Goal: Information Seeking & Learning: Learn about a topic

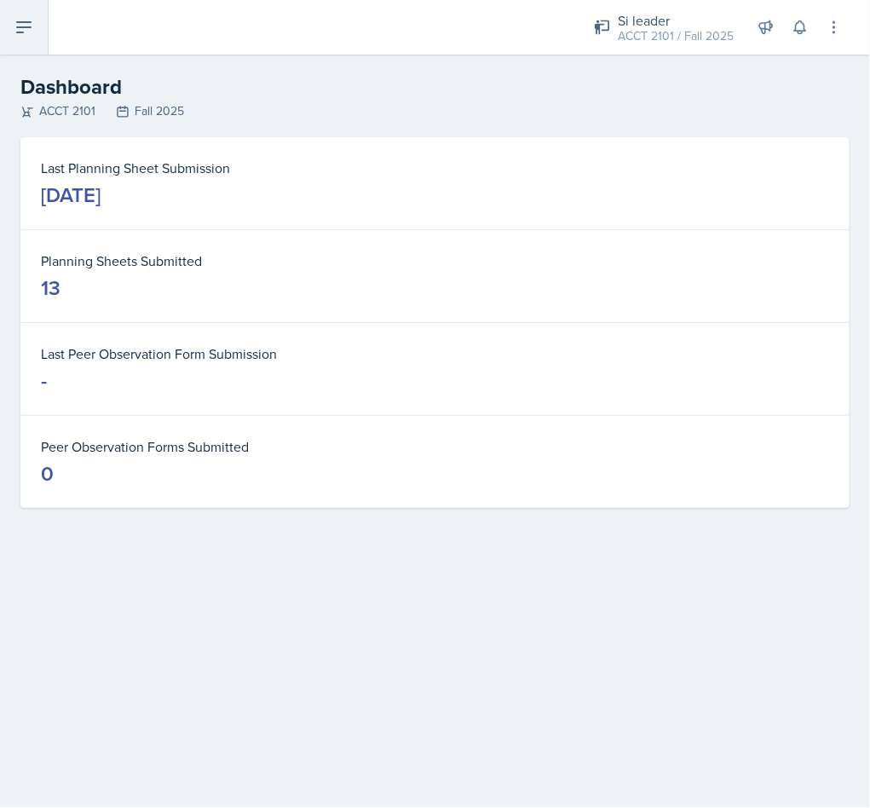
click at [37, 29] on button at bounding box center [24, 27] width 49 height 55
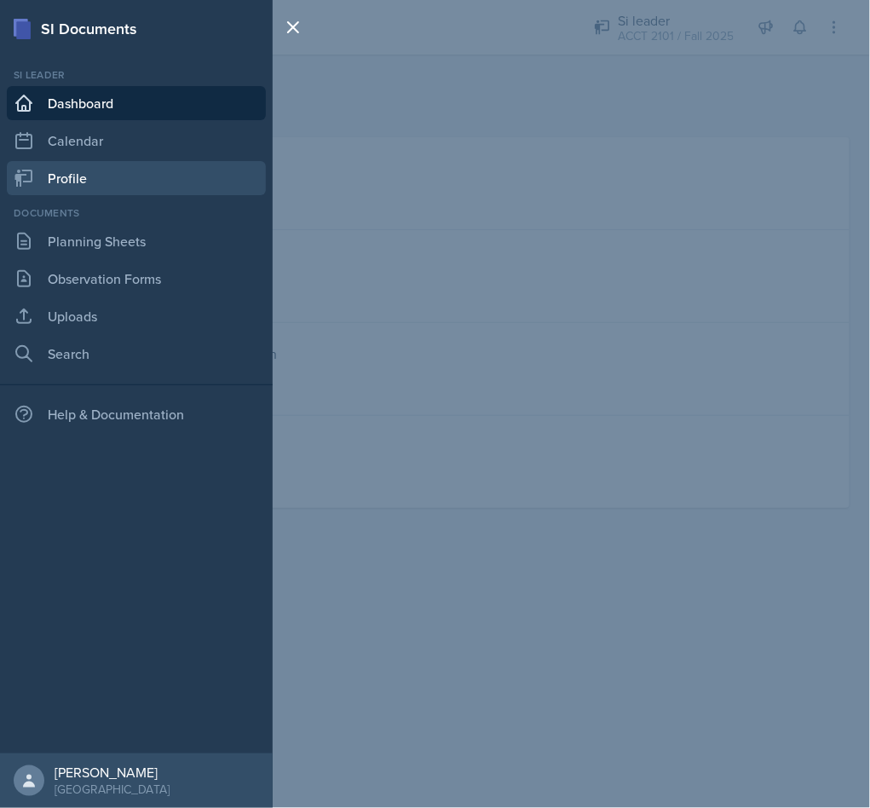
click at [138, 192] on link "Profile" at bounding box center [136, 178] width 259 height 34
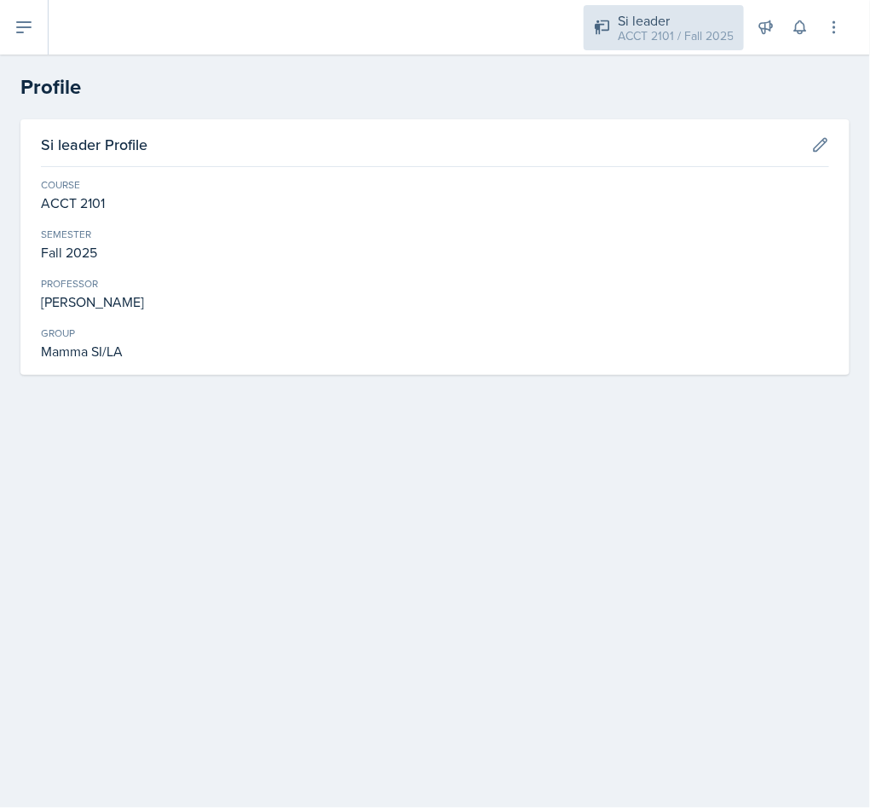
click at [683, 5] on div "Si leader ACCT 2101 / Fall 2025" at bounding box center [664, 27] width 160 height 45
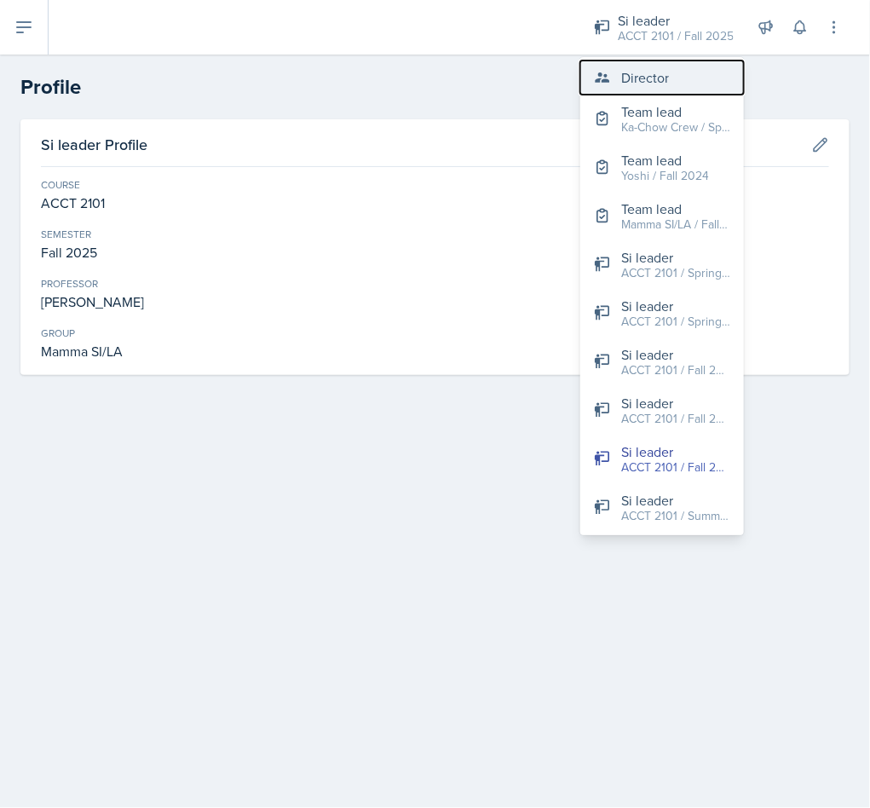
click at [678, 78] on button "Director" at bounding box center [662, 78] width 164 height 34
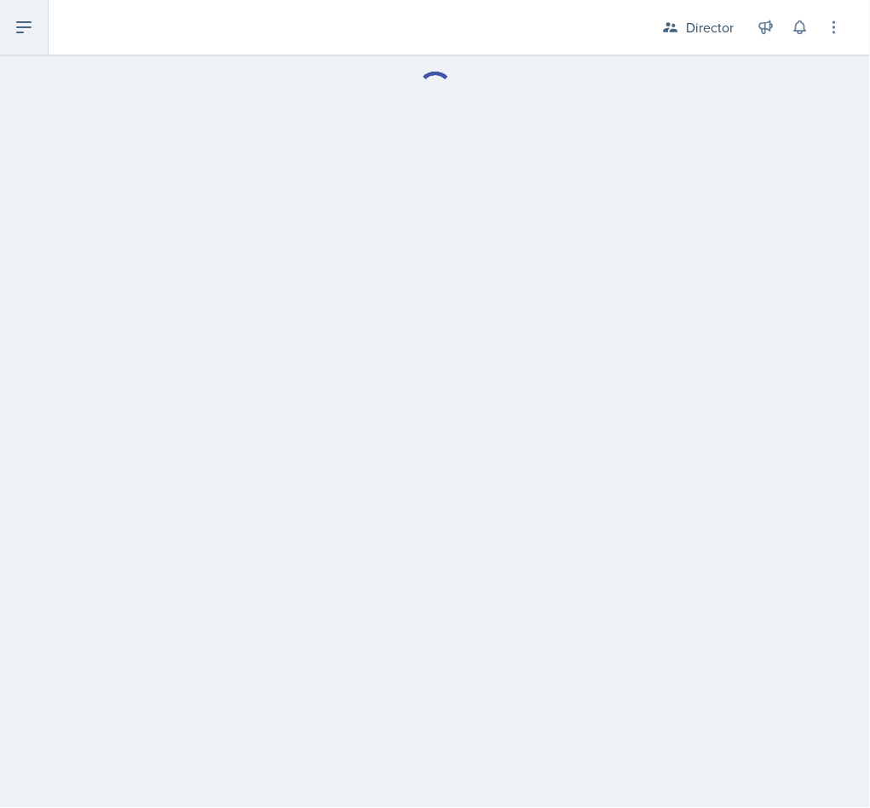
click at [39, 31] on button at bounding box center [24, 27] width 49 height 55
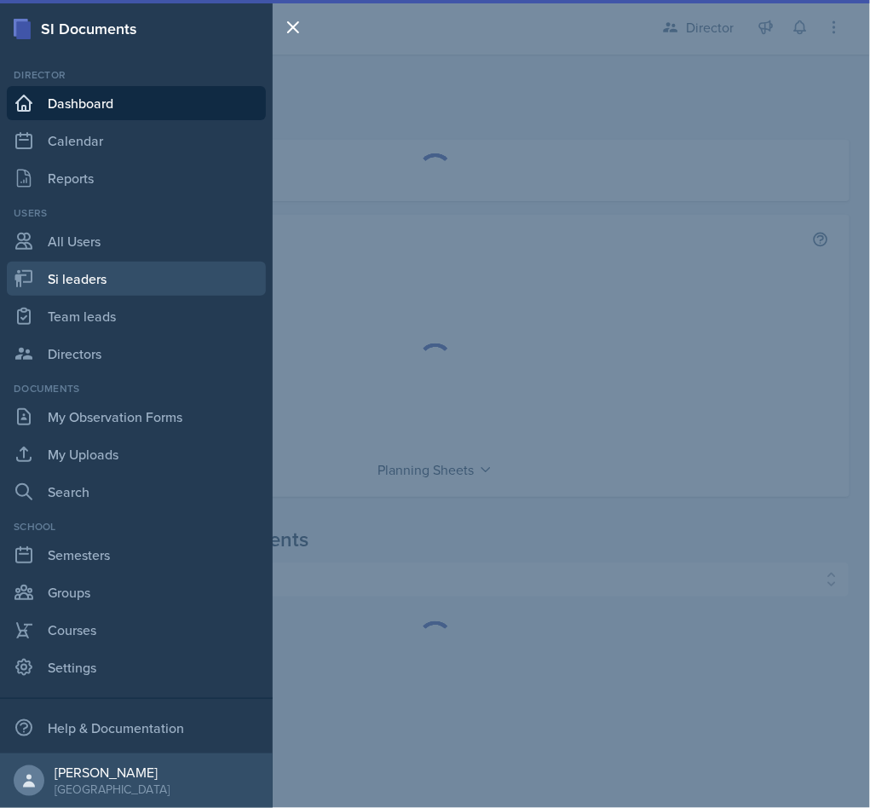
click at [134, 276] on link "Si leaders" at bounding box center [136, 279] width 259 height 34
select select "2bed604d-1099-4043-b1bc-2365e8740244"
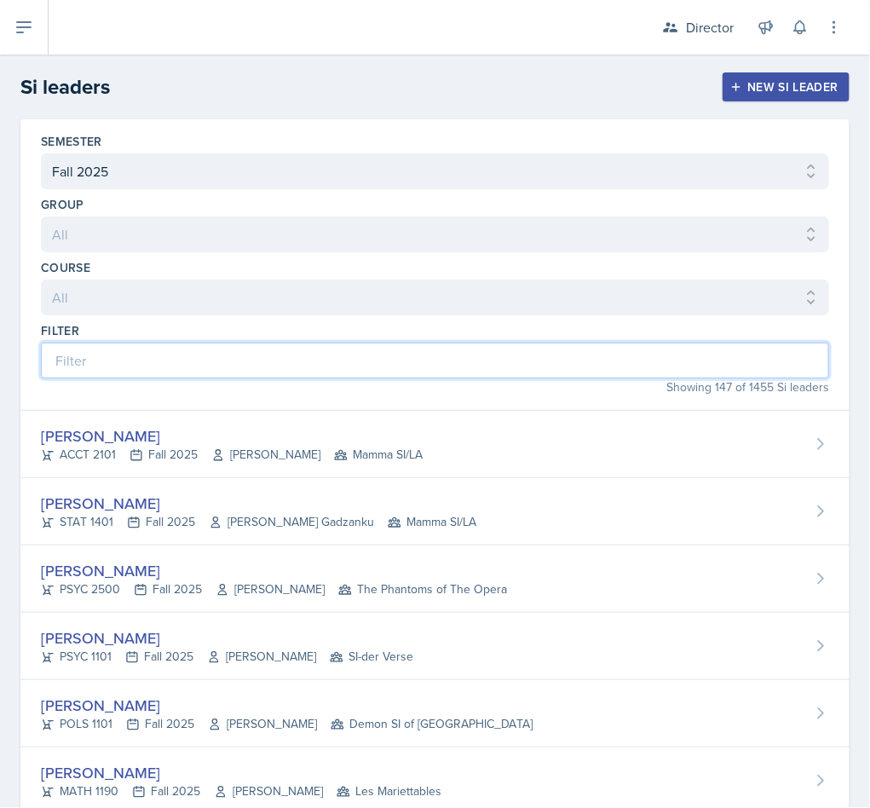
click at [516, 355] on input at bounding box center [435, 361] width 788 height 36
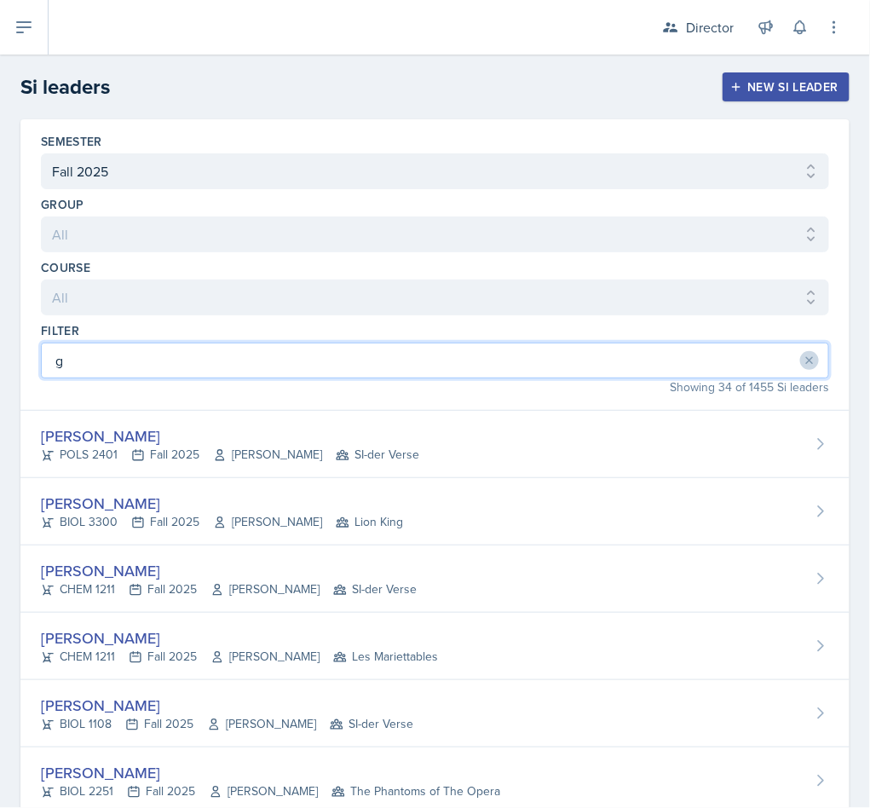
type input "gr"
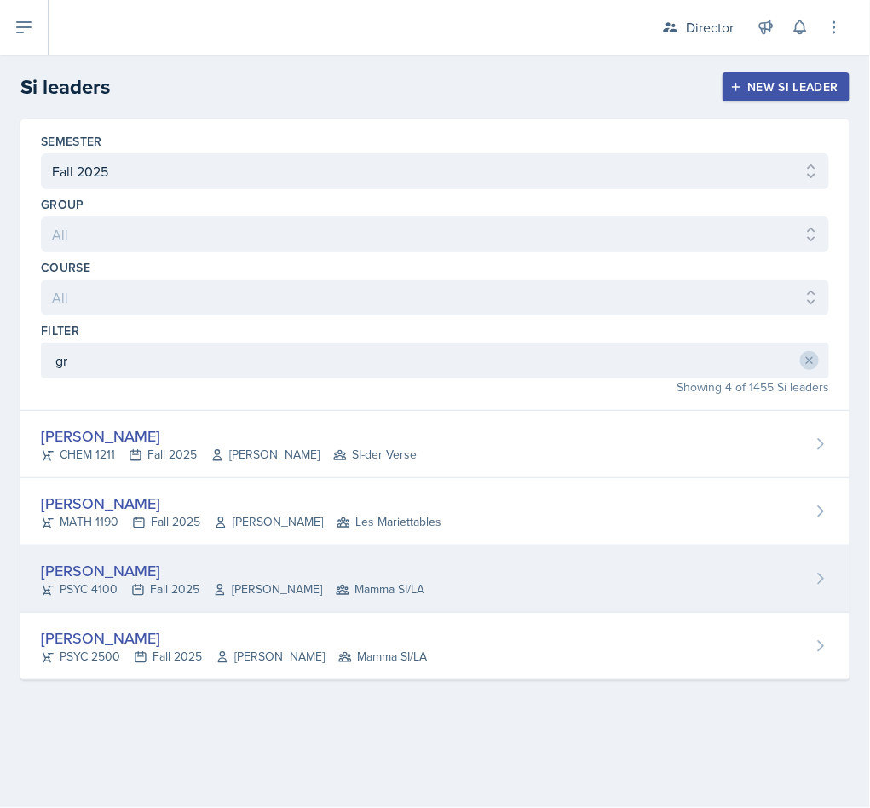
click at [476, 570] on div "[PERSON_NAME] PSYC 4100 Fall 2025 [PERSON_NAME] Story Mamma SI/LA" at bounding box center [434, 578] width 829 height 67
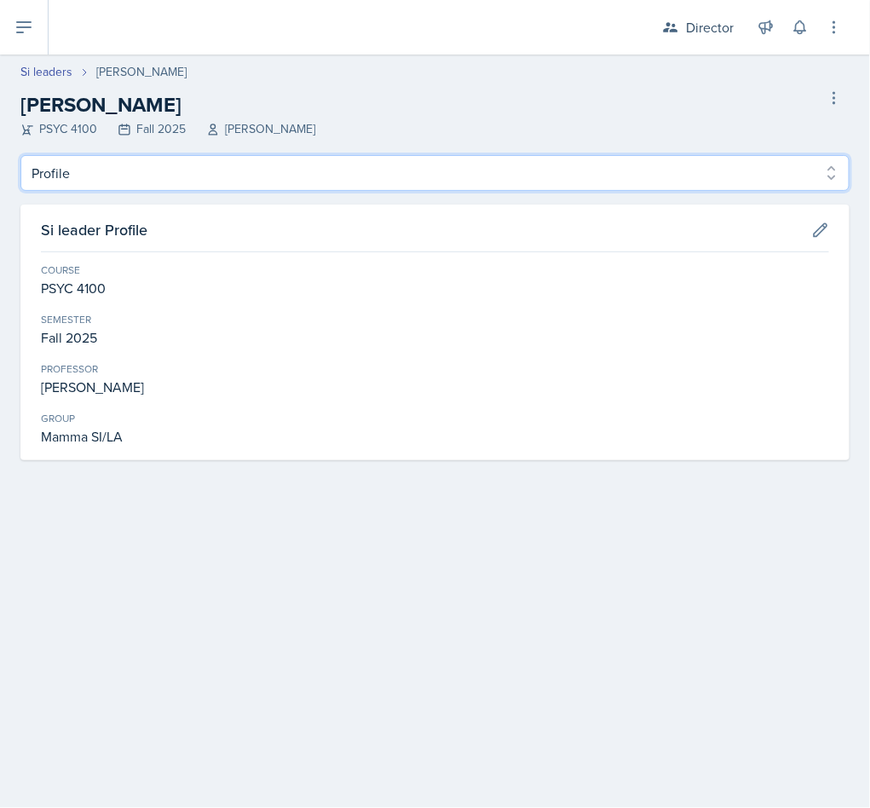
click at [222, 167] on select "Profile Planning Sheets Observation Forms Uploads" at bounding box center [434, 173] width 829 height 36
select select "Planning Sheets"
click at [20, 155] on select "Profile Planning Sheets Observation Forms Uploads" at bounding box center [434, 173] width 829 height 36
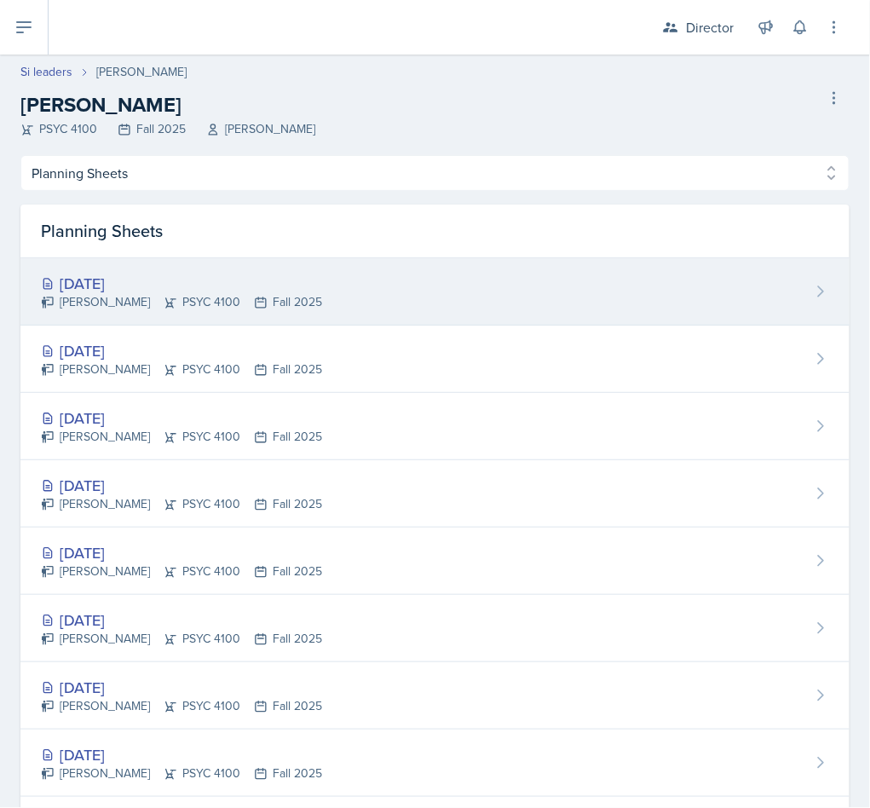
click at [291, 286] on div "[DATE]" at bounding box center [181, 283] width 281 height 23
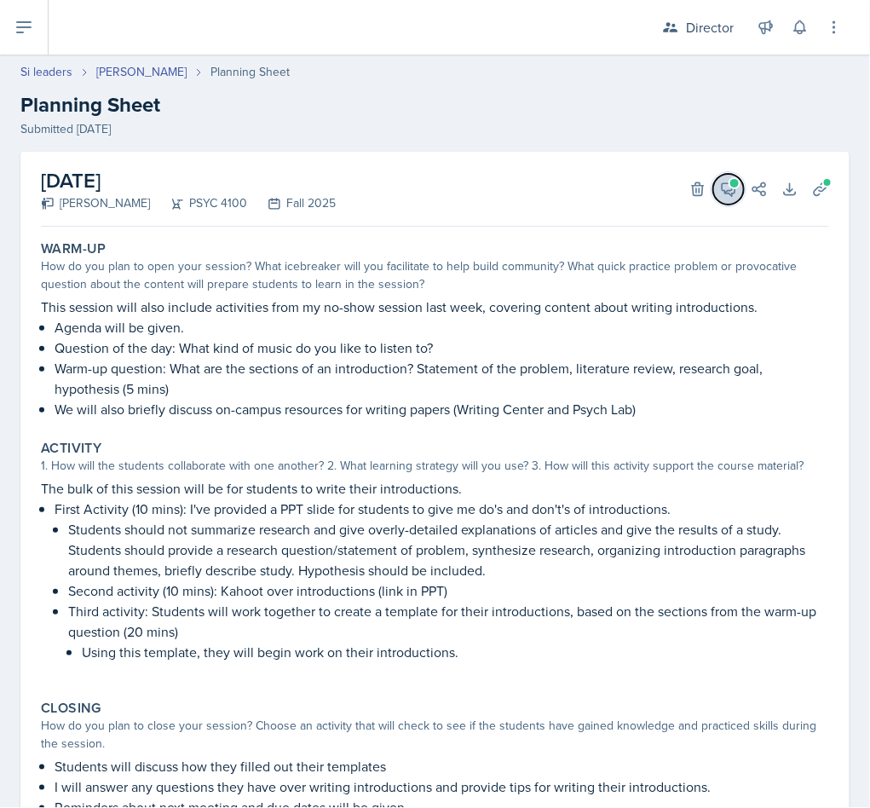
click at [720, 189] on icon at bounding box center [728, 189] width 17 height 17
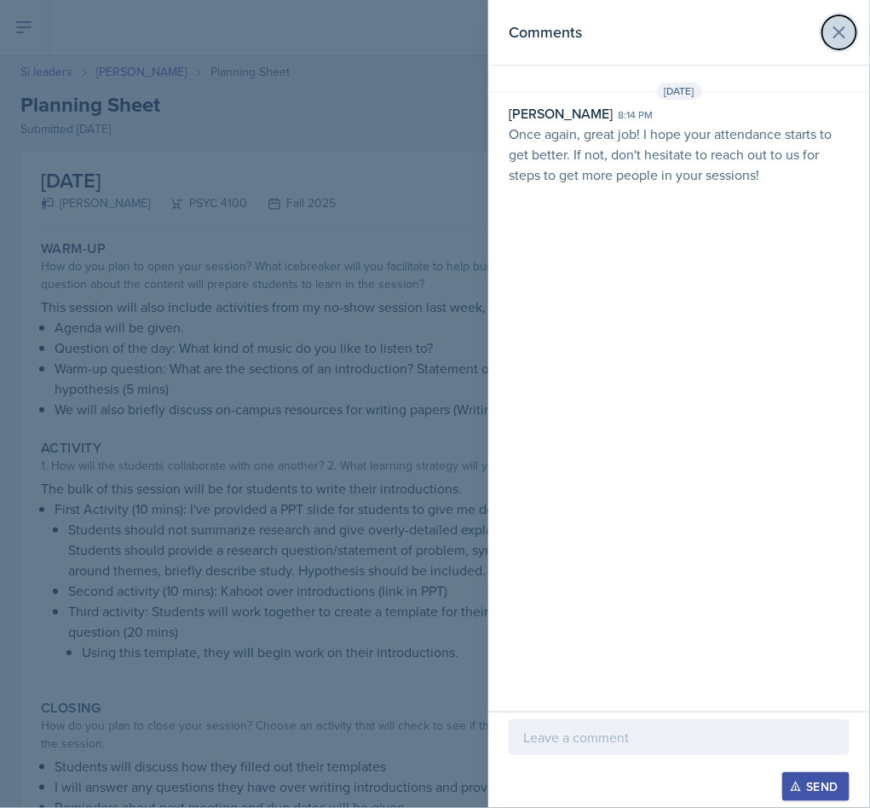
click at [839, 32] on icon at bounding box center [839, 32] width 10 height 10
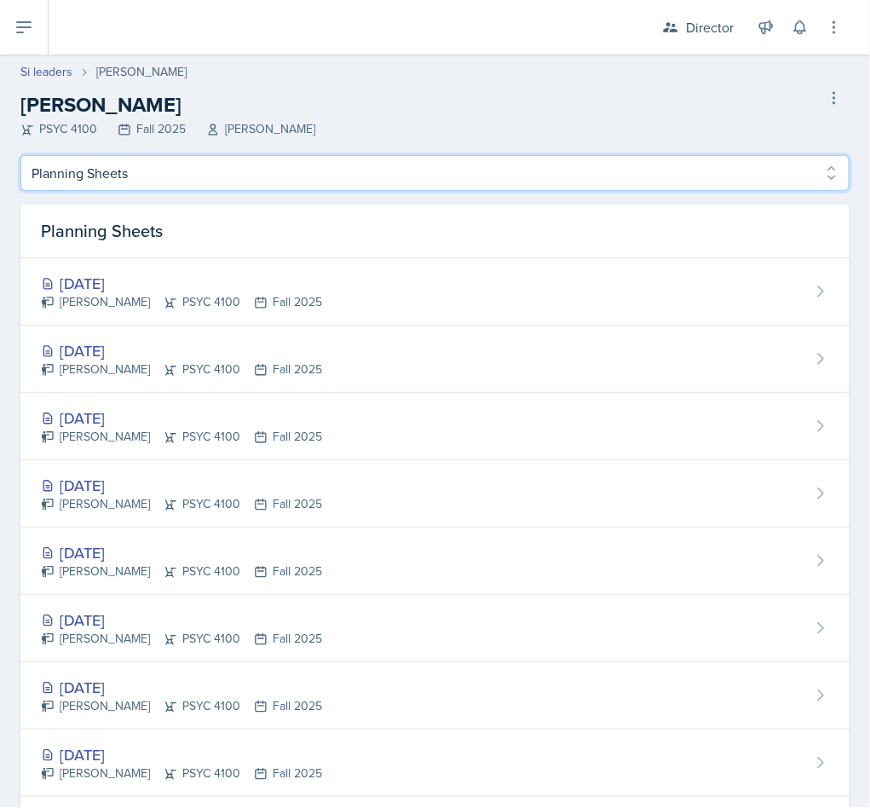
click at [199, 182] on select "Profile Planning Sheets Observation Forms Uploads" at bounding box center [434, 173] width 829 height 36
select select "Observation Forms"
click at [20, 155] on select "Profile Planning Sheets Observation Forms Uploads" at bounding box center [434, 173] width 829 height 36
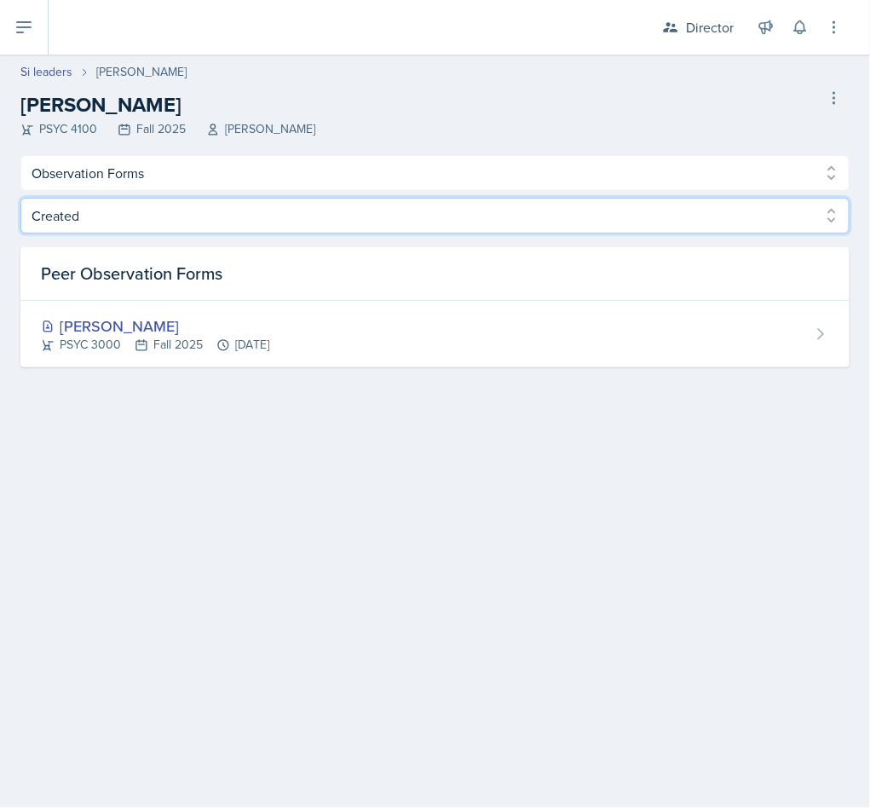
click at [320, 221] on select "Created Observed" at bounding box center [434, 216] width 829 height 36
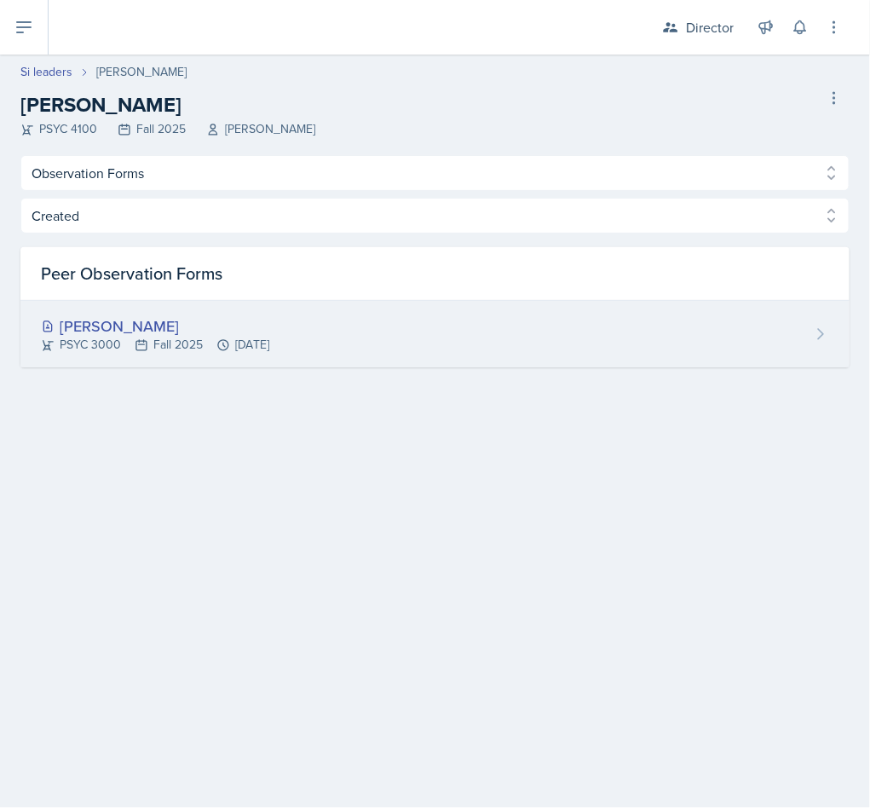
click at [328, 320] on div "[PERSON_NAME] PSYC 3000 Fall 2025 [DATE]" at bounding box center [434, 334] width 829 height 66
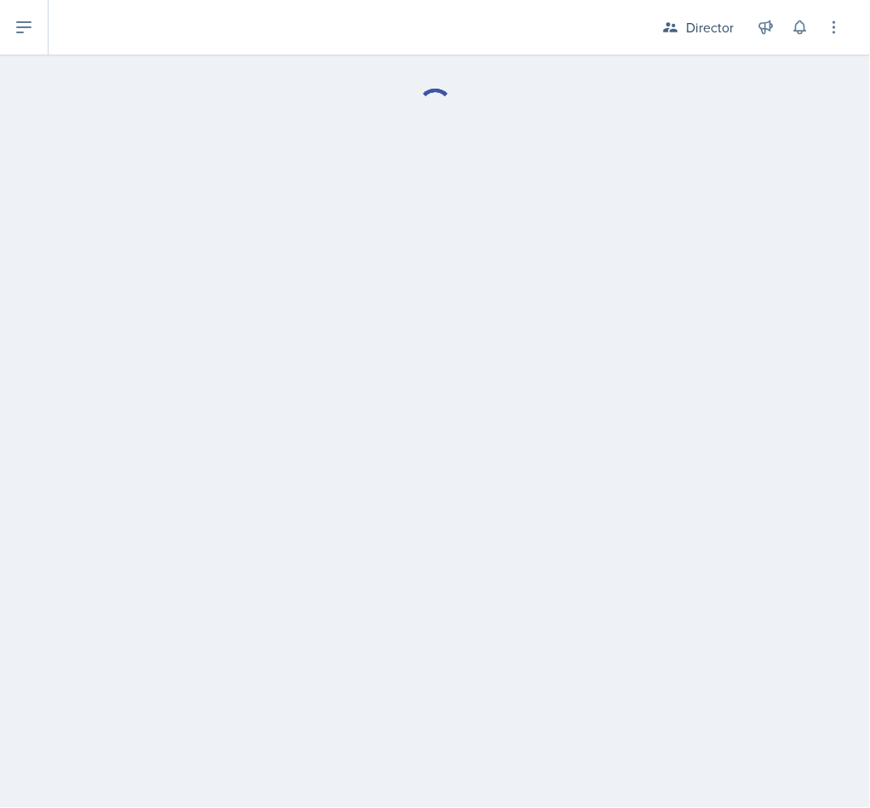
select select "Observation Forms"
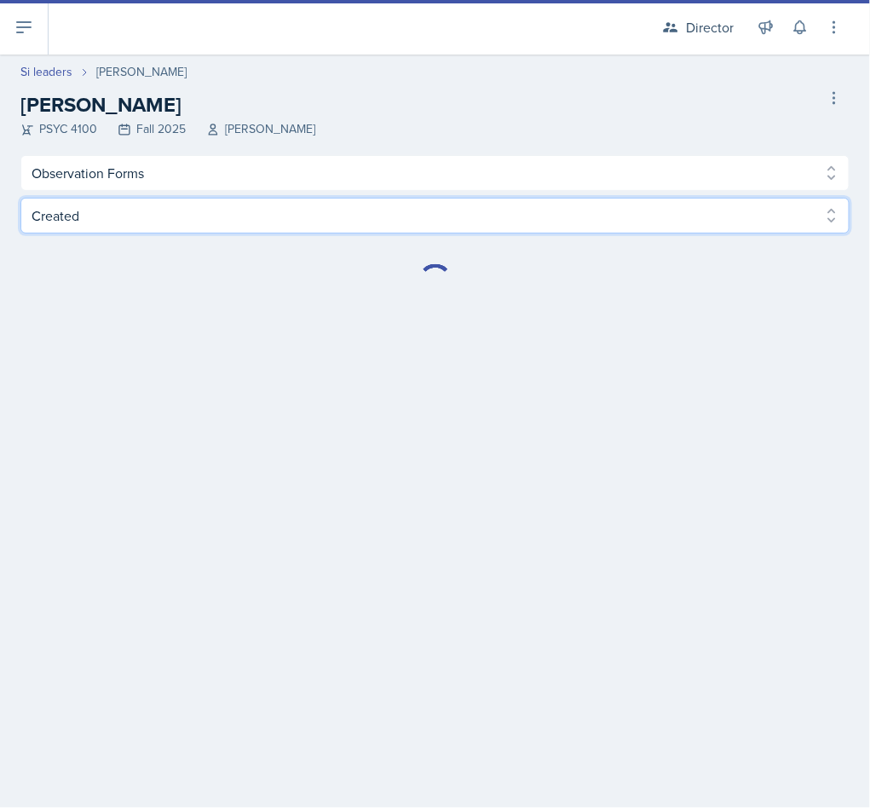
click at [308, 221] on select "Created Observed" at bounding box center [434, 216] width 829 height 36
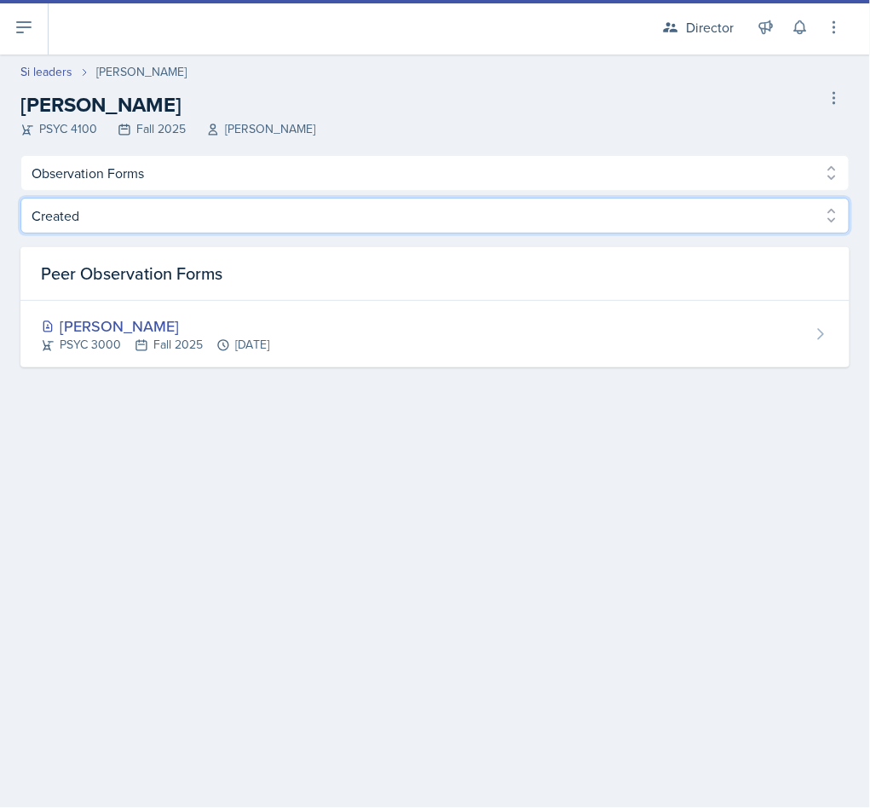
select select "Observed"
click at [20, 198] on select "Created Observed" at bounding box center [434, 216] width 829 height 36
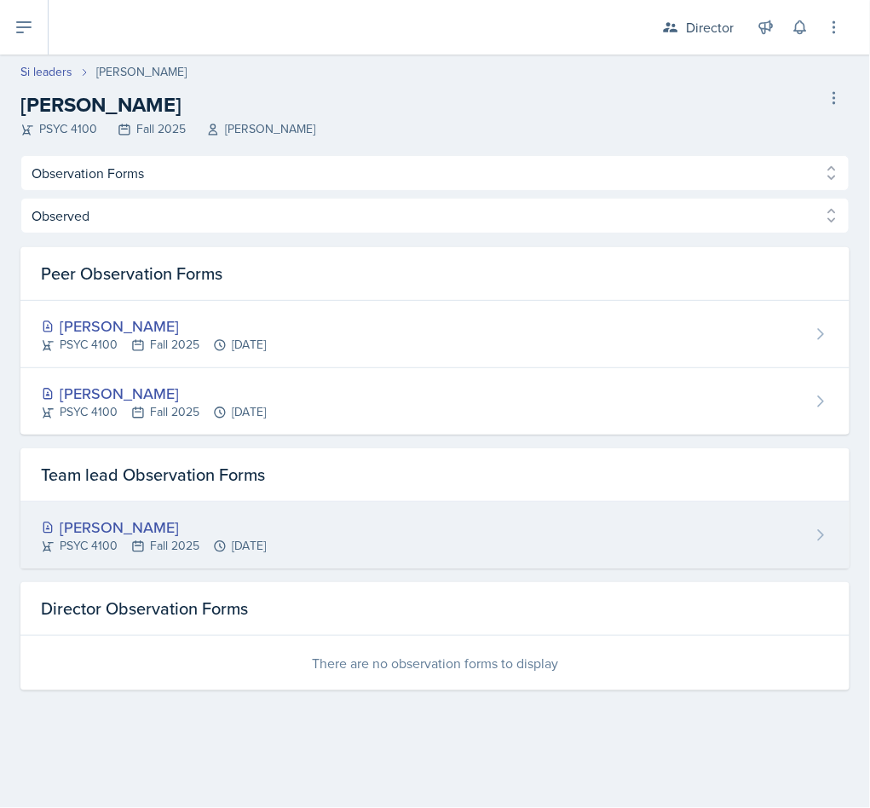
click at [314, 537] on div "[PERSON_NAME] PSYC 4100 Fall 2025 [DATE]" at bounding box center [434, 535] width 829 height 66
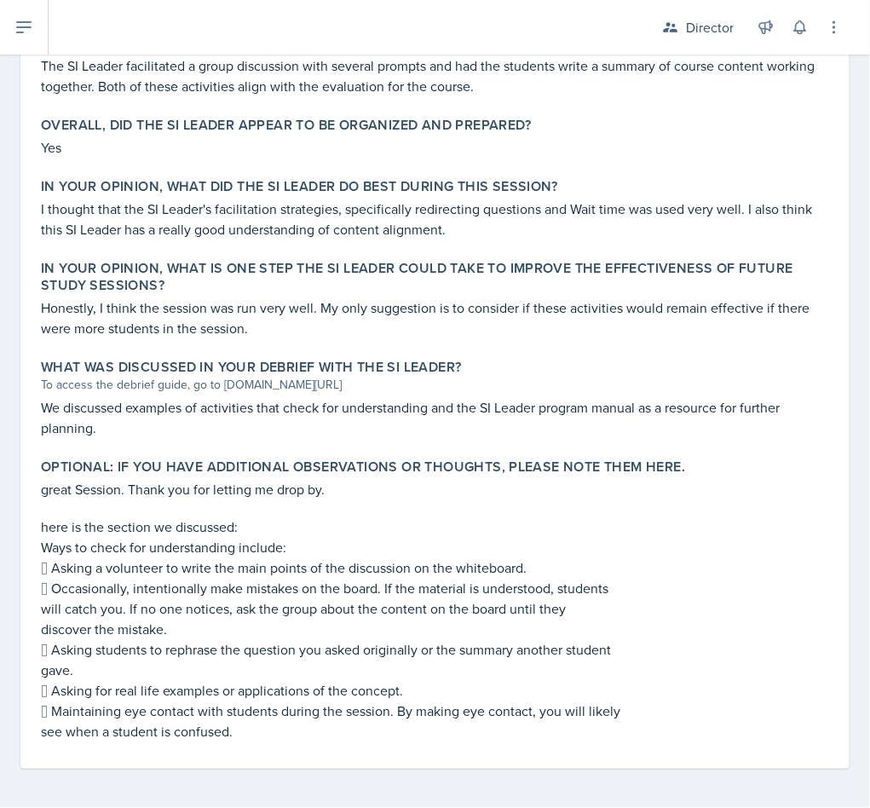
scroll to position [872, 0]
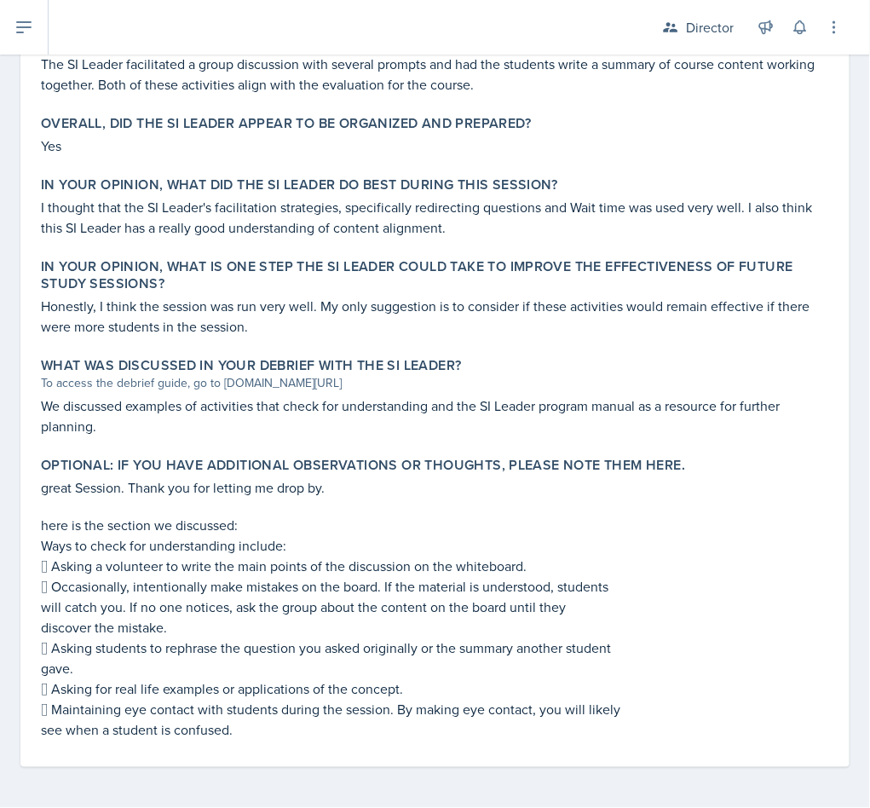
click at [642, 296] on p "Honestly, I think the session was run very well. My only suggestion is to consi…" at bounding box center [435, 316] width 788 height 41
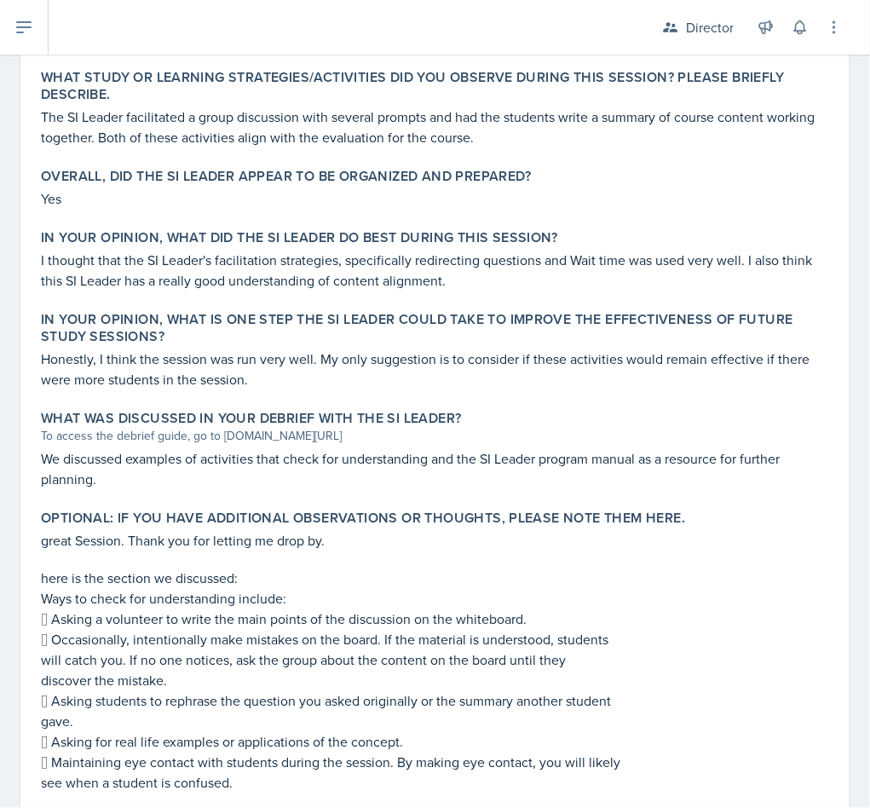
scroll to position [818, 0]
click at [609, 492] on div "What was discussed in your debrief with the SI Leader? To access the debrief gu…" at bounding box center [435, 450] width 802 height 93
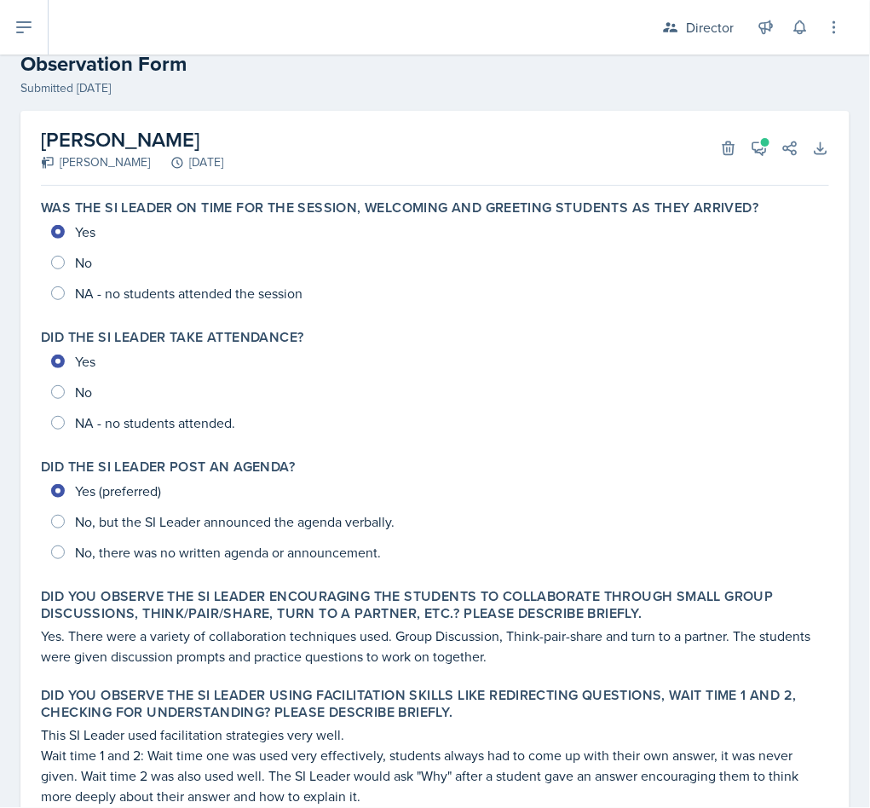
scroll to position [0, 0]
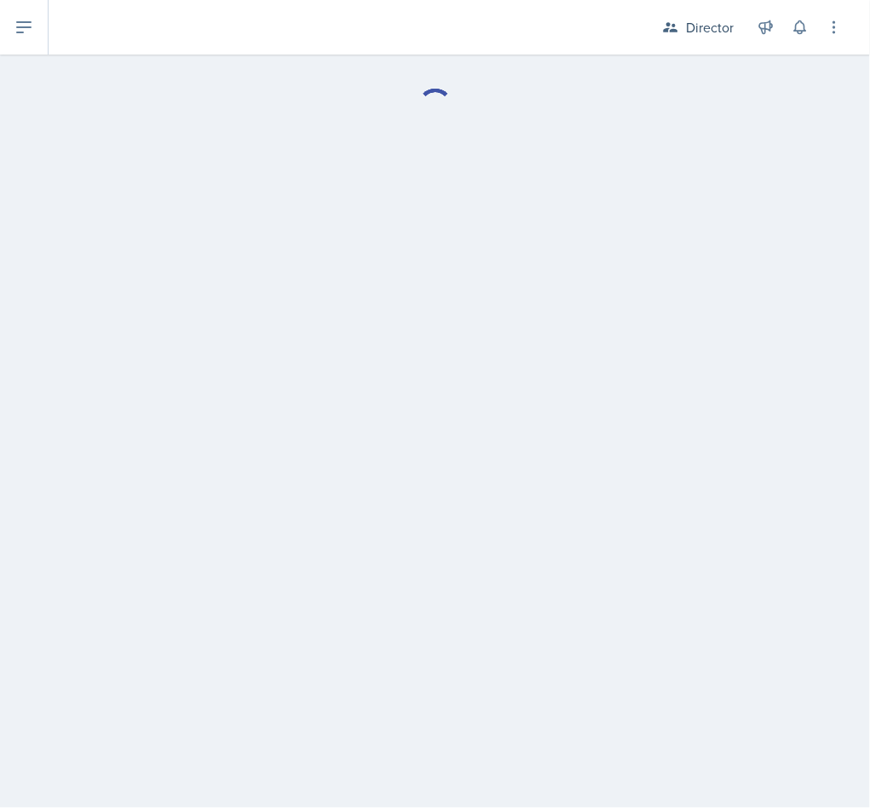
select select "Observation Forms"
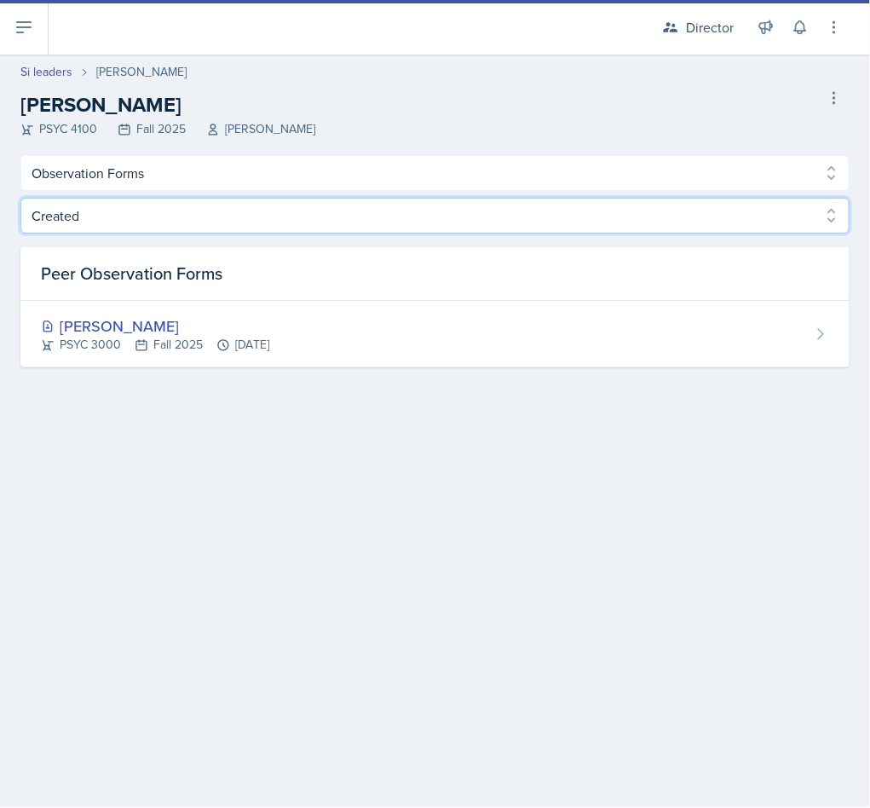
click at [440, 228] on select "Created Observed" at bounding box center [434, 216] width 829 height 36
select select "Observed"
click at [20, 198] on select "Created Observed" at bounding box center [434, 216] width 829 height 36
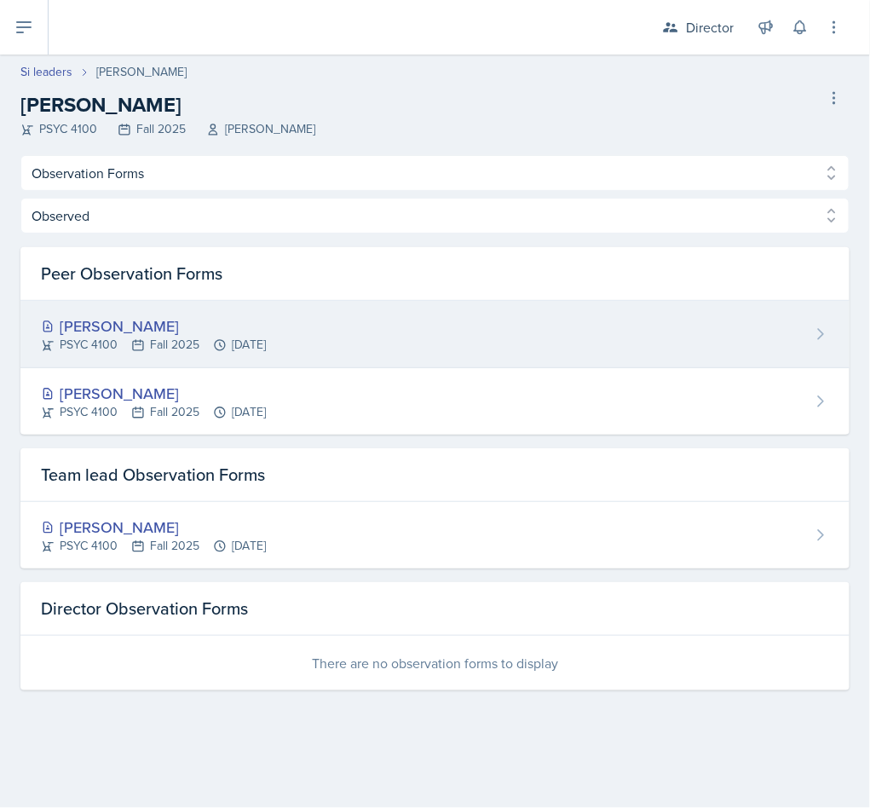
click at [389, 333] on div "[PERSON_NAME] PSYC 4100 Fall 2025 [DATE]" at bounding box center [434, 334] width 829 height 67
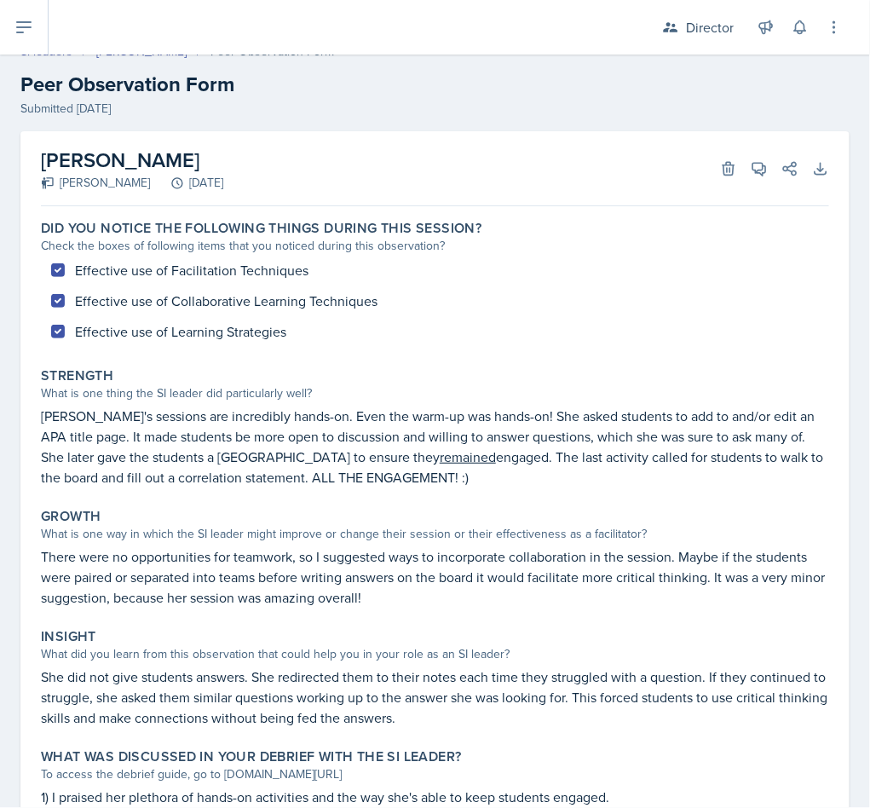
scroll to position [16, 0]
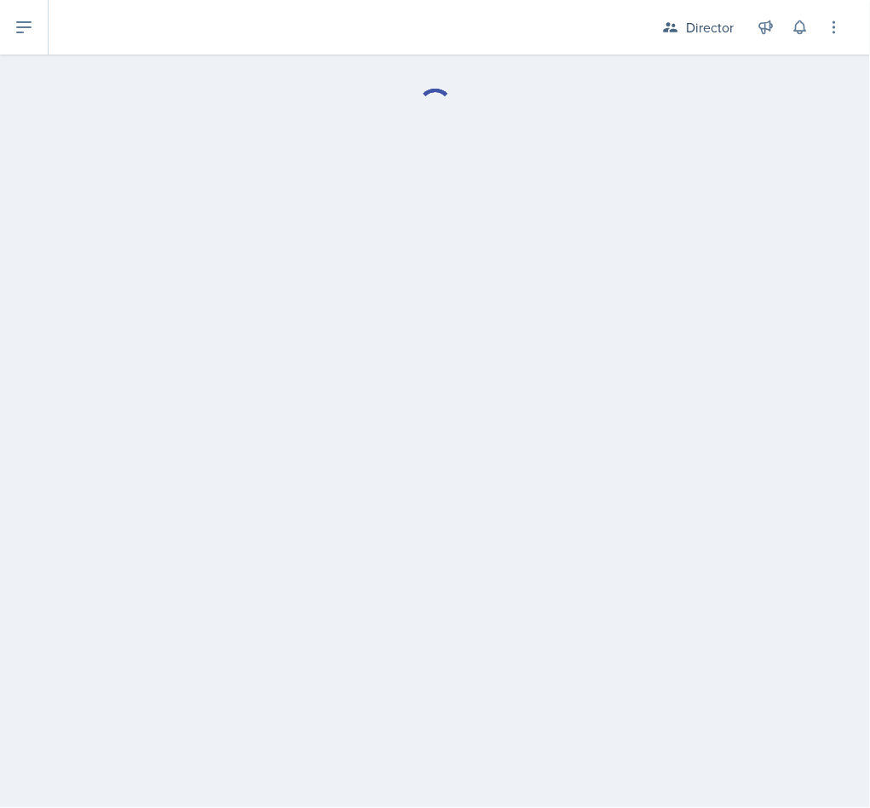
select select "Observation Forms"
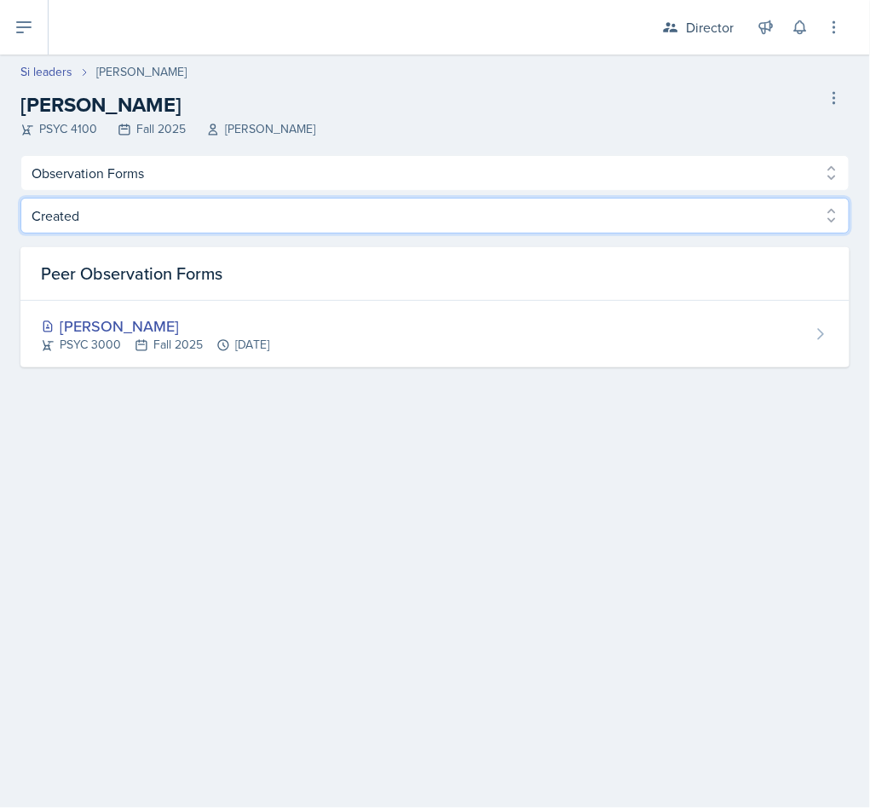
click at [545, 233] on select "Created Observed" at bounding box center [434, 216] width 829 height 36
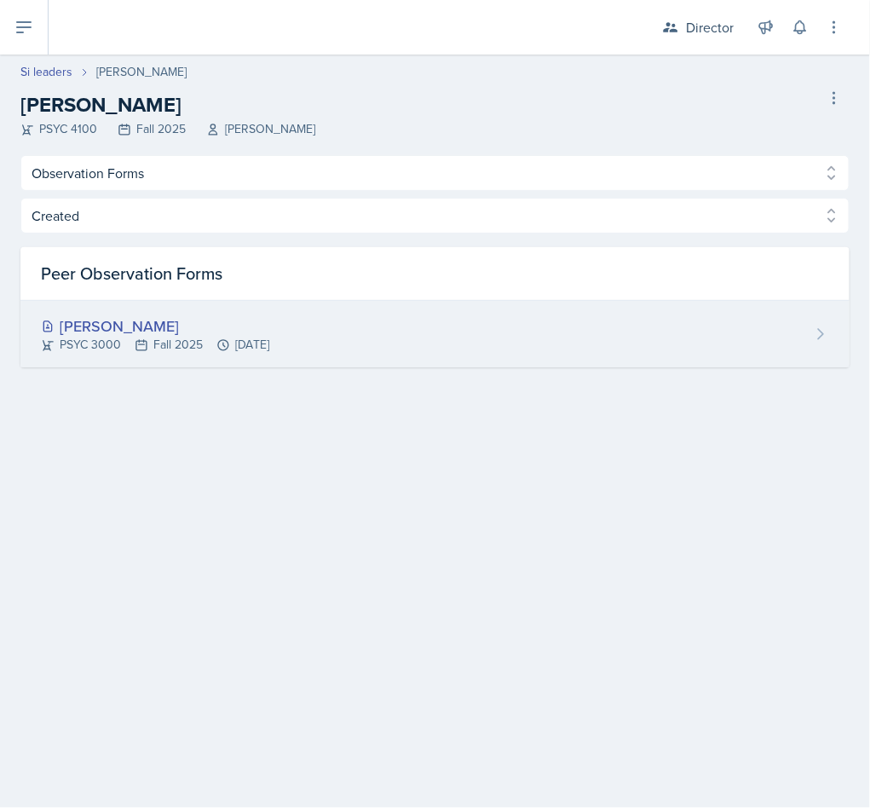
click at [538, 304] on div "[PERSON_NAME] PSYC 3000 Fall 2025 [DATE]" at bounding box center [434, 334] width 829 height 66
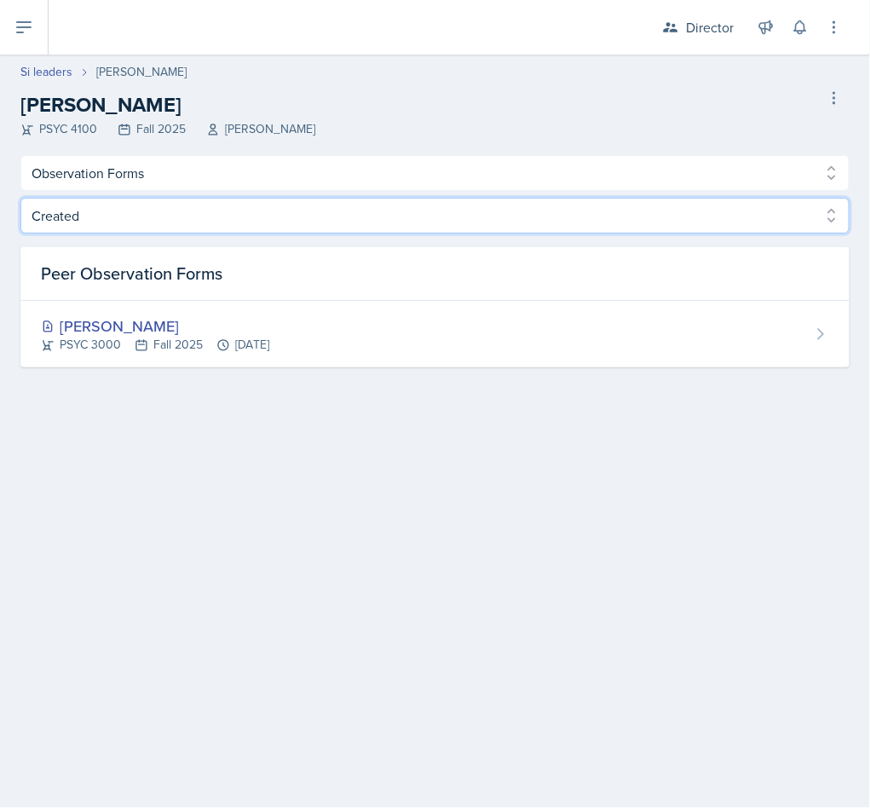
click at [153, 215] on select "Created Observed" at bounding box center [434, 216] width 829 height 36
click at [187, 220] on select "Created Observed" at bounding box center [434, 216] width 829 height 36
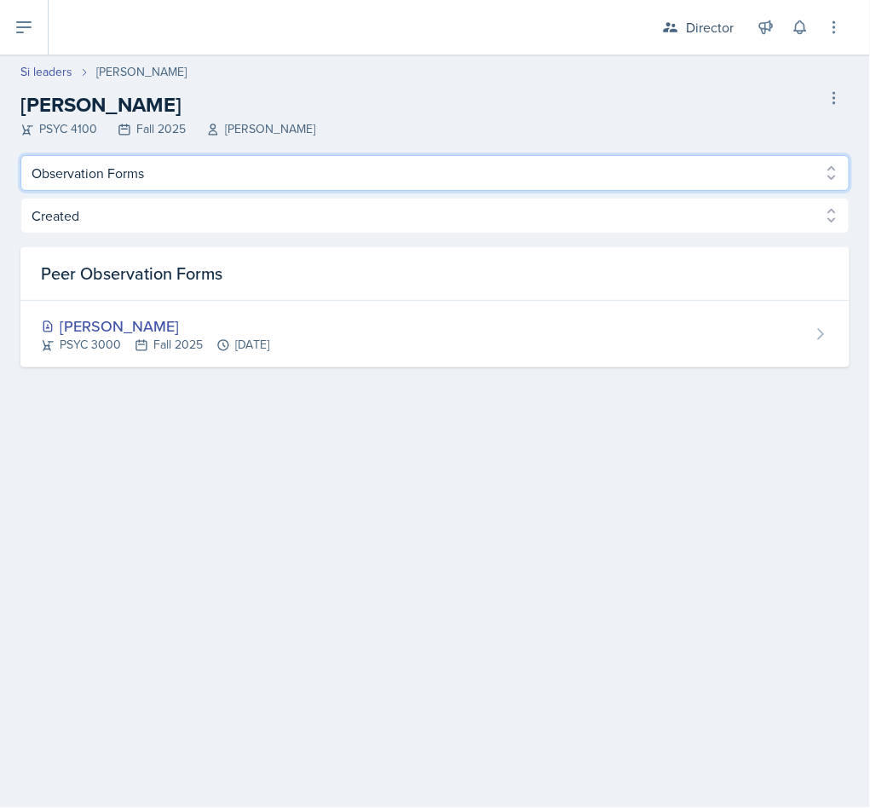
click at [228, 172] on select "Profile Planning Sheets Observation Forms Uploads" at bounding box center [434, 173] width 829 height 36
select select "Planning Sheets"
click at [20, 155] on select "Profile Planning Sheets Observation Forms Uploads" at bounding box center [434, 173] width 829 height 36
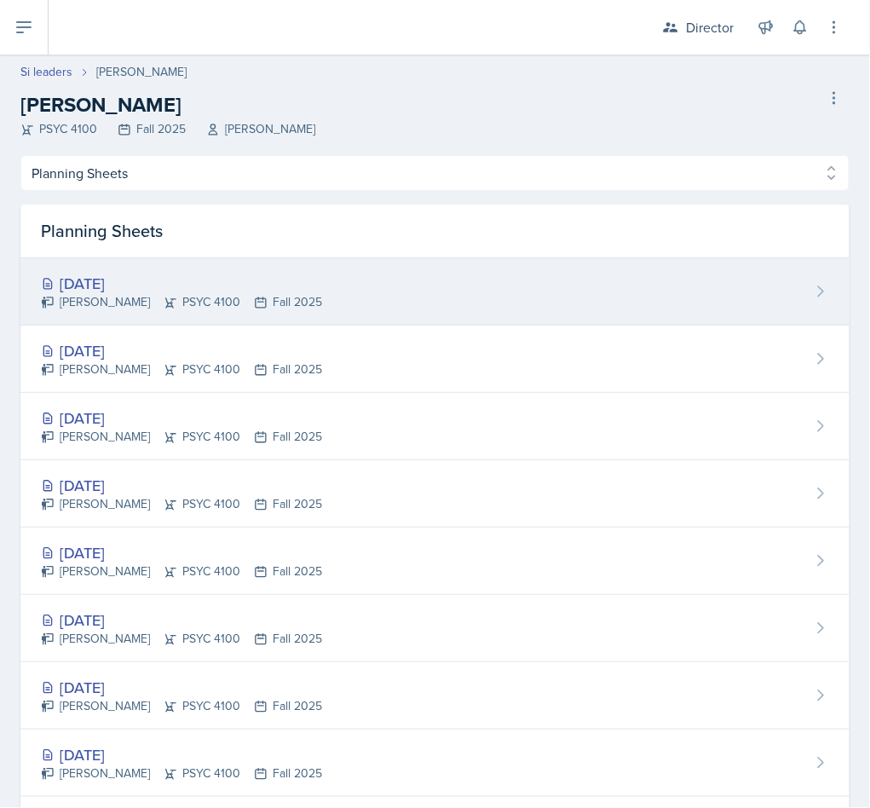
click at [210, 294] on div "[PERSON_NAME] PSYC 4100 Fall 2025" at bounding box center [181, 302] width 281 height 18
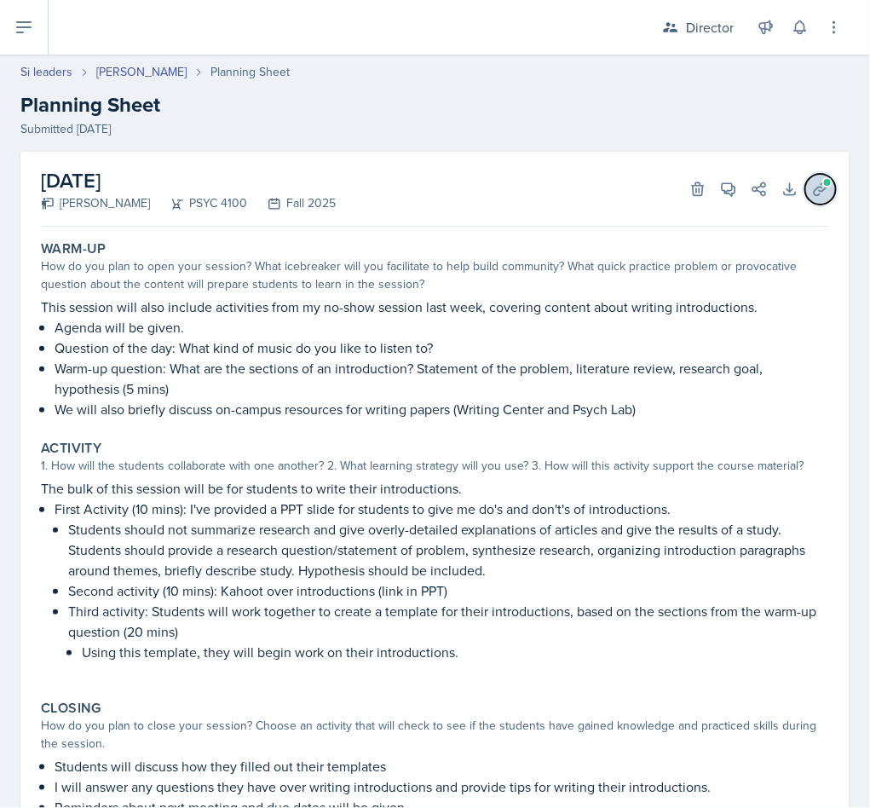
click at [816, 194] on button "Uploads" at bounding box center [820, 189] width 31 height 31
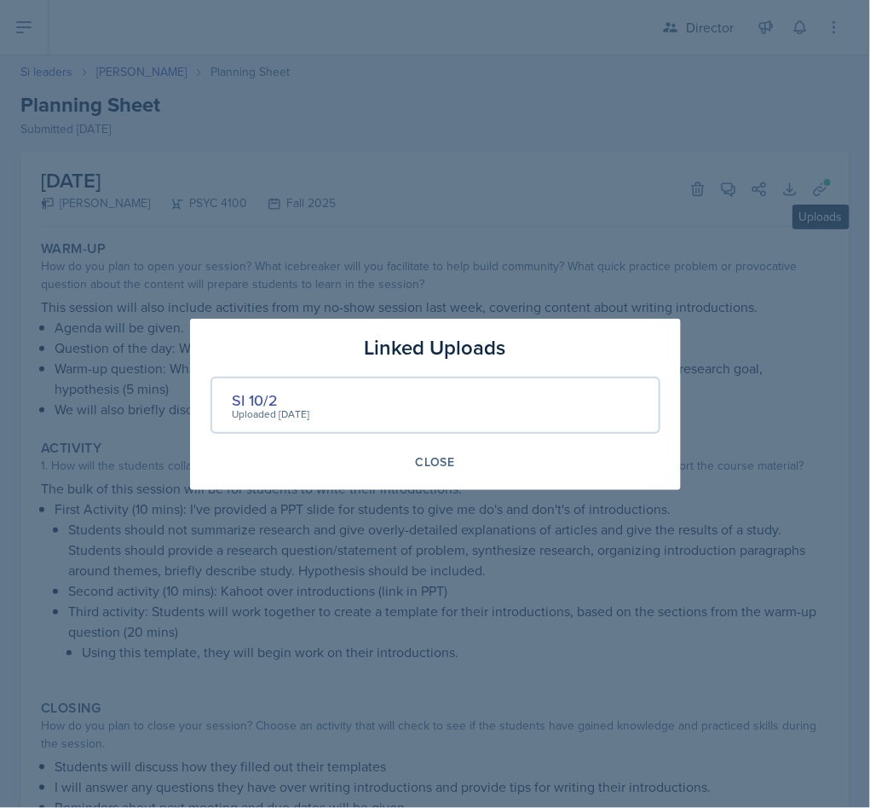
click at [267, 406] on div "Uploaded [DATE]" at bounding box center [272, 413] width 78 height 15
click at [233, 395] on div "SI 10/2" at bounding box center [272, 400] width 78 height 23
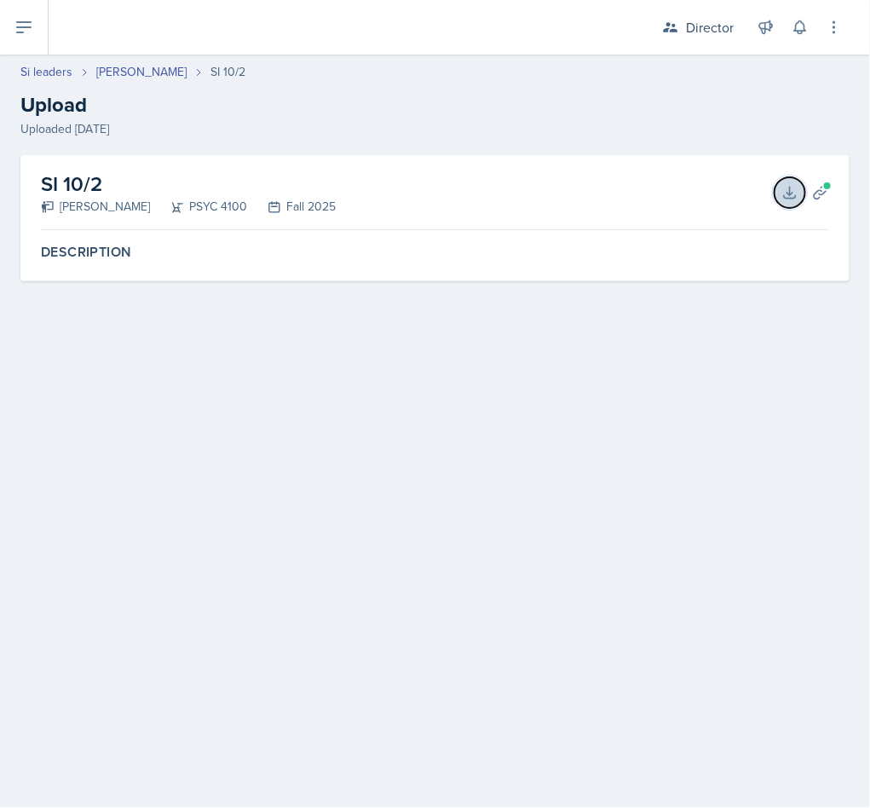
click at [777, 197] on button "Download" at bounding box center [790, 192] width 31 height 31
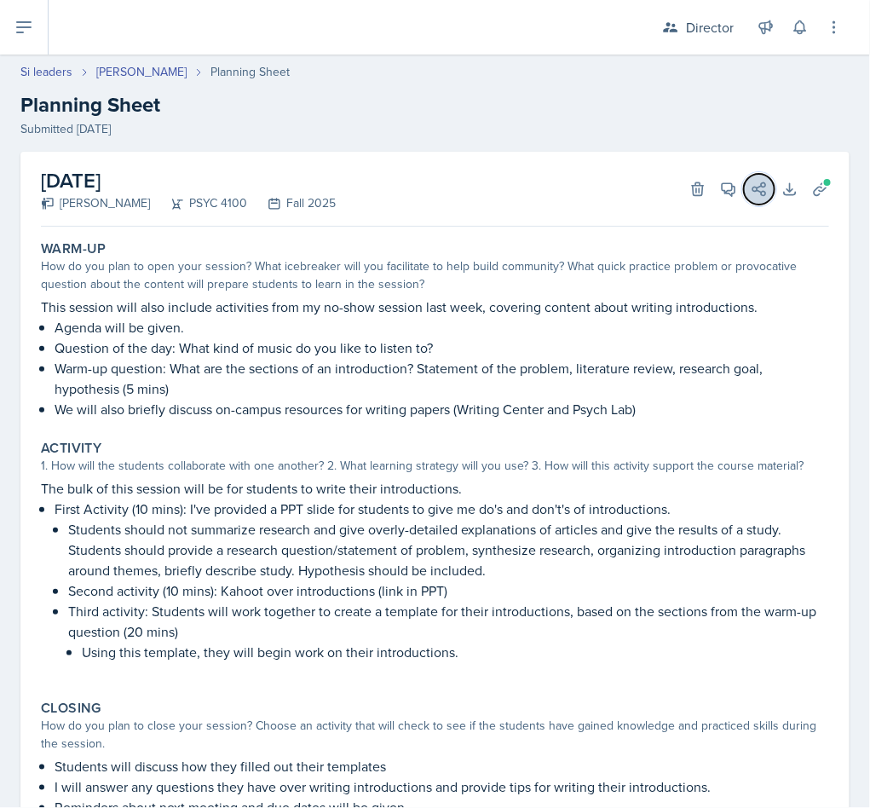
click at [751, 182] on icon at bounding box center [759, 189] width 17 height 17
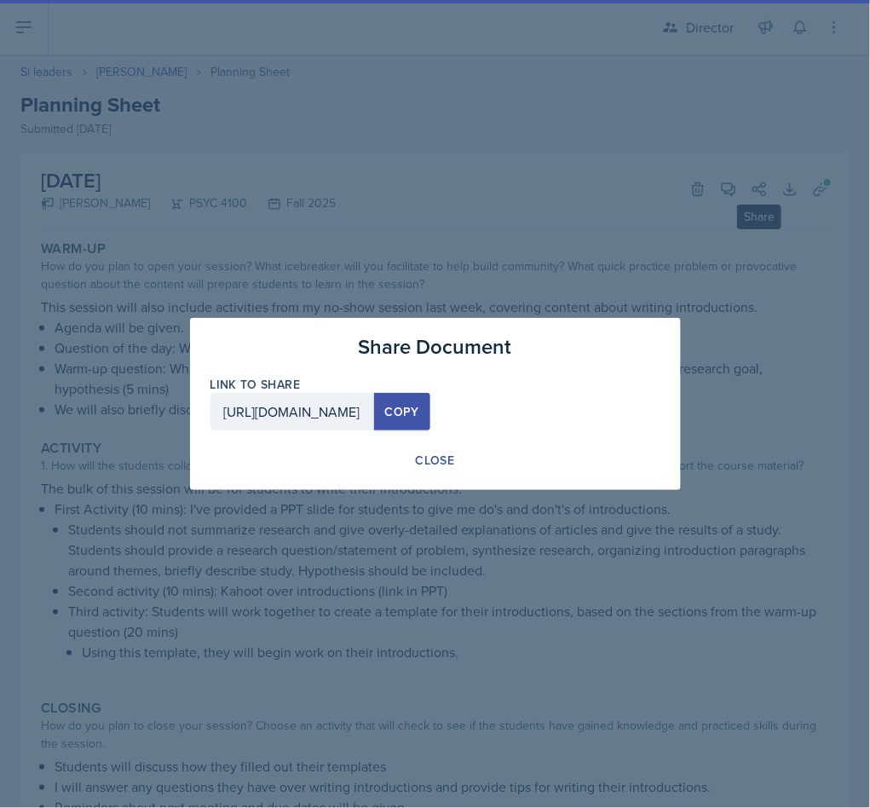
click at [798, 387] on div at bounding box center [435, 404] width 870 height 808
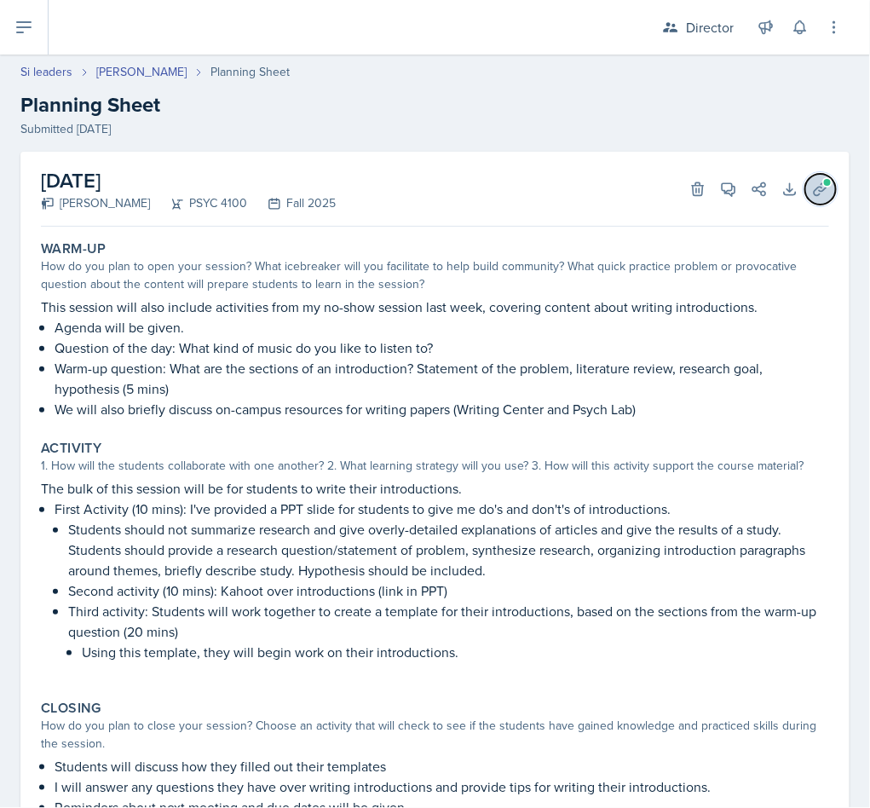
click at [822, 182] on span at bounding box center [827, 182] width 10 height 10
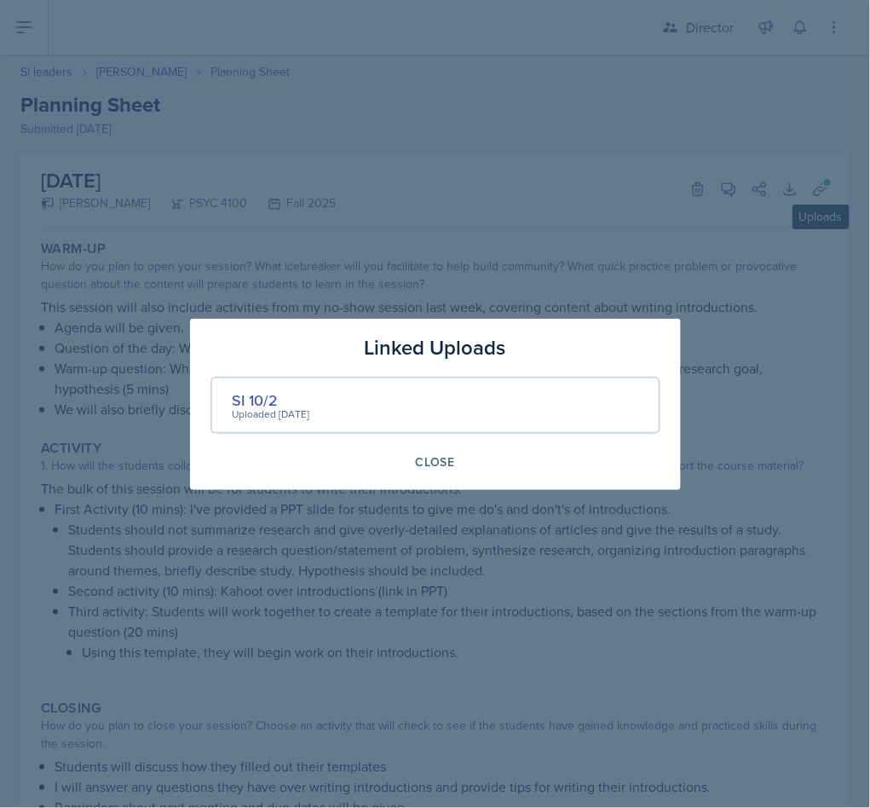
click at [652, 650] on div at bounding box center [435, 404] width 870 height 808
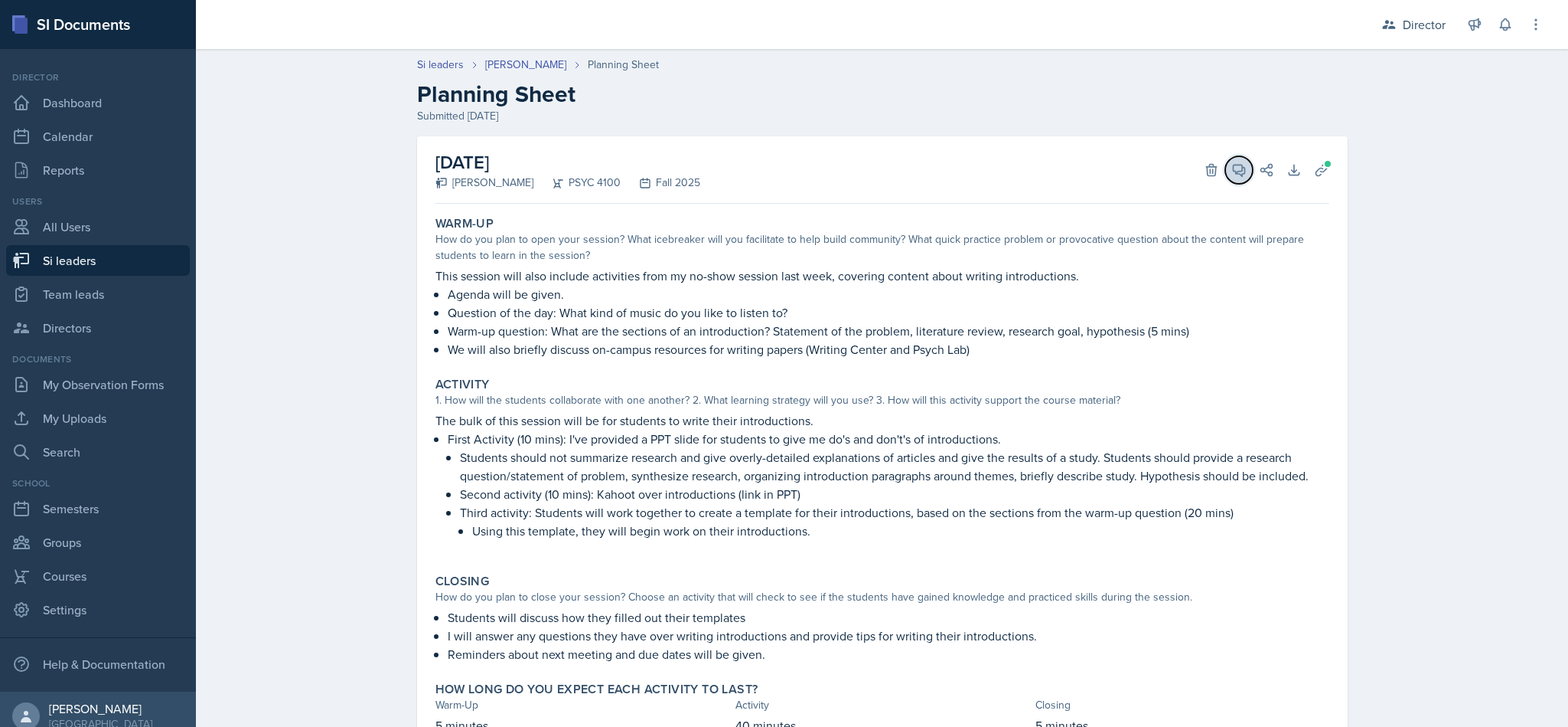
click at [780, 164] on span at bounding box center [1244, 164] width 8 height 8
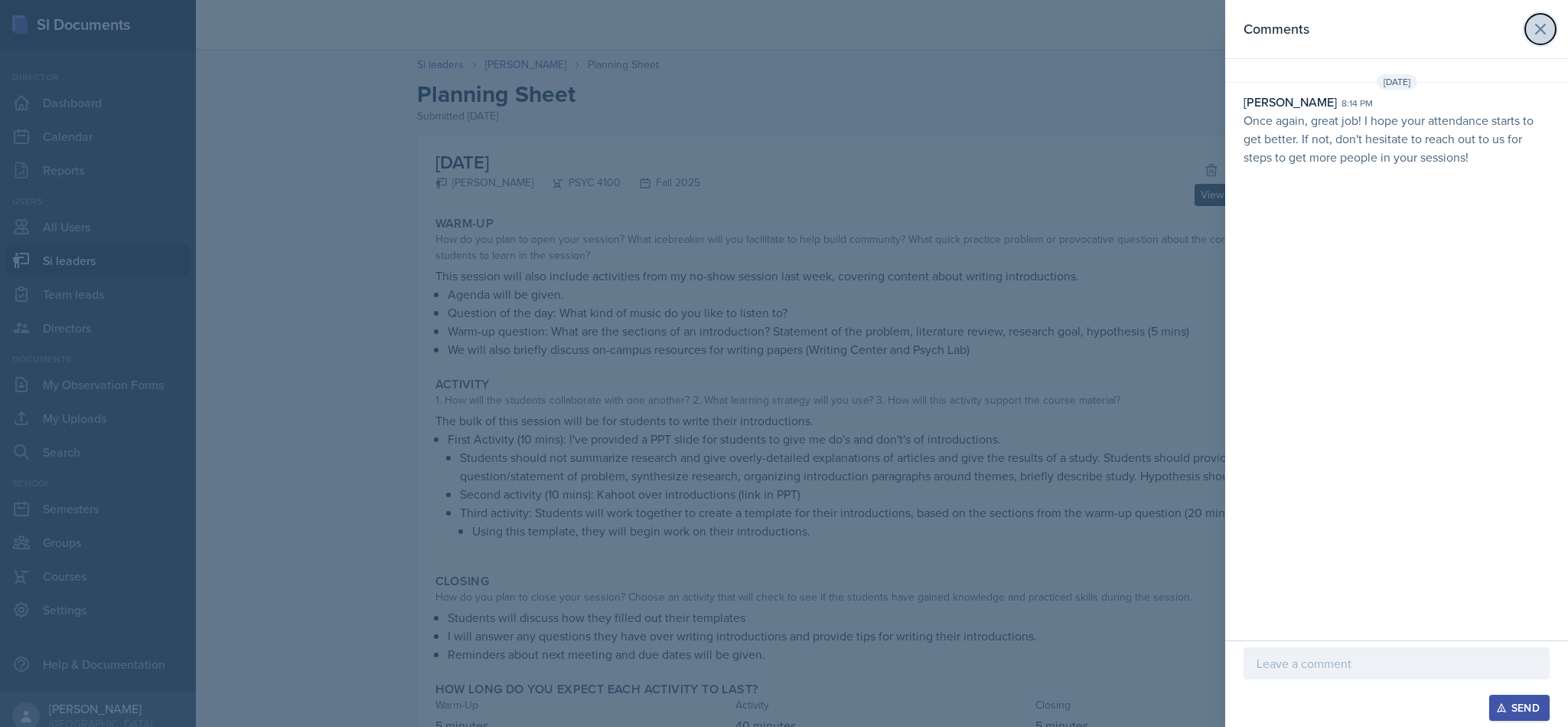
click at [780, 40] on button at bounding box center [1540, 29] width 31 height 31
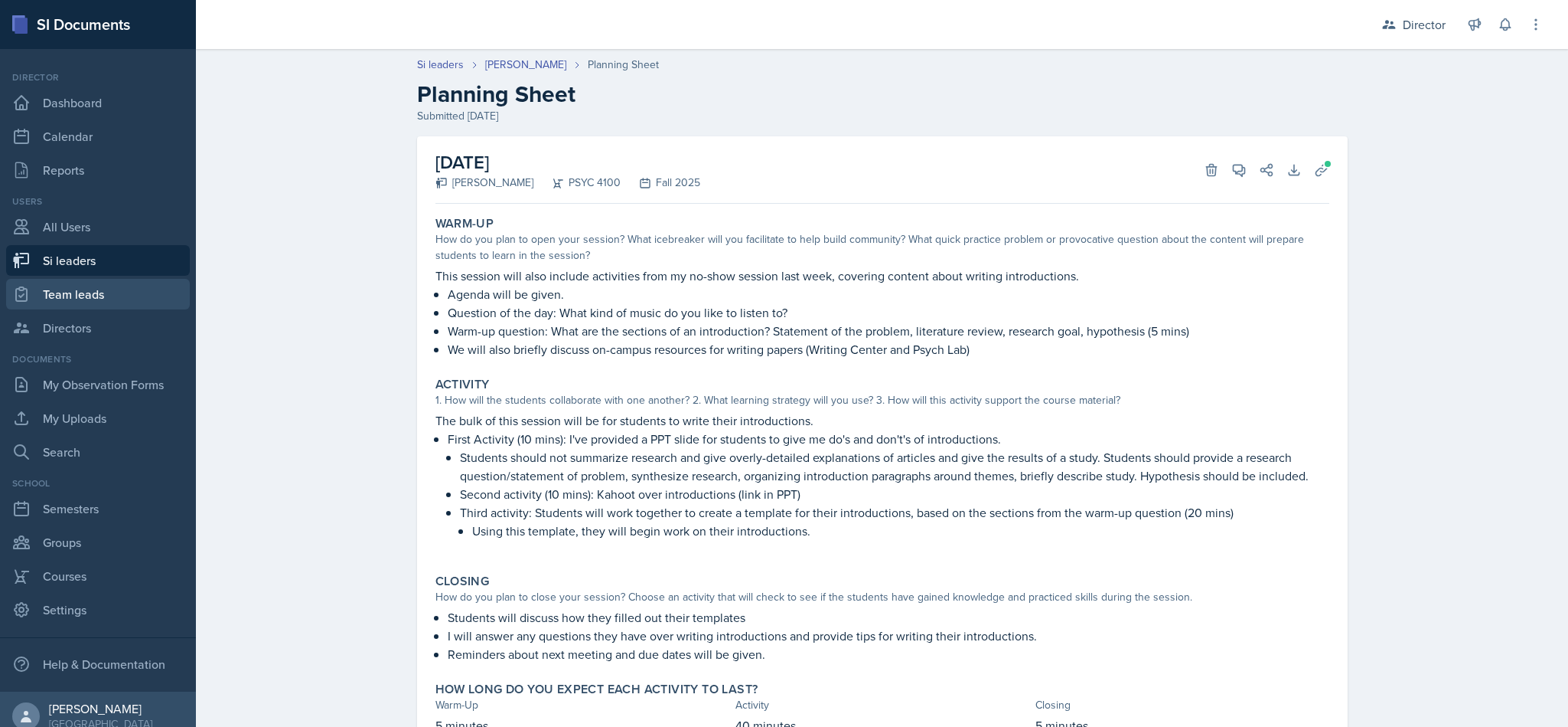
click at [58, 301] on link "Team leads" at bounding box center [98, 294] width 184 height 31
select select "2bed604d-1099-4043-b1bc-2365e8740244"
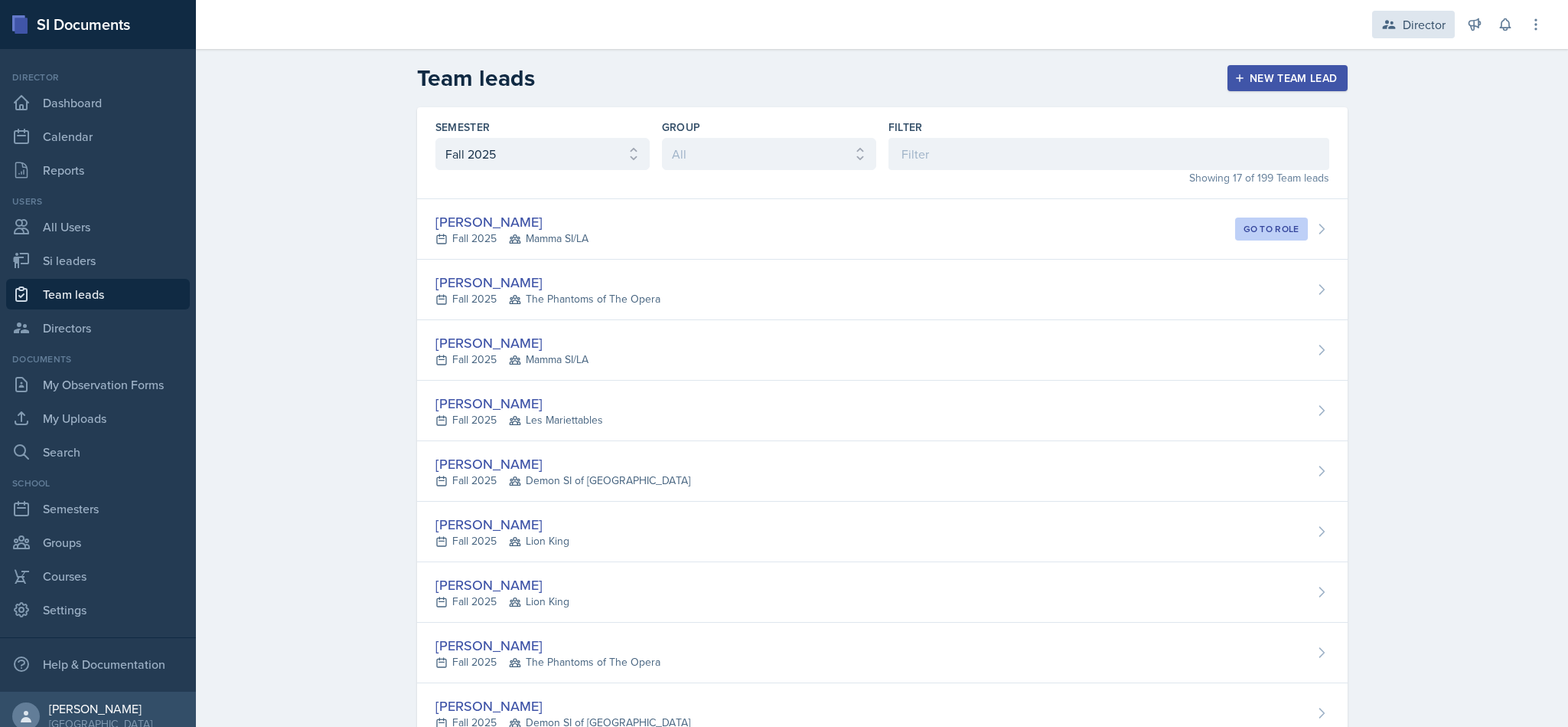
click at [780, 33] on div "Director" at bounding box center [1424, 24] width 43 height 18
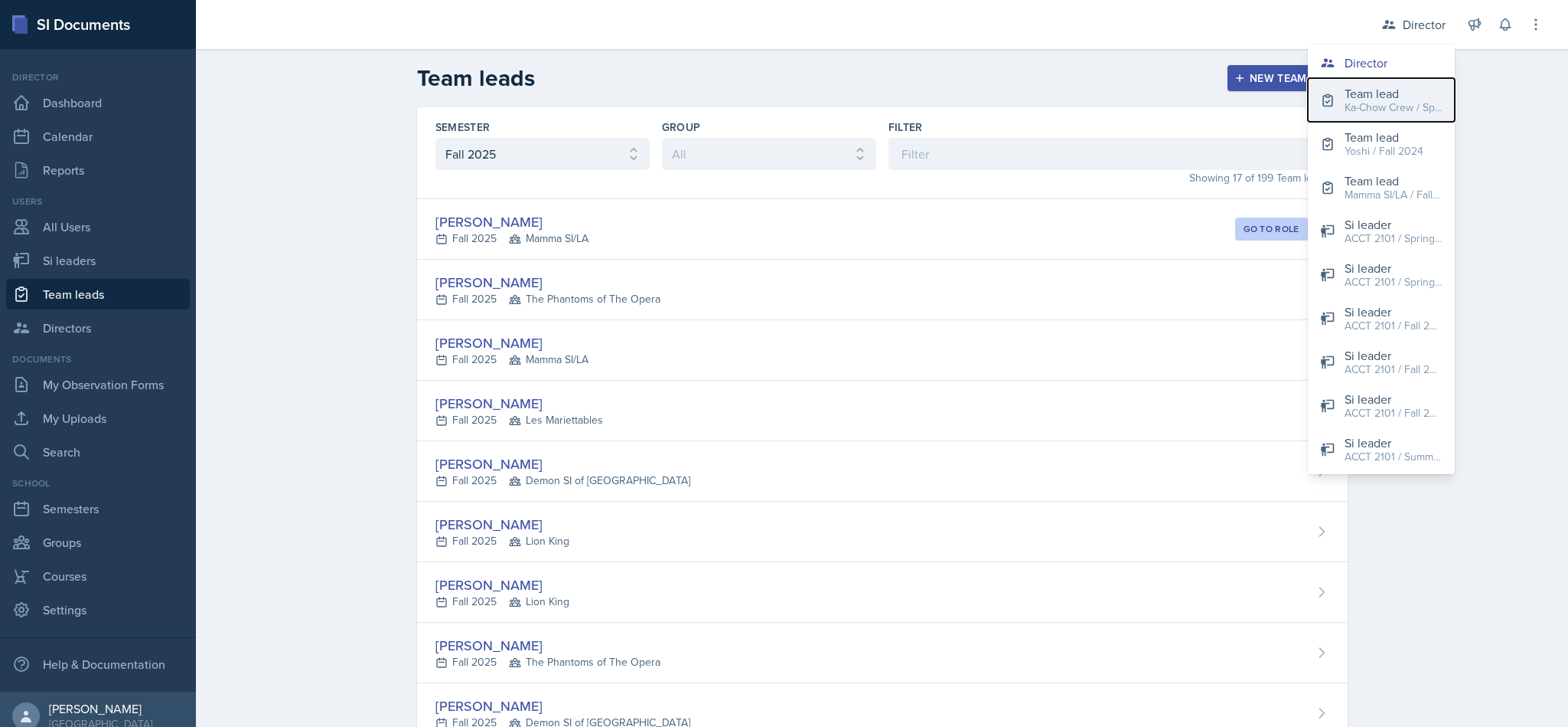
click at [780, 100] on div "Ka-Chow Crew / Spring 2025" at bounding box center [1393, 108] width 98 height 16
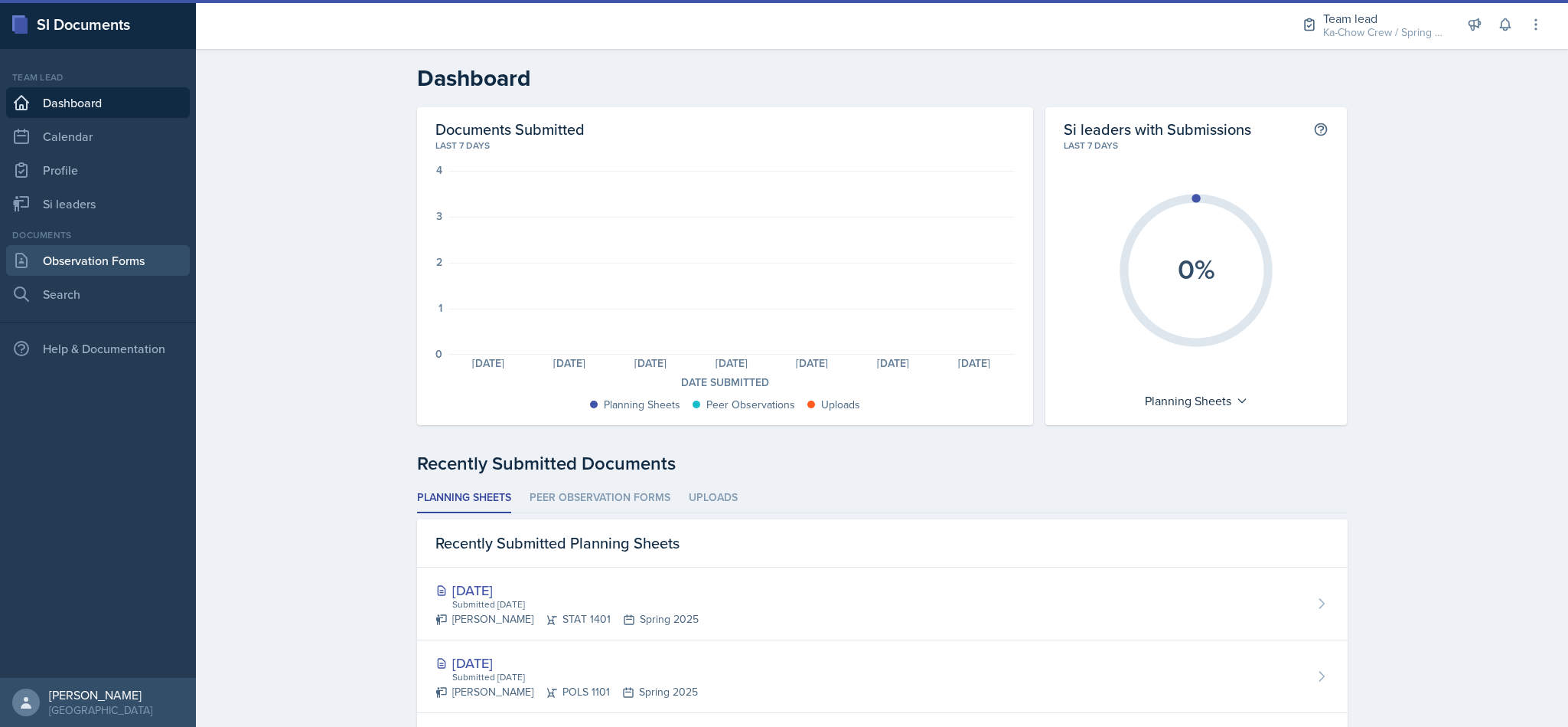
click at [57, 262] on link "Observation Forms" at bounding box center [98, 261] width 184 height 31
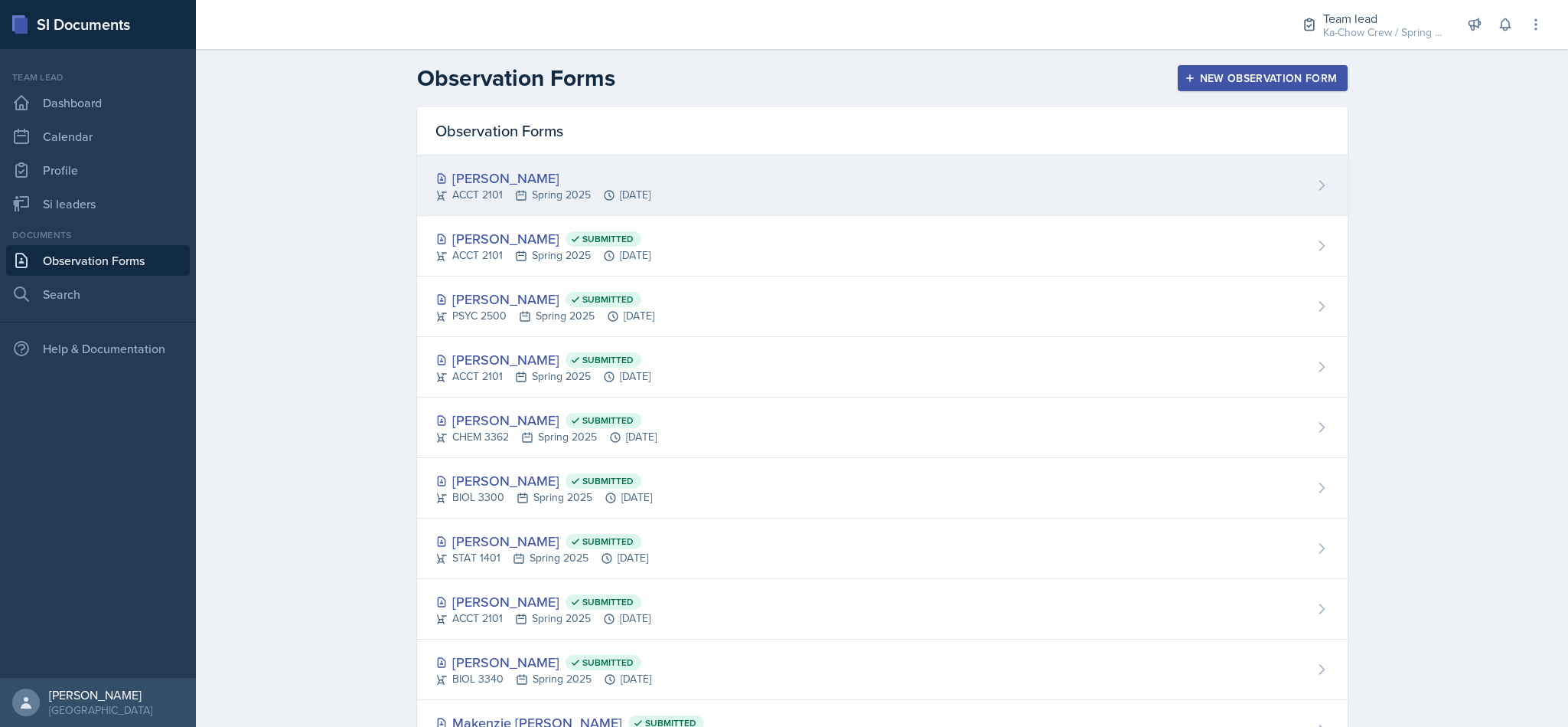
click at [780, 173] on div "[PERSON_NAME] ACCT 2101 Spring 2025 [DATE]" at bounding box center [882, 185] width 930 height 60
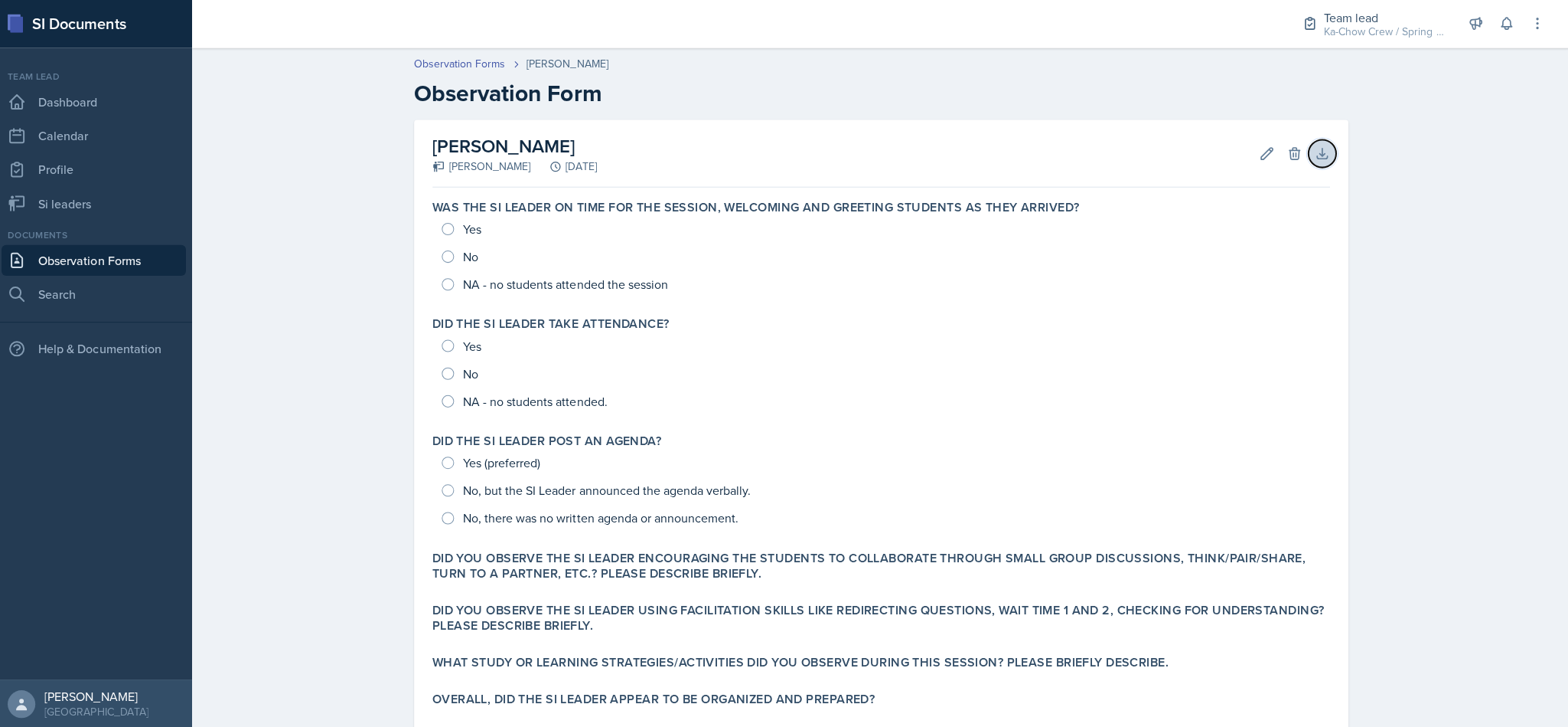
click at [780, 154] on icon at bounding box center [1321, 153] width 10 height 10
click at [780, 494] on div "Observation Forms [PERSON_NAME] Observation Form [PERSON_NAME] [PERSON_NAME] [D…" at bounding box center [882, 483] width 1372 height 883
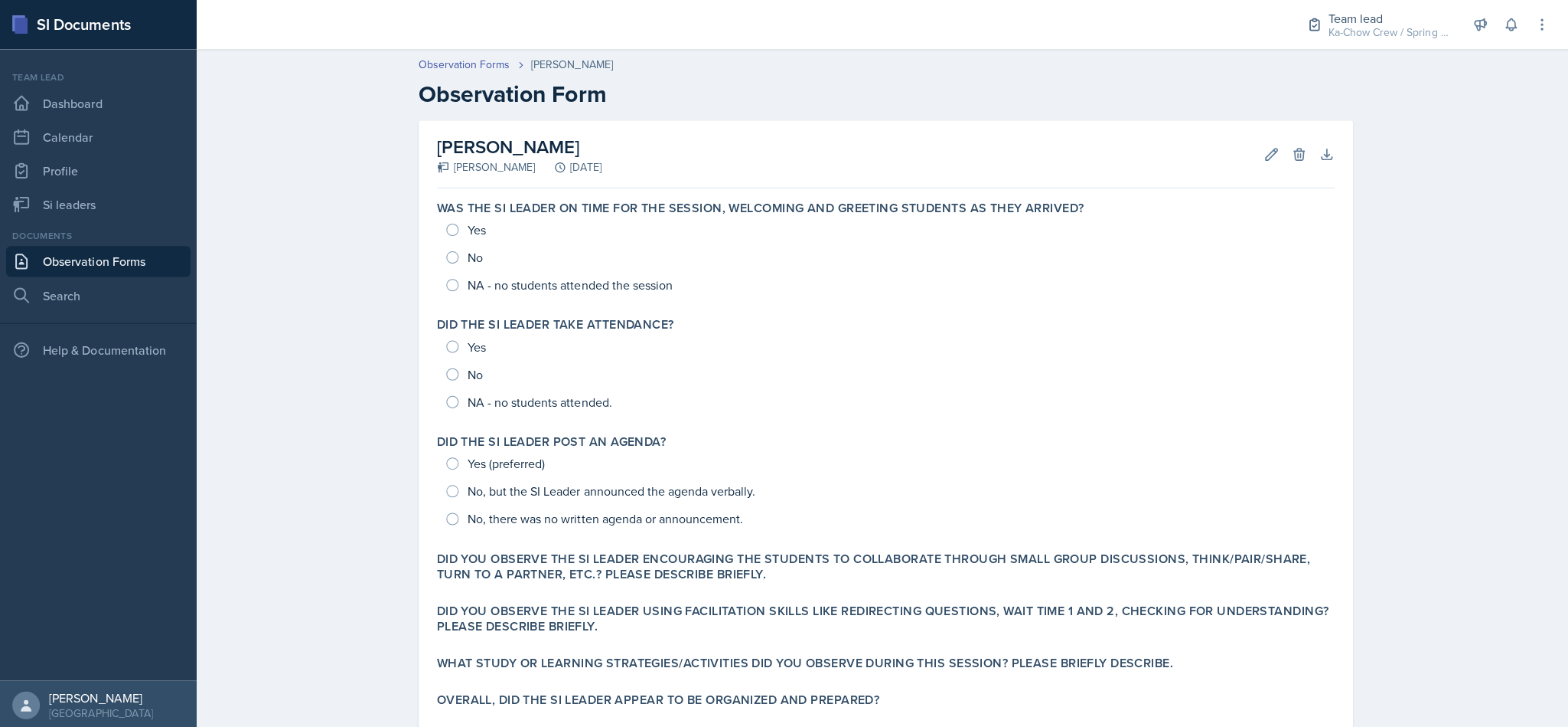
click at [121, 273] on link "Observation Forms" at bounding box center [98, 261] width 184 height 31
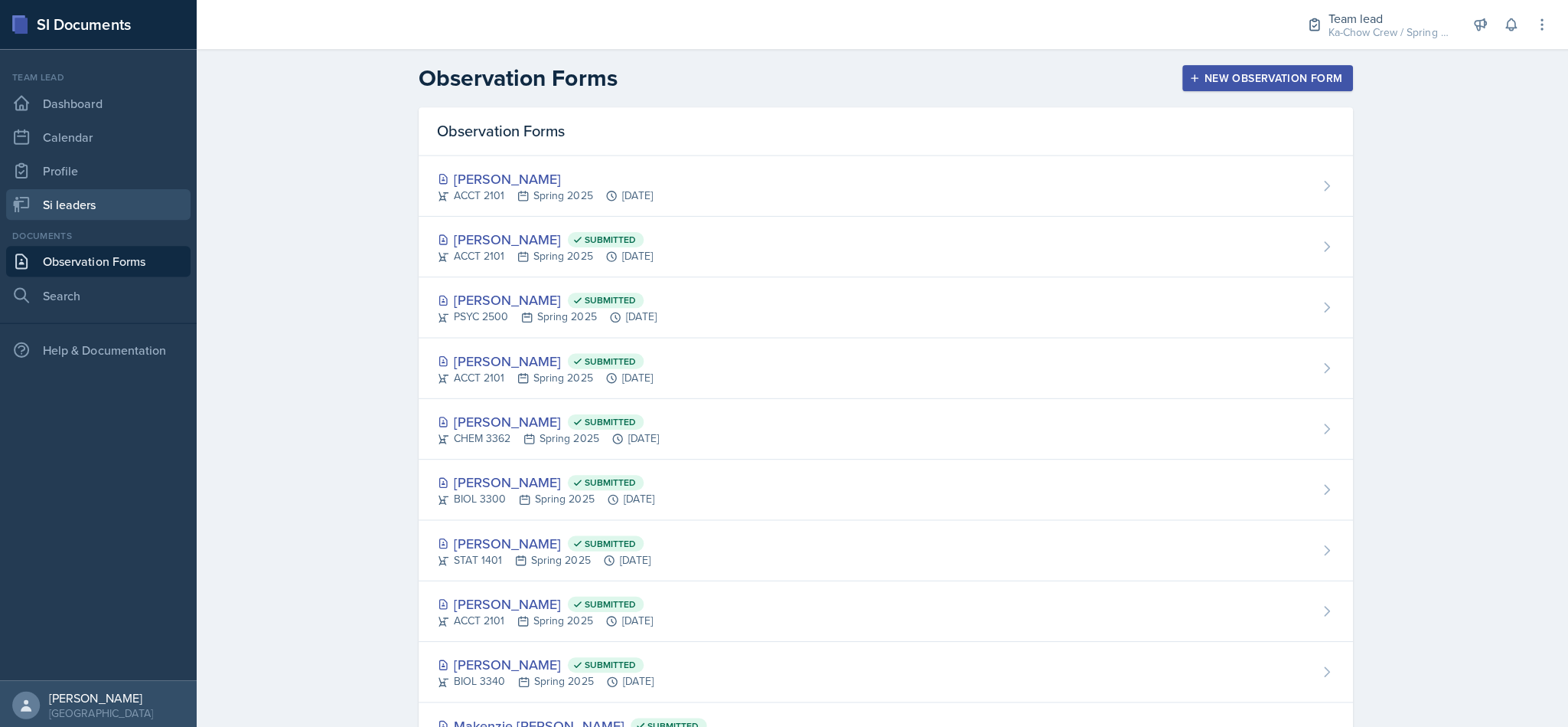
click at [127, 212] on link "Si leaders" at bounding box center [98, 204] width 184 height 31
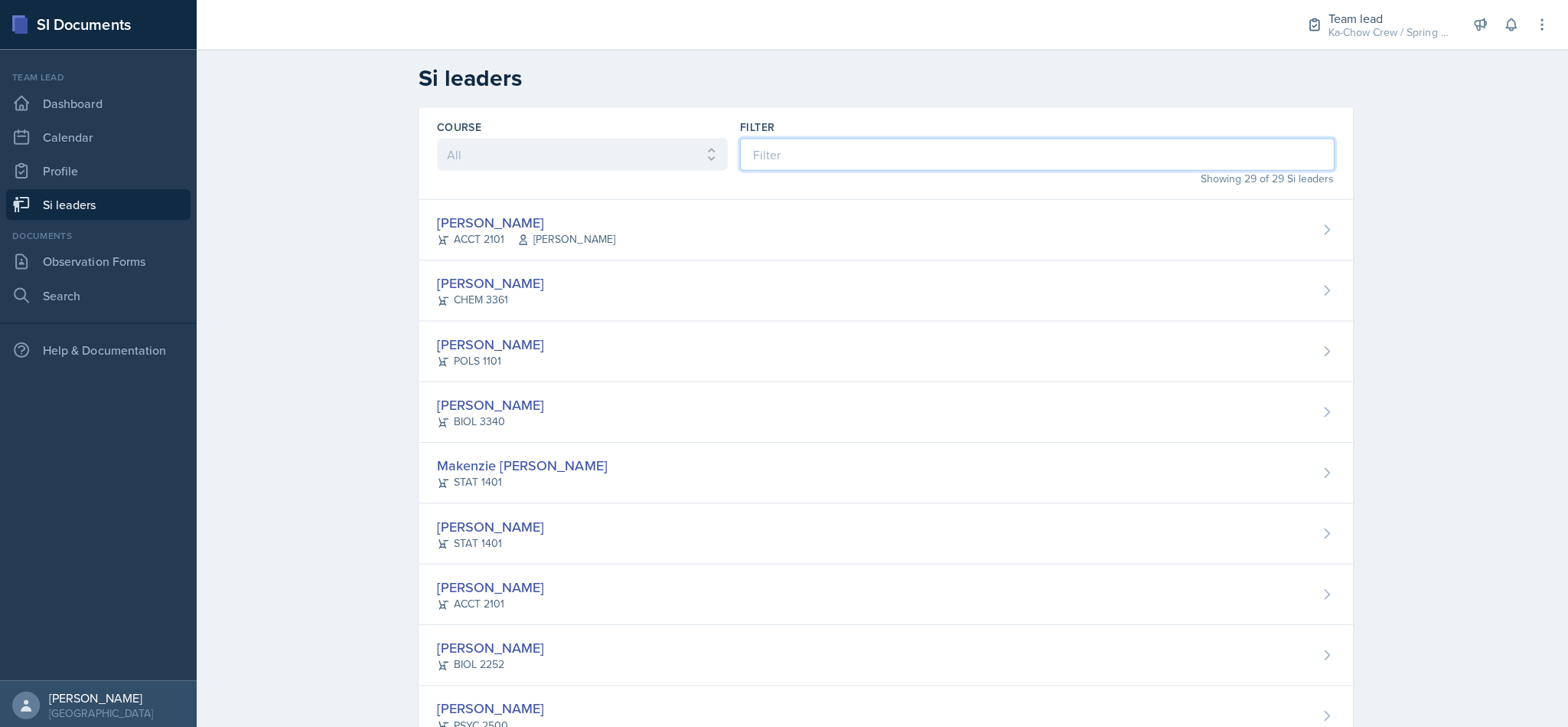
click at [780, 147] on input at bounding box center [1033, 154] width 592 height 32
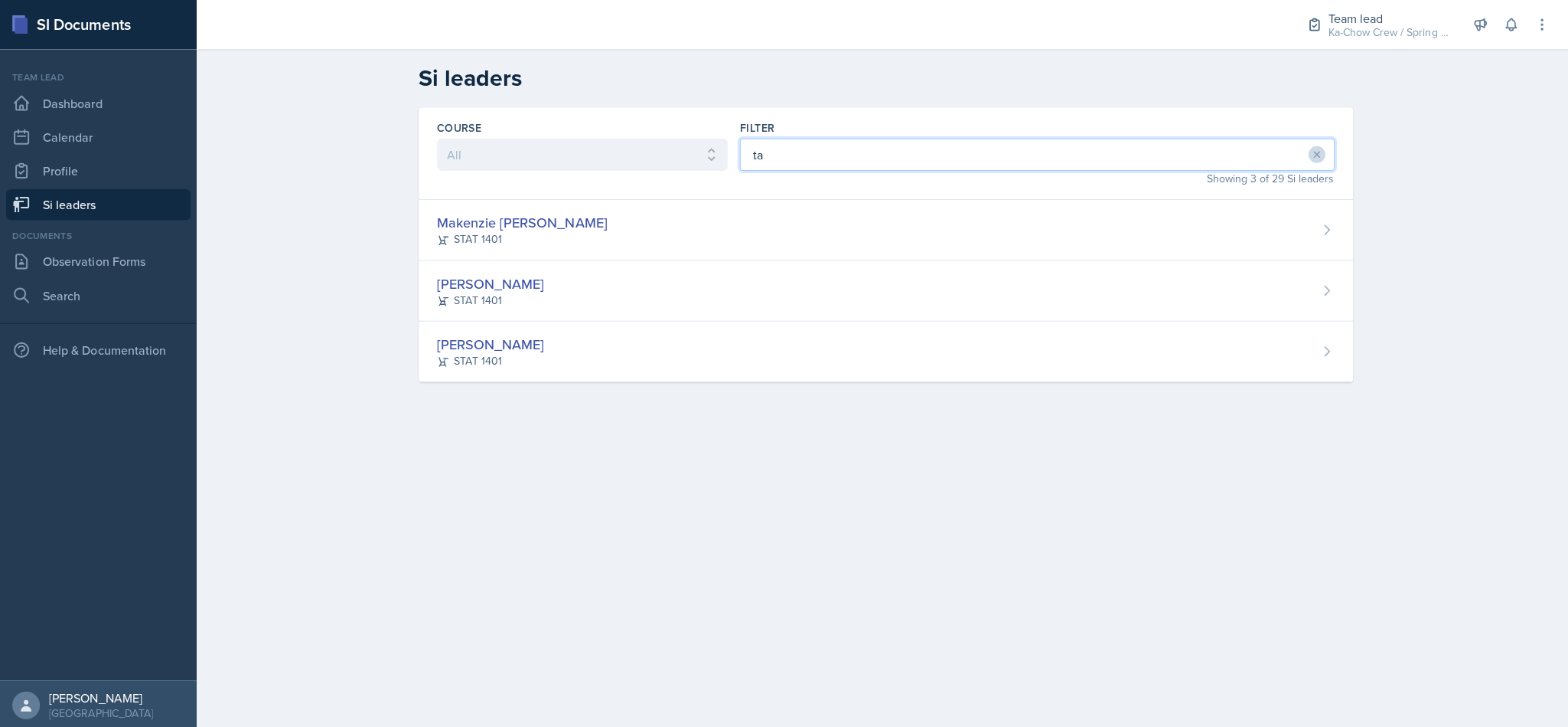
type input "t"
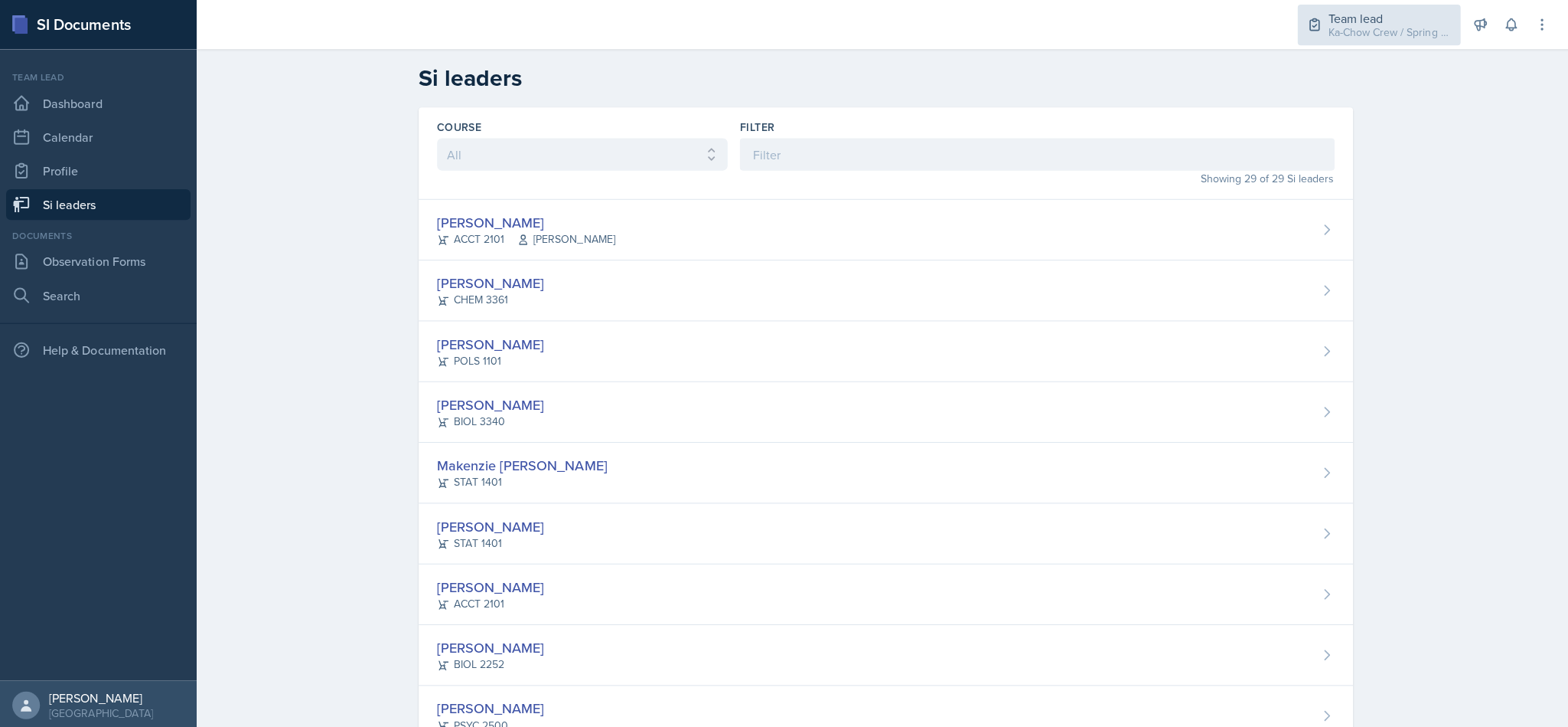
click at [780, 38] on div "Ka-Chow Crew / Spring 2025" at bounding box center [1384, 32] width 122 height 16
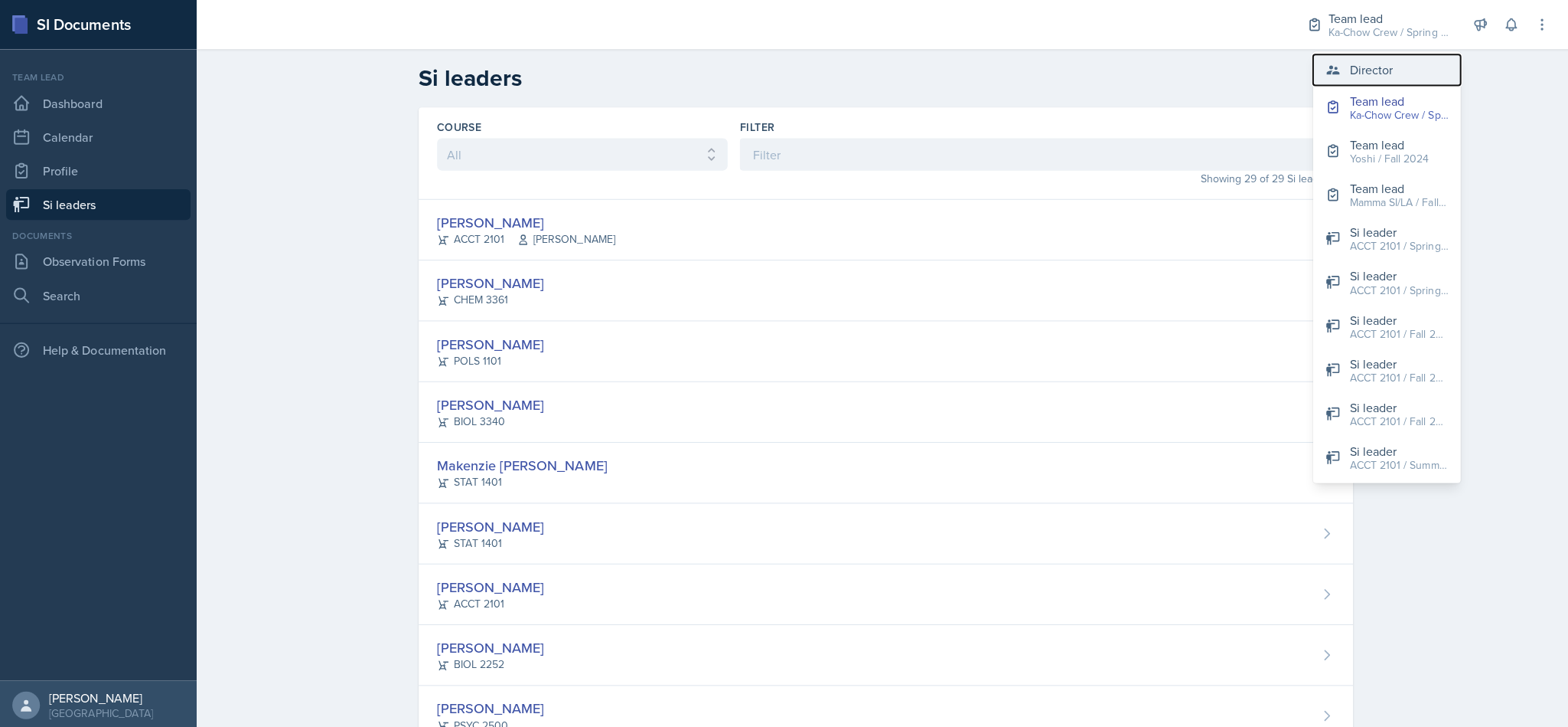
click at [780, 75] on div "Director" at bounding box center [1366, 69] width 43 height 18
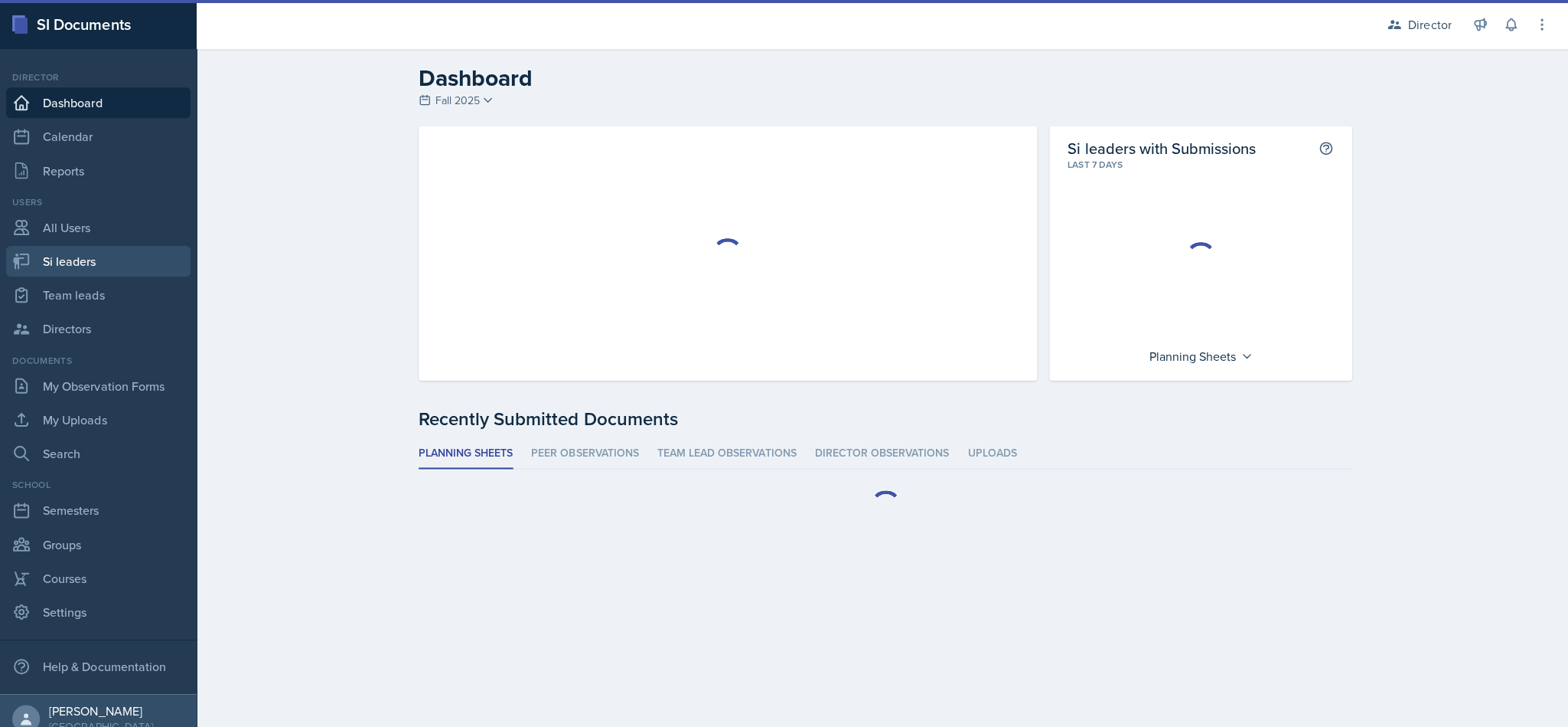
click at [84, 258] on link "Si leaders" at bounding box center [98, 261] width 184 height 31
select select "2bed604d-1099-4043-b1bc-2365e8740244"
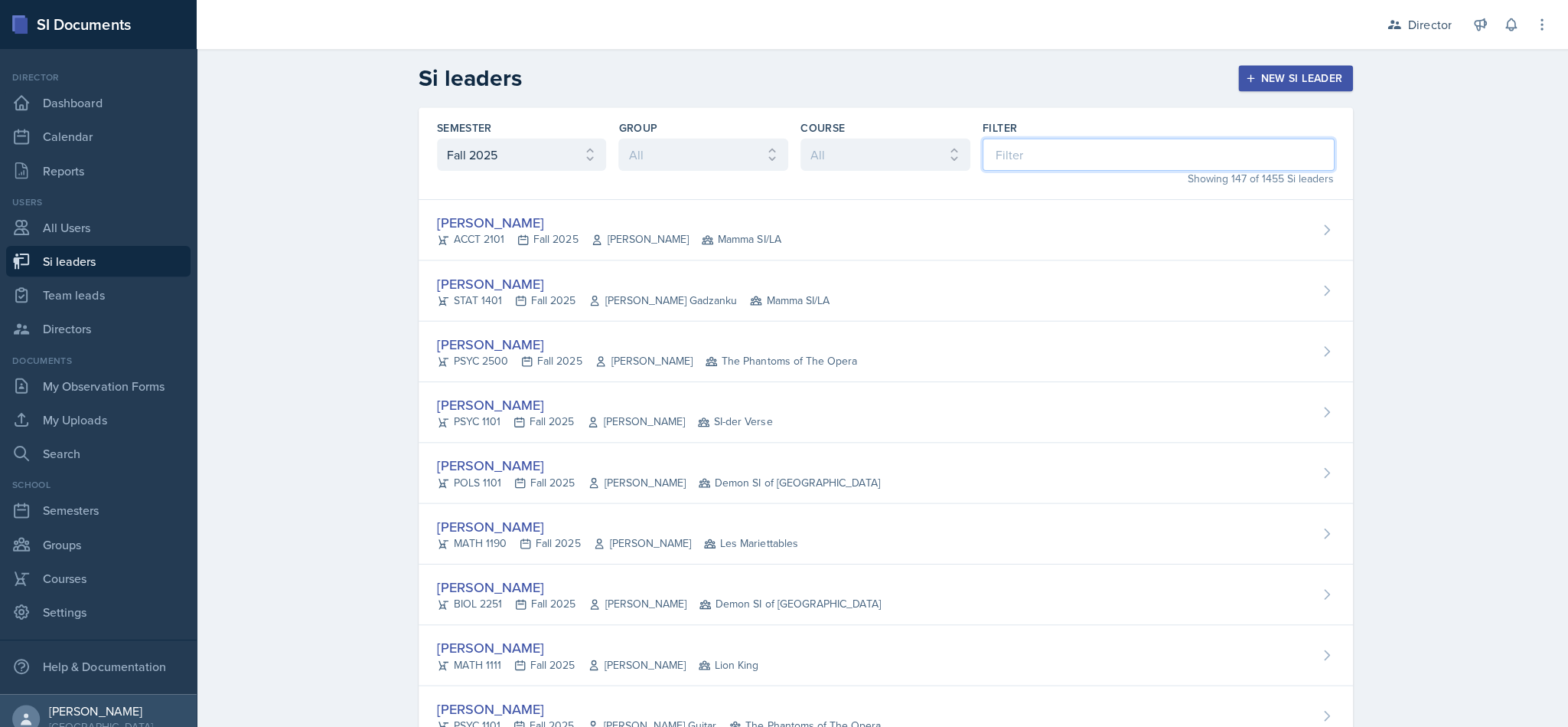
click at [780, 162] on input at bounding box center [1154, 154] width 350 height 32
type input "tam"
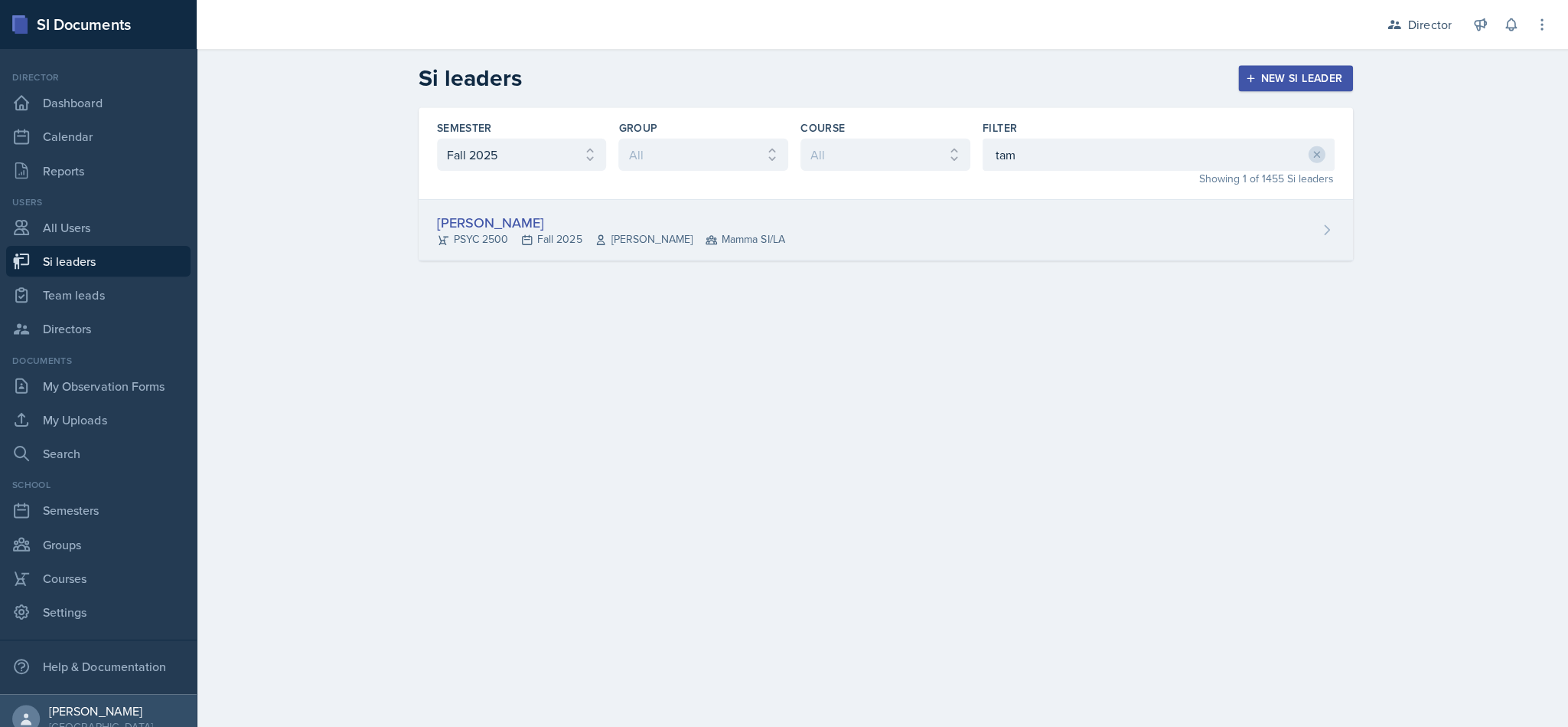
click at [780, 239] on div "Tamiya Pilgrim PSYC 2500 Fall 2025 [PERSON_NAME] Mamma SI/LA" at bounding box center [882, 229] width 930 height 60
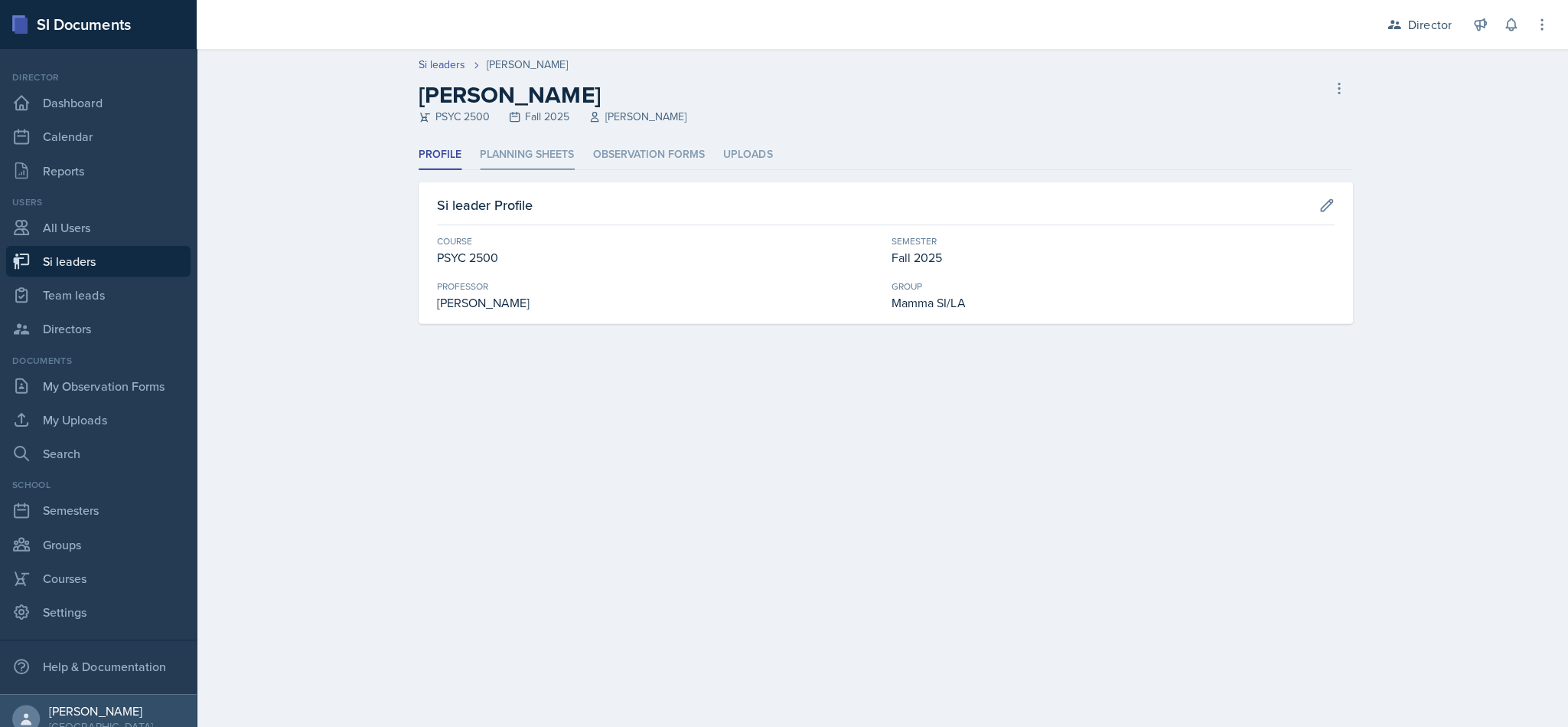
click at [524, 165] on li "Planning Sheets" at bounding box center [525, 154] width 94 height 30
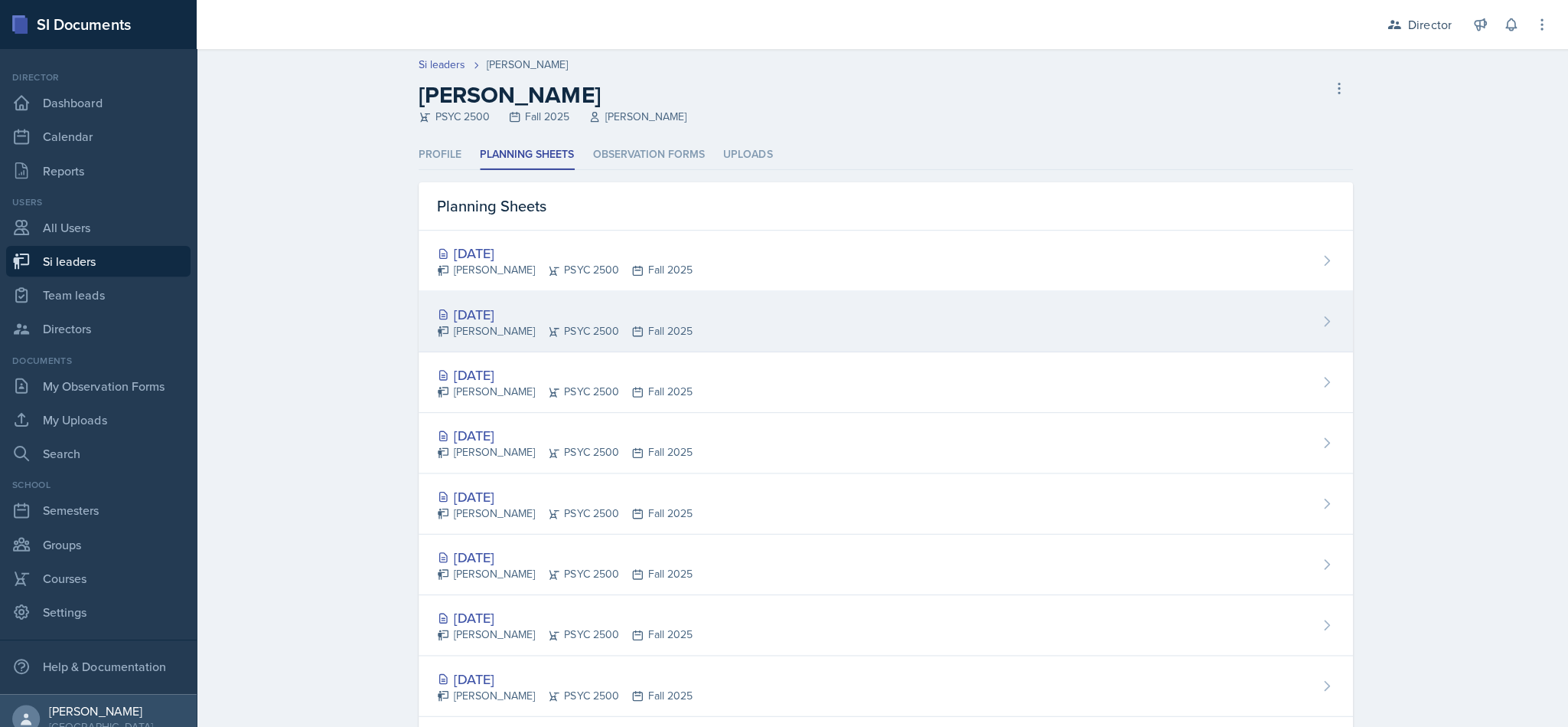
click at [780, 340] on div "[DATE] Tamiya Pilgrim PSYC 2500 Fall 2025" at bounding box center [882, 320] width 930 height 60
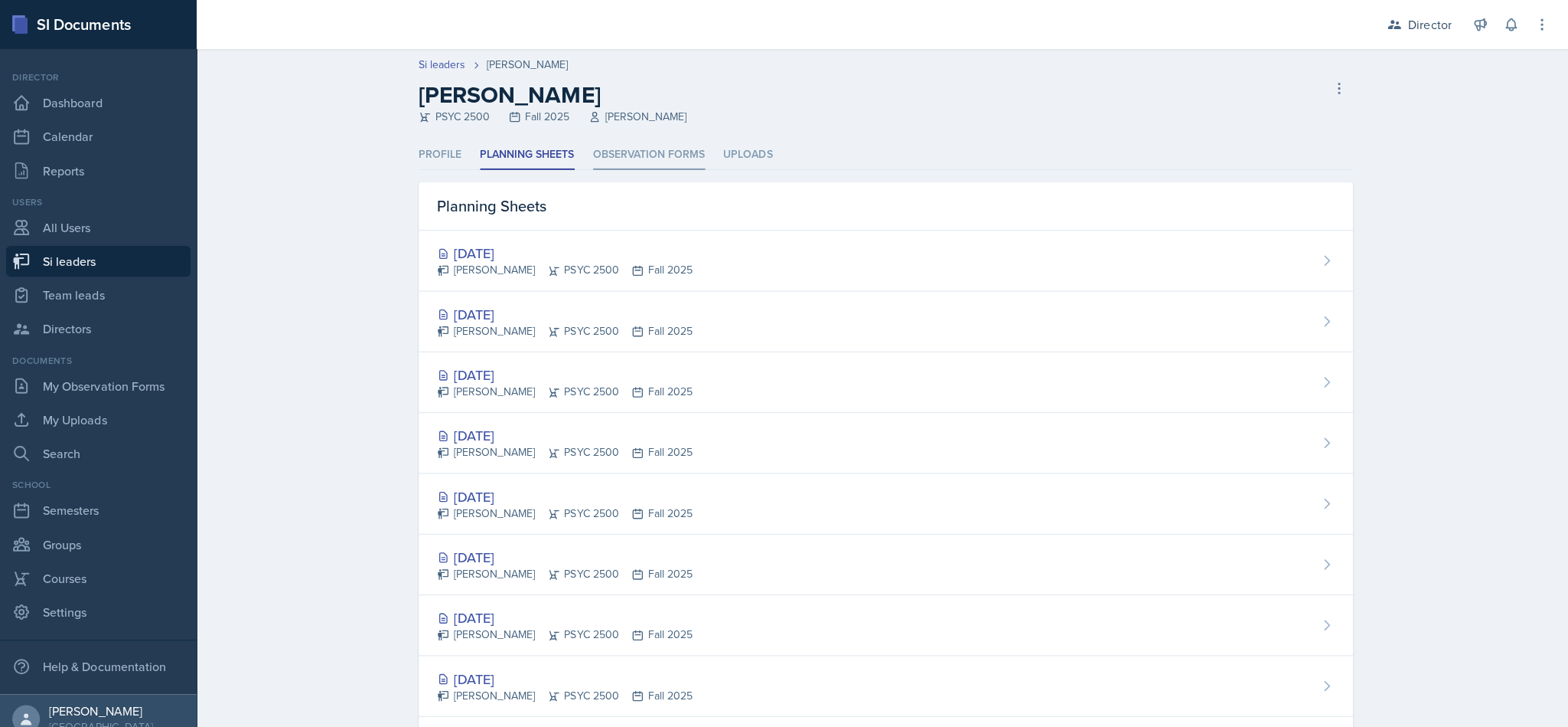
click at [655, 156] on li "Observation Forms" at bounding box center [647, 154] width 111 height 30
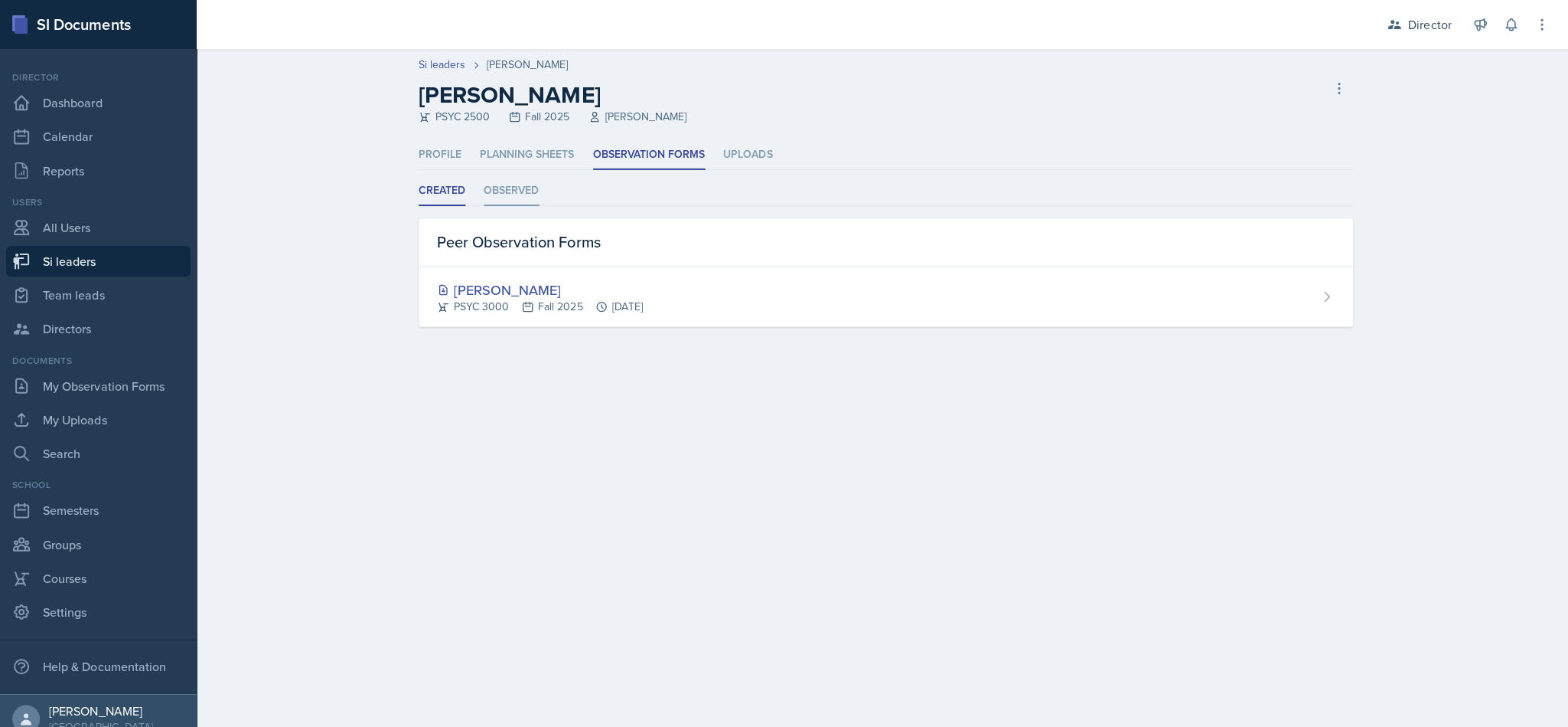
click at [533, 193] on li "Observed" at bounding box center [509, 190] width 55 height 30
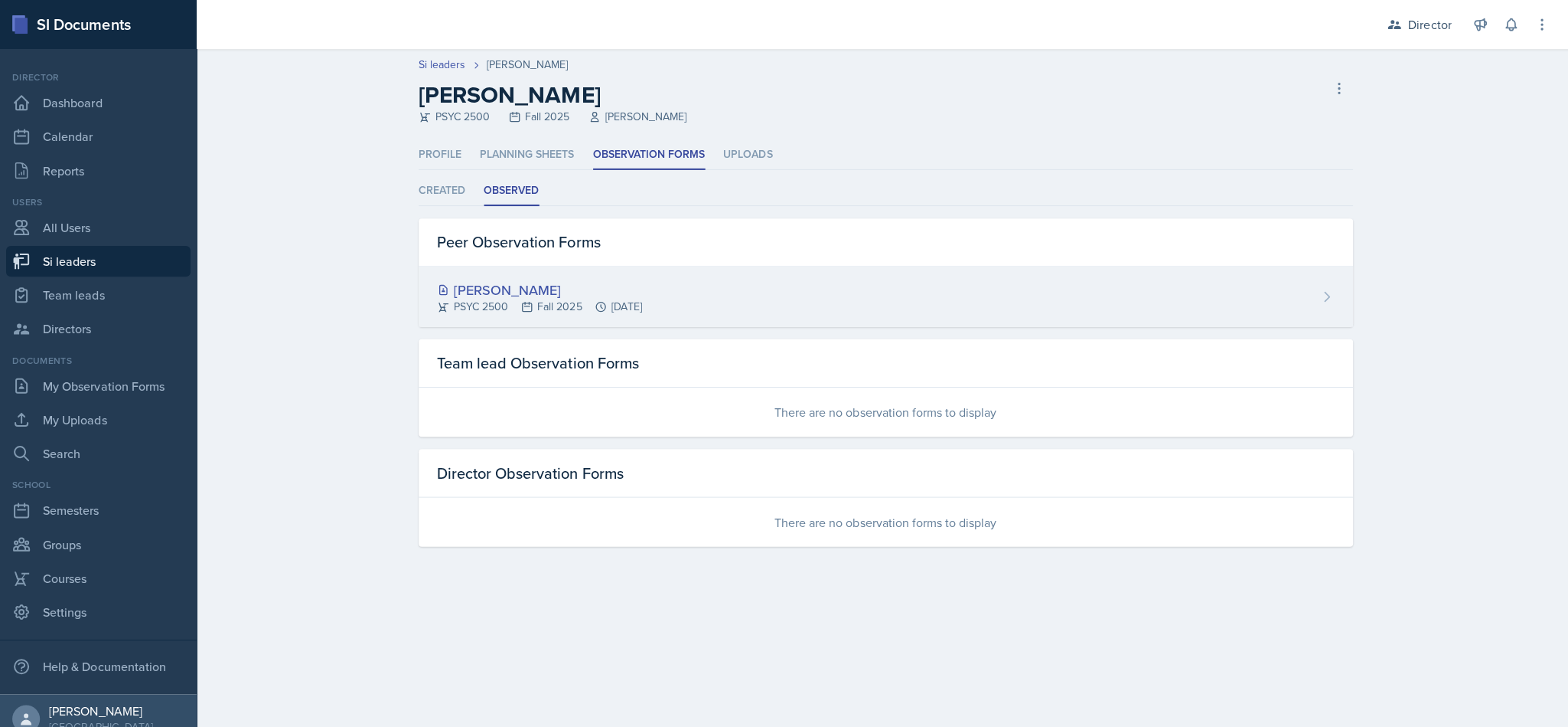
click at [780, 285] on div "[PERSON_NAME] PSYC 2500 Fall 2025 [DATE]" at bounding box center [882, 296] width 930 height 59
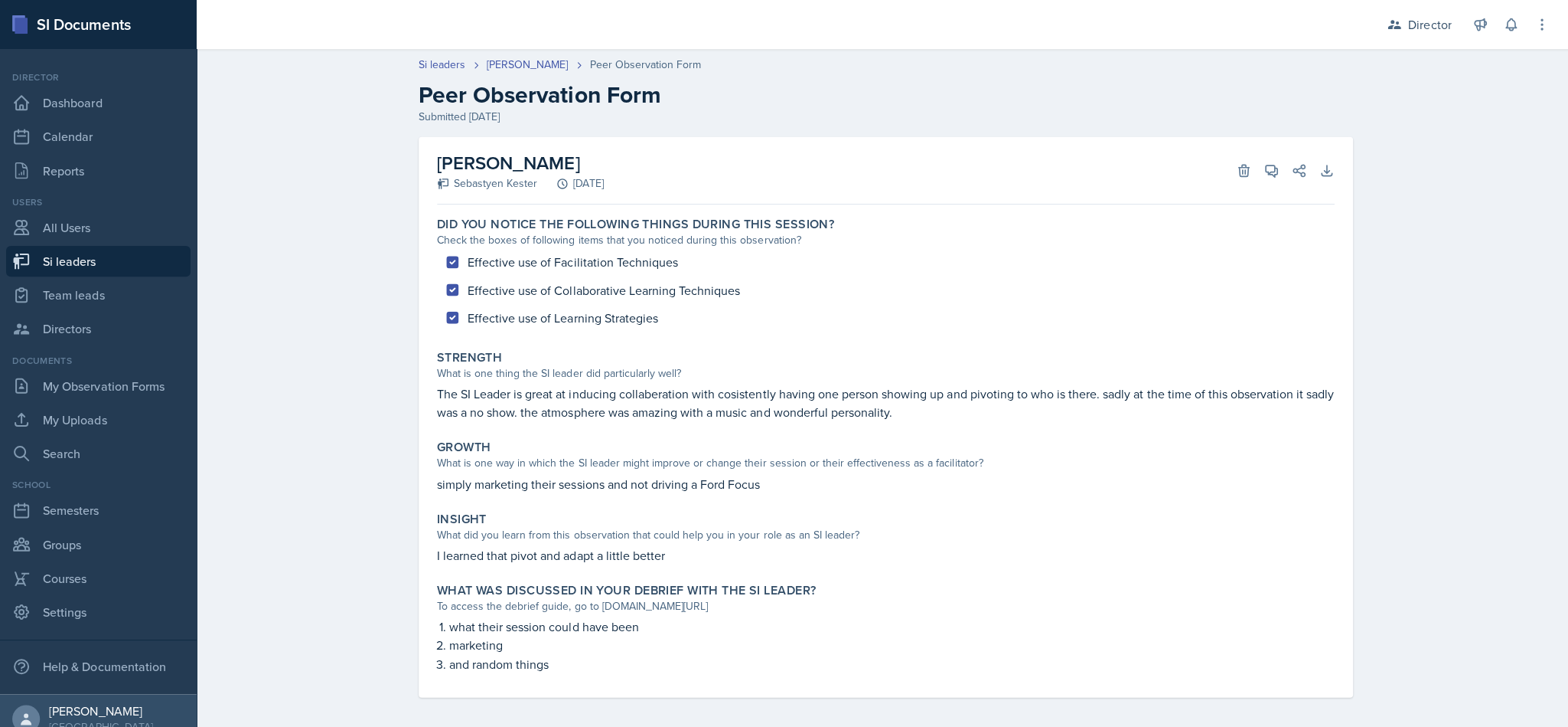
click at [137, 261] on link "Si leaders" at bounding box center [98, 261] width 184 height 31
select select "2bed604d-1099-4043-b1bc-2365e8740244"
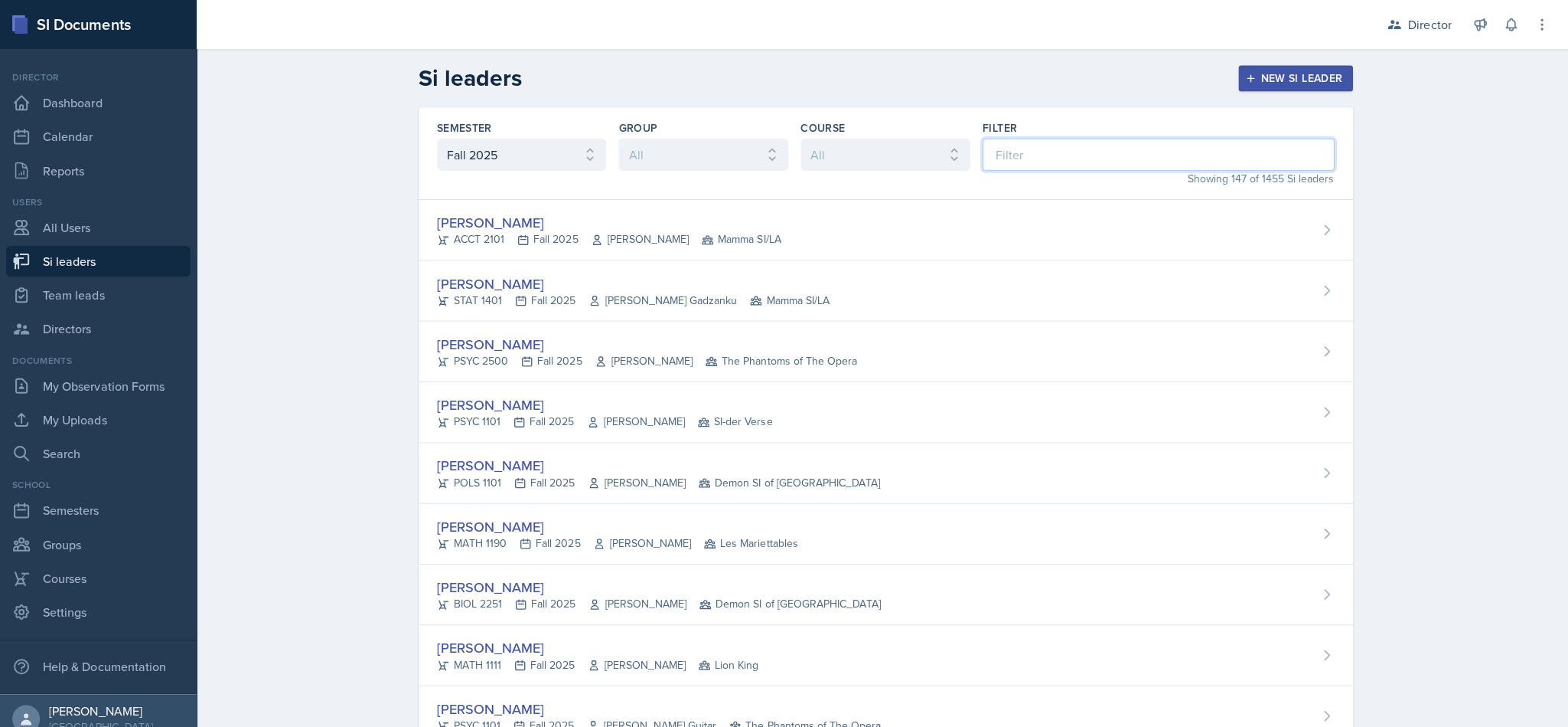
click at [780, 147] on input at bounding box center [1154, 154] width 350 height 32
type input "aiy"
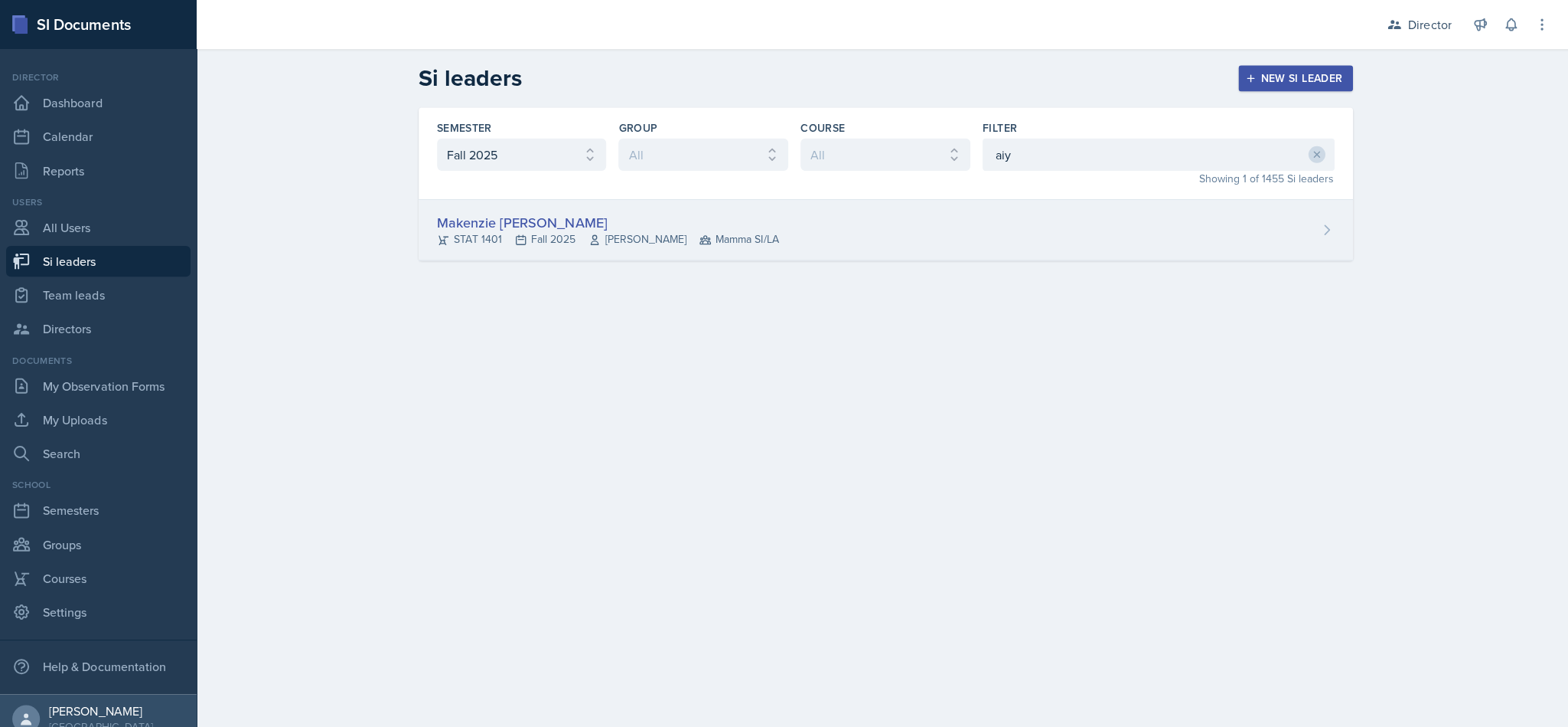
click at [780, 231] on div "Makenzie [PERSON_NAME] STAT 1401 Fall 2025 [PERSON_NAME] Mamma SI/LA" at bounding box center [882, 229] width 930 height 60
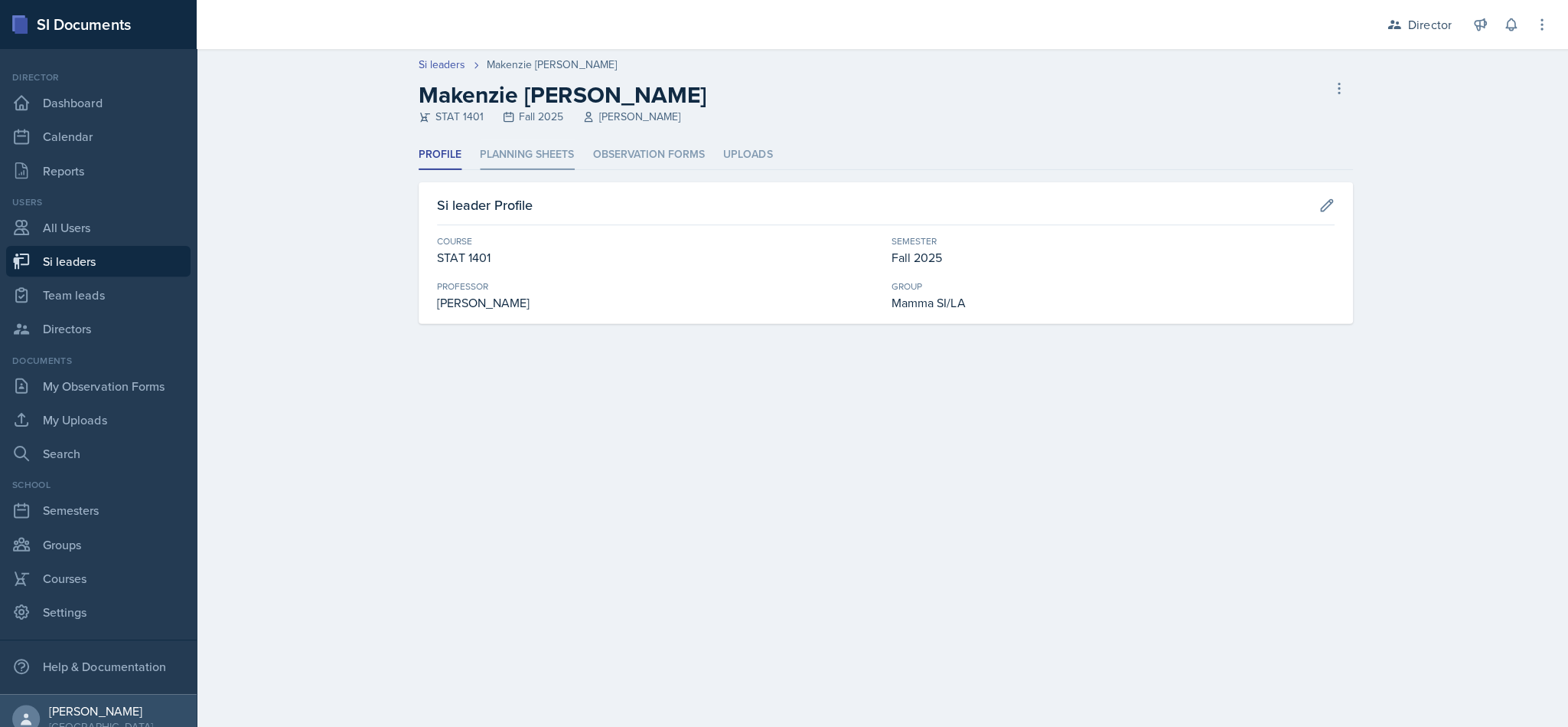
click at [521, 164] on li "Planning Sheets" at bounding box center [525, 154] width 94 height 30
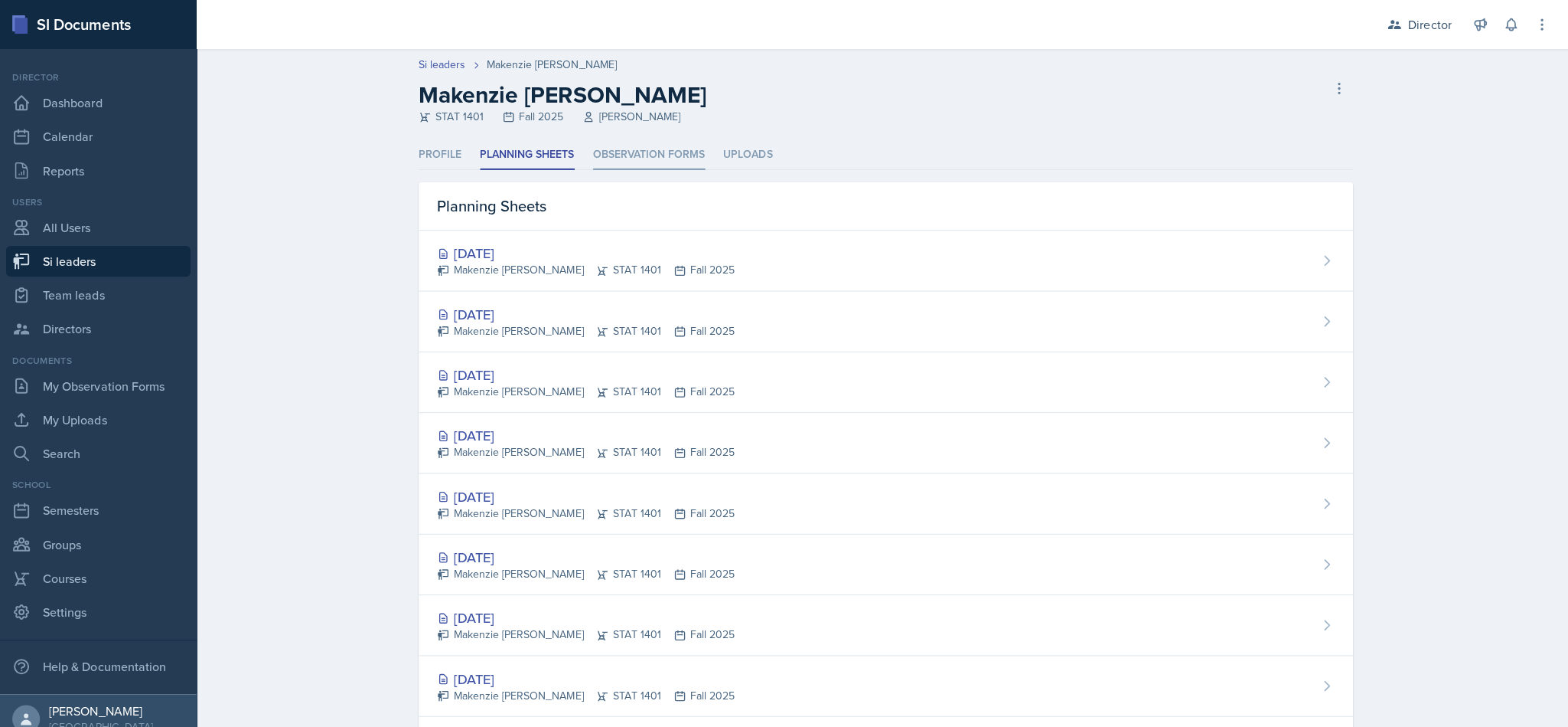
click at [650, 157] on li "Observation Forms" at bounding box center [647, 154] width 111 height 30
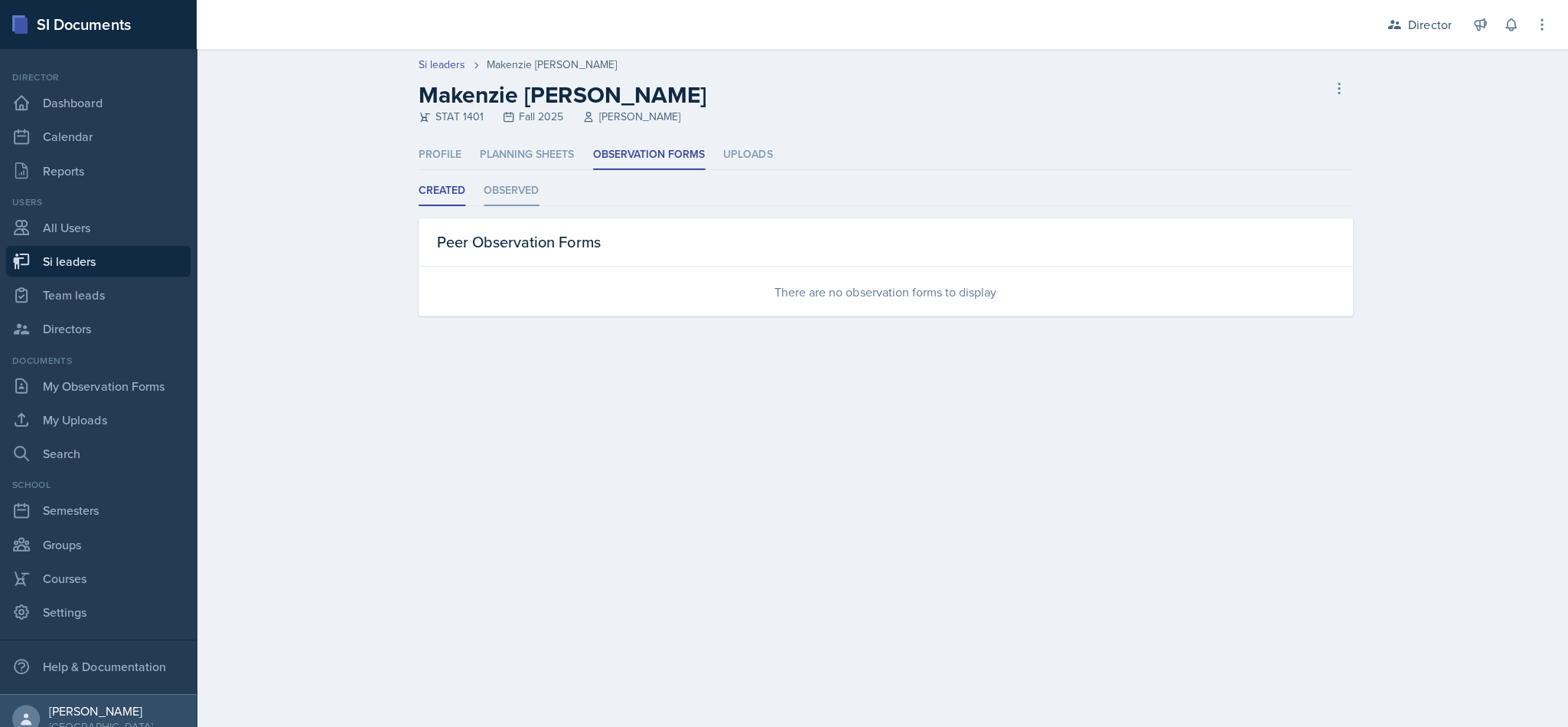
click at [515, 193] on li "Observed" at bounding box center [509, 190] width 55 height 30
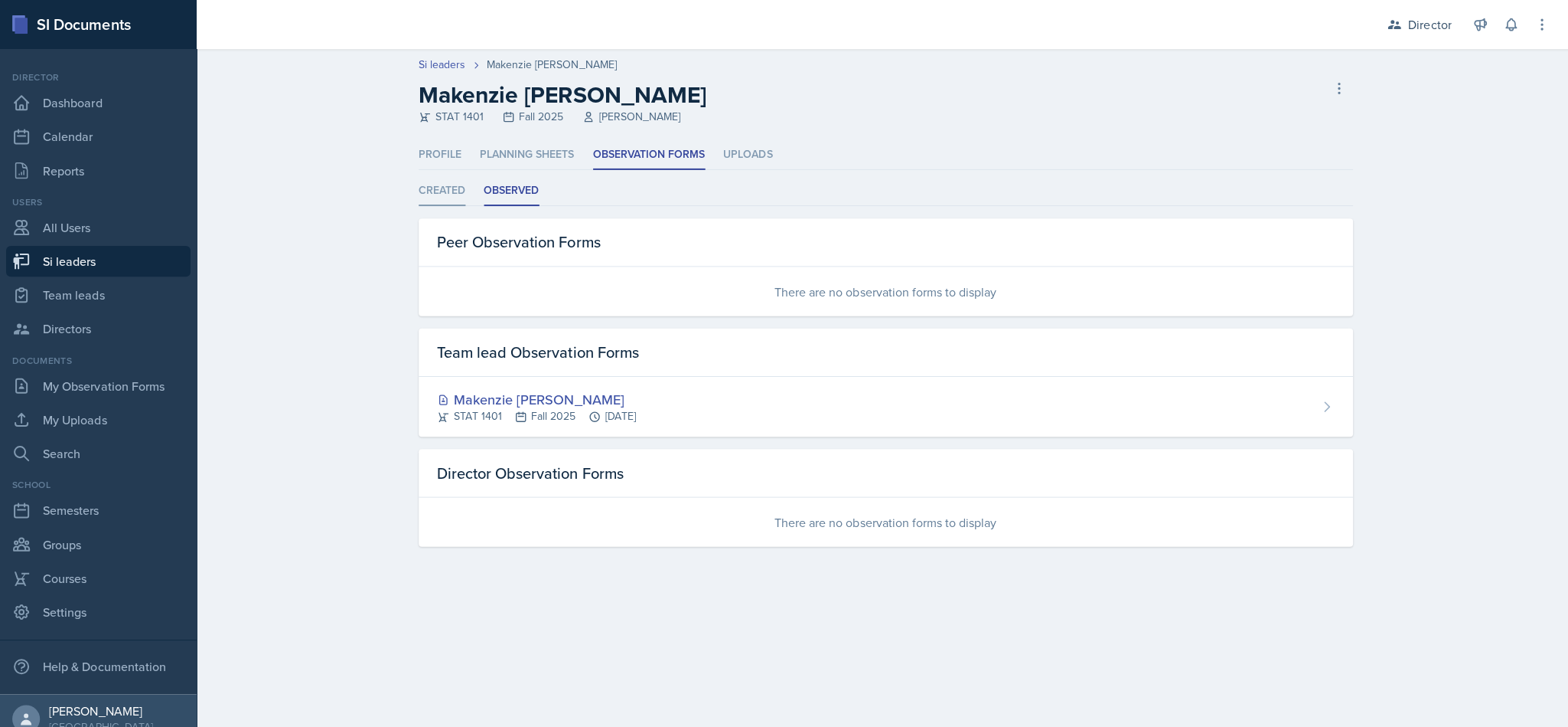
click at [446, 196] on li "Created" at bounding box center [440, 190] width 47 height 30
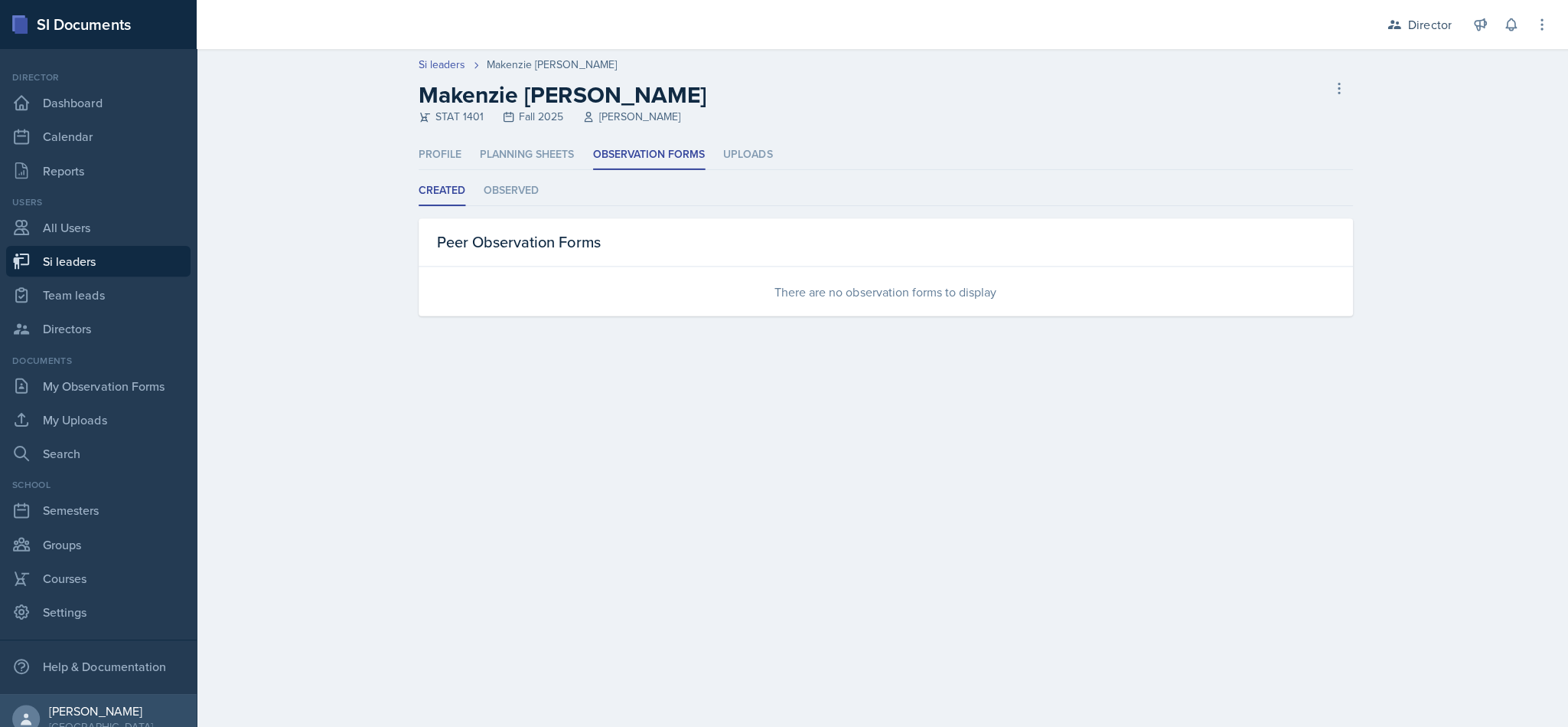
click at [127, 267] on link "Si leaders" at bounding box center [98, 261] width 184 height 31
select select "2bed604d-1099-4043-b1bc-2365e8740244"
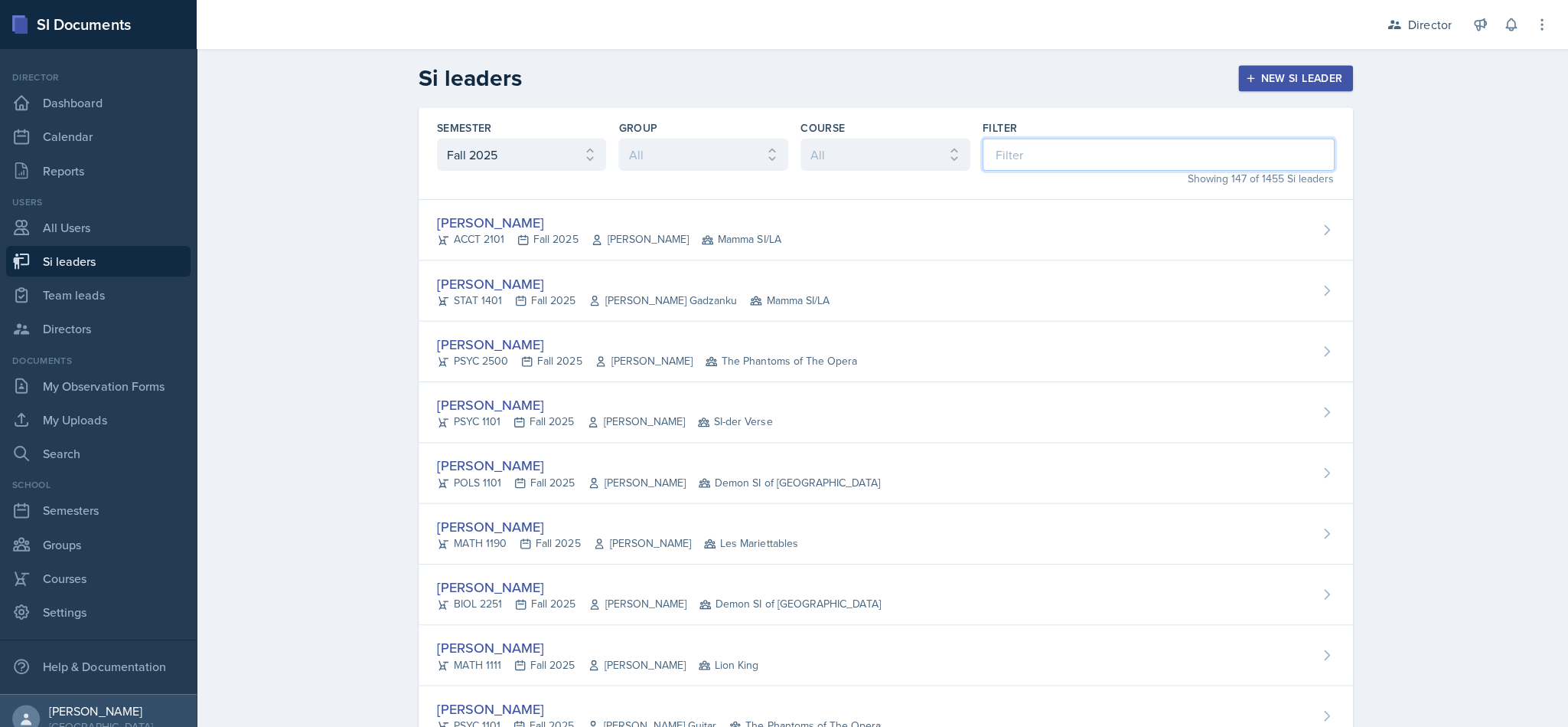
click at [780, 156] on input at bounding box center [1154, 154] width 350 height 32
type input "kri"
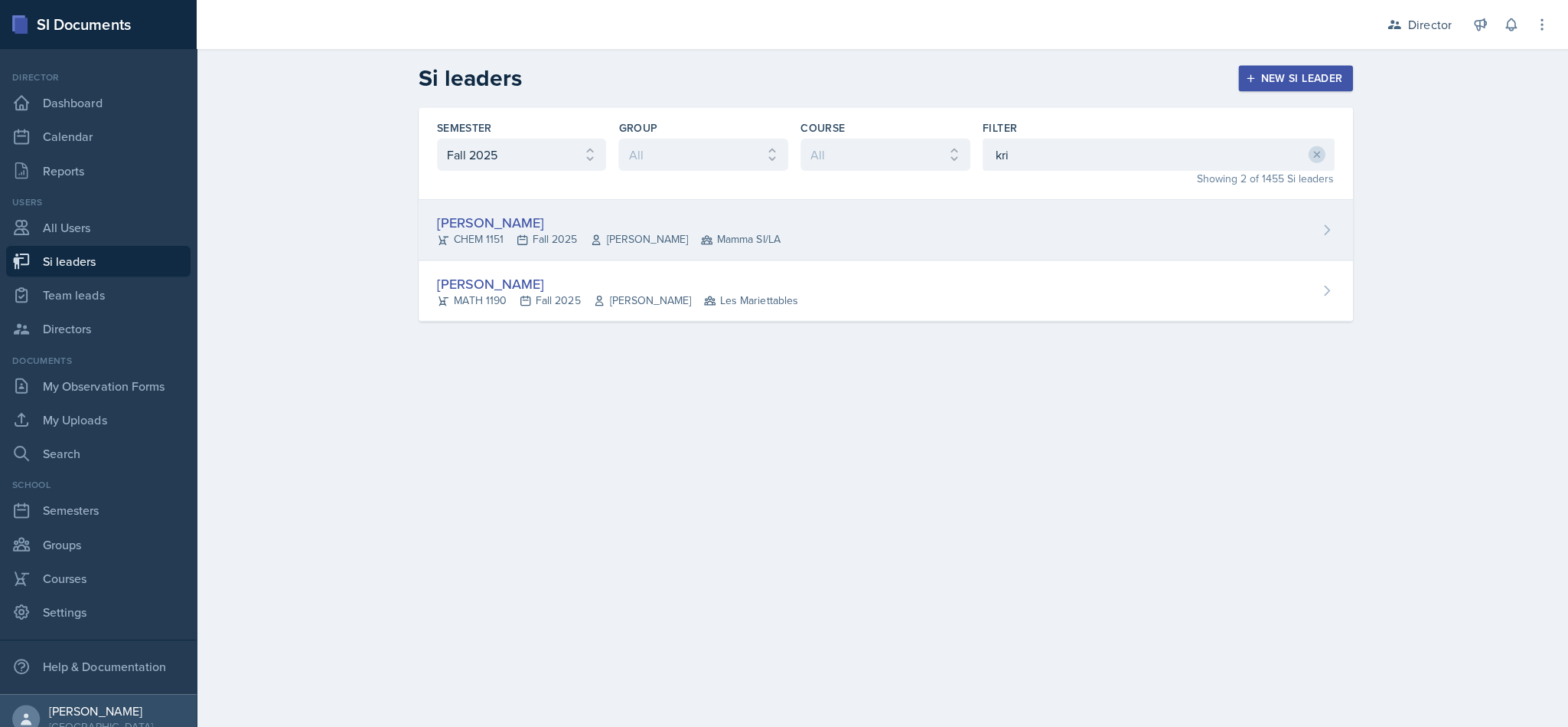
click at [748, 239] on span "Mamma SI/LA" at bounding box center [737, 239] width 80 height 16
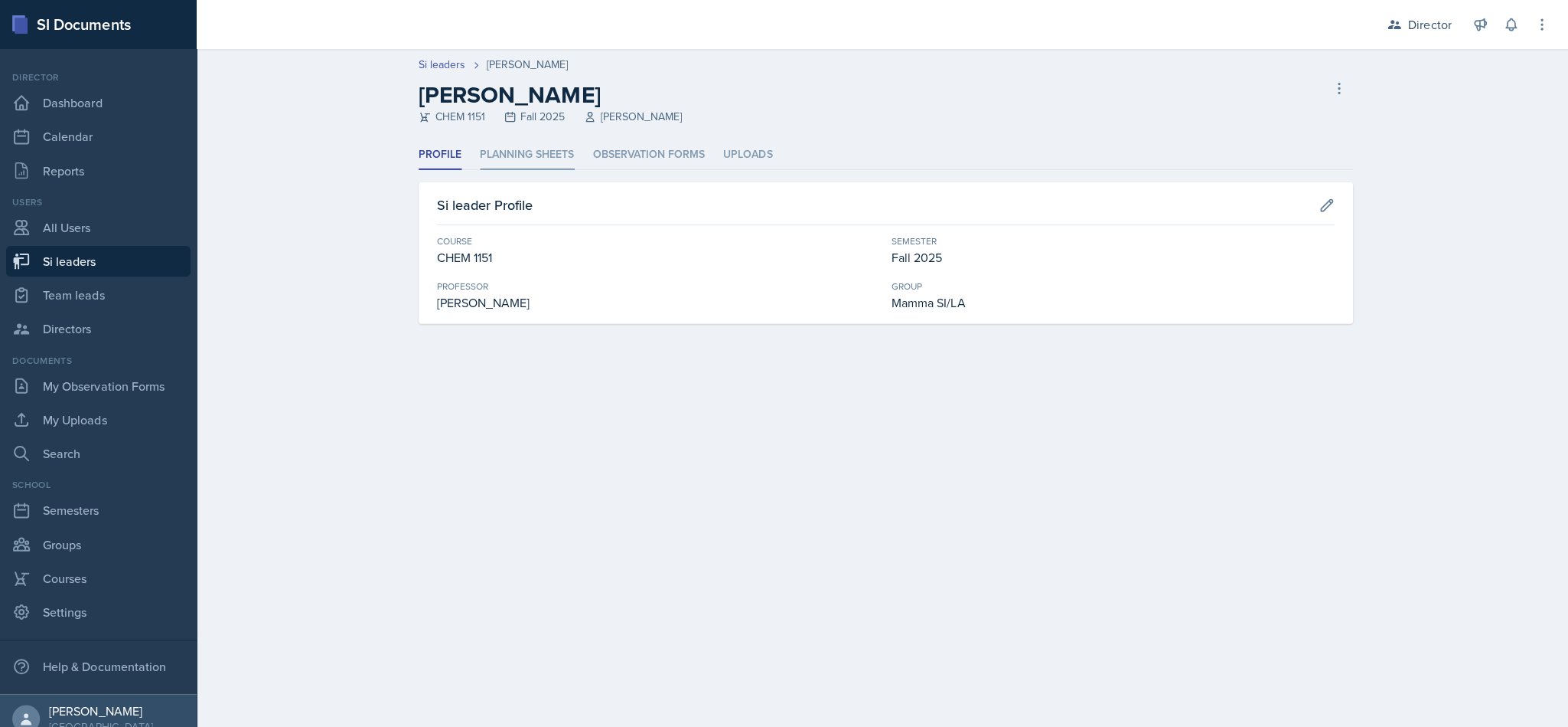
click at [560, 162] on li "Planning Sheets" at bounding box center [525, 154] width 94 height 30
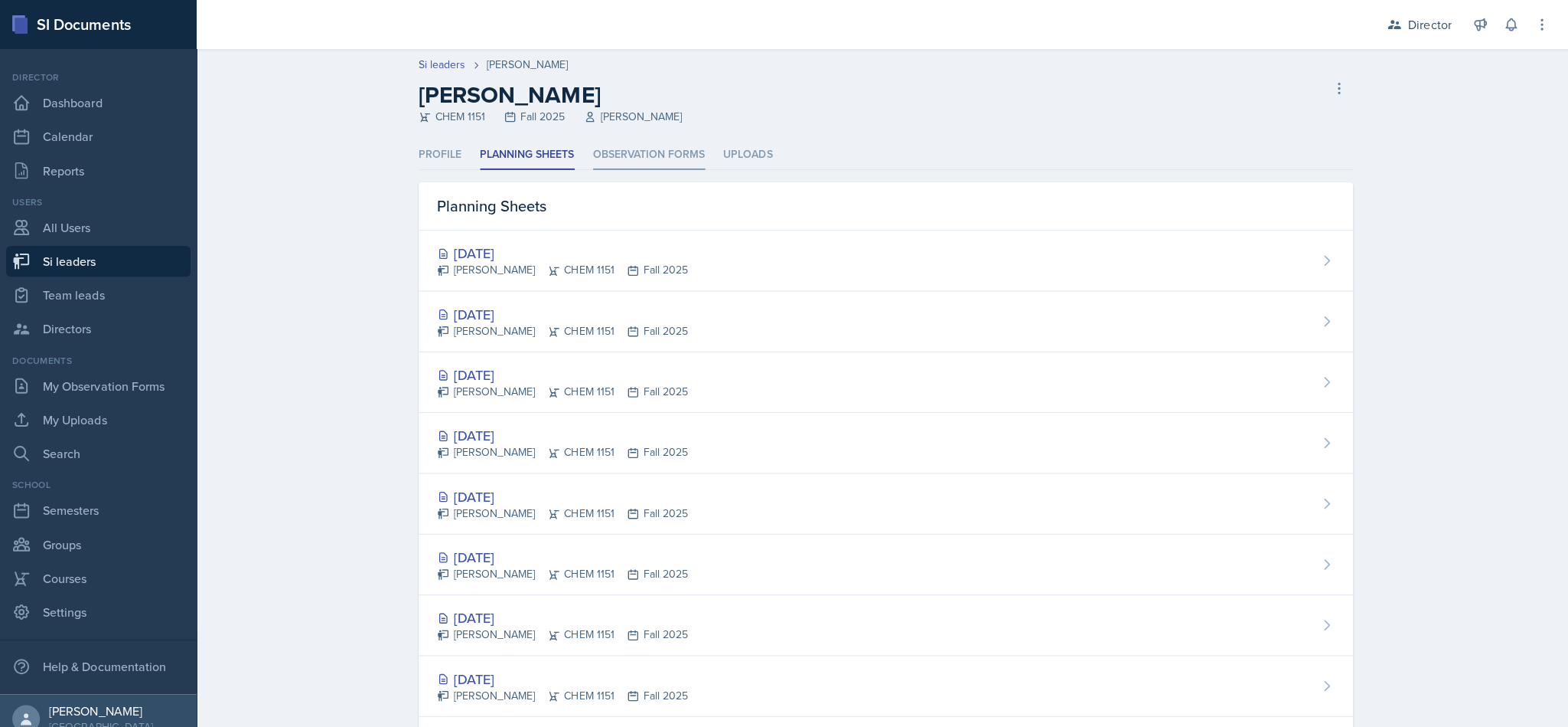
click at [665, 143] on li "Observation Forms" at bounding box center [647, 154] width 111 height 30
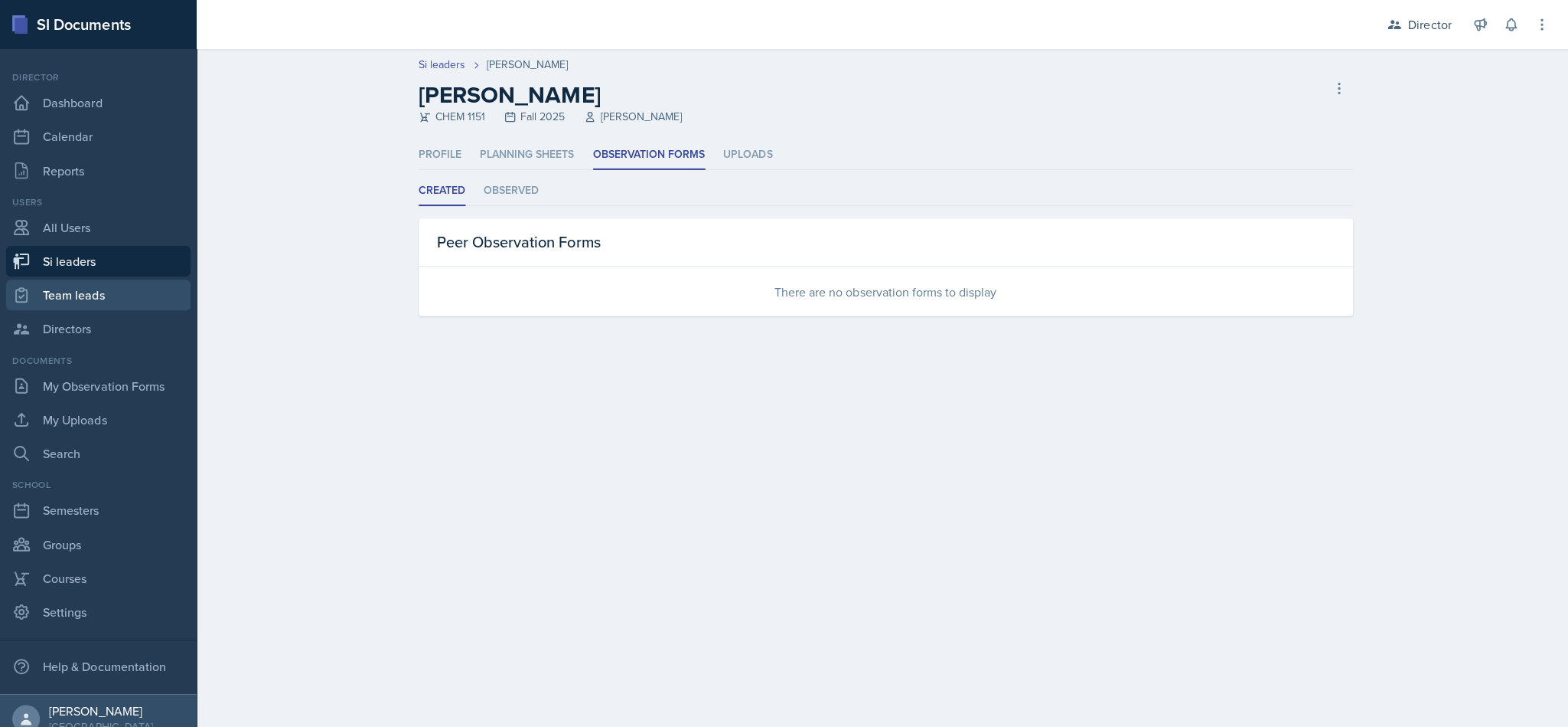
click at [106, 279] on link "Team leads" at bounding box center [98, 294] width 184 height 31
select select "2bed604d-1099-4043-b1bc-2365e8740244"
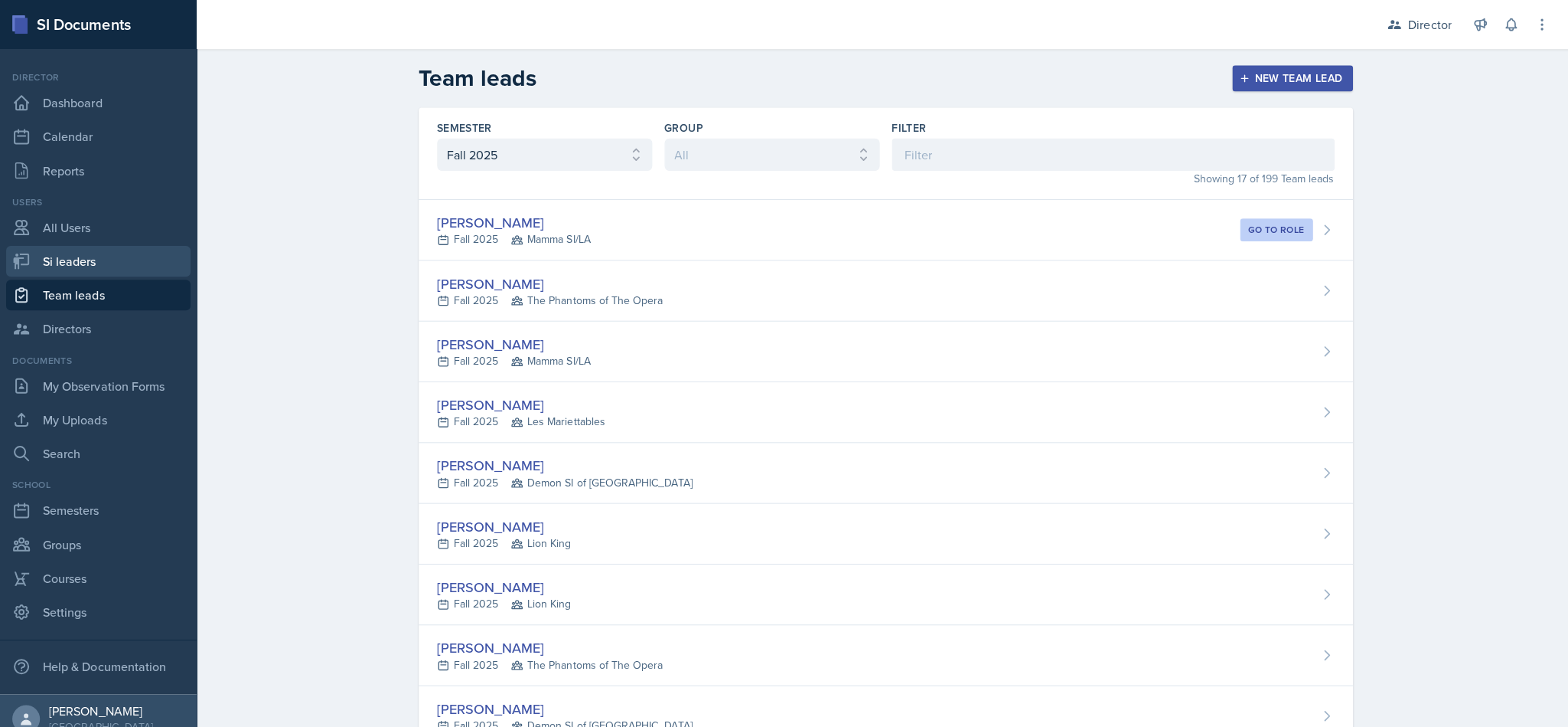
click at [125, 258] on link "Si leaders" at bounding box center [98, 261] width 184 height 31
select select "2bed604d-1099-4043-b1bc-2365e8740244"
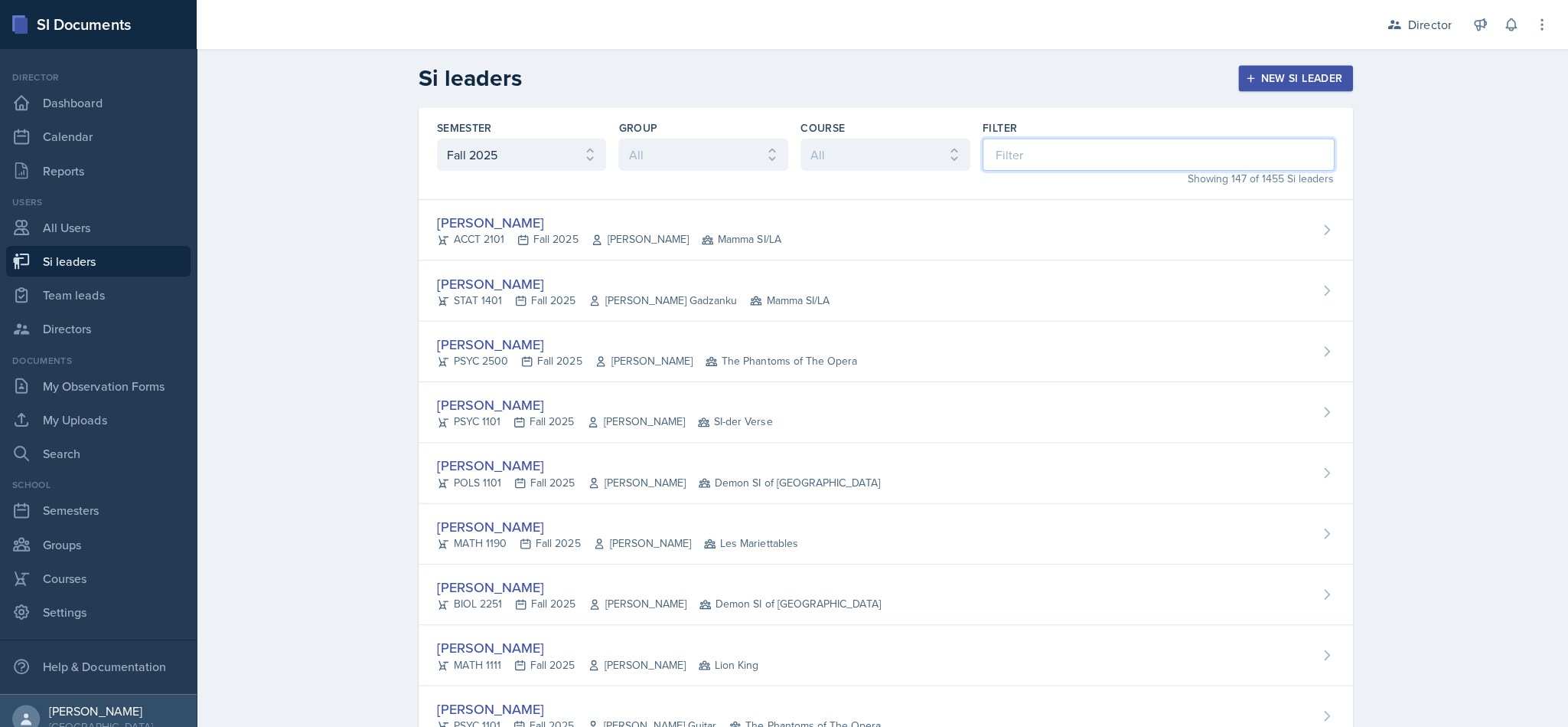
click at [780, 154] on input at bounding box center [1154, 154] width 350 height 32
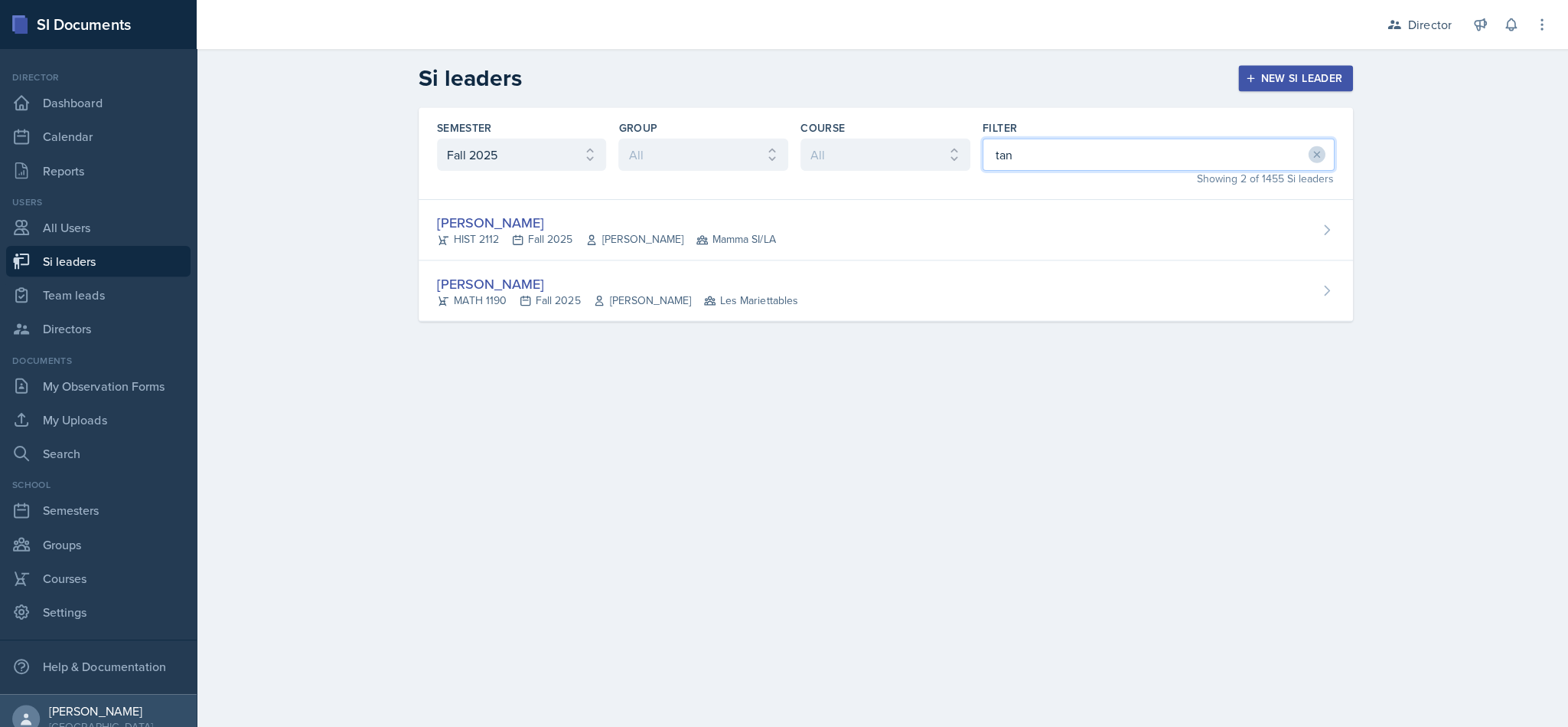
type input "[PERSON_NAME]"
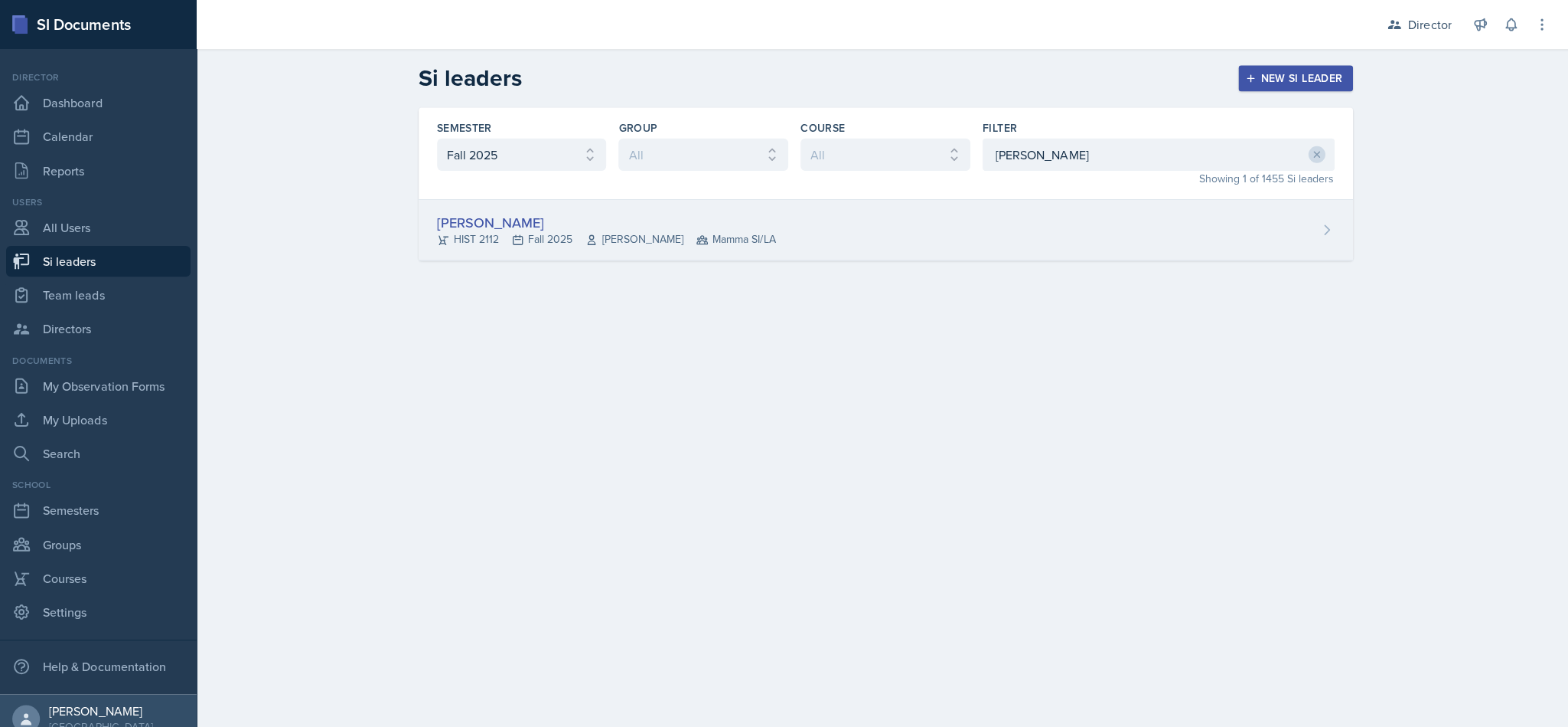
click at [728, 223] on div "[PERSON_NAME]" at bounding box center [604, 221] width 338 height 21
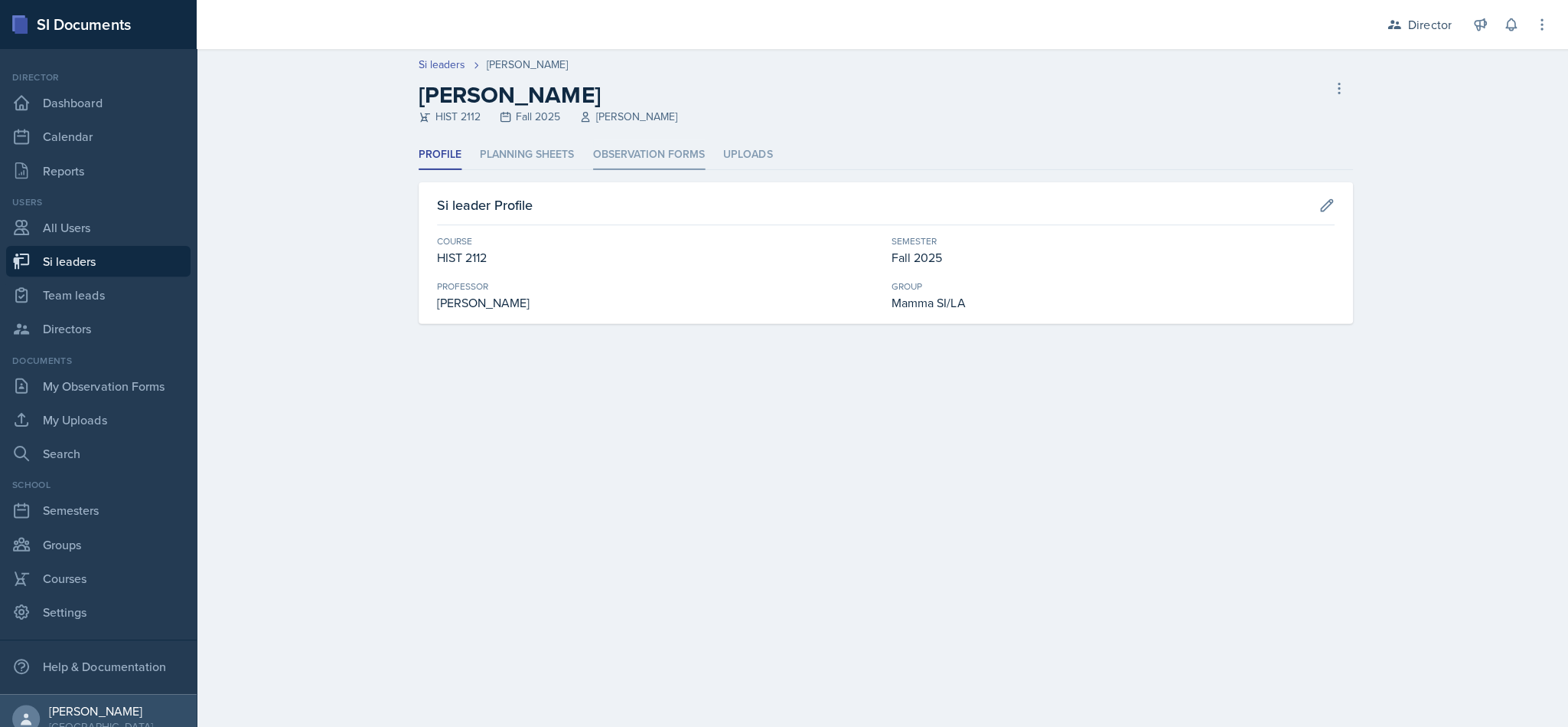
click at [603, 156] on li "Observation Forms" at bounding box center [647, 154] width 111 height 30
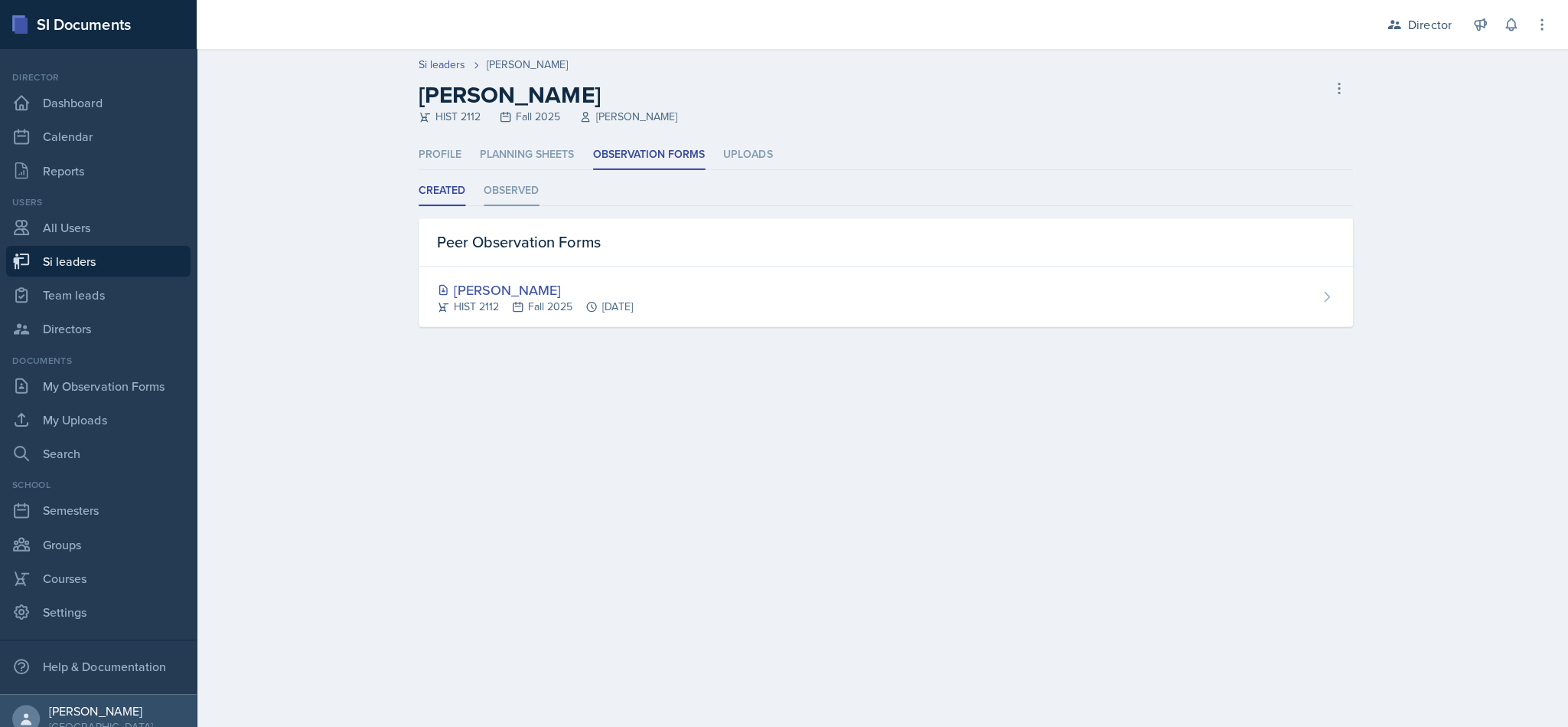
click at [517, 186] on li "Observed" at bounding box center [509, 190] width 55 height 30
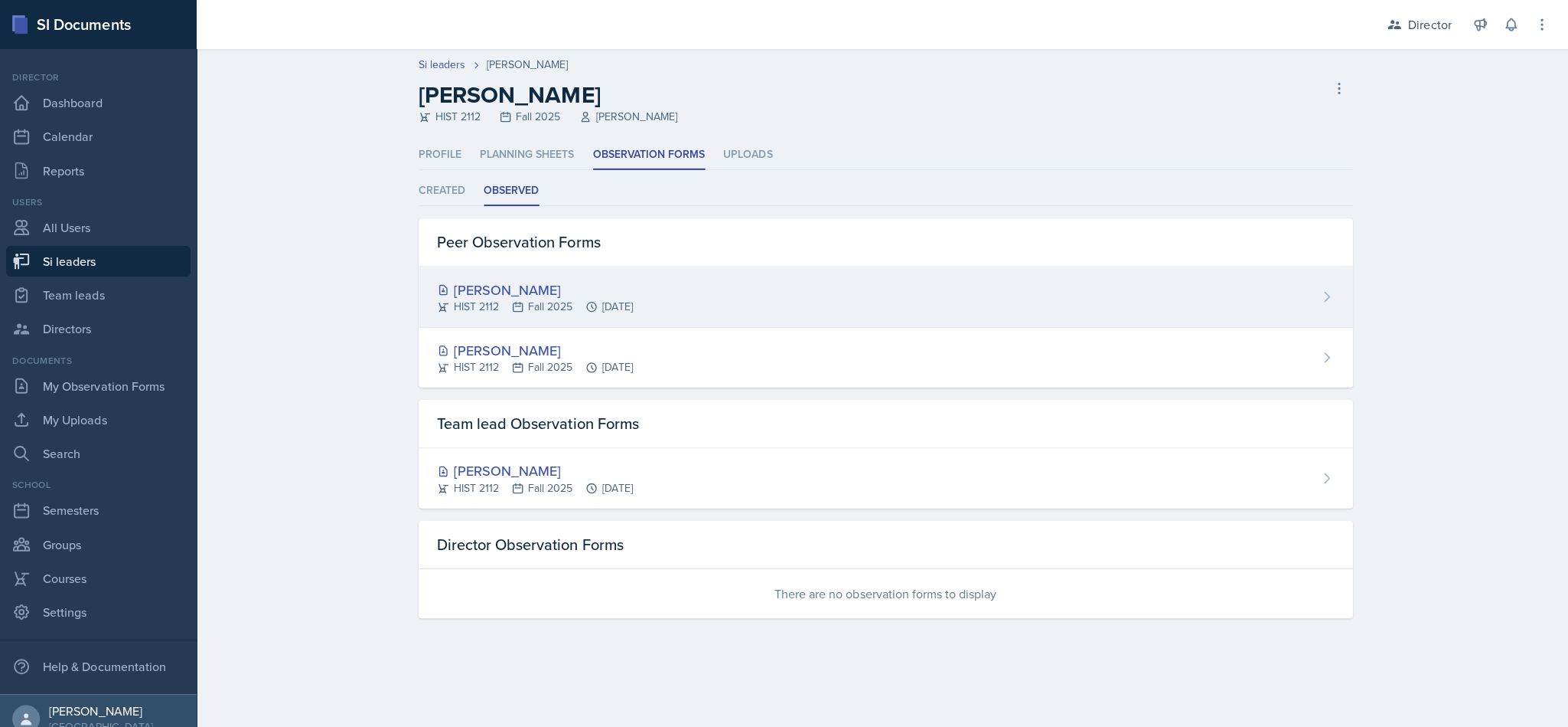
click at [780, 297] on div "[PERSON_NAME] HIST 2112 Fall 2025 [DATE]" at bounding box center [882, 296] width 930 height 60
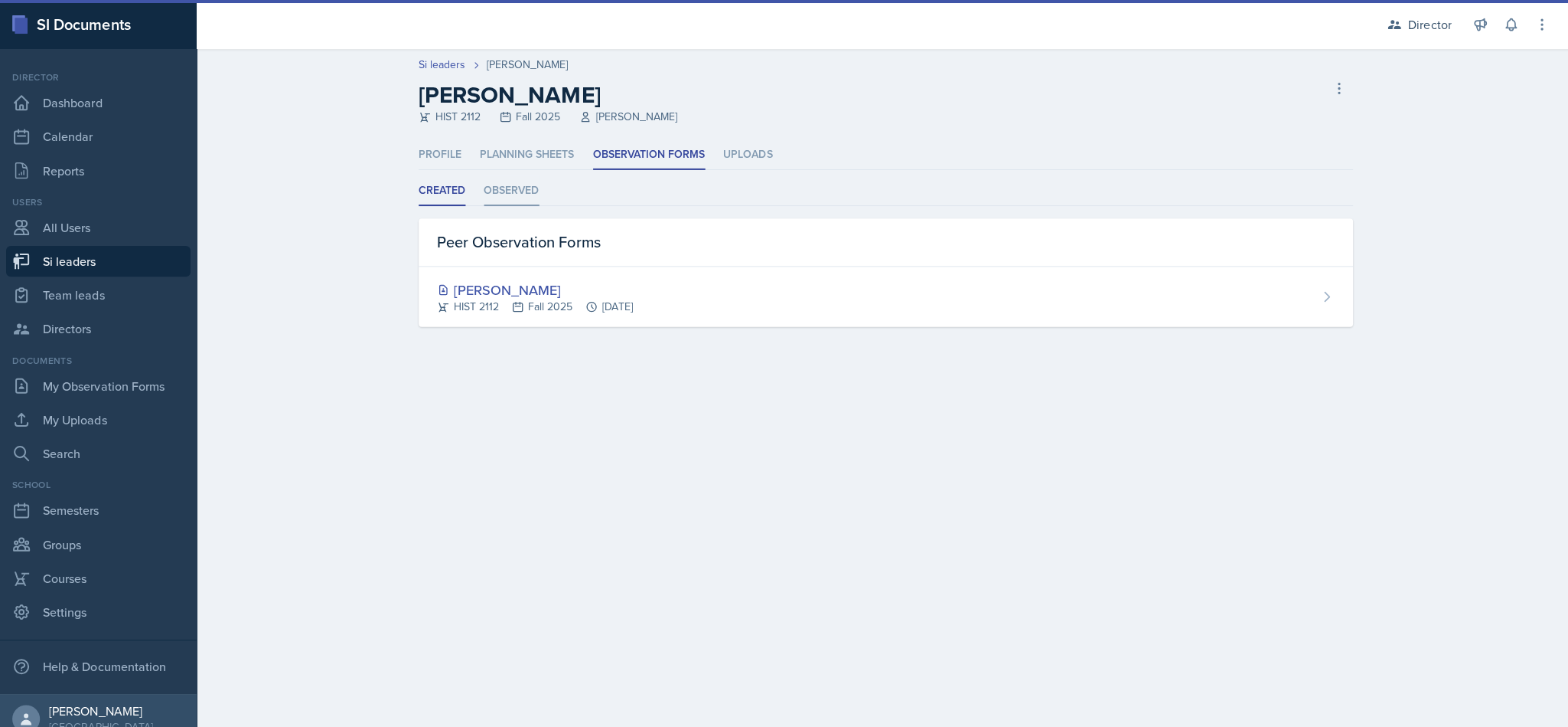
click at [521, 184] on li "Observed" at bounding box center [509, 190] width 55 height 30
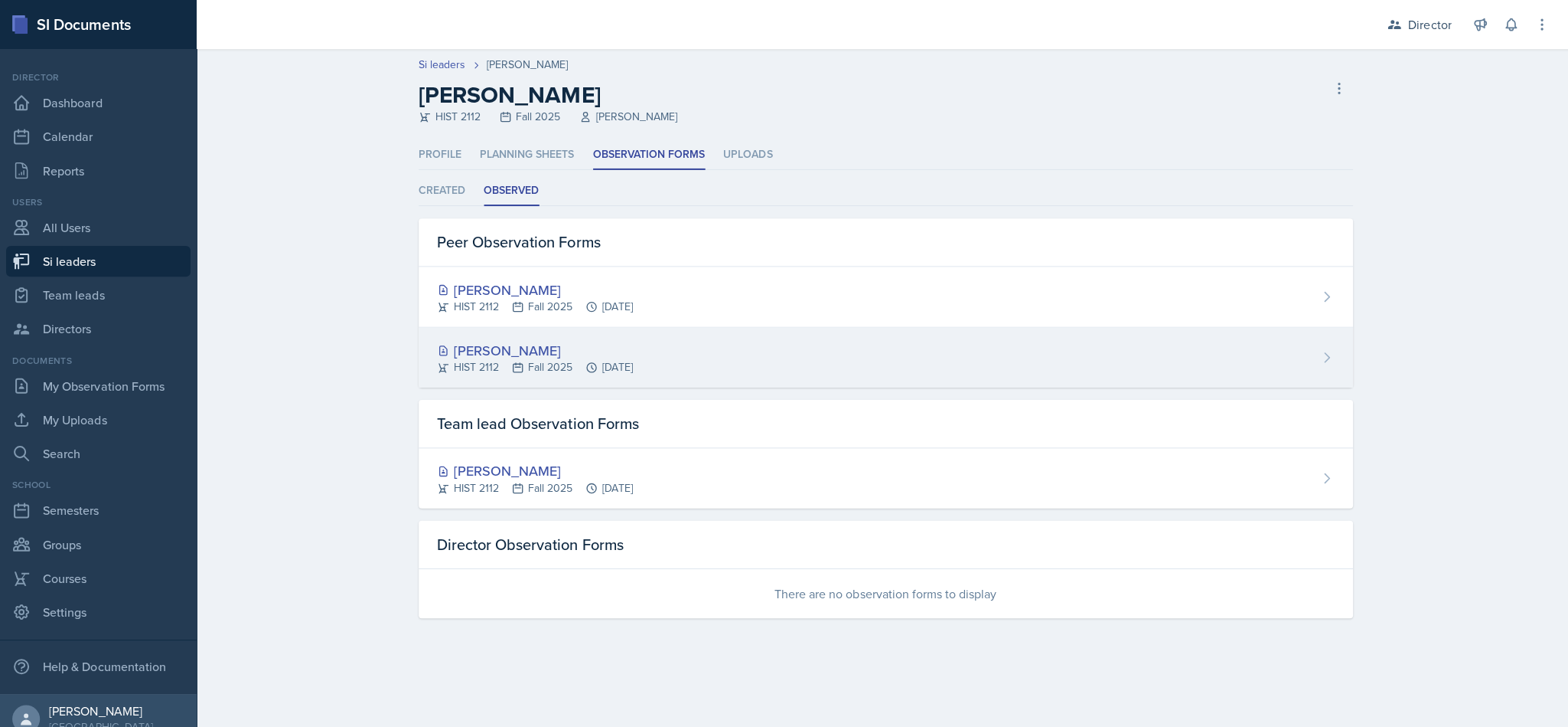
click at [588, 352] on div "[PERSON_NAME]" at bounding box center [533, 349] width 195 height 21
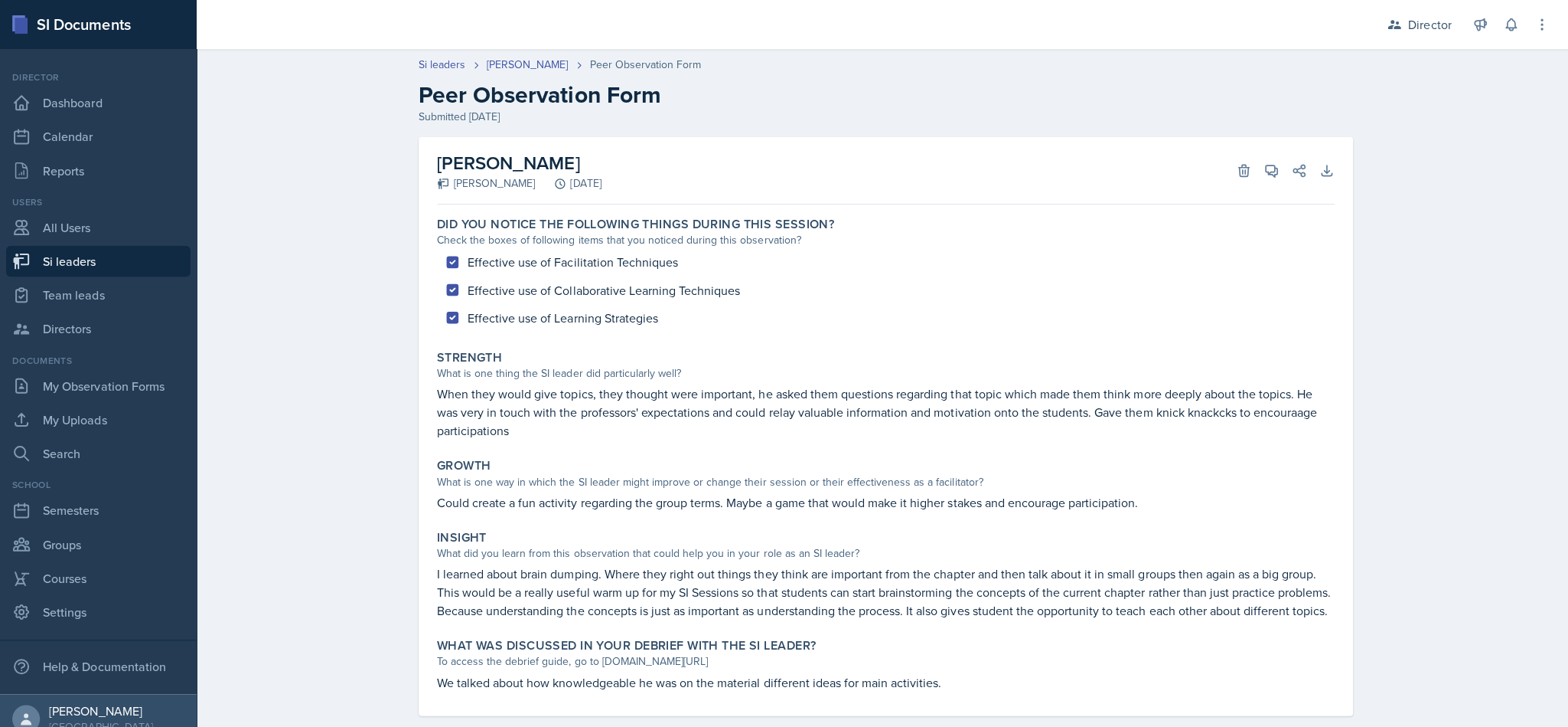
scroll to position [41, 0]
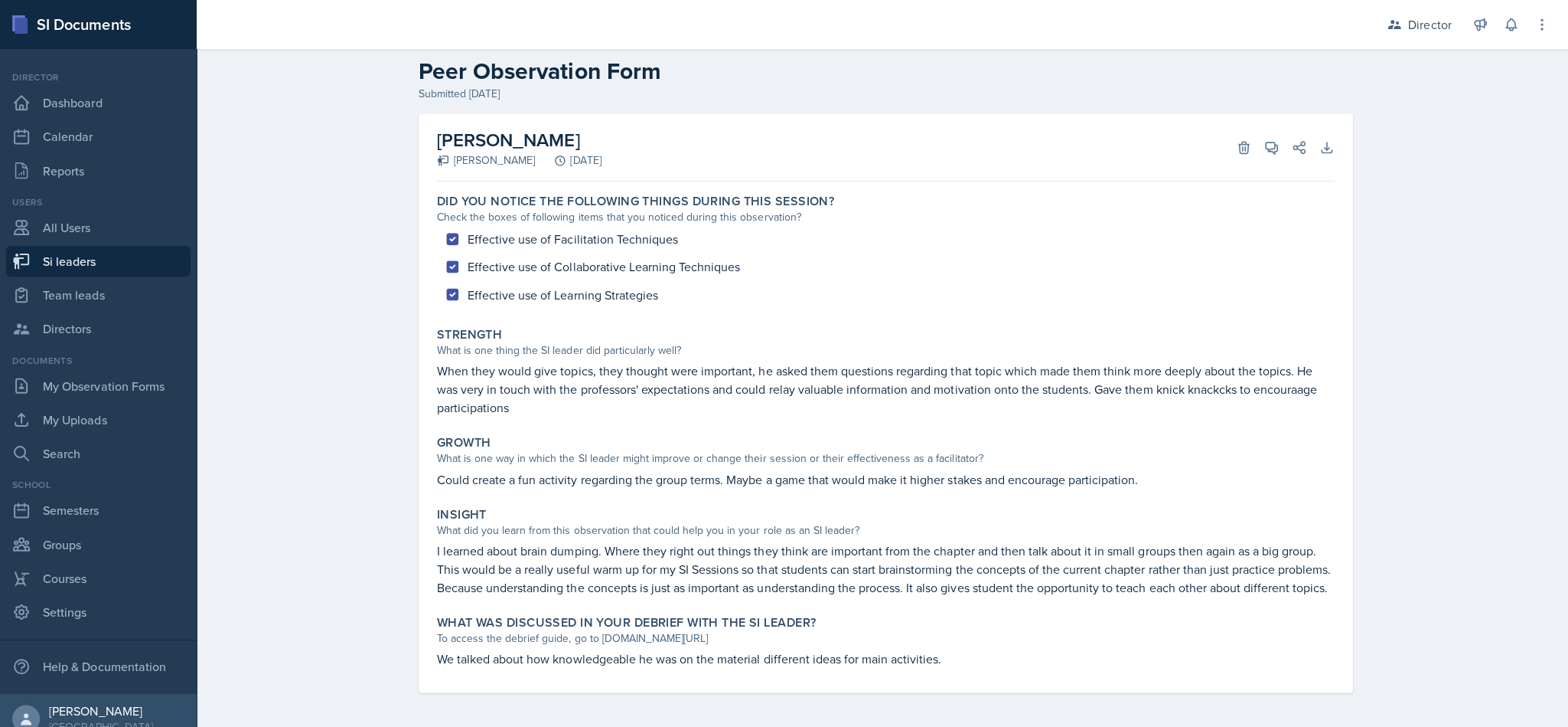
click at [106, 261] on link "Si leaders" at bounding box center [98, 261] width 184 height 31
select select "2bed604d-1099-4043-b1bc-2365e8740244"
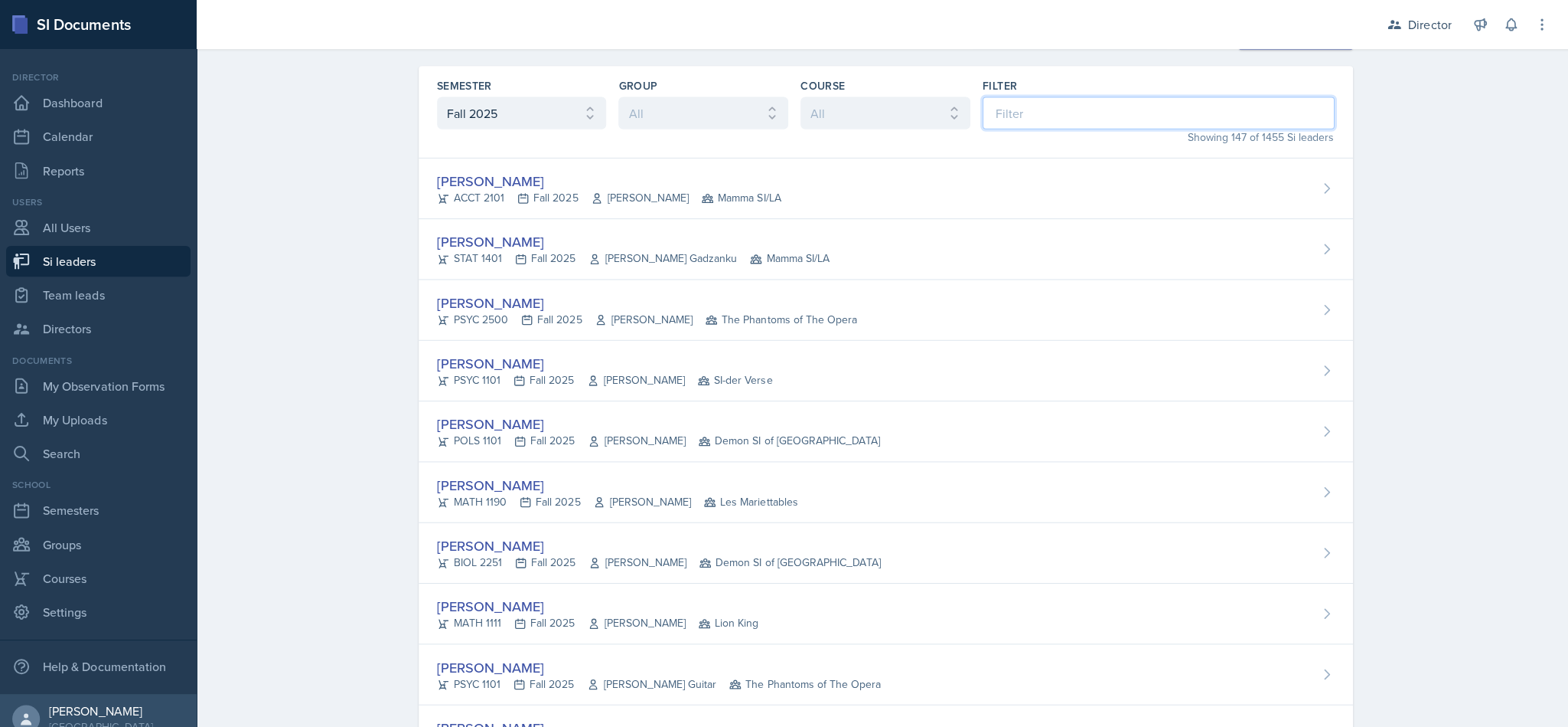
click at [780, 116] on input at bounding box center [1154, 112] width 350 height 32
type input "mich"
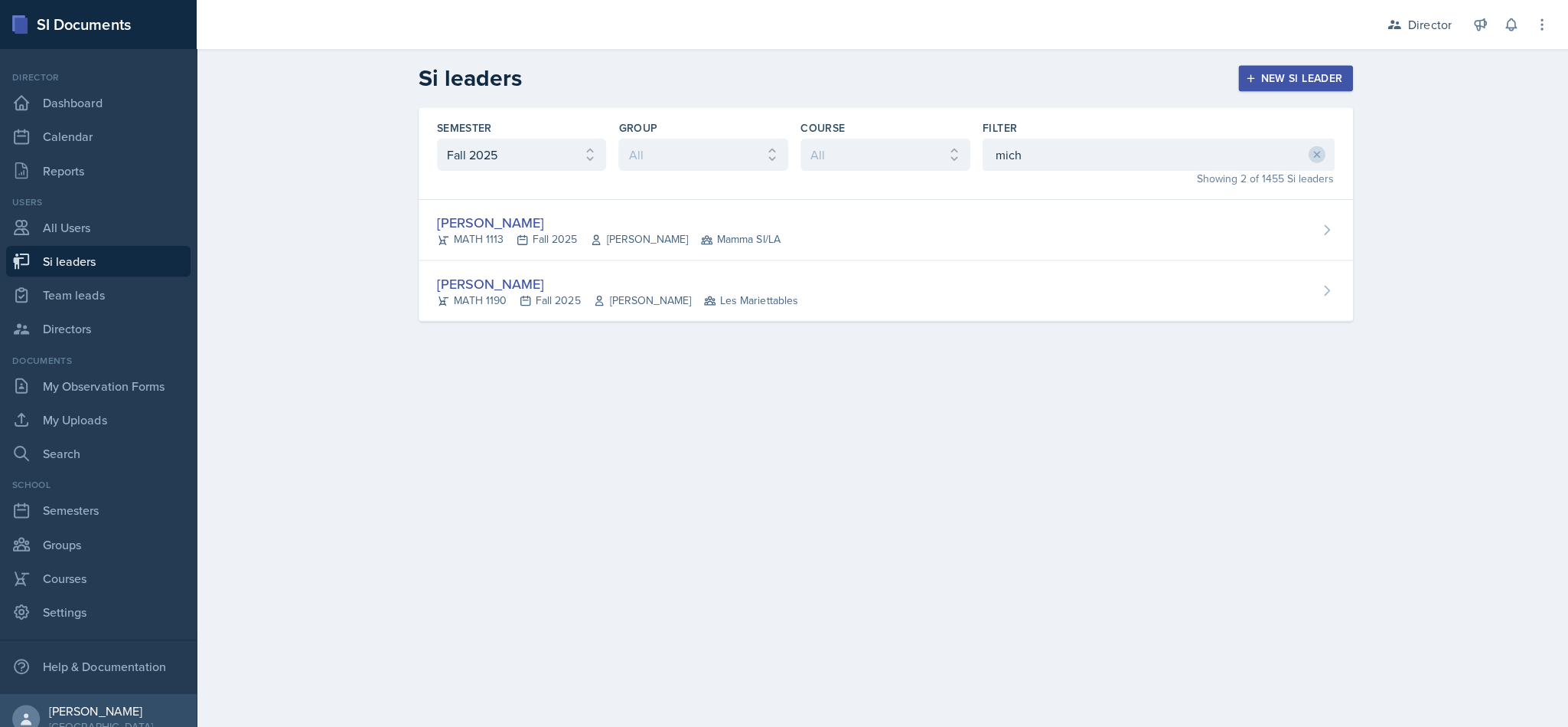
click at [678, 224] on div "[PERSON_NAME]" at bounding box center [606, 221] width 342 height 21
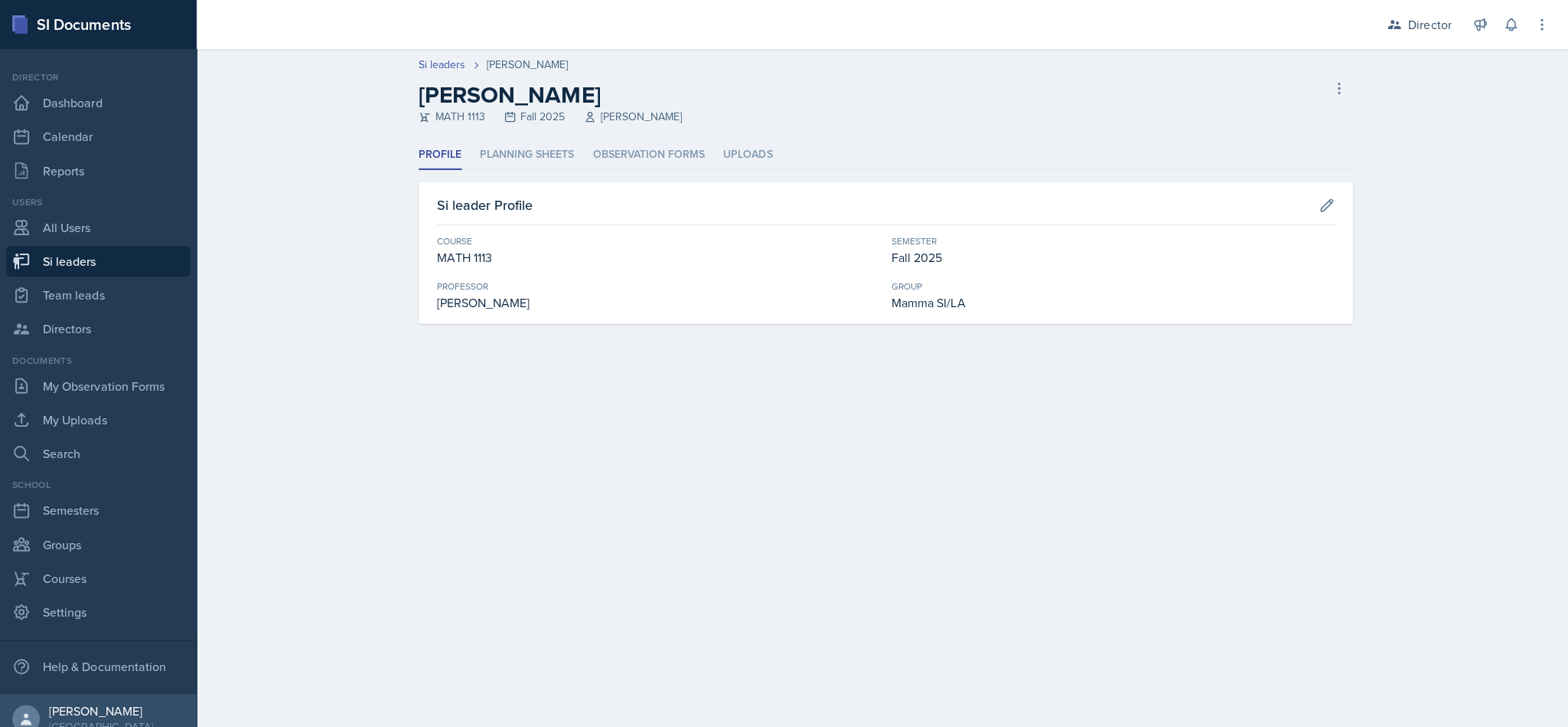
click at [567, 146] on li "Planning Sheets" at bounding box center [525, 154] width 94 height 30
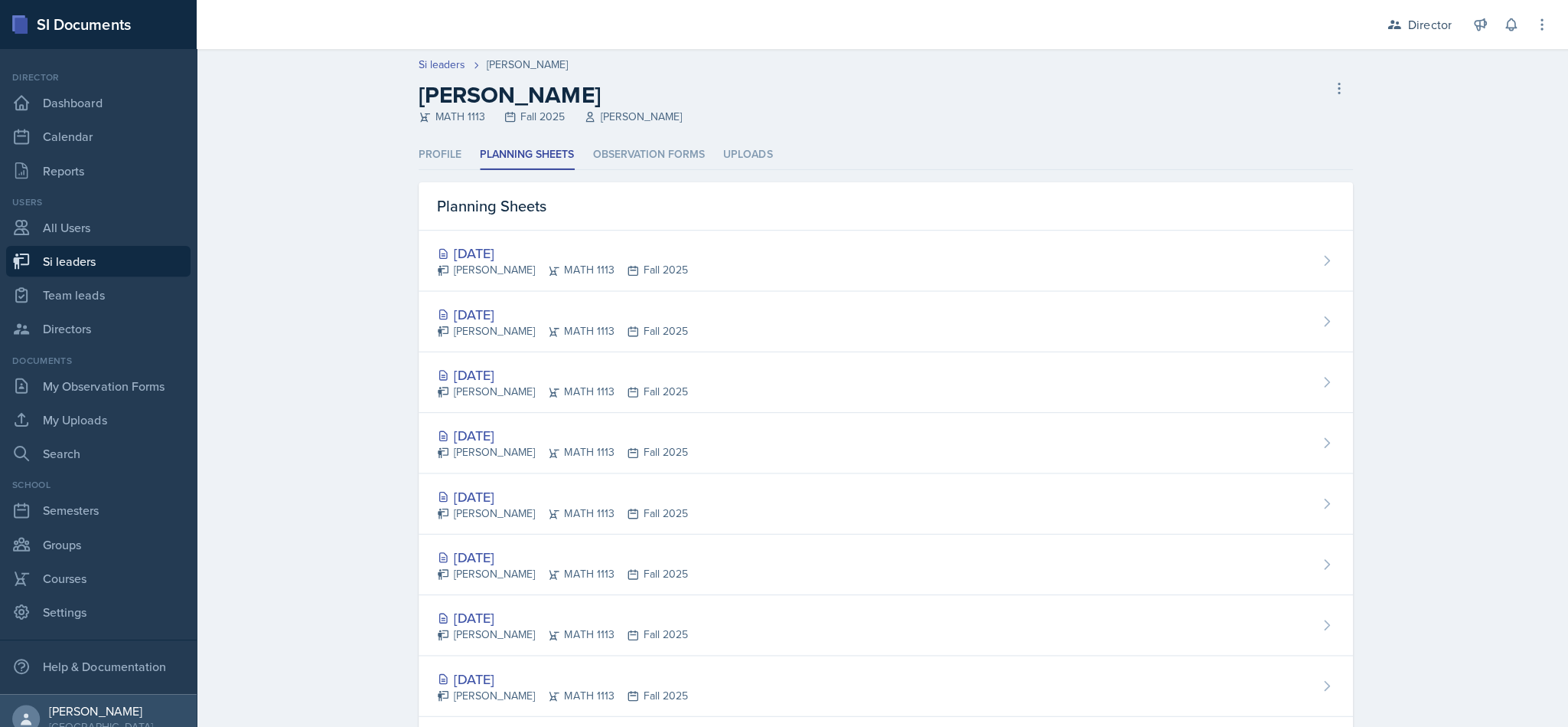
click at [780, 271] on div "[DATE] [PERSON_NAME] MATH 1113 Fall 2025" at bounding box center [882, 260] width 930 height 60
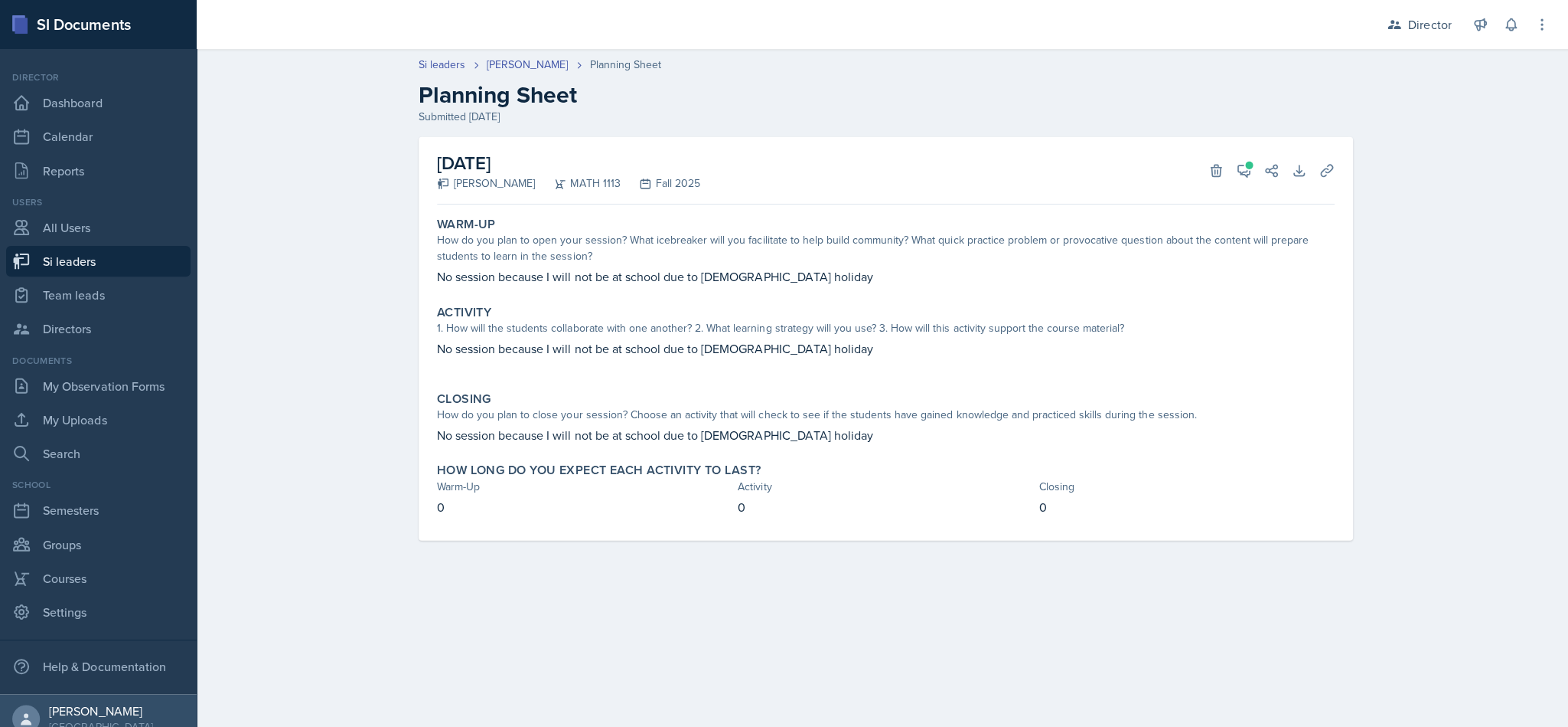
click at [99, 272] on link "Si leaders" at bounding box center [98, 261] width 184 height 31
select select "2bed604d-1099-4043-b1bc-2365e8740244"
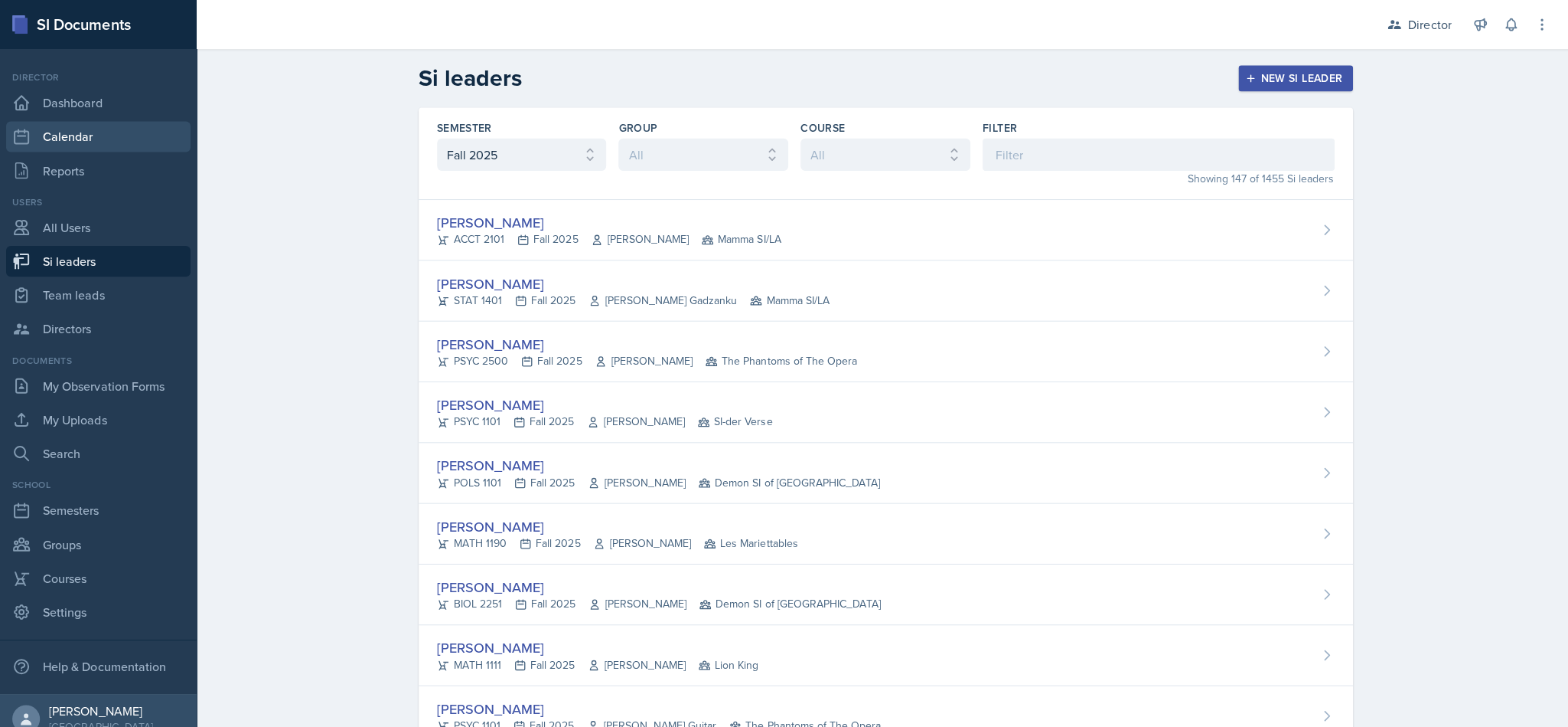
click at [84, 127] on link "Calendar" at bounding box center [98, 137] width 184 height 31
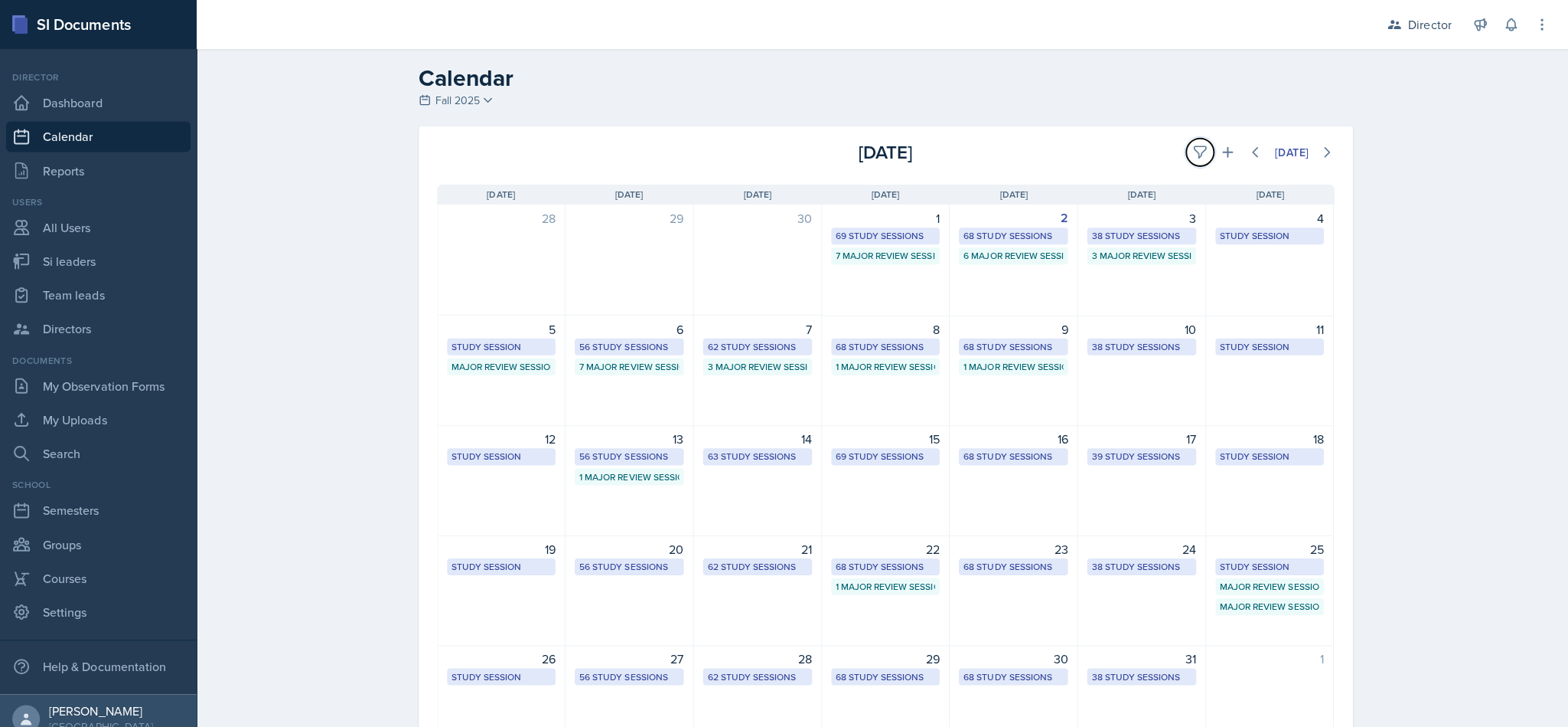
click at [780, 150] on icon at bounding box center [1195, 152] width 12 height 12
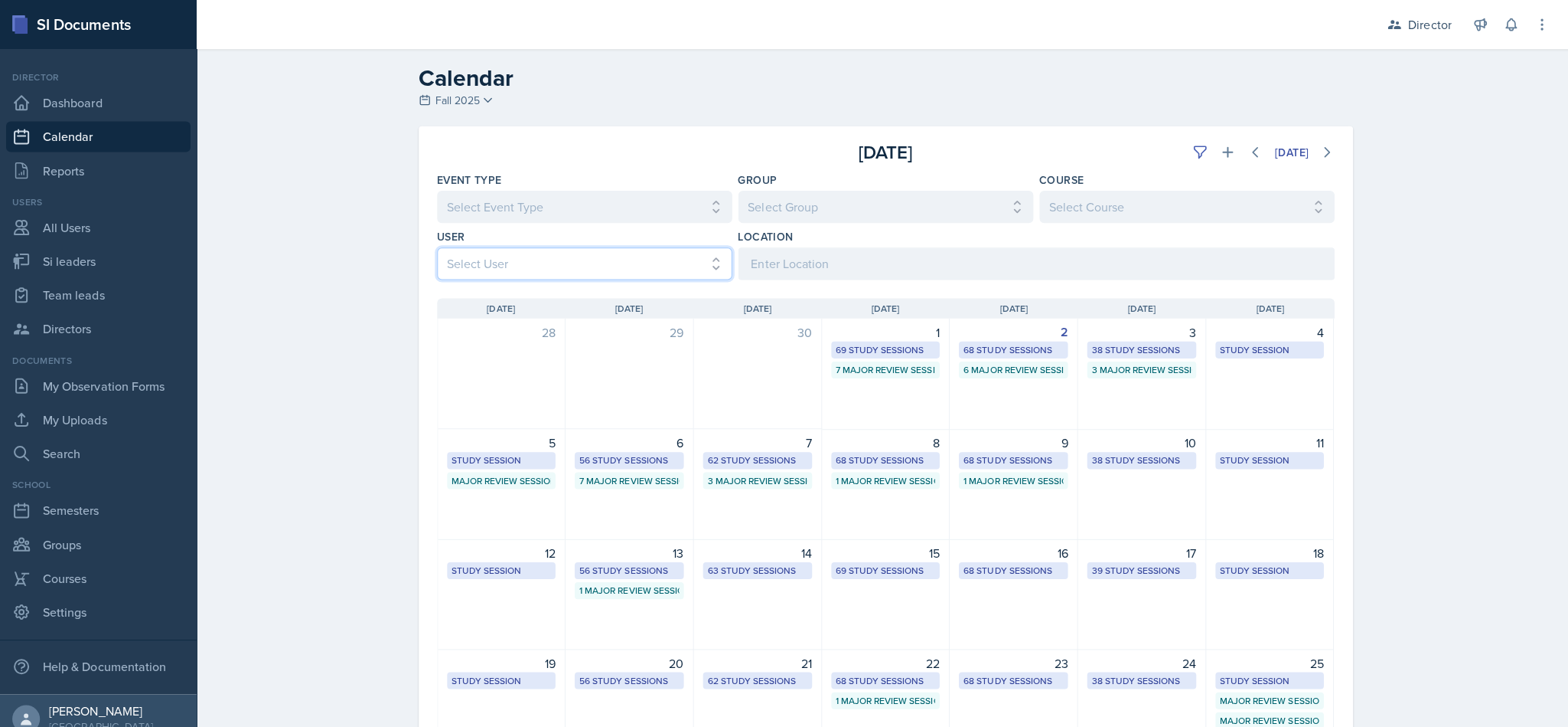
click at [641, 265] on select "Select User All [PERSON_NAME] [PERSON_NAME] [PERSON_NAME] [PERSON_NAME] [PERSON…" at bounding box center [582, 262] width 294 height 32
click at [436, 246] on select "Select User All [PERSON_NAME] [PERSON_NAME] [PERSON_NAME] [PERSON_NAME] [PERSON…" at bounding box center [582, 262] width 294 height 32
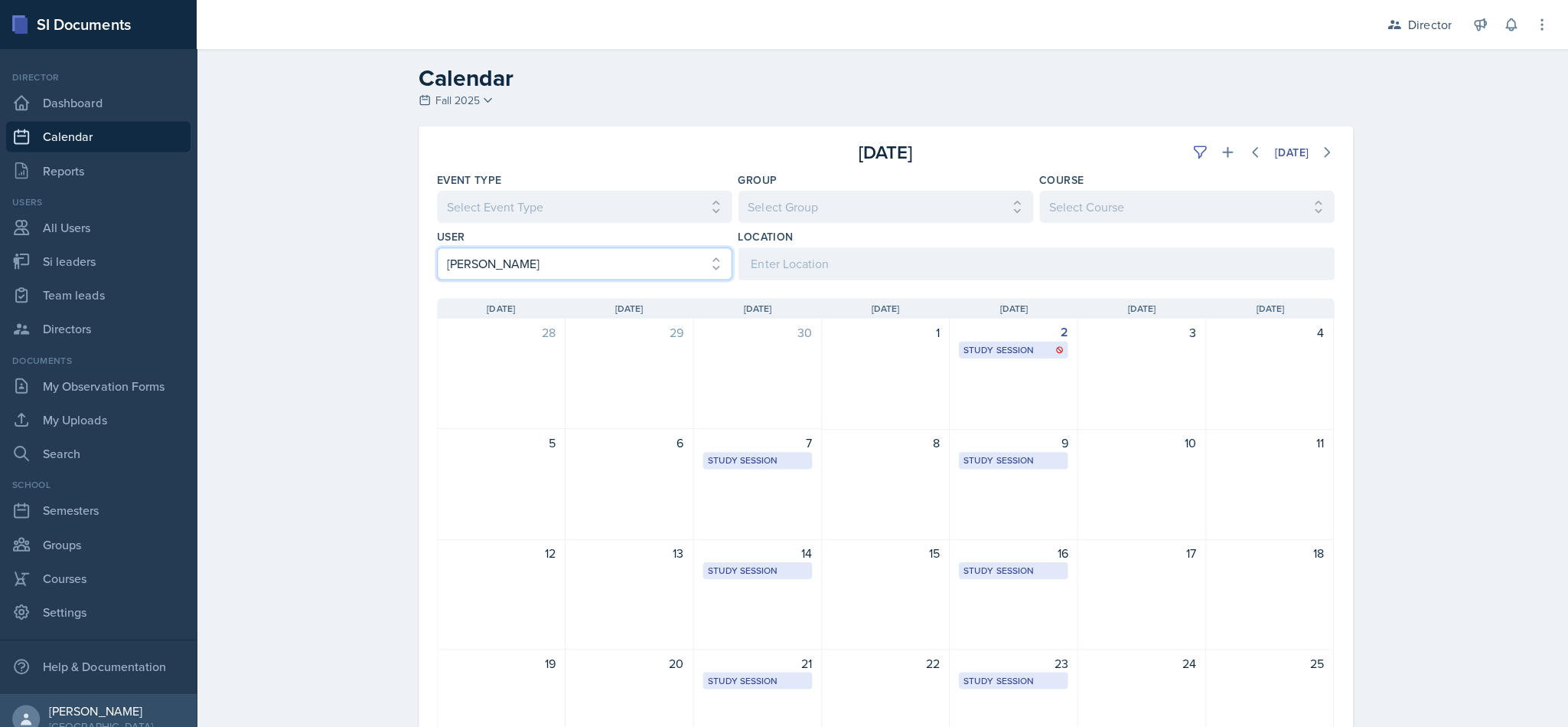
scroll to position [196, 0]
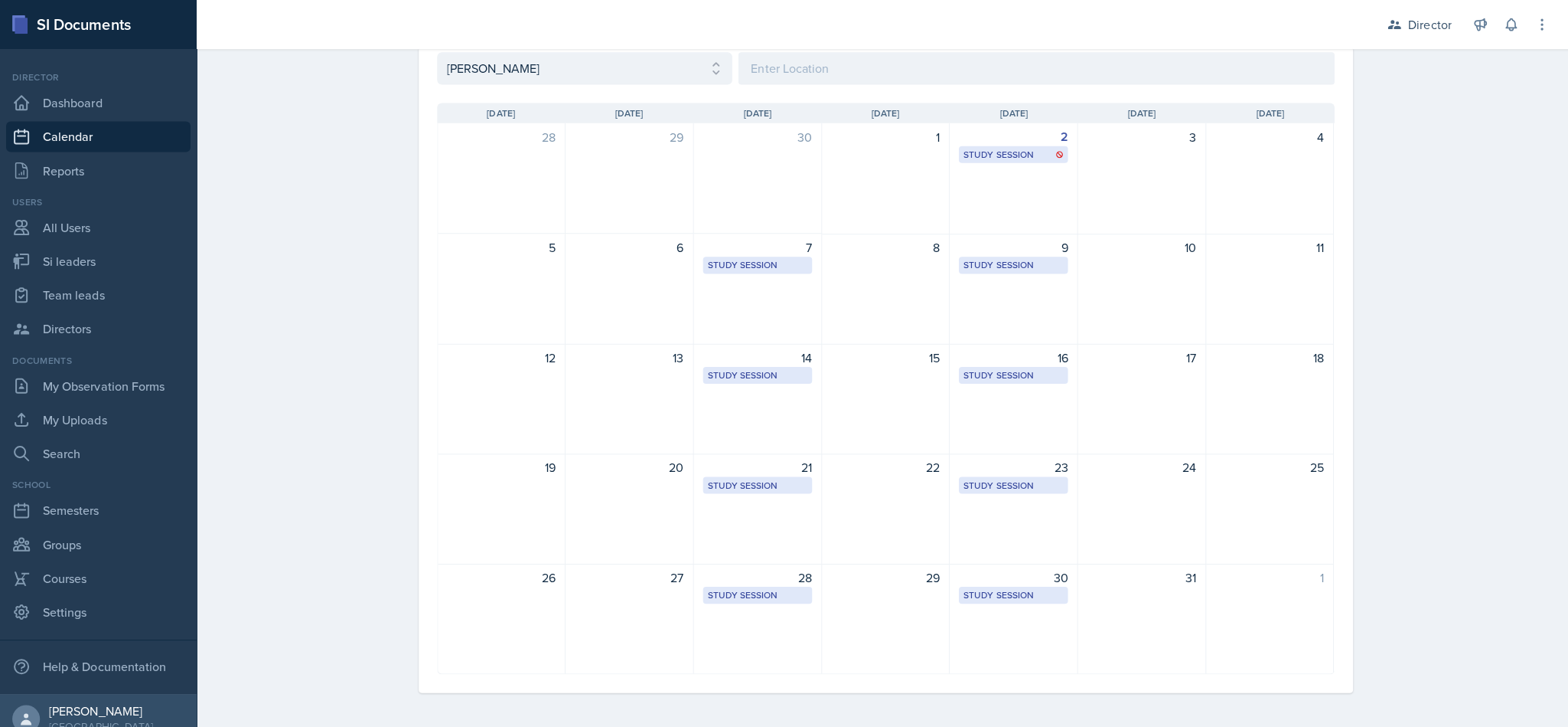
click at [780, 205] on div "2 Study Session [PERSON_NAME][GEOGRAPHIC_DATA] 223 9:00 AM - 10:00 PM" at bounding box center [1009, 178] width 128 height 111
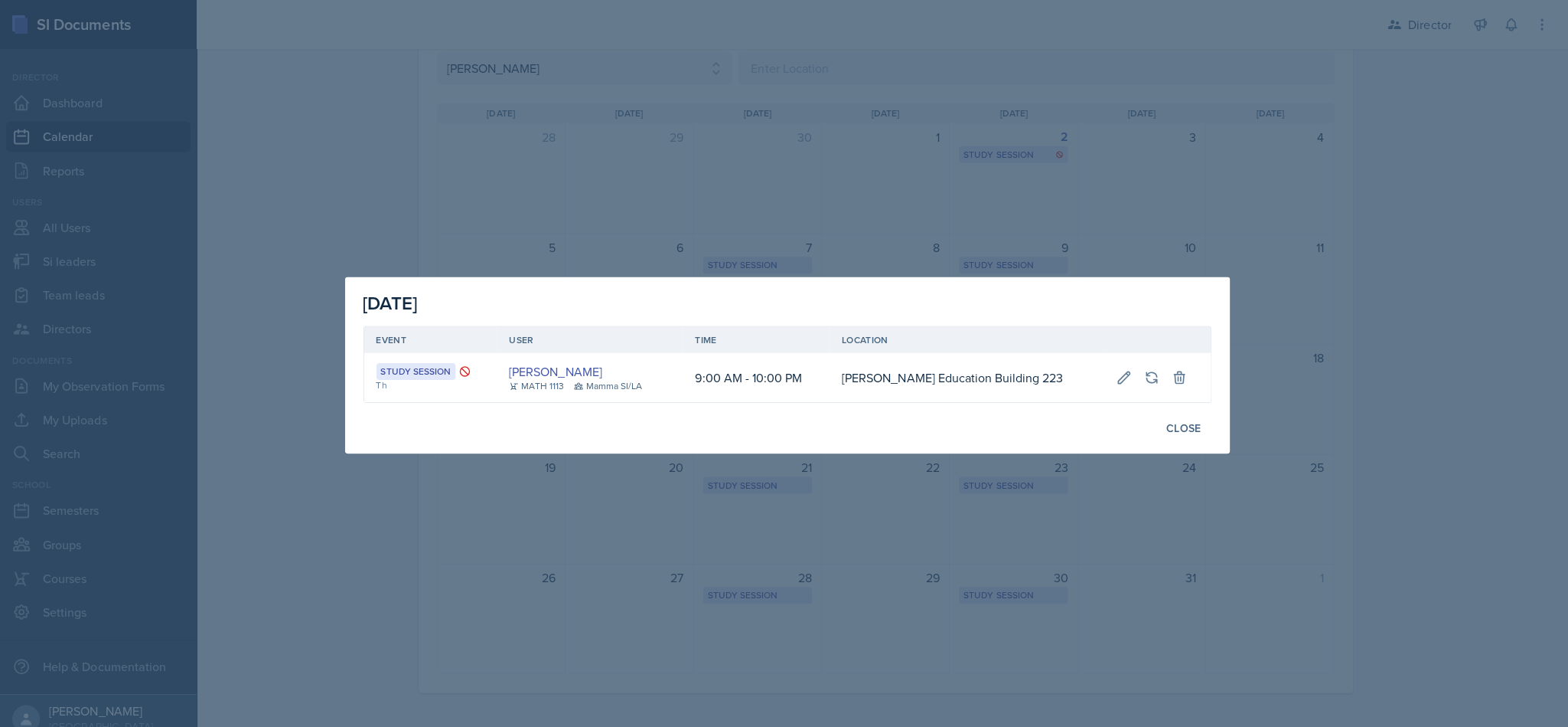
click at [780, 244] on div at bounding box center [784, 363] width 1568 height 727
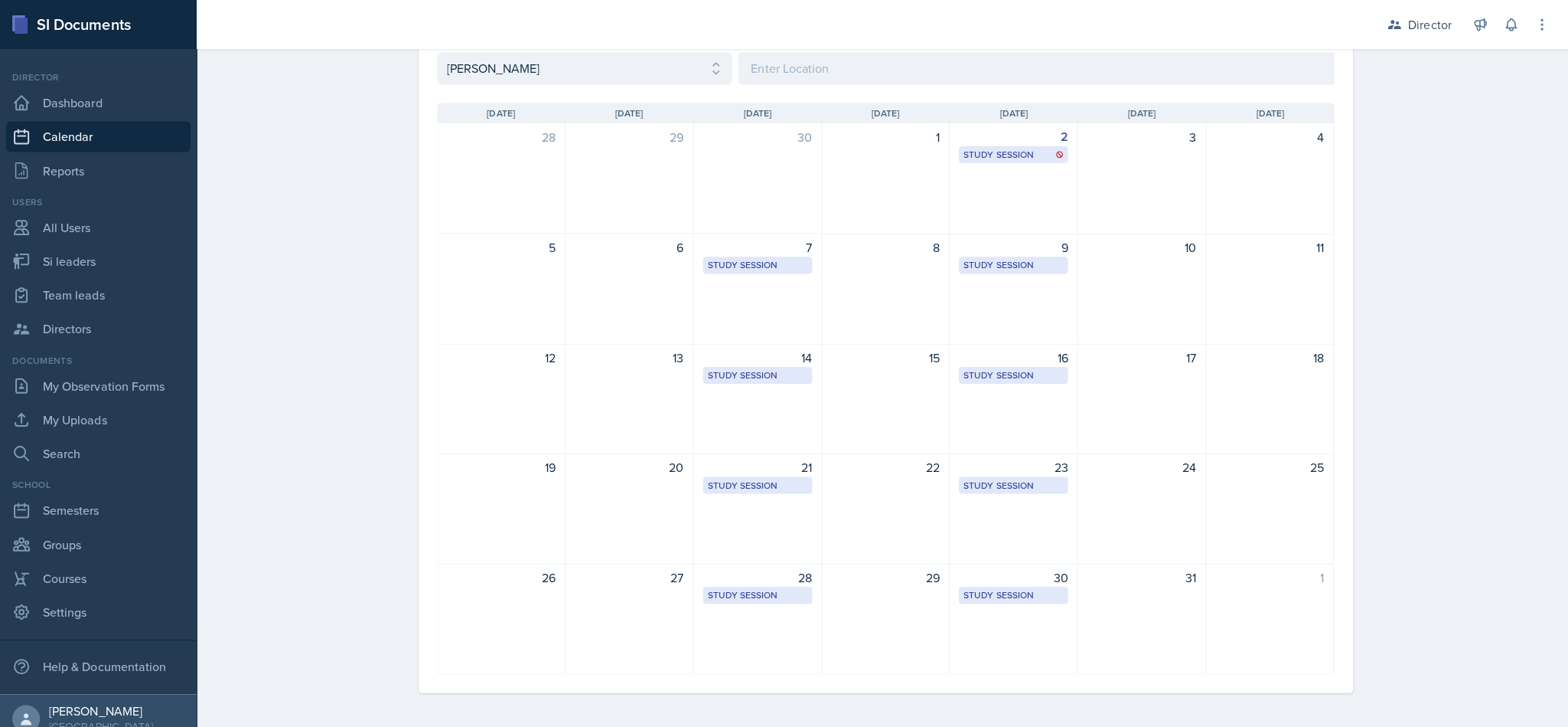
click at [707, 320] on div "7 Study Session Academic Learning Center 2110 8:00 AM - 9:00 PM" at bounding box center [755, 288] width 128 height 111
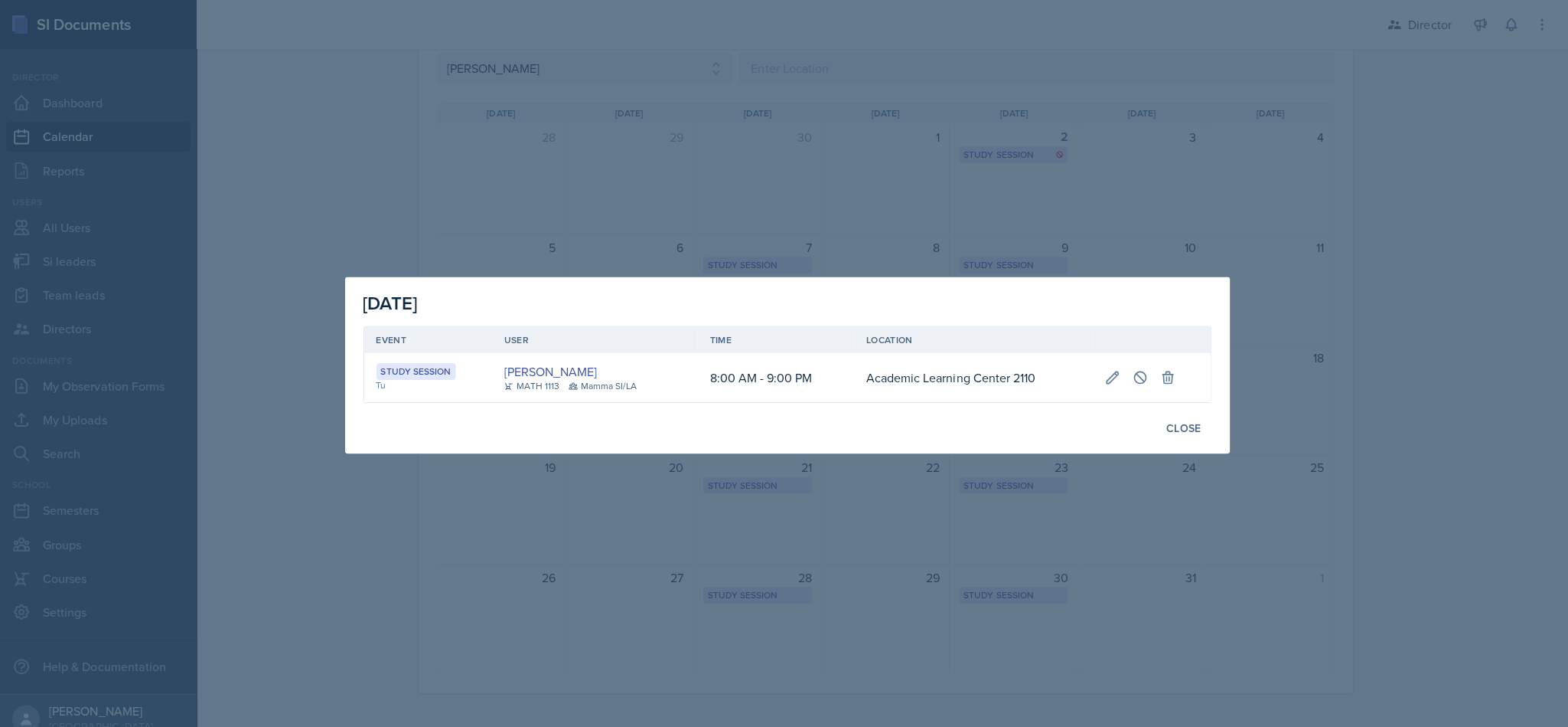
click at [739, 591] on div at bounding box center [784, 363] width 1568 height 727
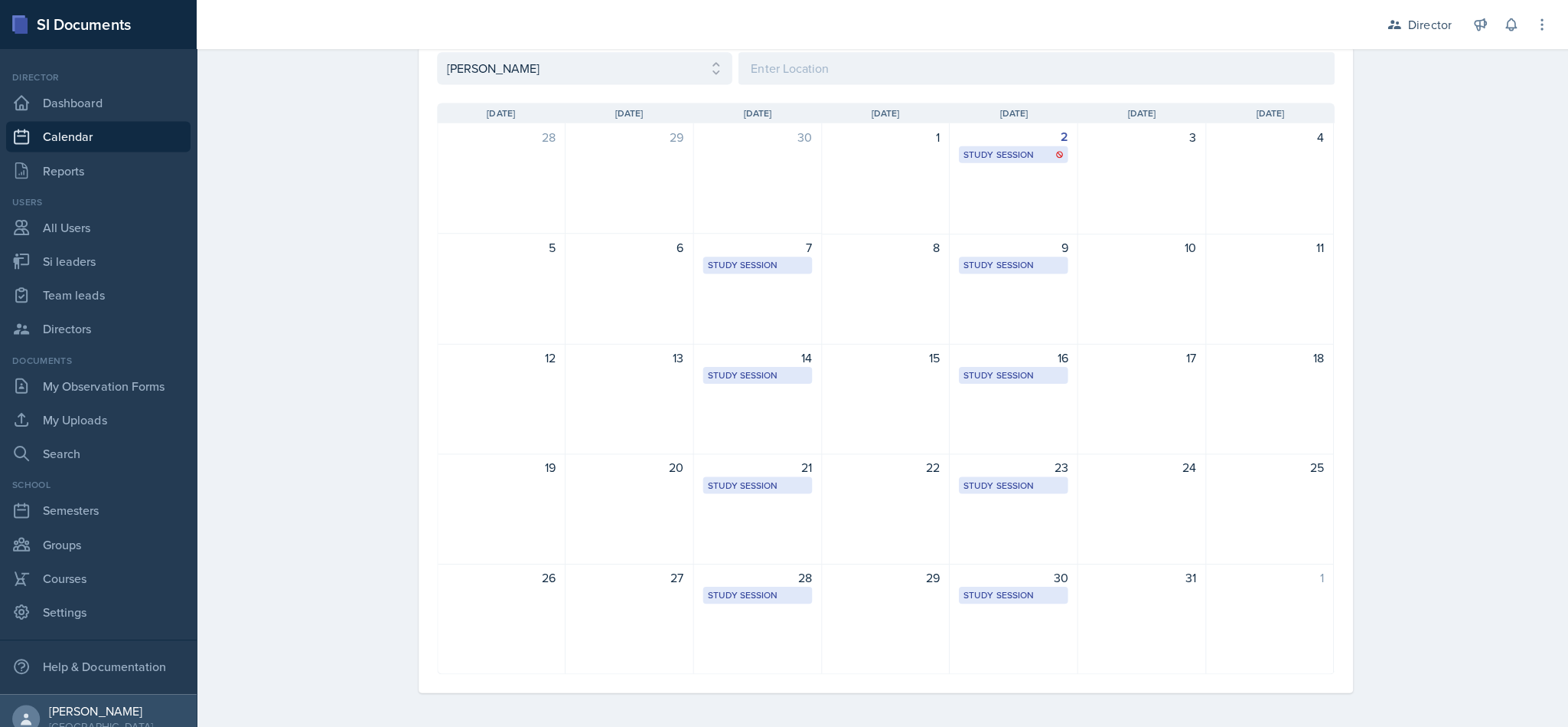
click at [780, 302] on div "9 Study Session [PERSON_NAME][GEOGRAPHIC_DATA] 223 9:00 AM - 10:00 PM" at bounding box center [1009, 288] width 128 height 111
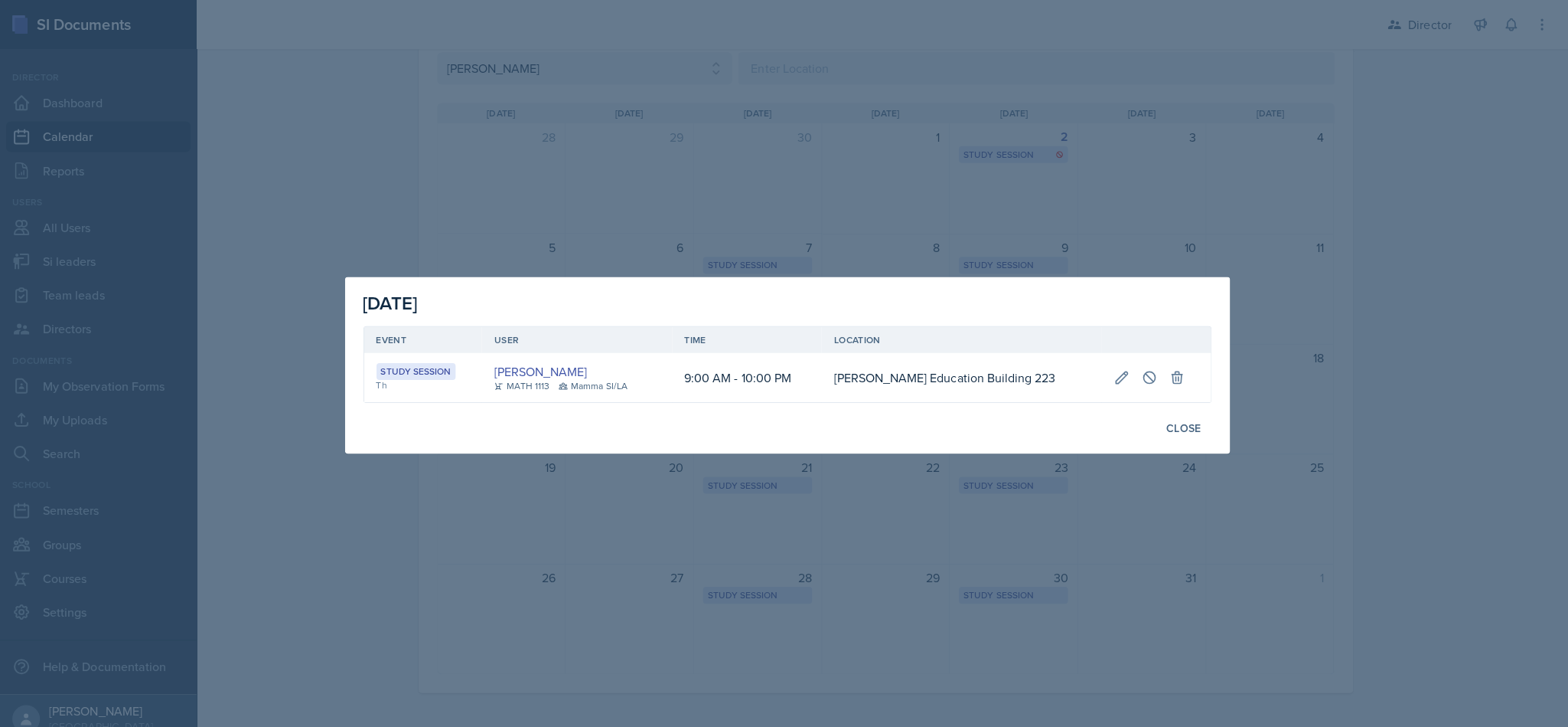
click at [780, 571] on div at bounding box center [784, 363] width 1568 height 727
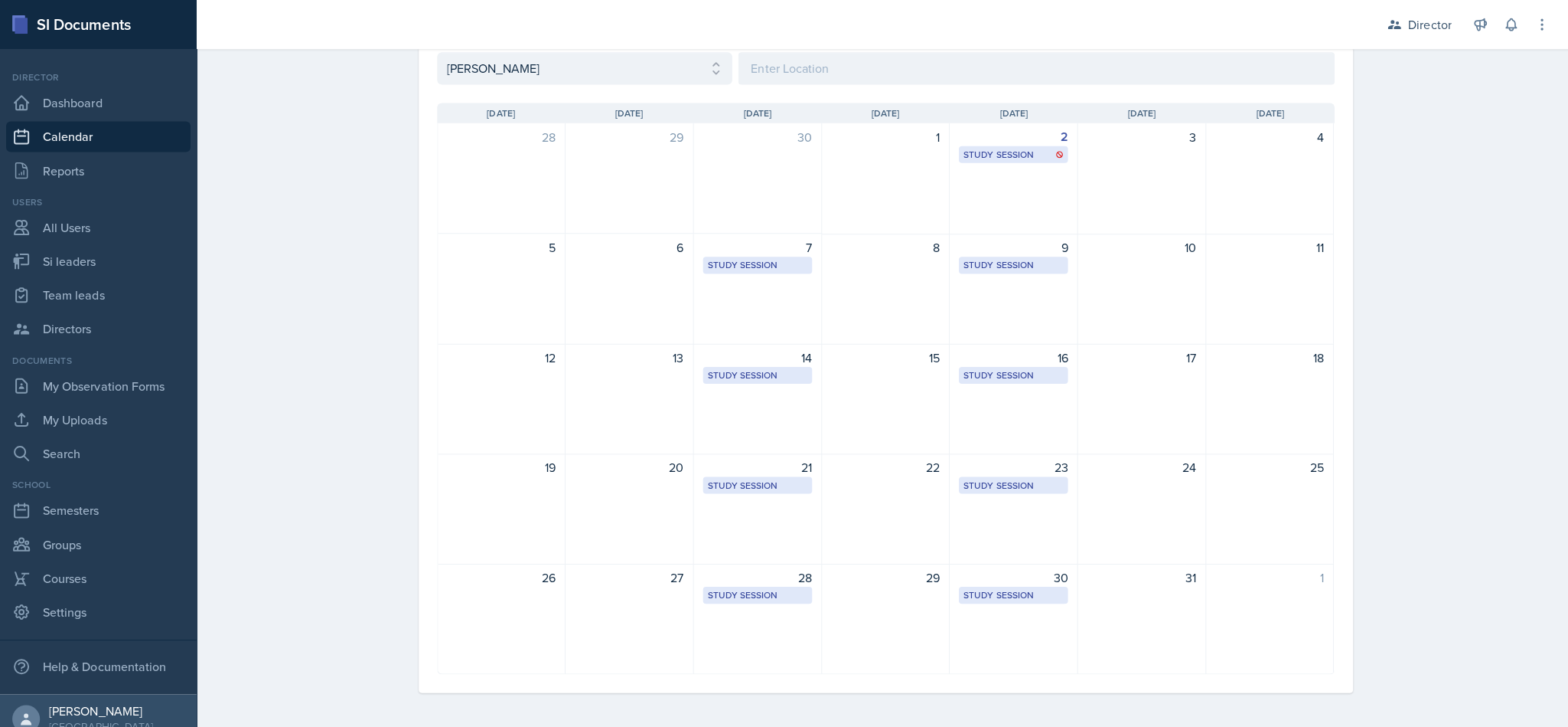
click at [768, 306] on div "7 Study Session Academic Learning Center 2110 8:00 AM - 9:00 PM" at bounding box center [755, 288] width 128 height 111
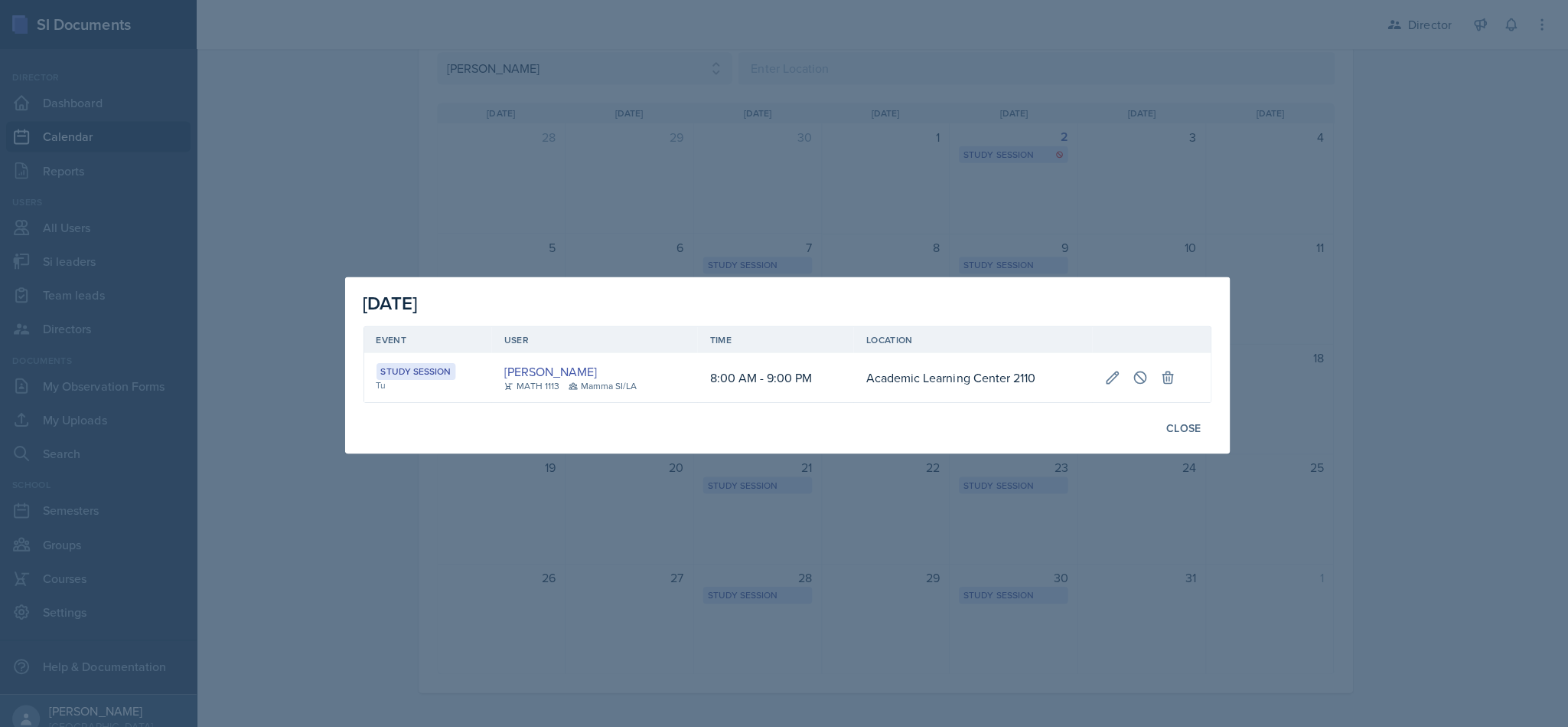
click at [334, 520] on div at bounding box center [784, 363] width 1568 height 727
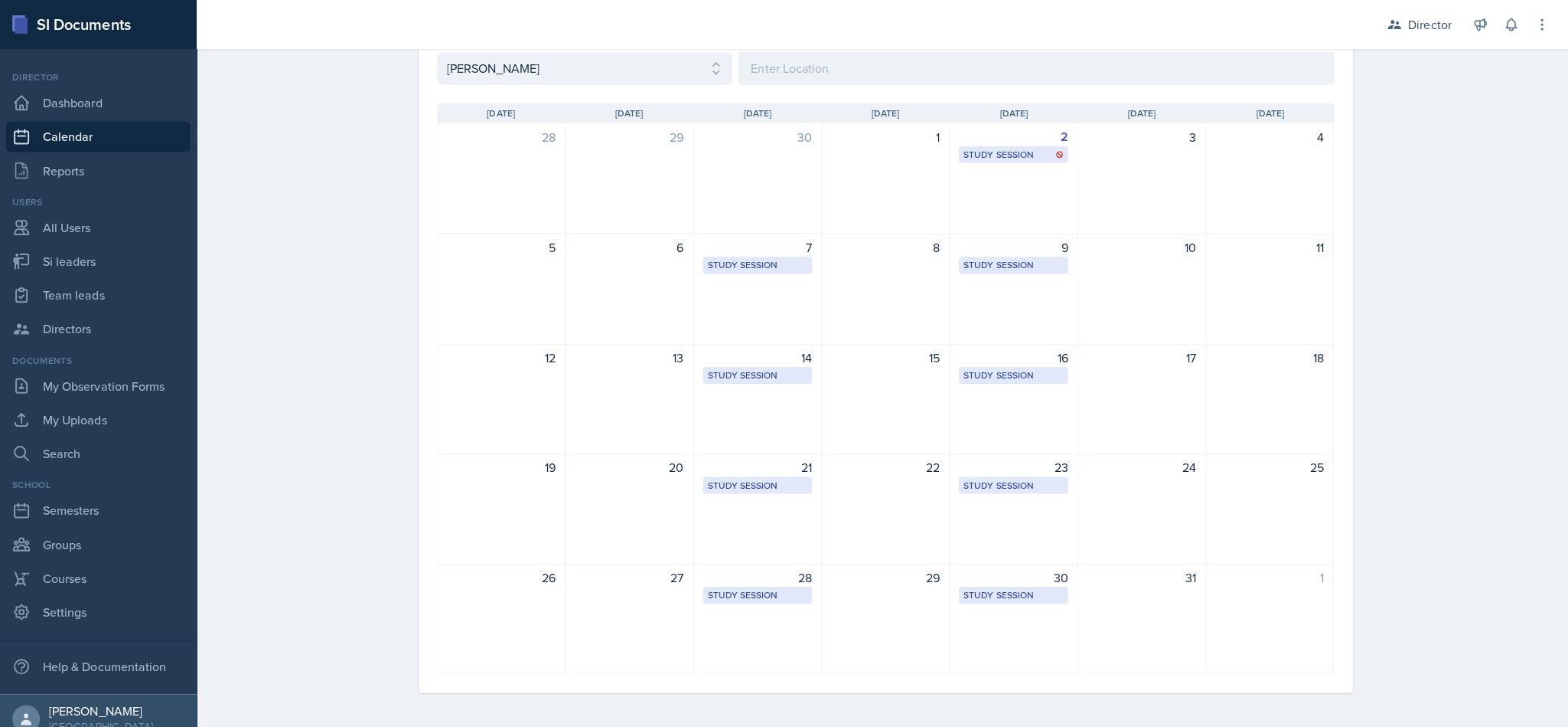
click at [780, 267] on div "Study Session" at bounding box center [1009, 263] width 100 height 13
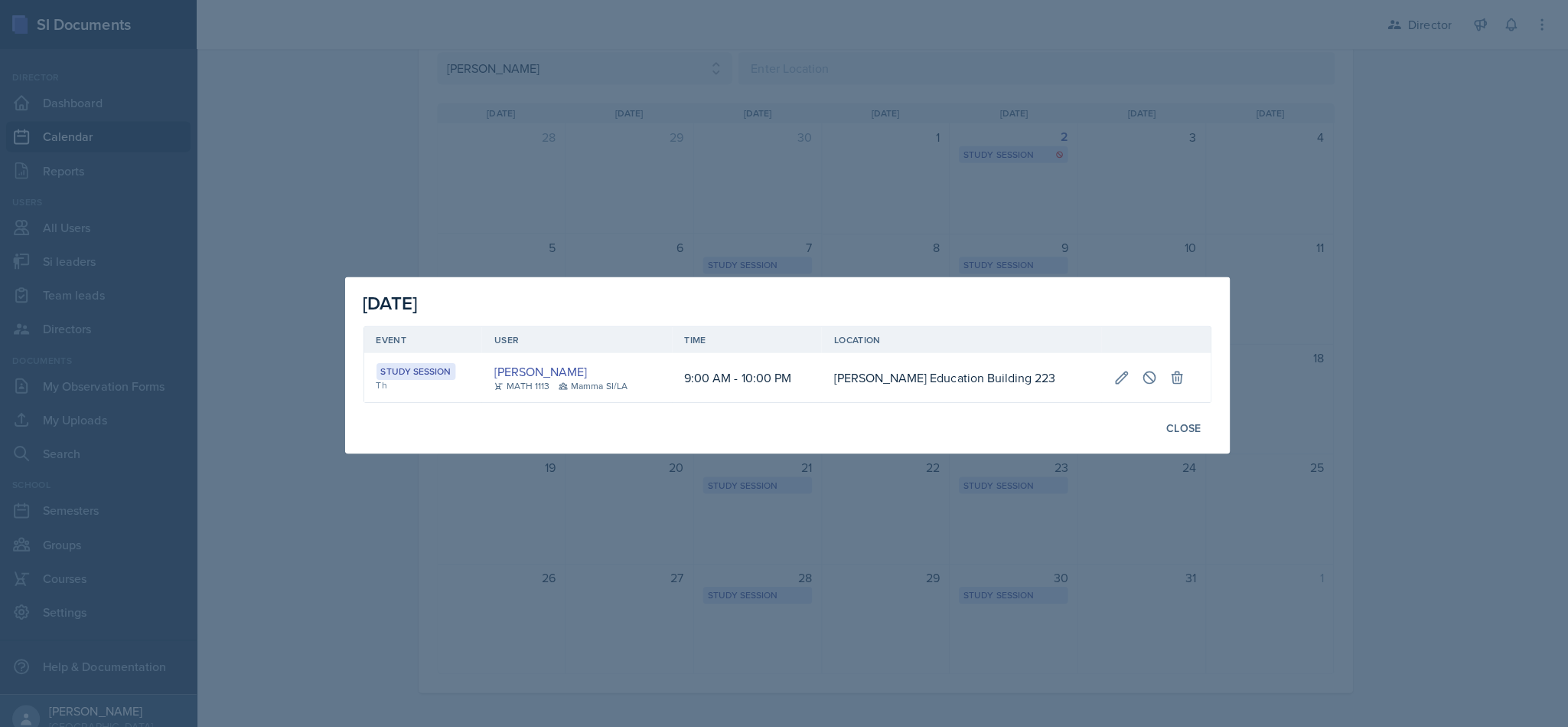
click at [780, 550] on div at bounding box center [784, 363] width 1568 height 727
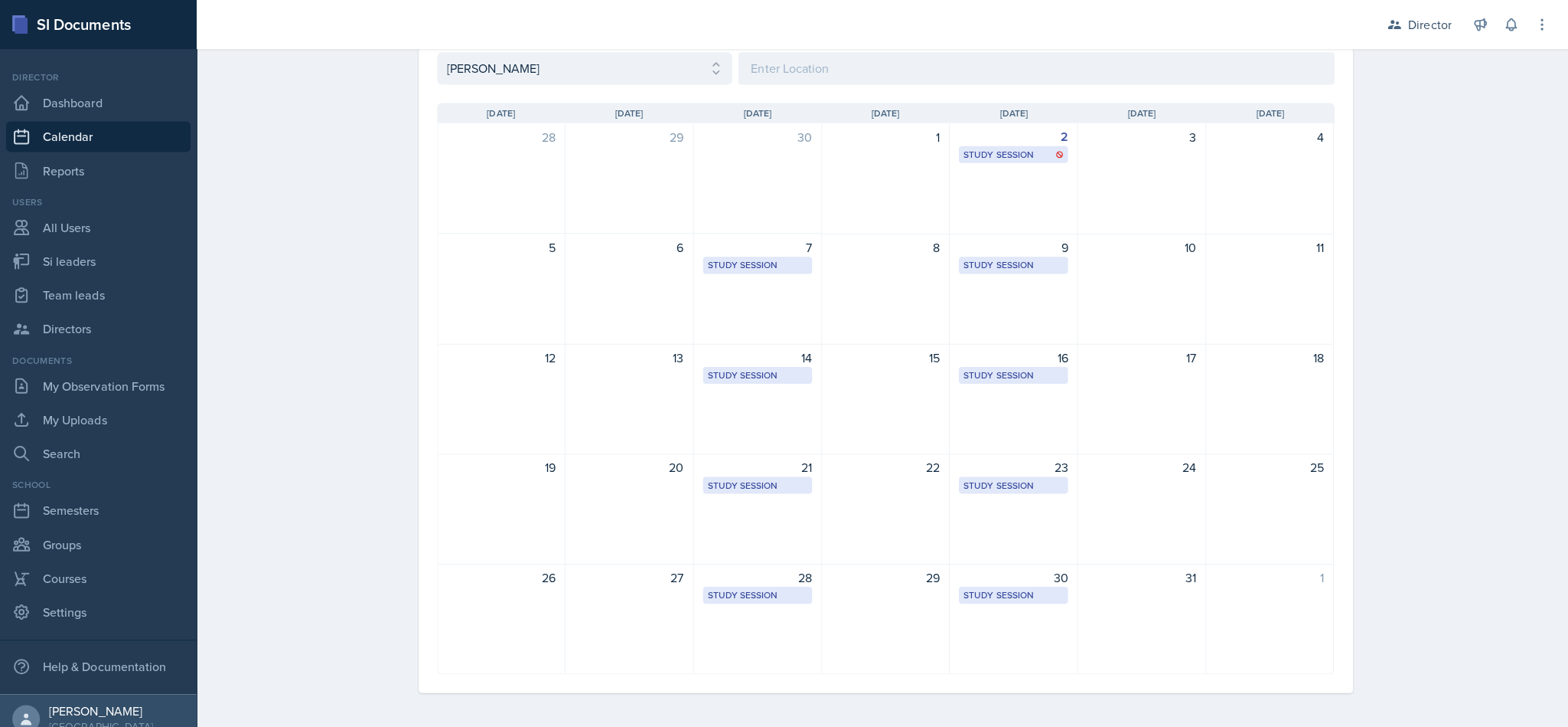
click at [780, 324] on div "9 Study Session [PERSON_NAME][GEOGRAPHIC_DATA] 223 9:00 AM - 10:00 PM" at bounding box center [1009, 288] width 128 height 111
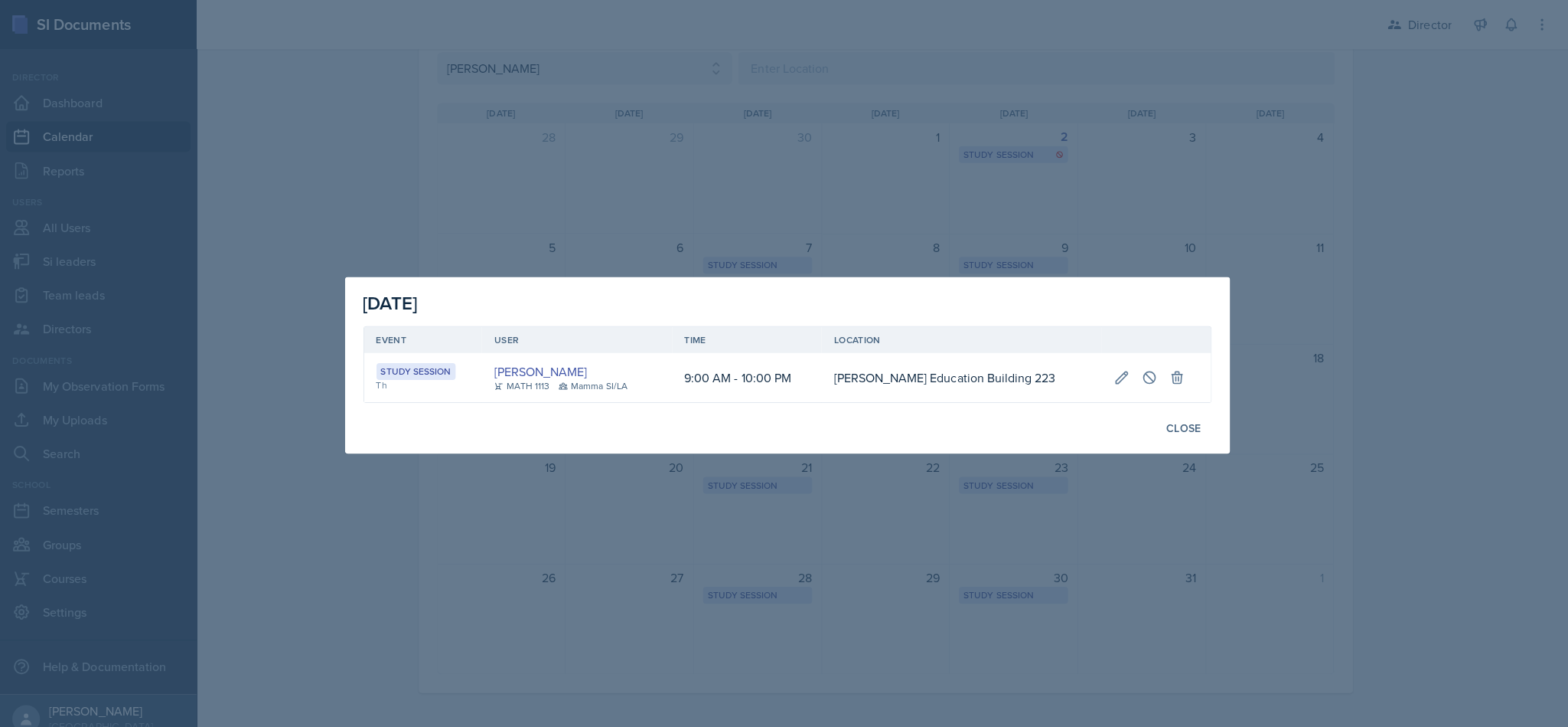
click at [780, 212] on div at bounding box center [784, 363] width 1568 height 727
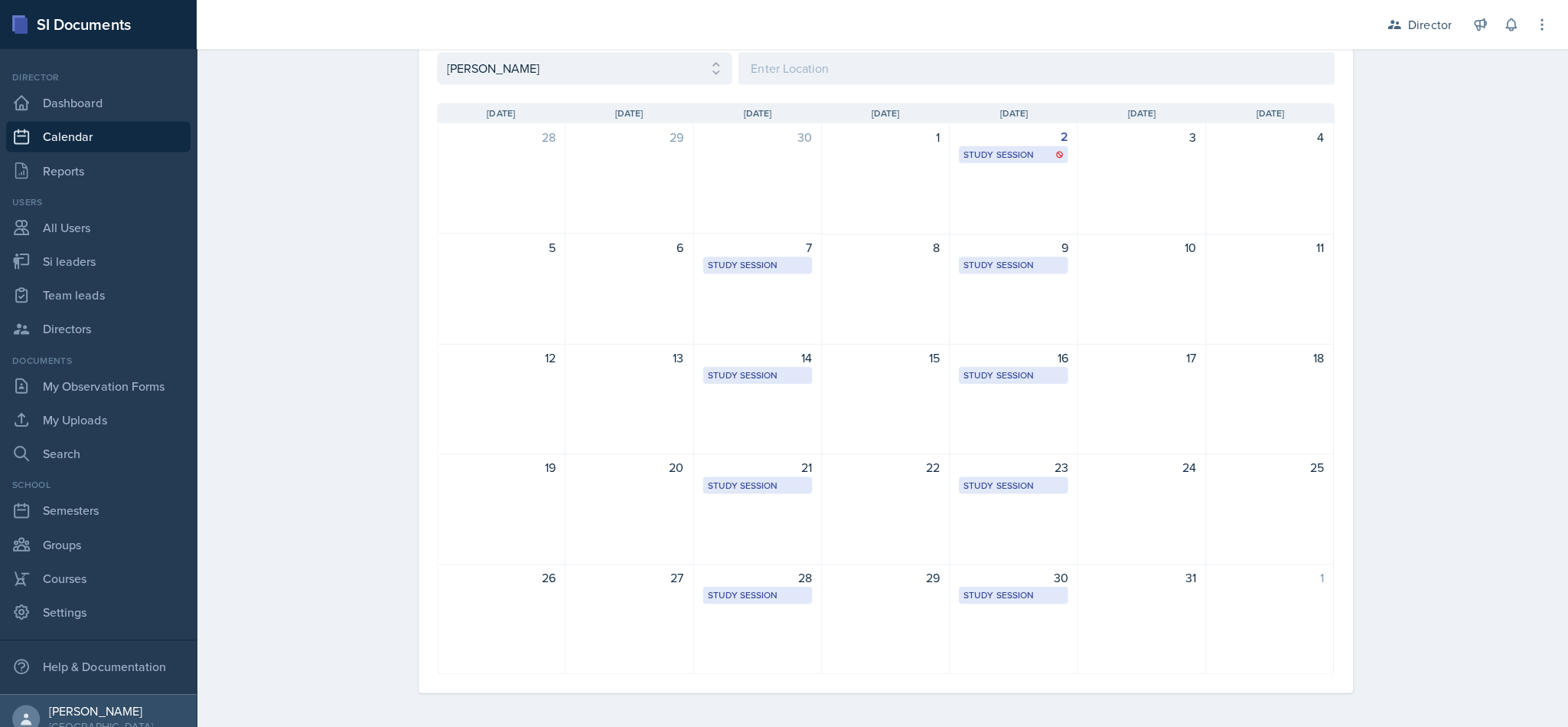
click at [743, 298] on div "7 Study Session Academic Learning Center 2110 8:00 AM - 9:00 PM" at bounding box center [755, 288] width 128 height 111
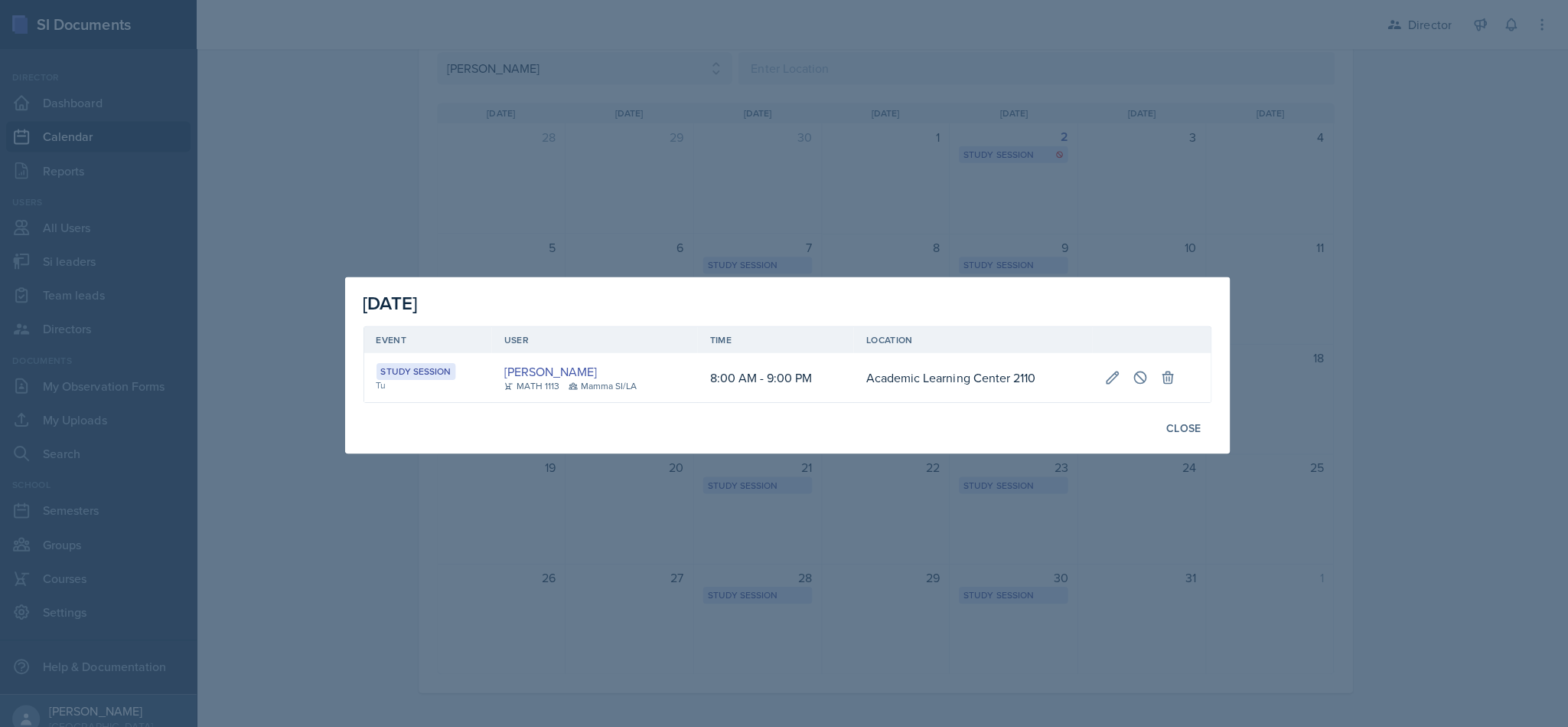
click at [780, 178] on div at bounding box center [784, 363] width 1568 height 727
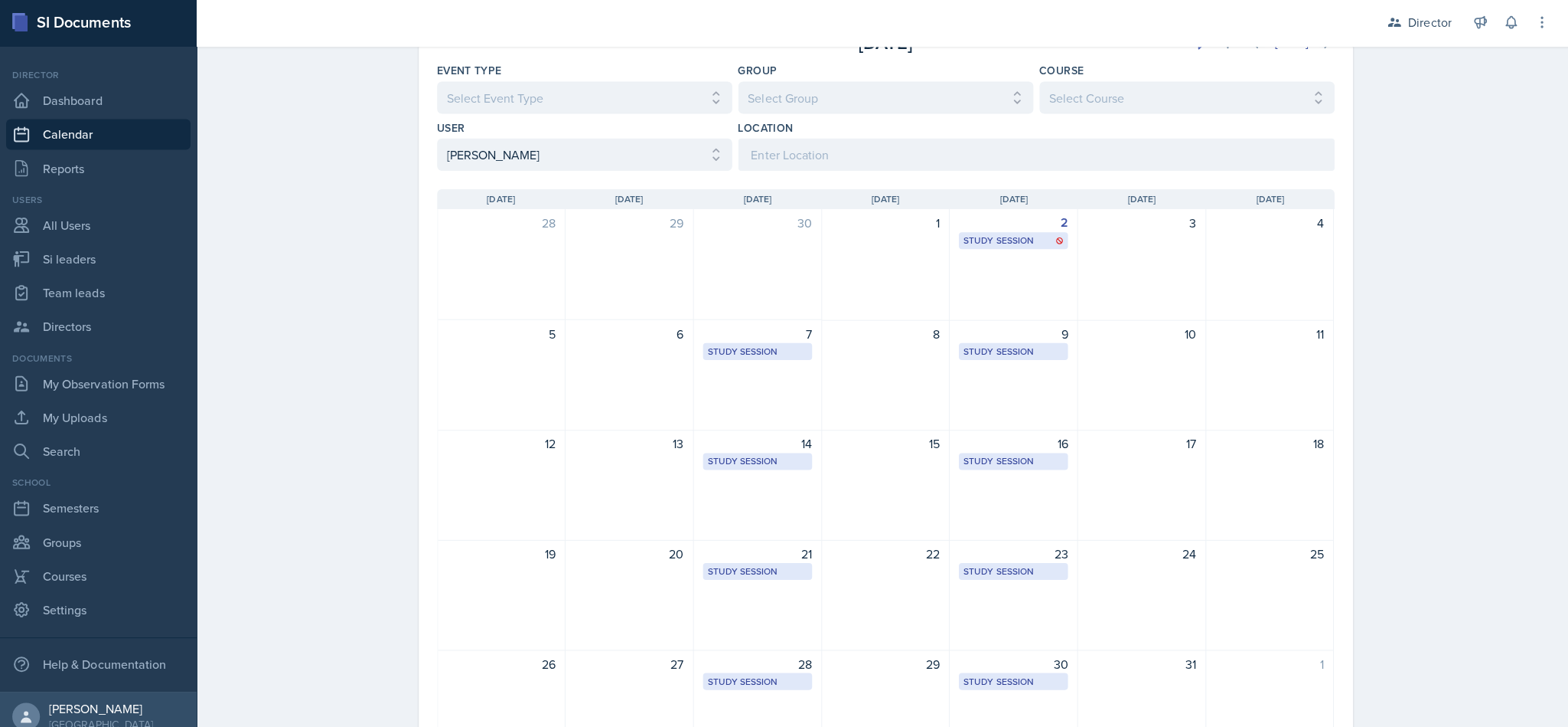
scroll to position [111, 0]
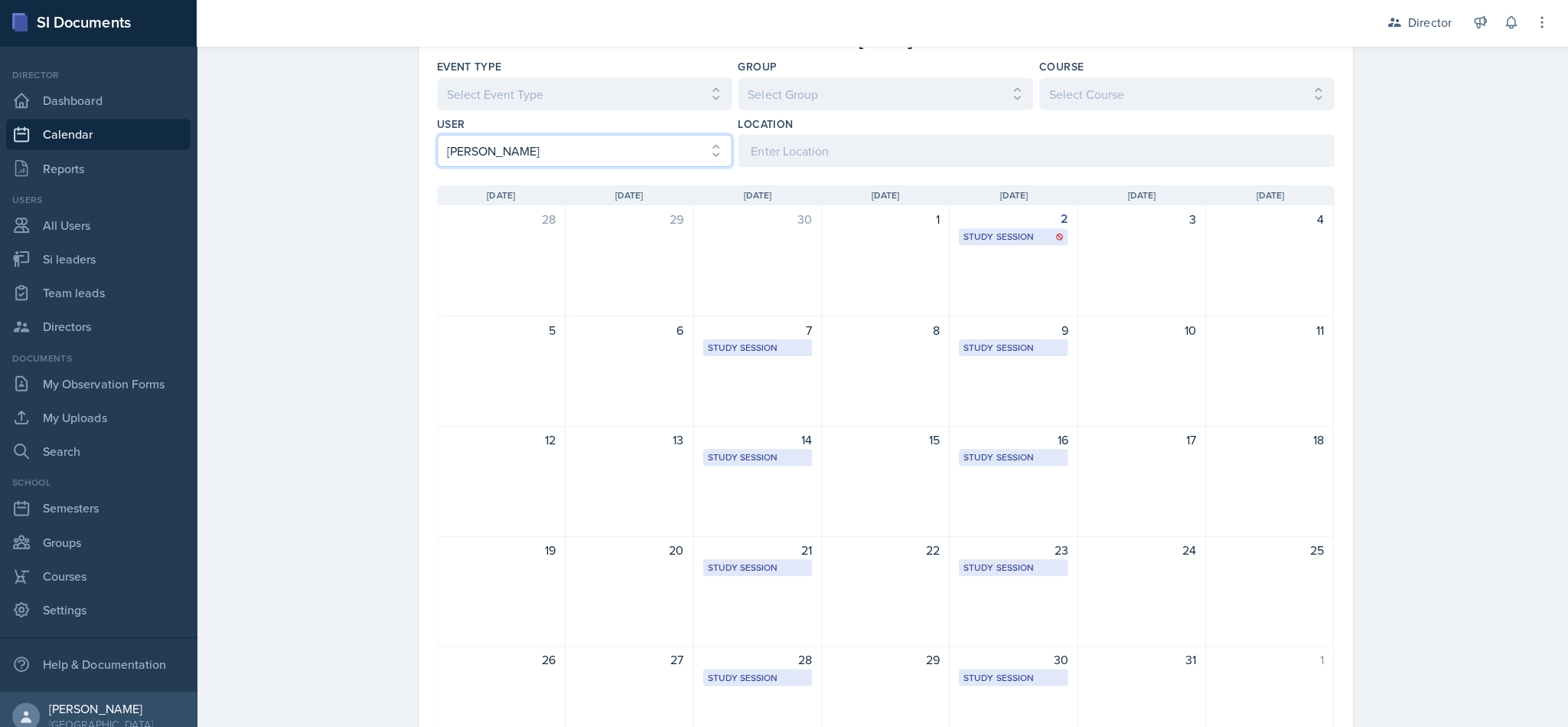
click at [480, 146] on select "Select User All [PERSON_NAME] [PERSON_NAME] [PERSON_NAME] [PERSON_NAME] [PERSON…" at bounding box center [582, 153] width 294 height 32
click at [705, 140] on select "Select User All [PERSON_NAME] [PERSON_NAME] [PERSON_NAME] [PERSON_NAME] [PERSON…" at bounding box center [582, 153] width 294 height 32
click at [675, 147] on select "Select User All [PERSON_NAME] [PERSON_NAME] [PERSON_NAME] [PERSON_NAME] [PERSON…" at bounding box center [582, 153] width 294 height 32
select select "e20ba37b-7091-41cd-8123-ee54077e8d08"
click at [109, 236] on link "All Users" at bounding box center [98, 226] width 184 height 31
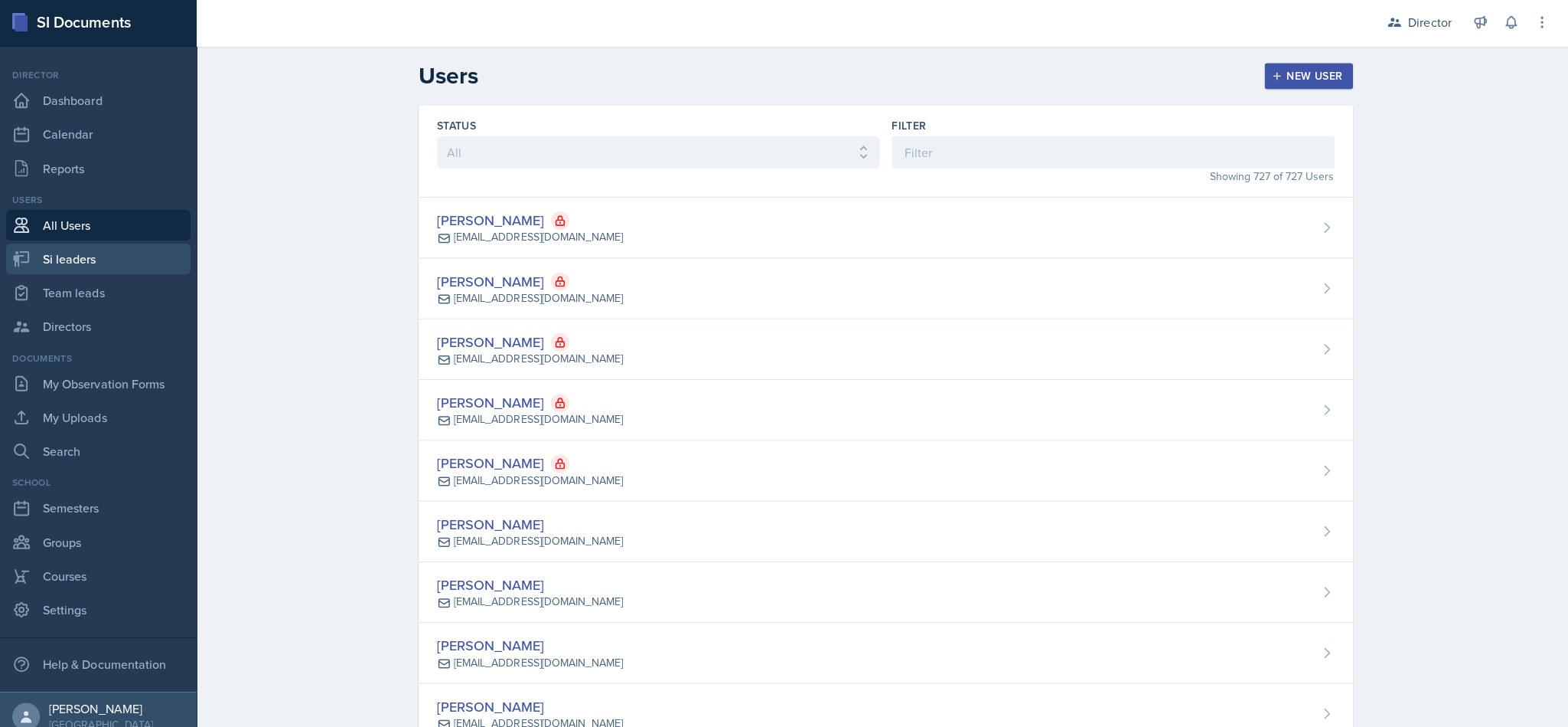
click at [101, 249] on link "Si leaders" at bounding box center [98, 261] width 184 height 31
select select "2bed604d-1099-4043-b1bc-2365e8740244"
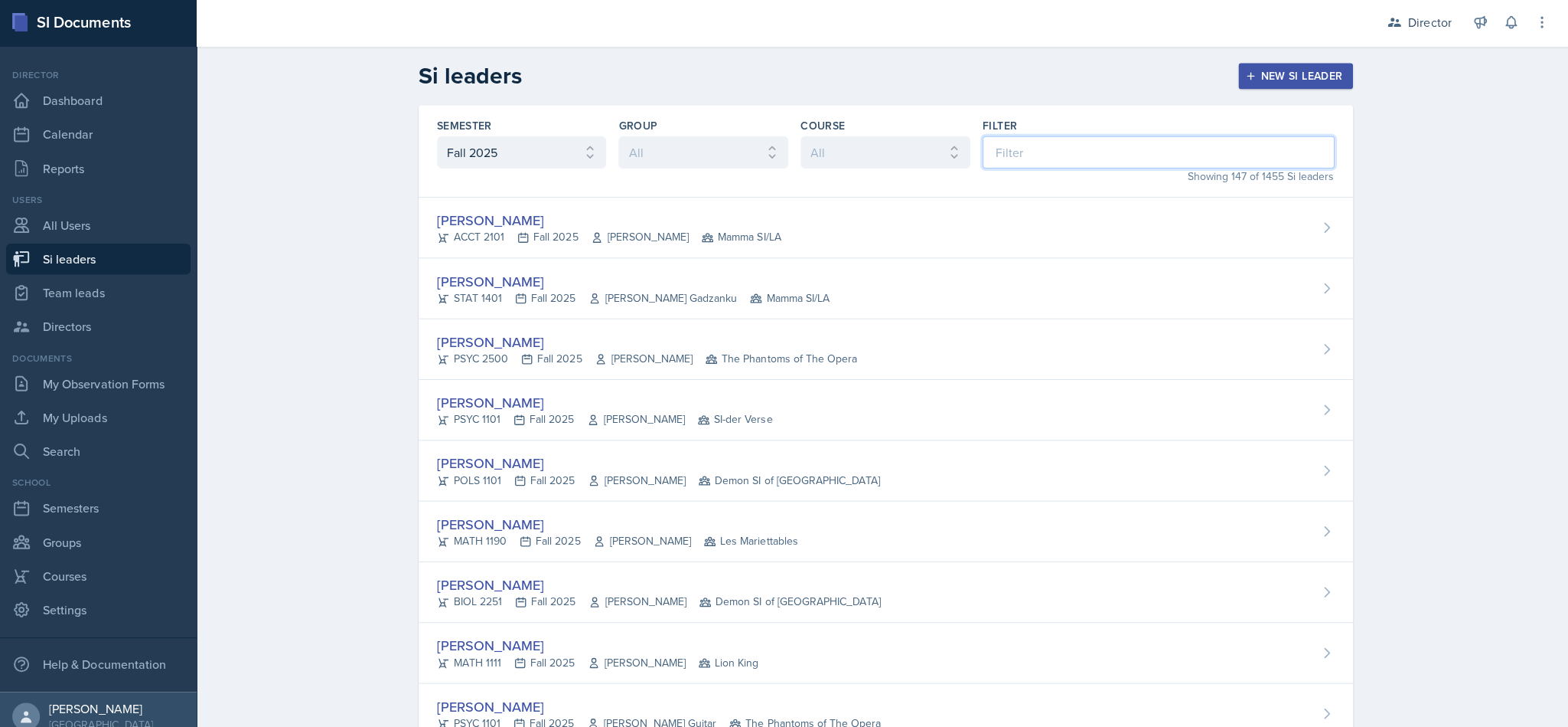
click at [780, 161] on input at bounding box center [1154, 154] width 350 height 32
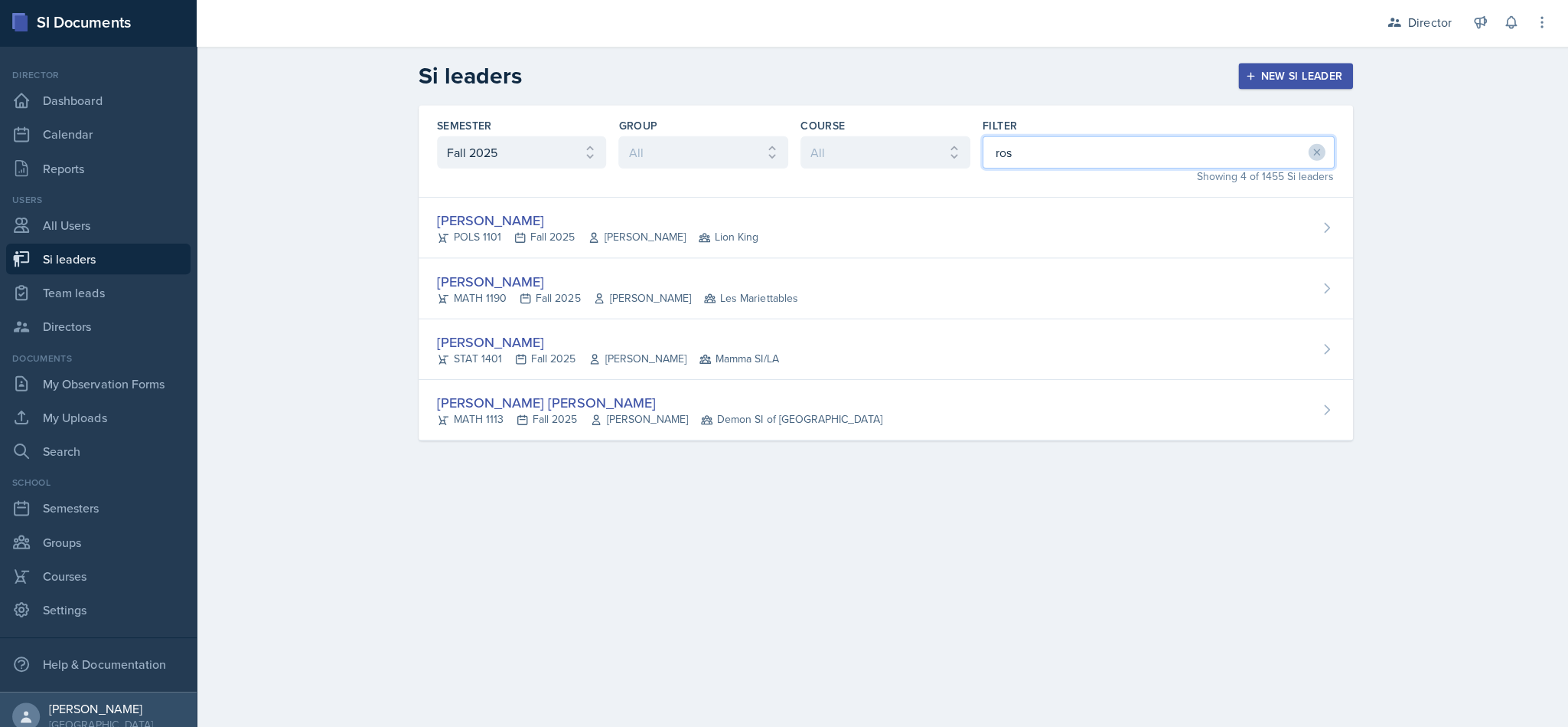
type input "[PERSON_NAME]"
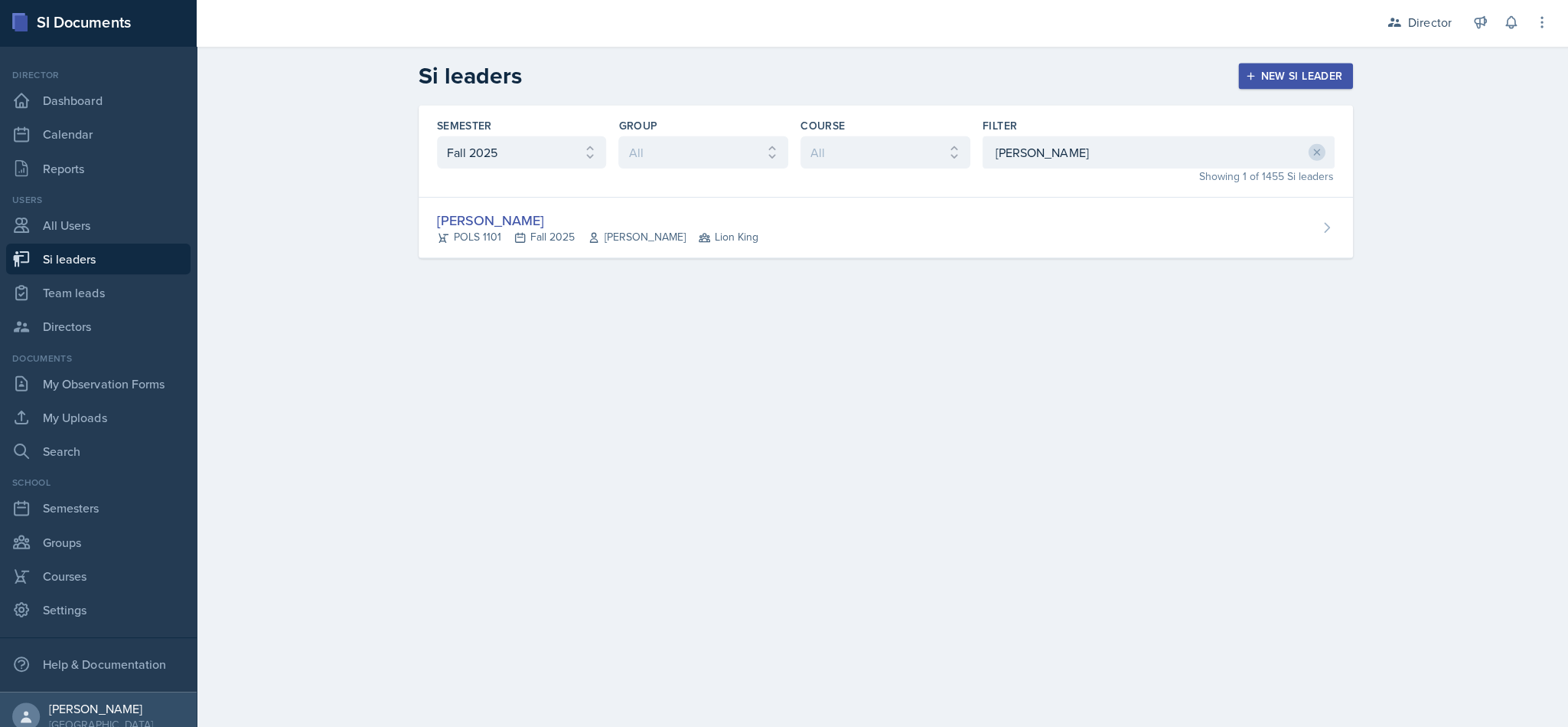
click at [780, 220] on div "[PERSON_NAME] POLS 1101 Fall 2025 [PERSON_NAME] Lion King" at bounding box center [882, 229] width 930 height 60
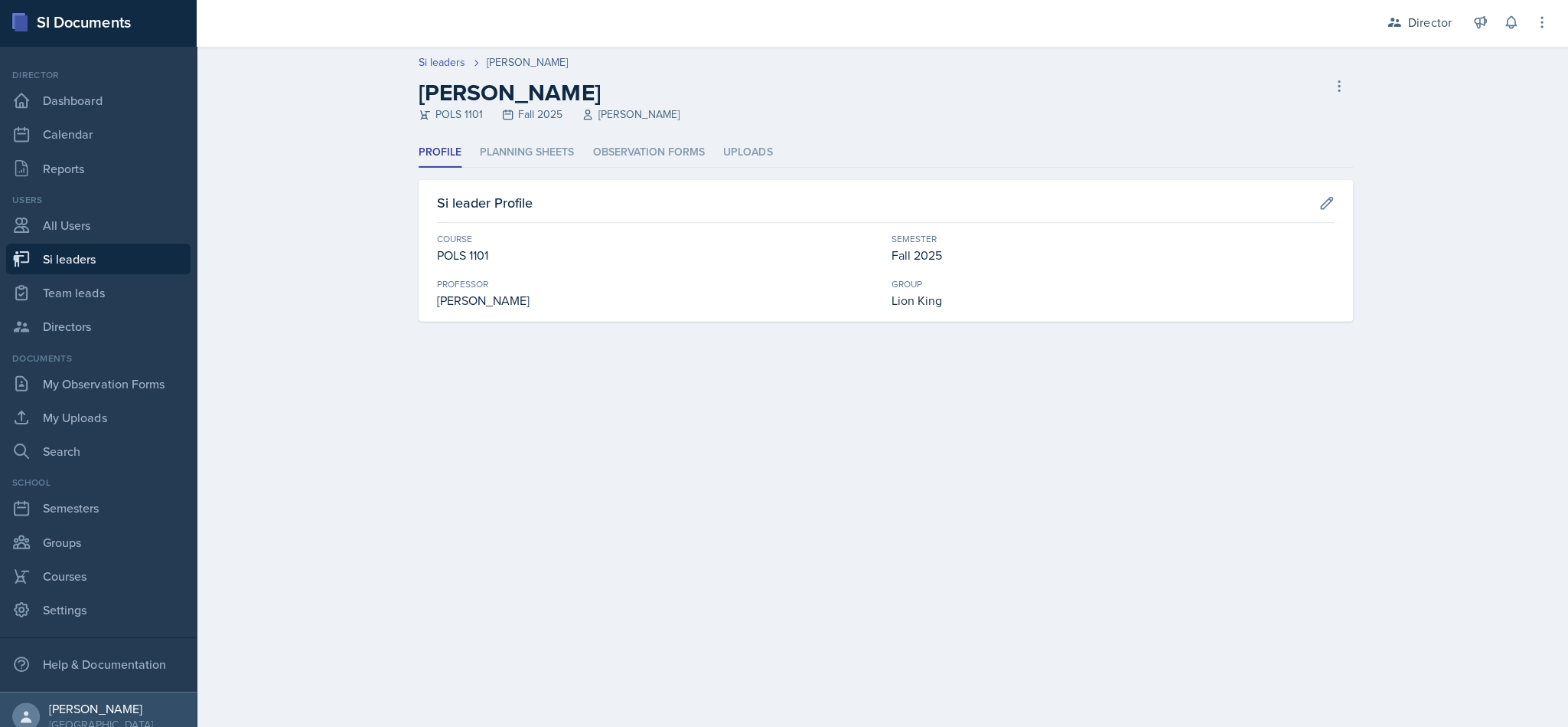
click at [549, 164] on li "Planning Sheets" at bounding box center [525, 154] width 94 height 30
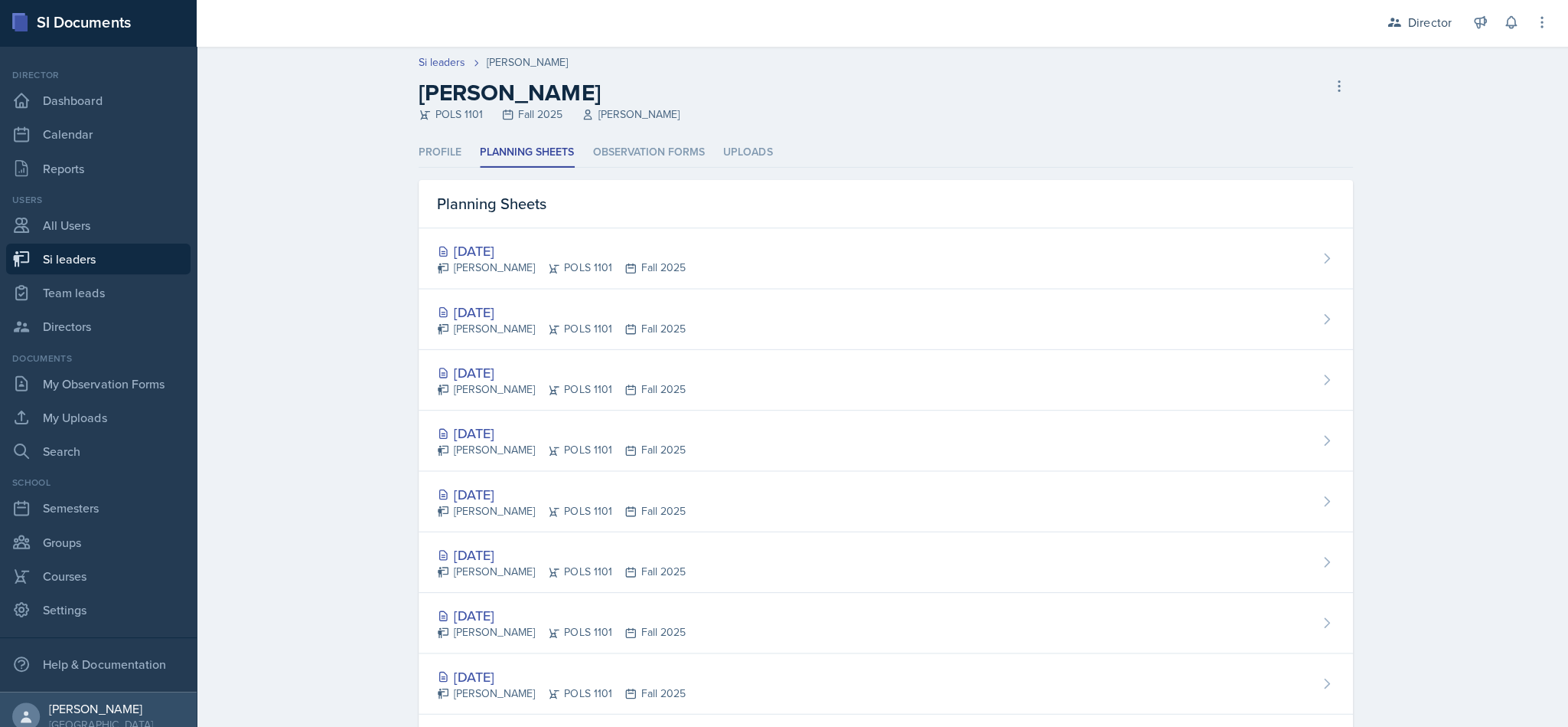
click at [623, 393] on div "[PERSON_NAME] POLS 1101 Fall 2025" at bounding box center [559, 390] width 248 height 16
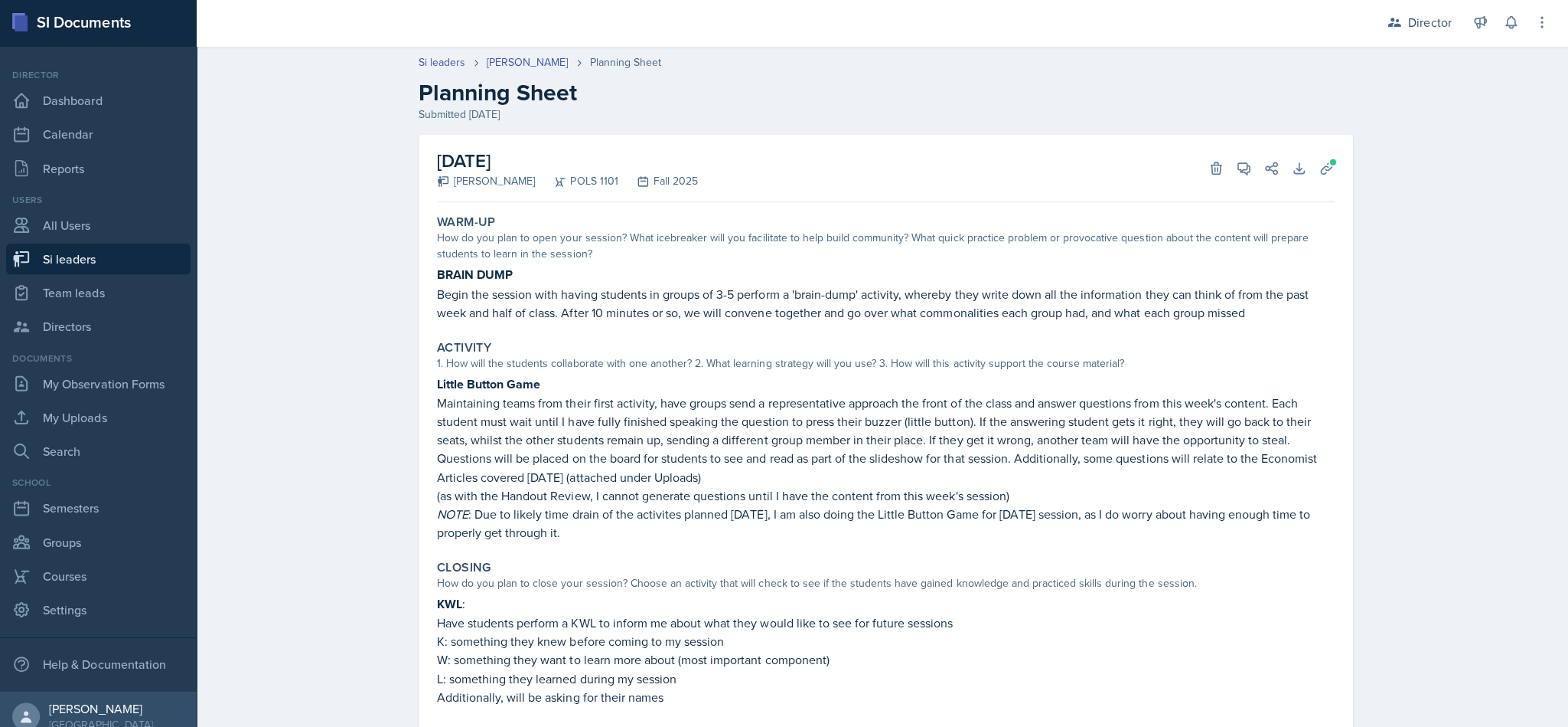
click at [91, 260] on link "Si leaders" at bounding box center [98, 261] width 184 height 31
select select "2bed604d-1099-4043-b1bc-2365e8740244"
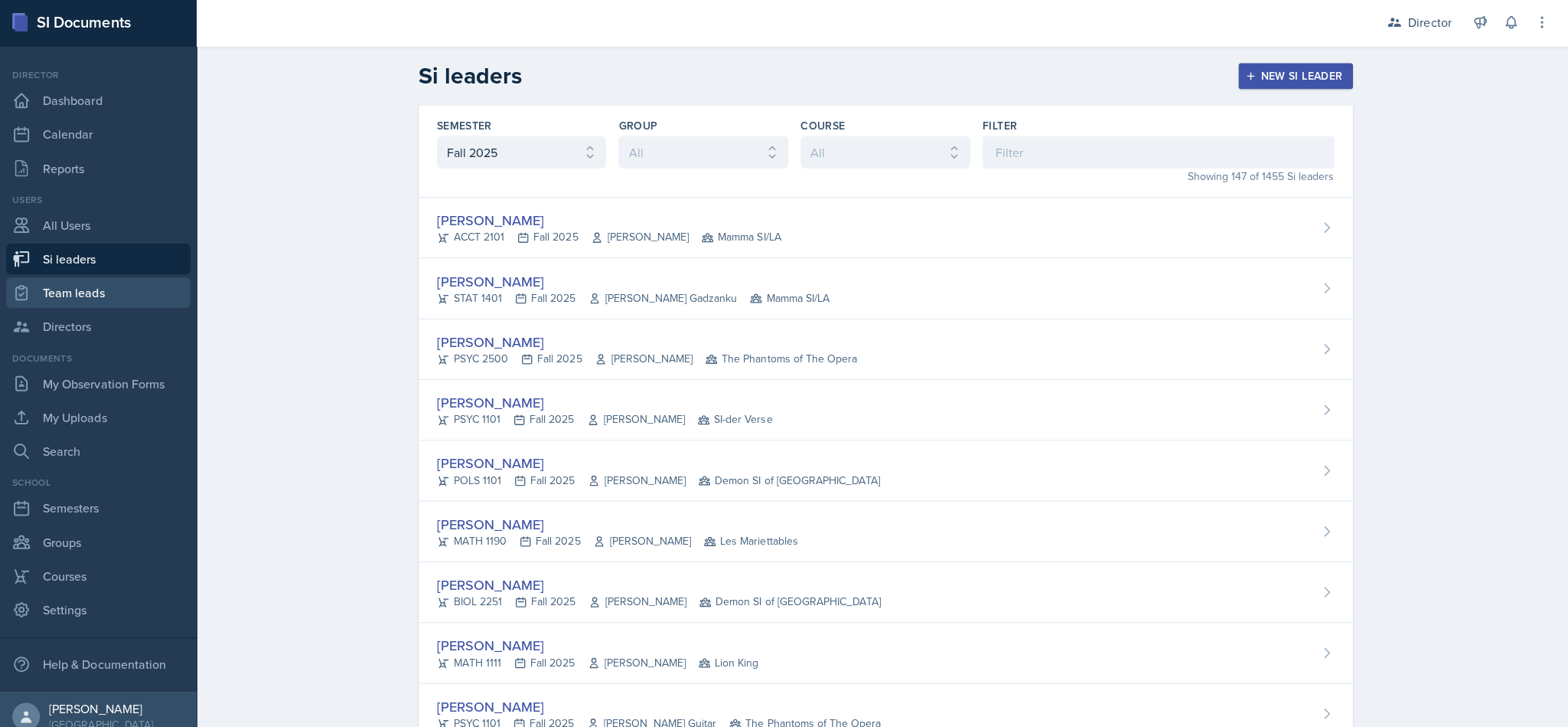
click at [87, 297] on link "Team leads" at bounding box center [98, 294] width 184 height 31
select select "2bed604d-1099-4043-b1bc-2365e8740244"
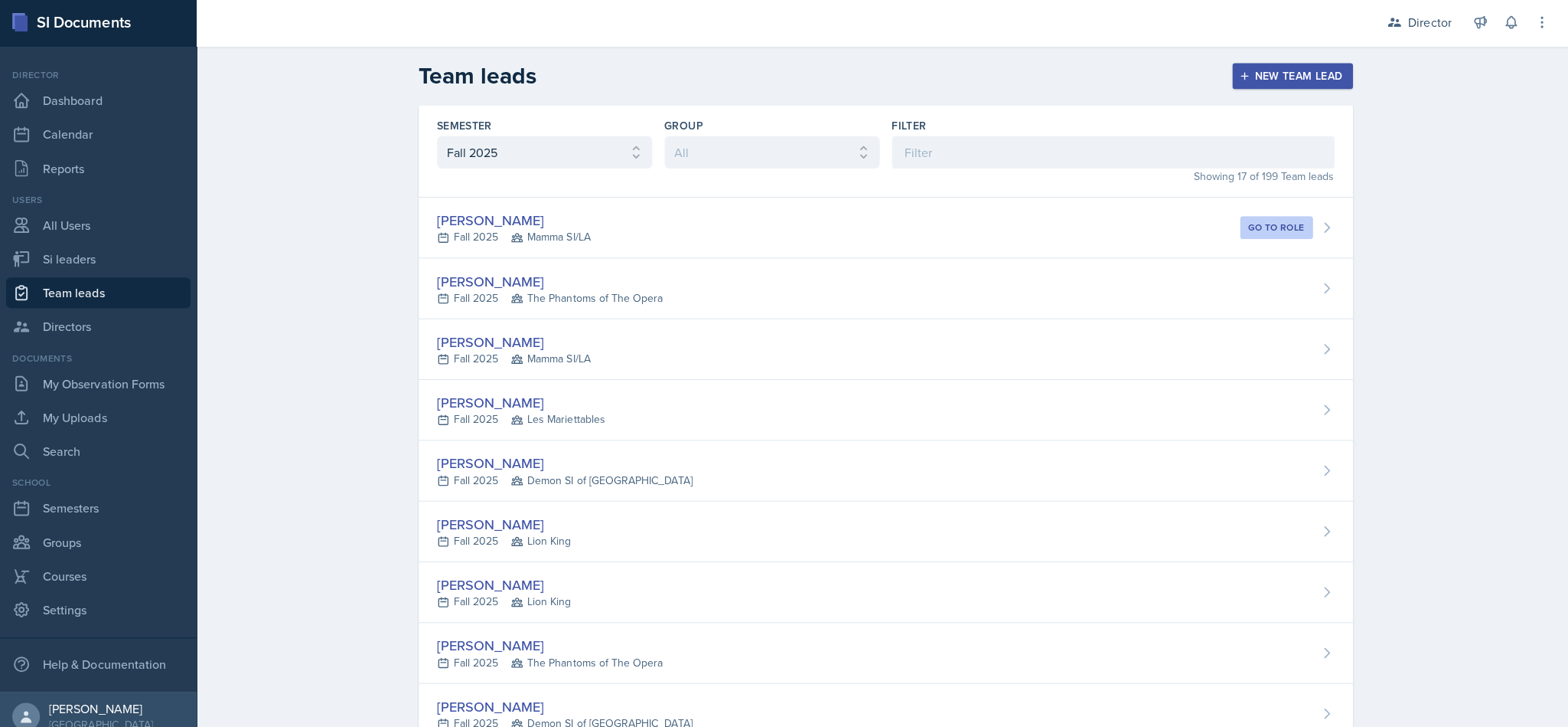
click at [780, 220] on div "[PERSON_NAME] Fall 2025 Mamma SI/LA Go to role" at bounding box center [882, 229] width 930 height 60
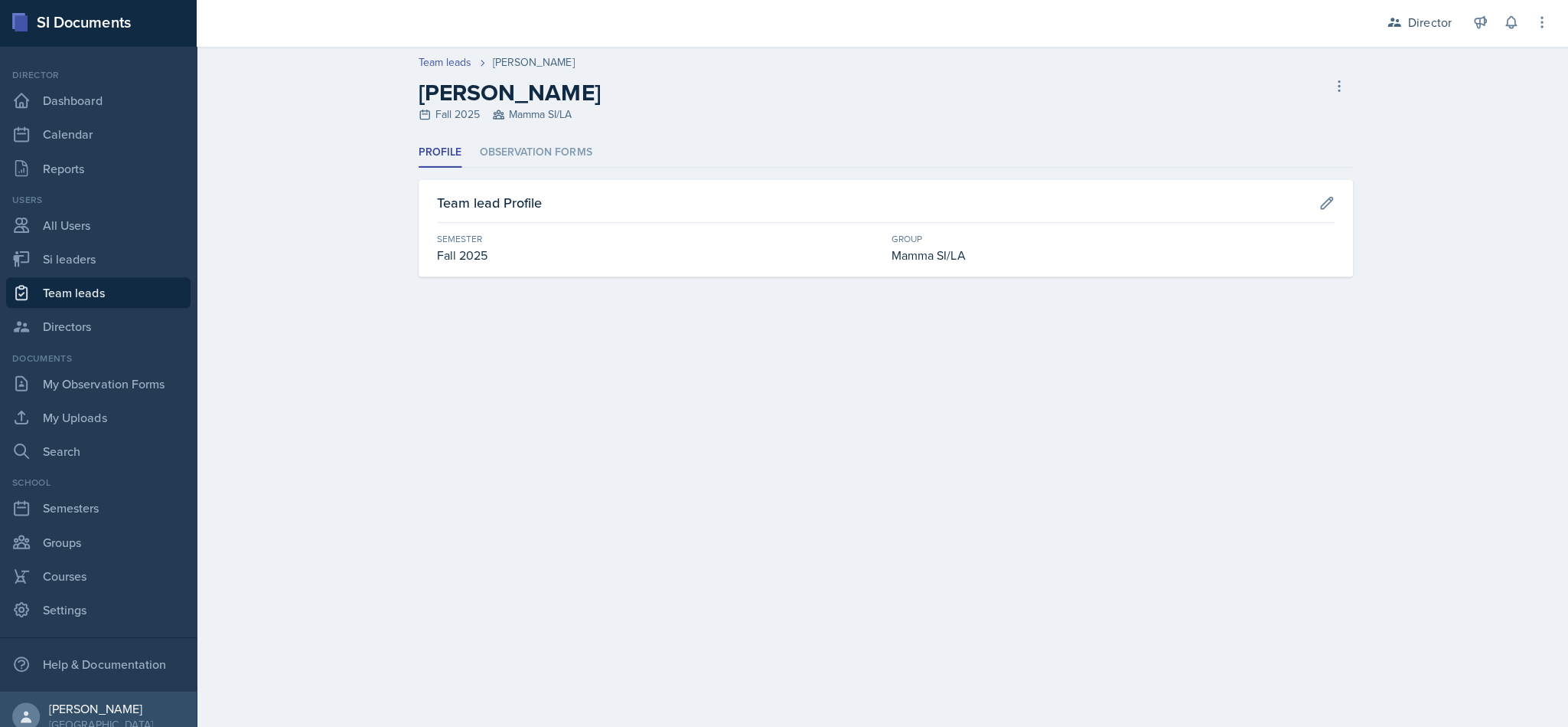
click at [561, 156] on li "Observation Forms" at bounding box center [534, 154] width 111 height 30
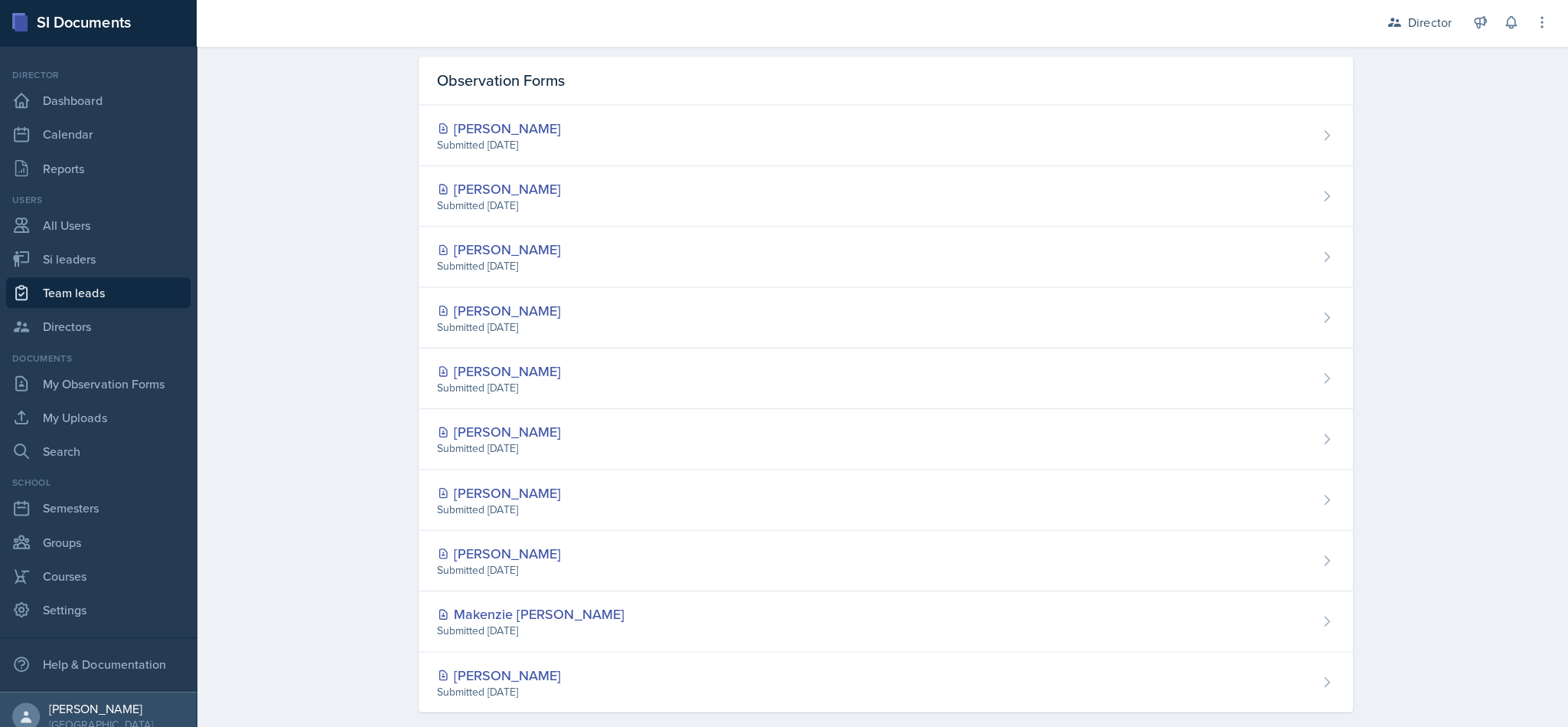
scroll to position [129, 0]
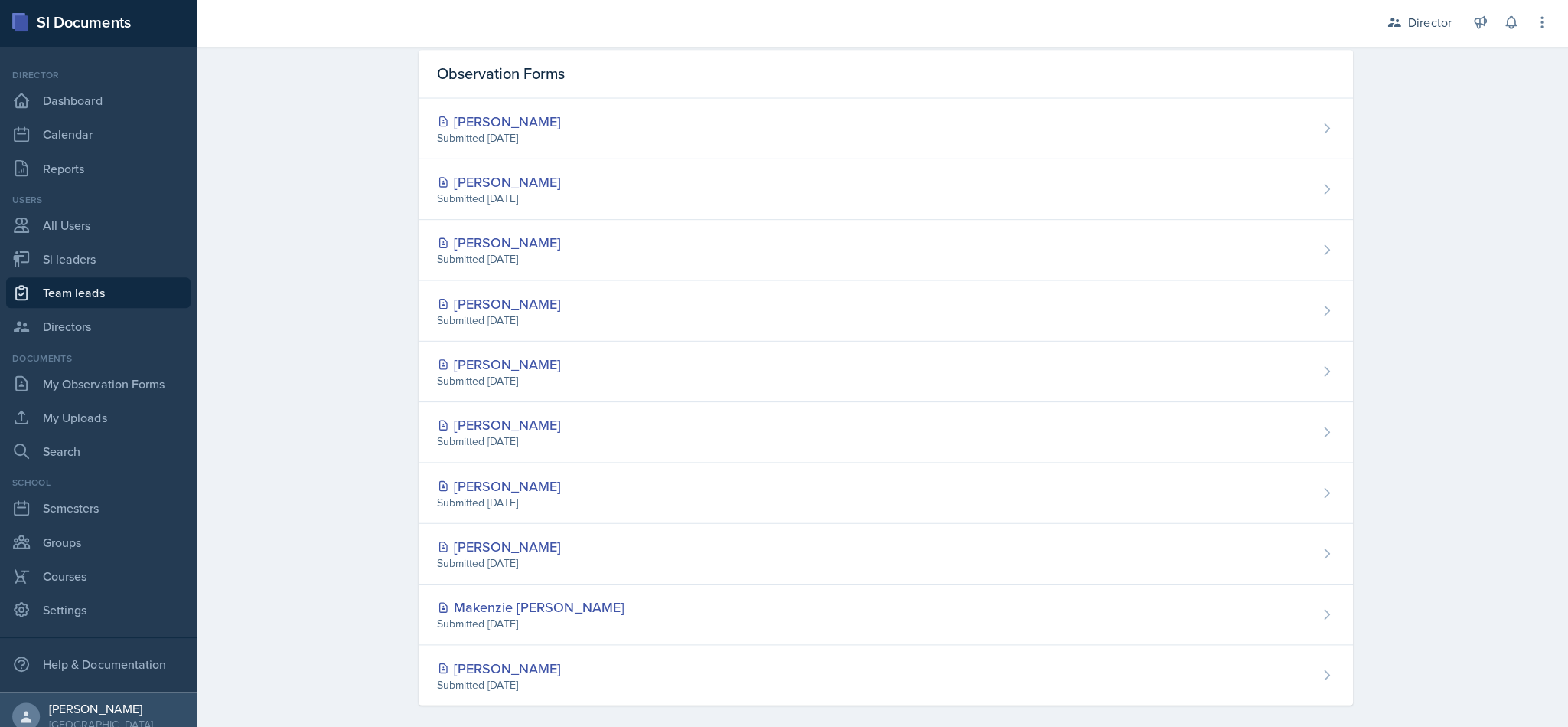
click at [780, 260] on div "[PERSON_NAME] Submitted [DATE]" at bounding box center [882, 251] width 930 height 60
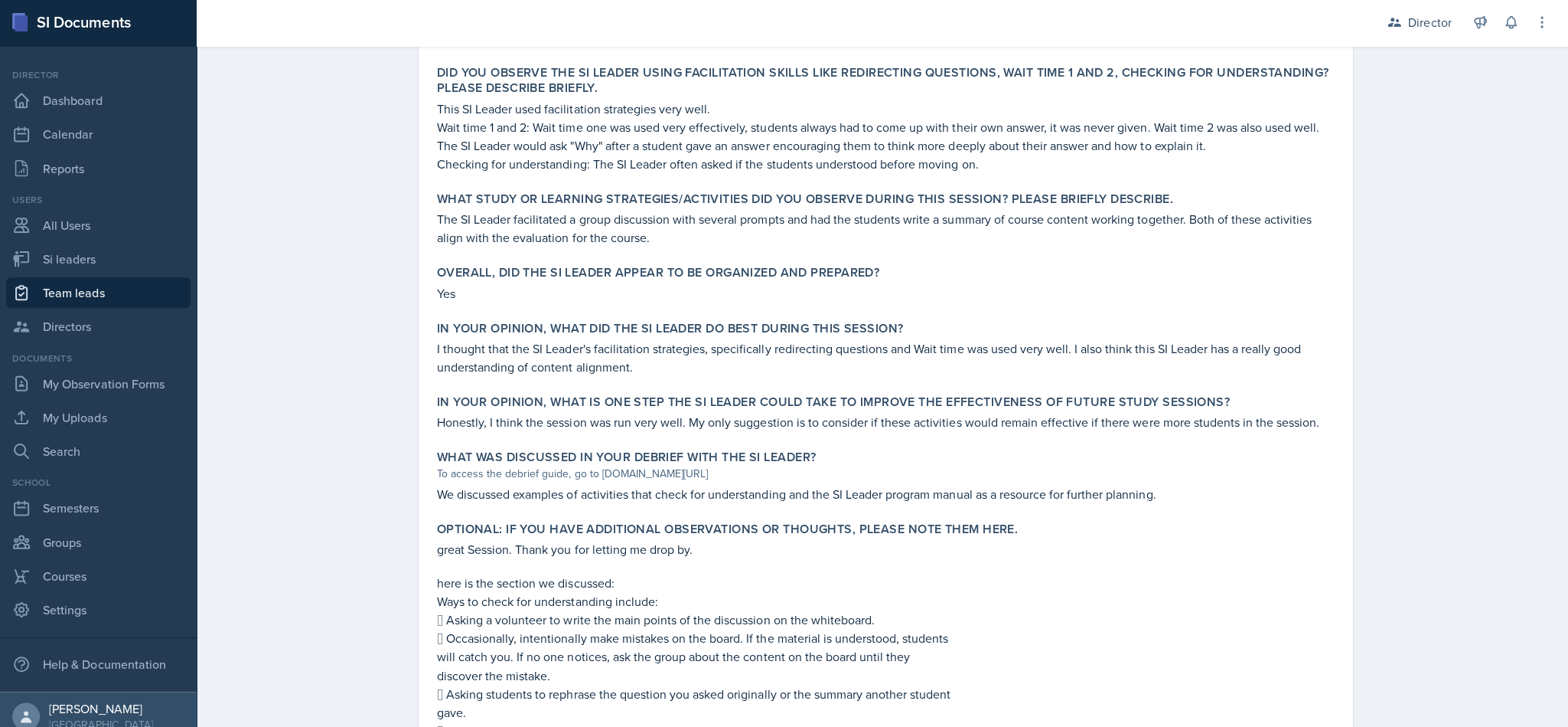
scroll to position [549, 0]
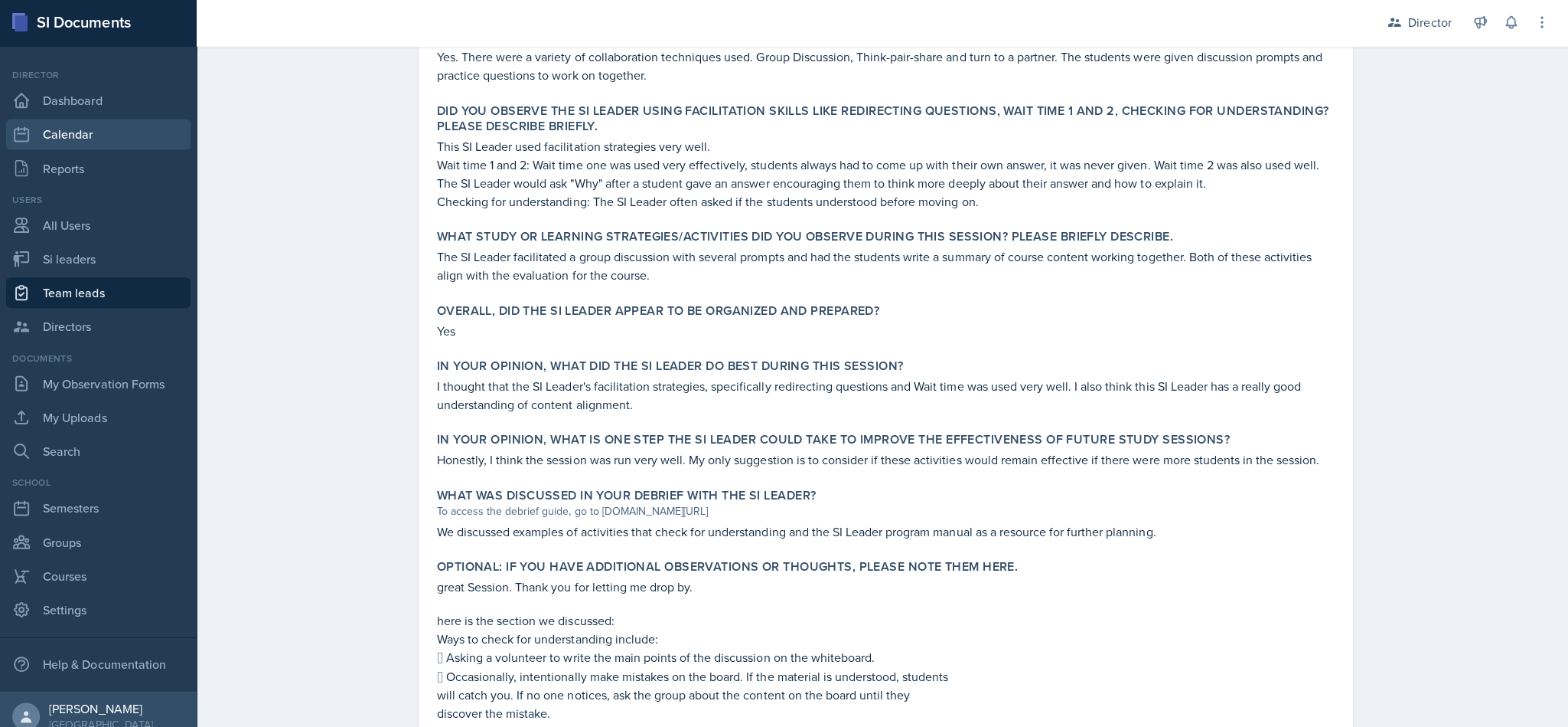
click at [104, 146] on link "Calendar" at bounding box center [98, 137] width 184 height 31
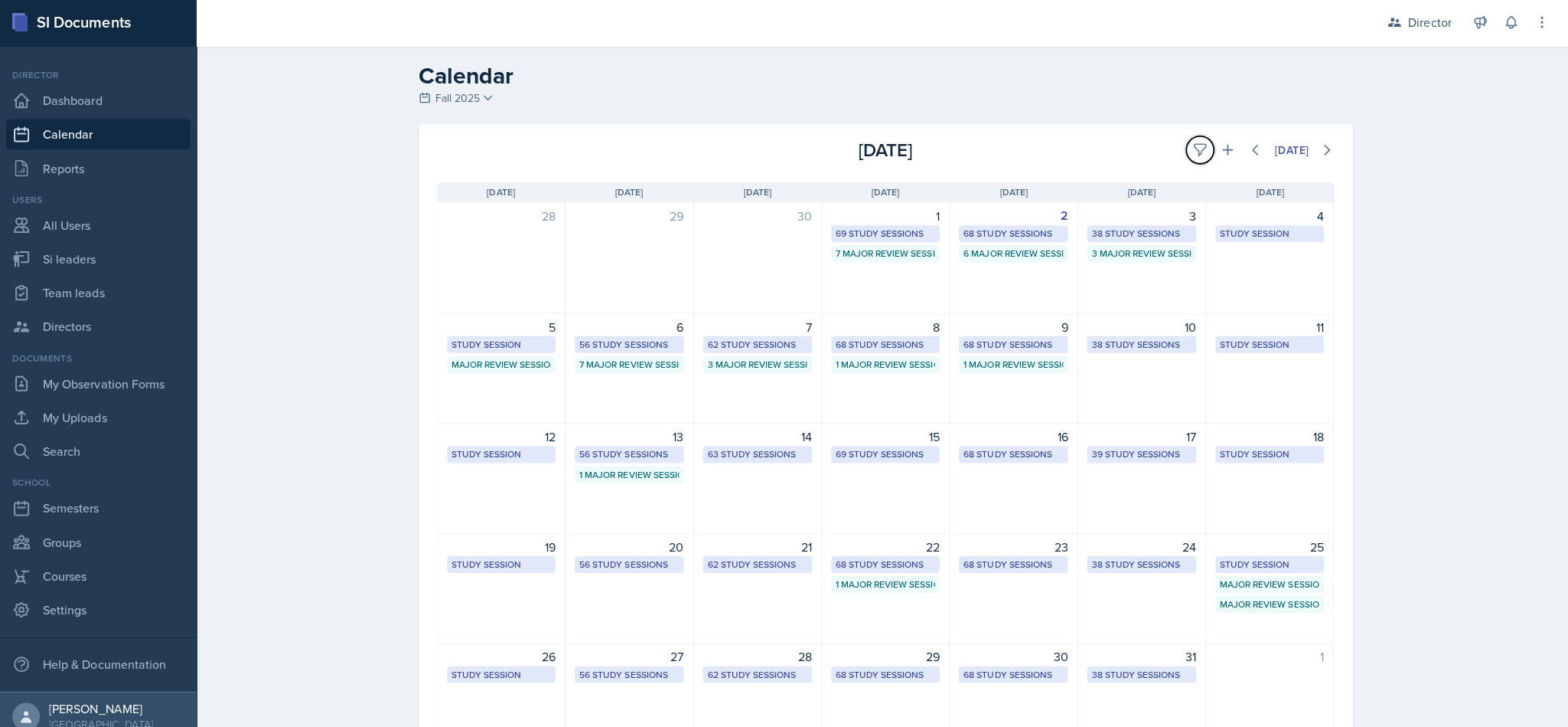
click at [780, 150] on icon at bounding box center [1195, 151] width 15 height 15
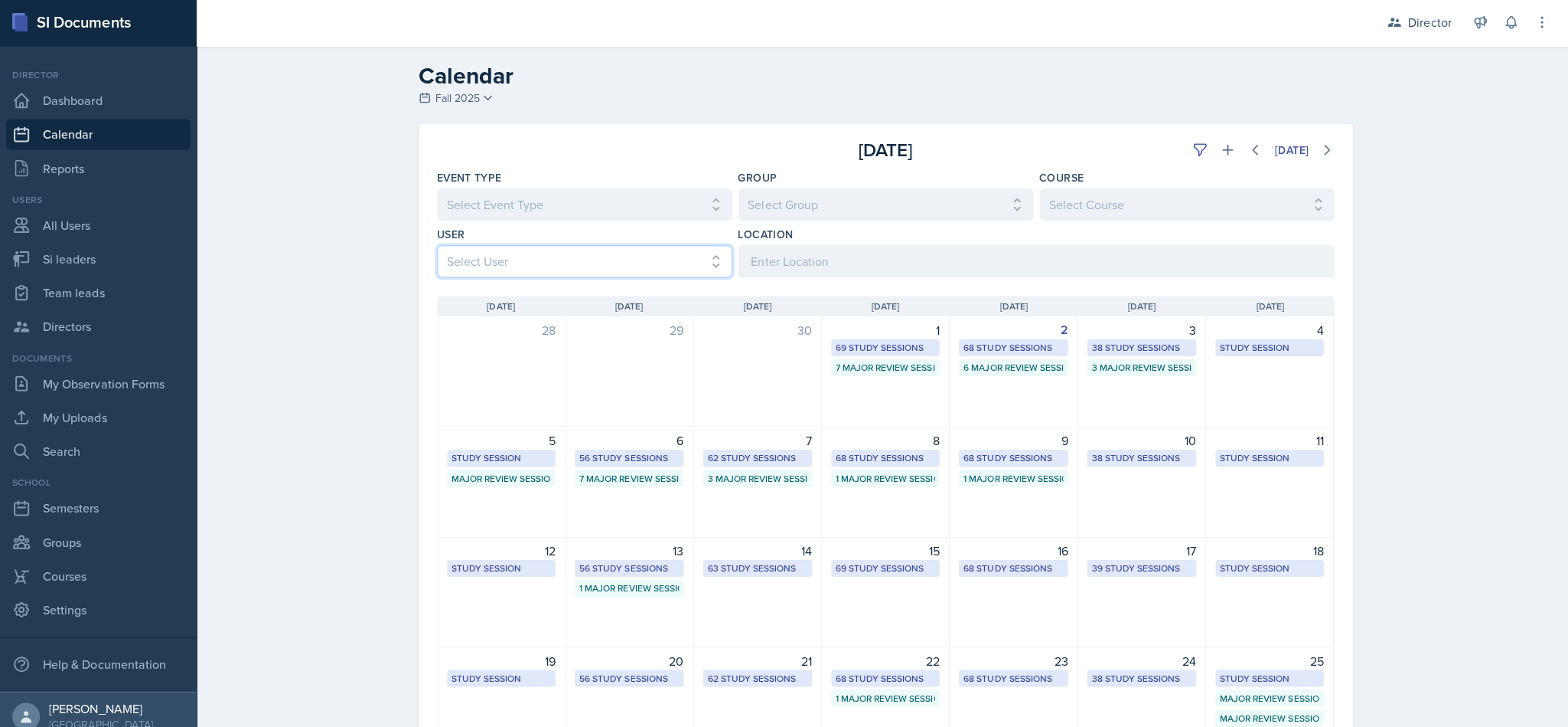
click at [632, 267] on select "Select User All [PERSON_NAME] [PERSON_NAME] [PERSON_NAME] [PERSON_NAME] [PERSON…" at bounding box center [582, 262] width 294 height 32
select select "8e84088f-0f39-4b00-8d5b-1abc1eaaceff"
click at [436, 246] on select "Select User All [PERSON_NAME] [PERSON_NAME] [PERSON_NAME] [PERSON_NAME] [PERSON…" at bounding box center [582, 262] width 294 height 32
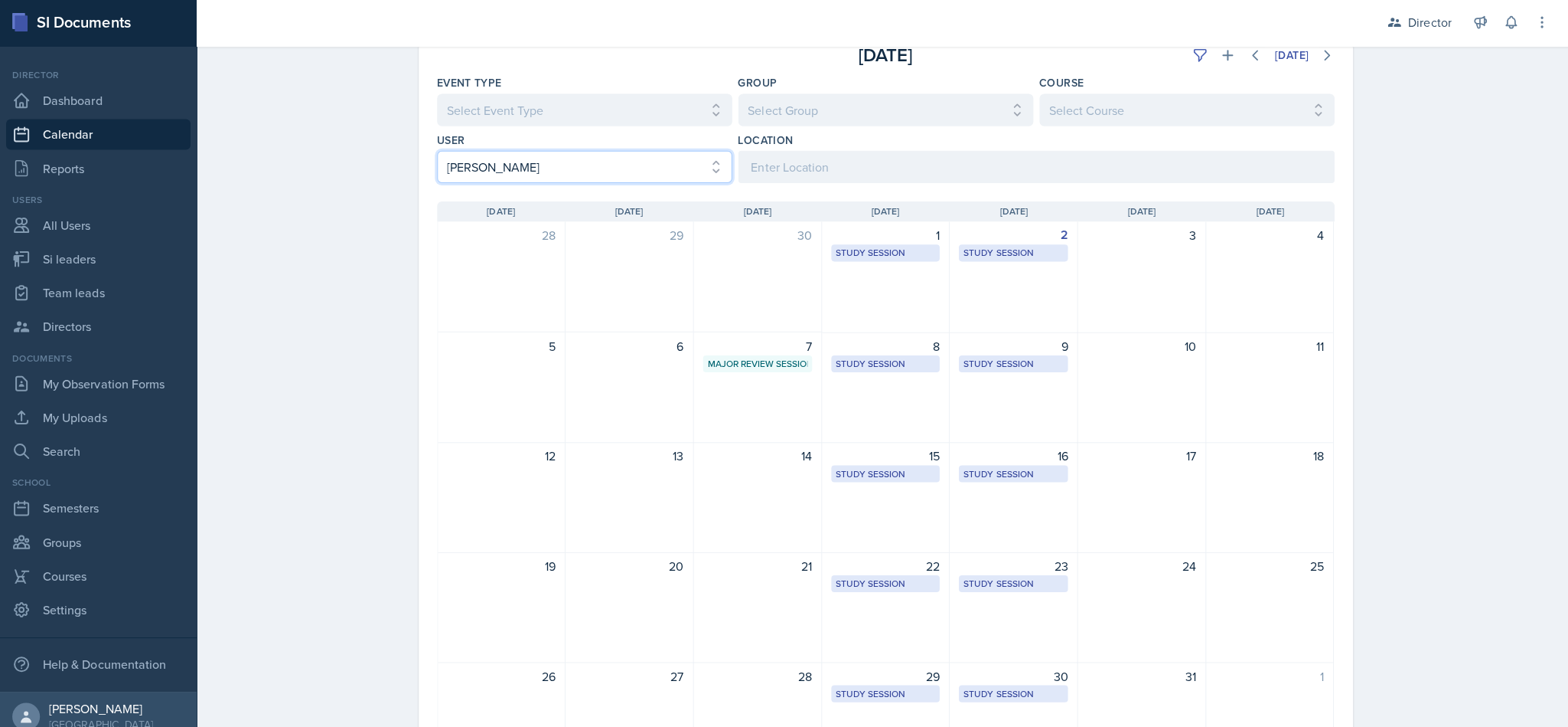
scroll to position [91, 0]
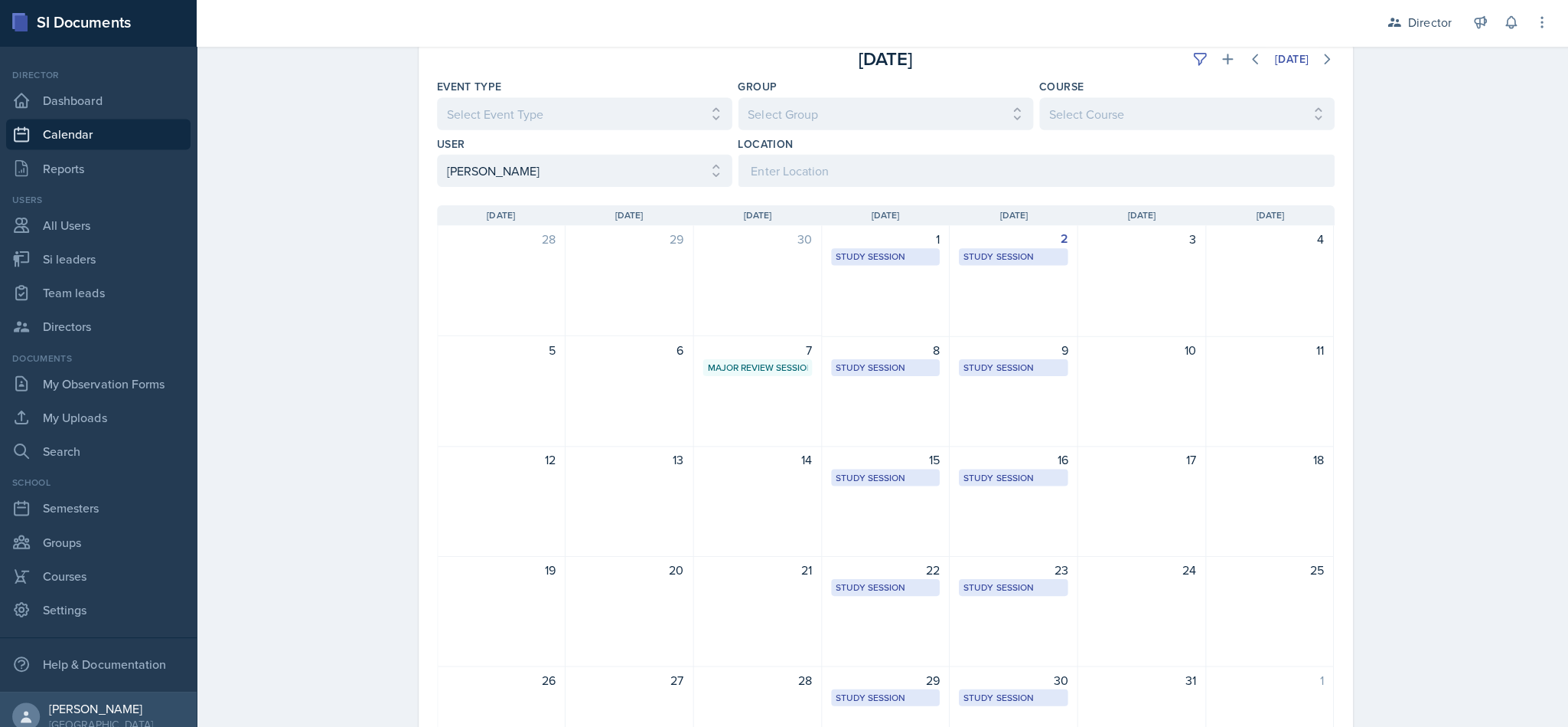
click at [753, 413] on div "7 Major Review Session Academic Learning Center 2105 4:00 PM - 5:30 PM" at bounding box center [755, 392] width 128 height 111
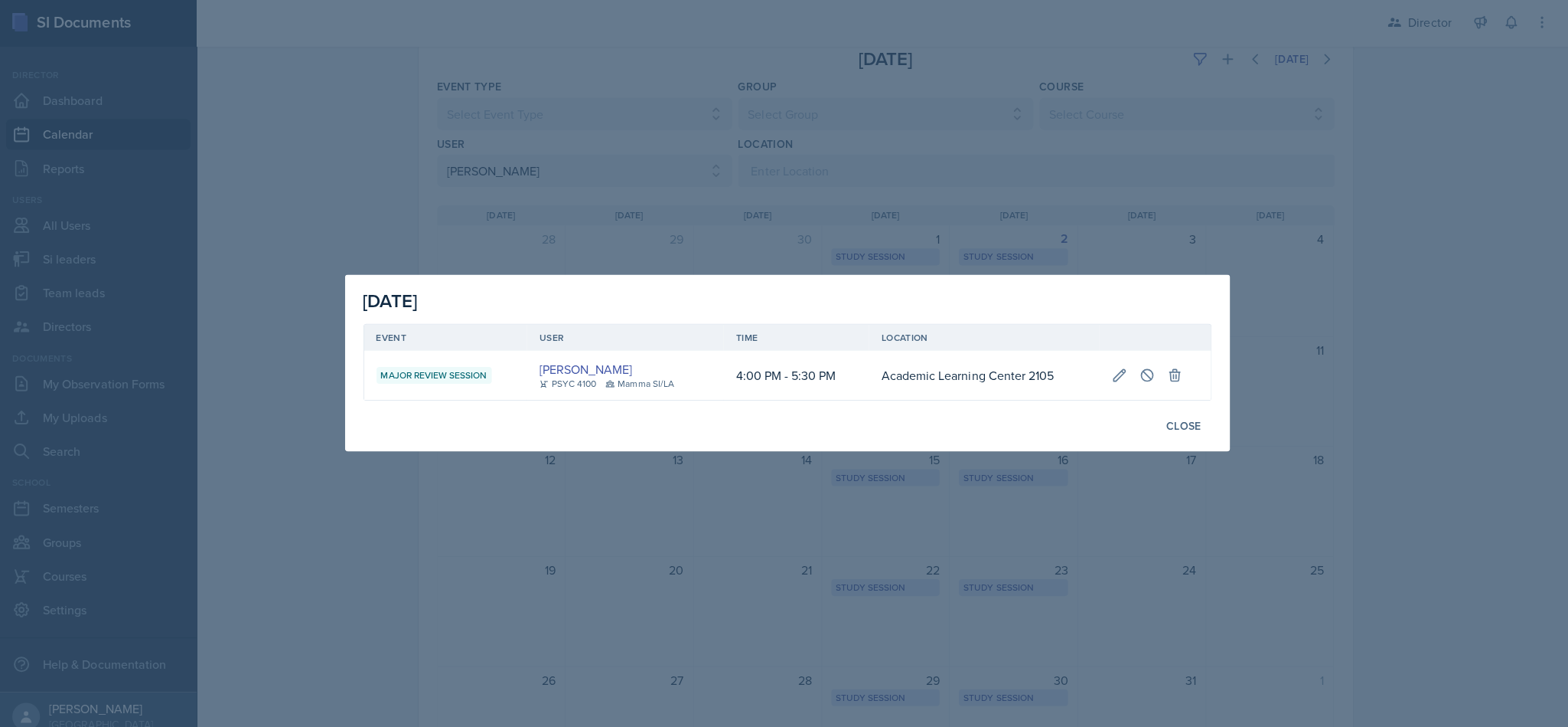
click at [674, 571] on div at bounding box center [784, 363] width 1568 height 727
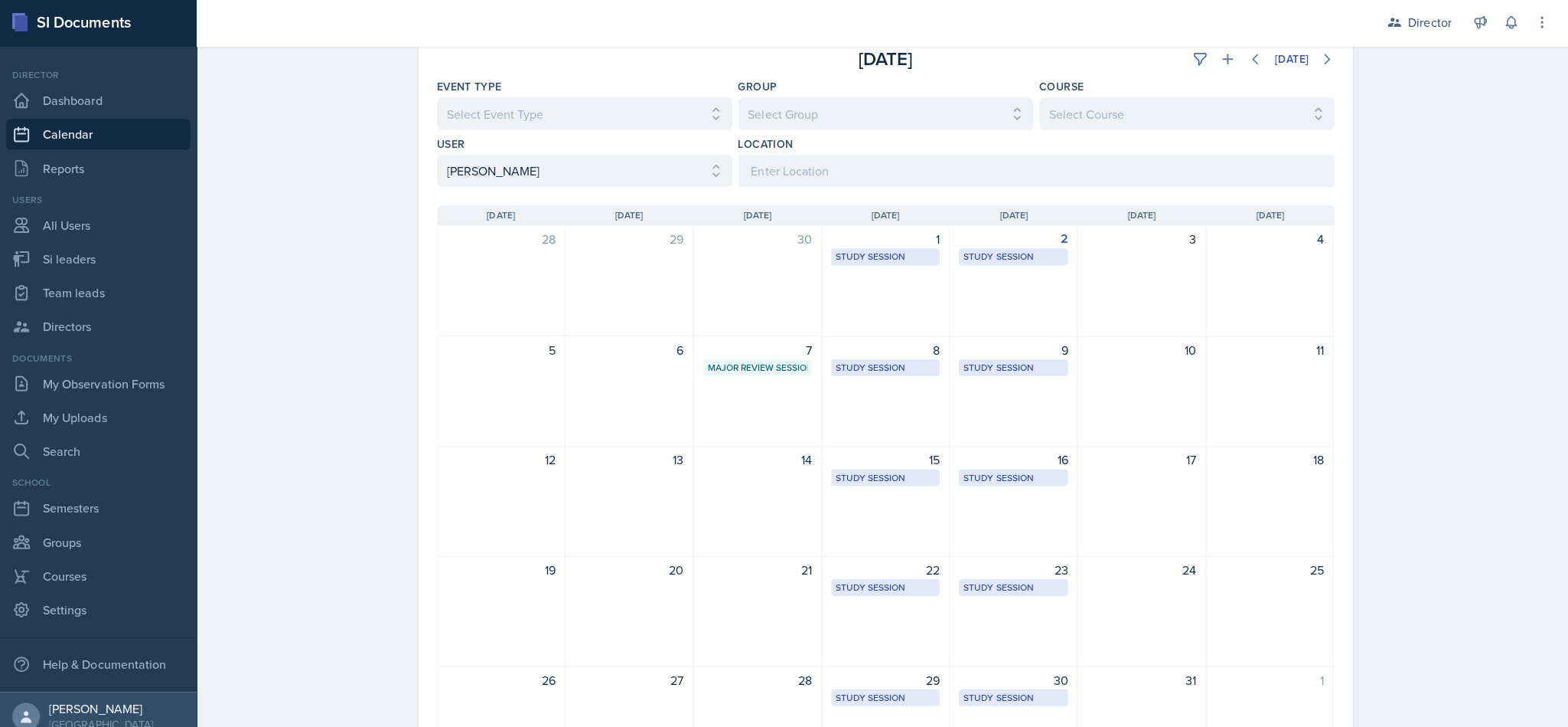
click at [780, 413] on div "9 Study Session Social Sciences Building 2030 1:00 PM - 1:50 PM" at bounding box center [1009, 392] width 128 height 111
click at [0, 0] on table "Event User Time Location Major Review Session [PERSON_NAME] PSYC 4100 Mamma SI/…" at bounding box center [0, 0] width 0 height 0
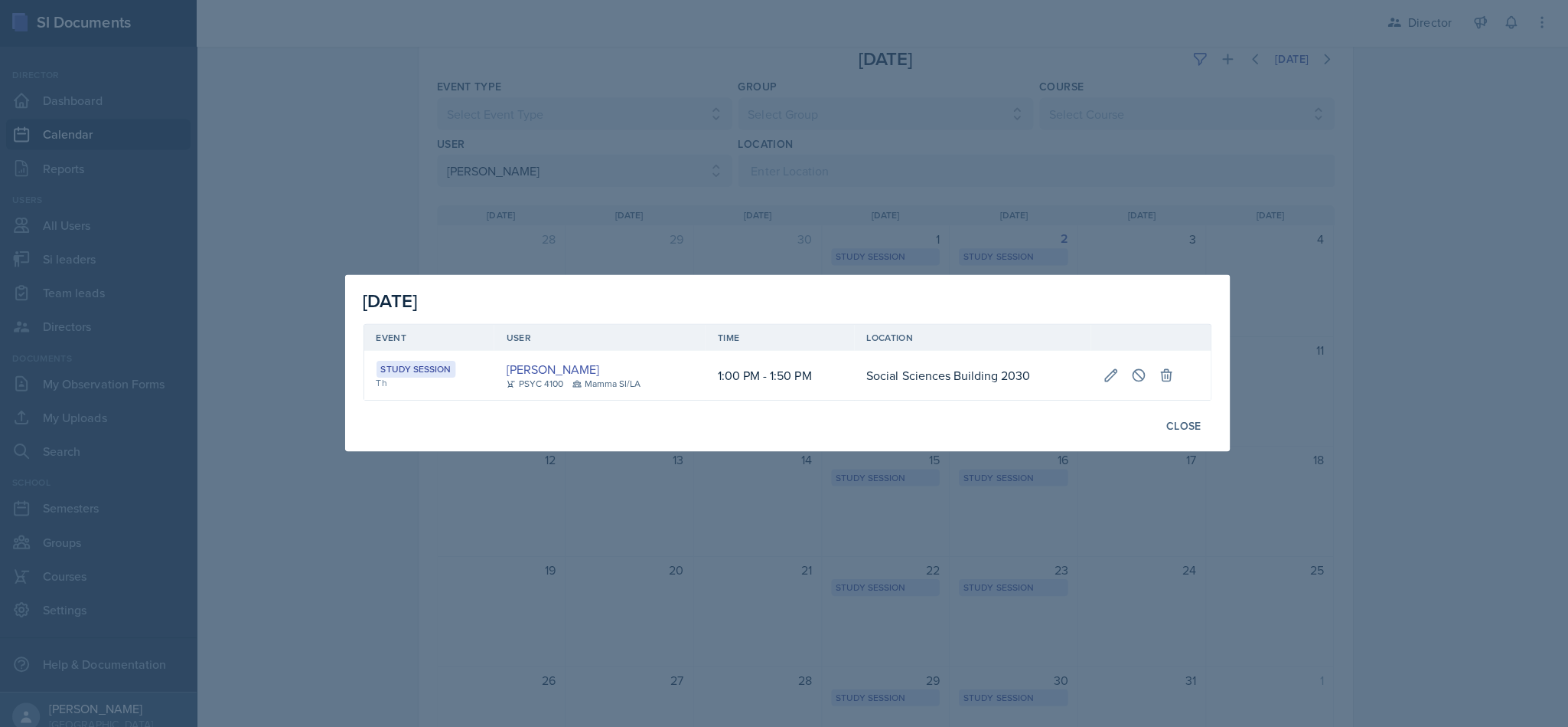
click at [780, 347] on div at bounding box center [784, 363] width 1568 height 727
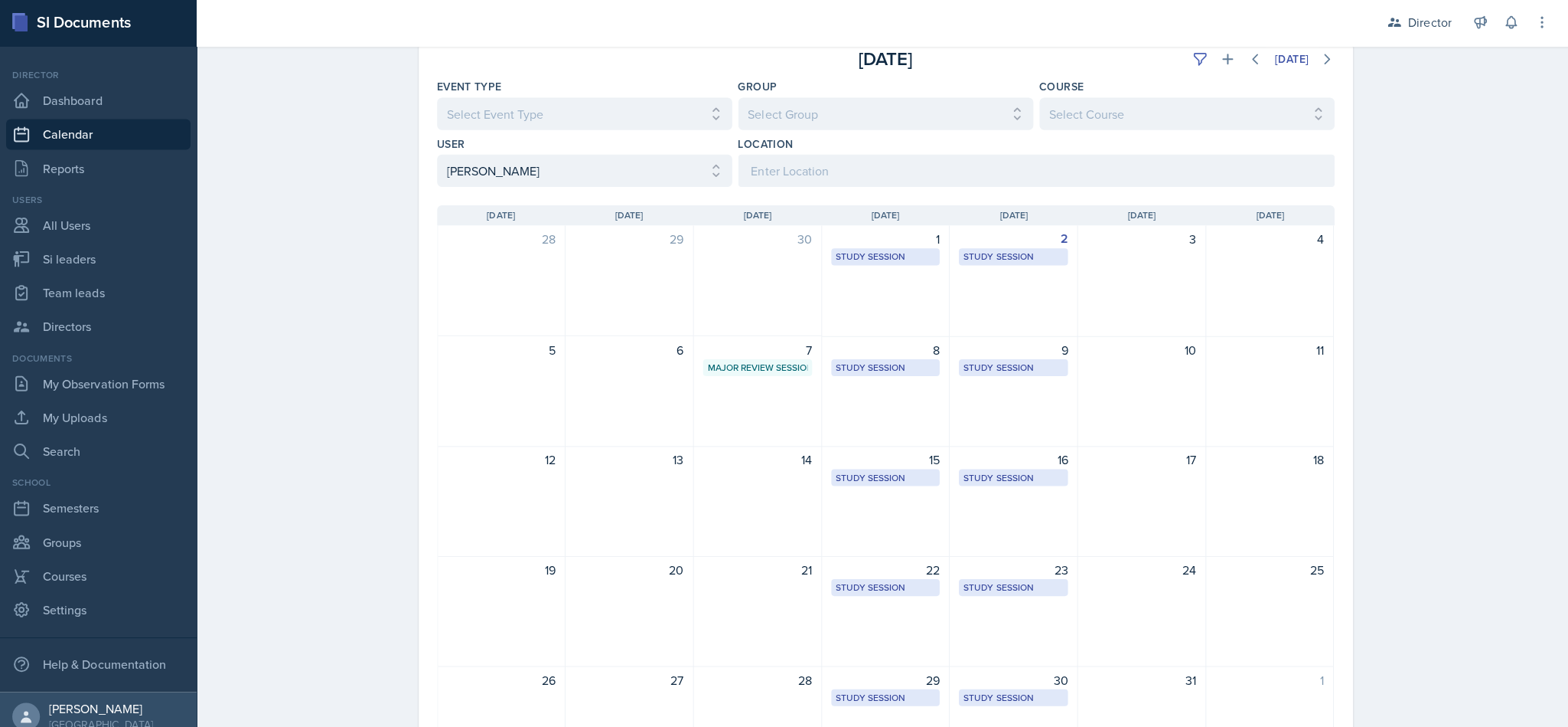
click at [777, 414] on div "7 Major Review Session Academic Learning Center 2105 4:00 PM - 5:30 PM" at bounding box center [755, 392] width 128 height 111
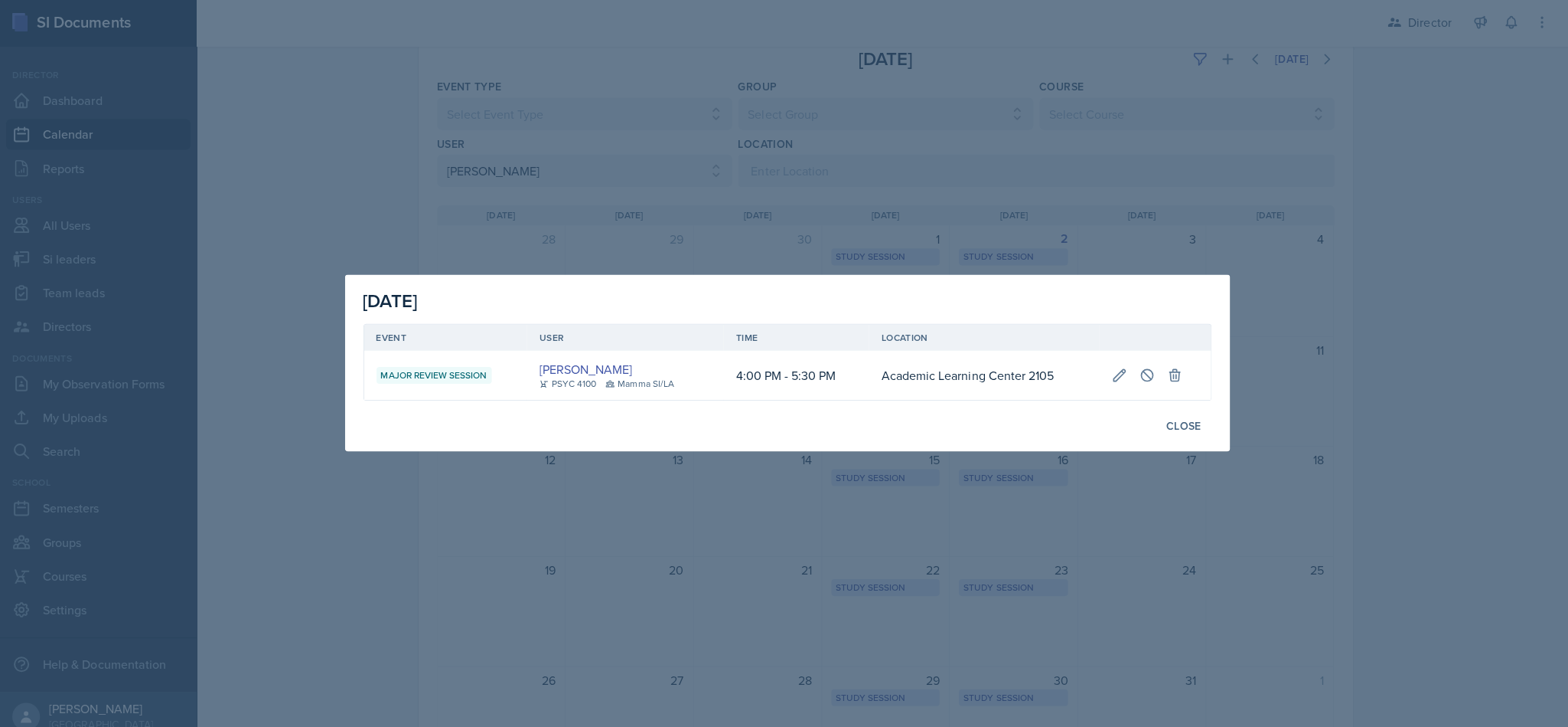
click at [780, 230] on div at bounding box center [784, 363] width 1568 height 727
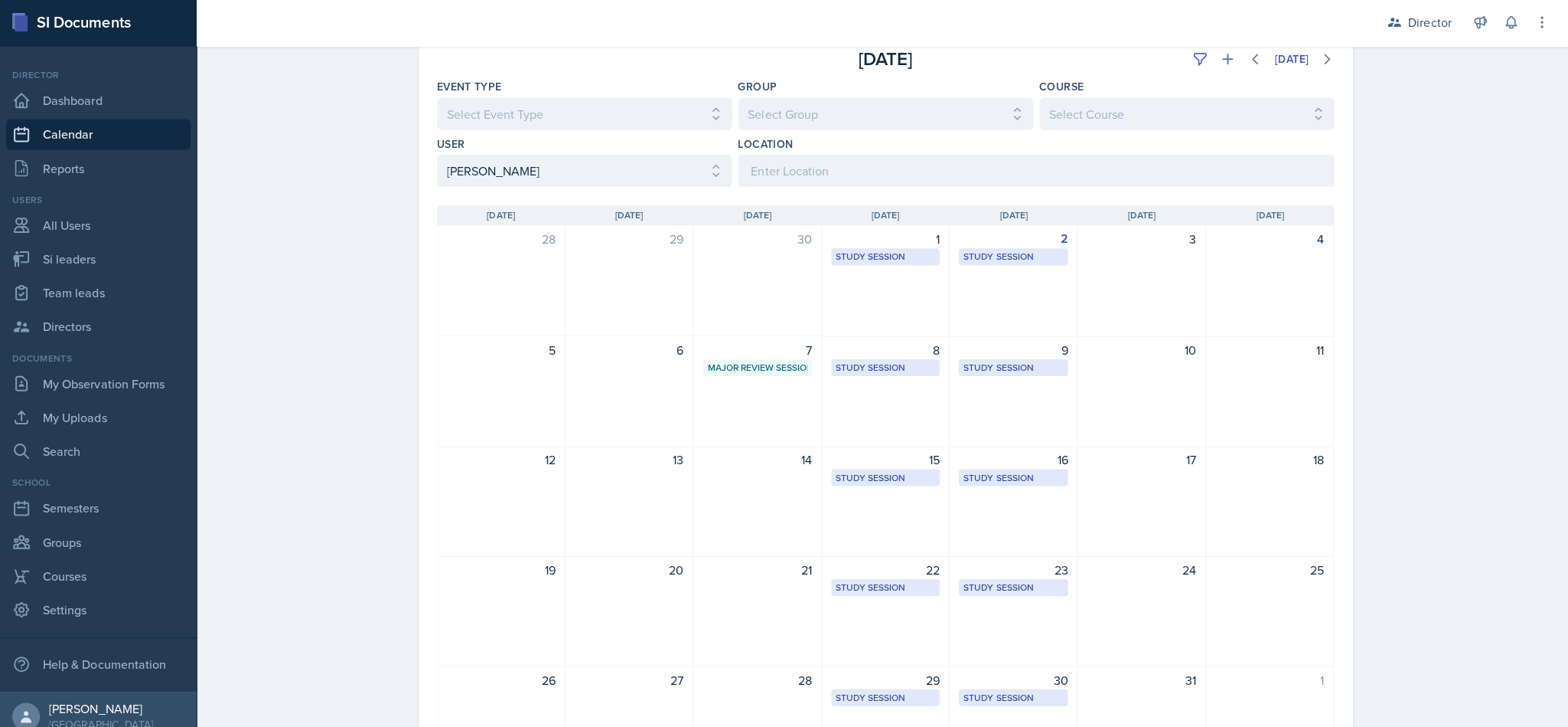
click at [767, 365] on div "Major Review Session" at bounding box center [754, 368] width 100 height 13
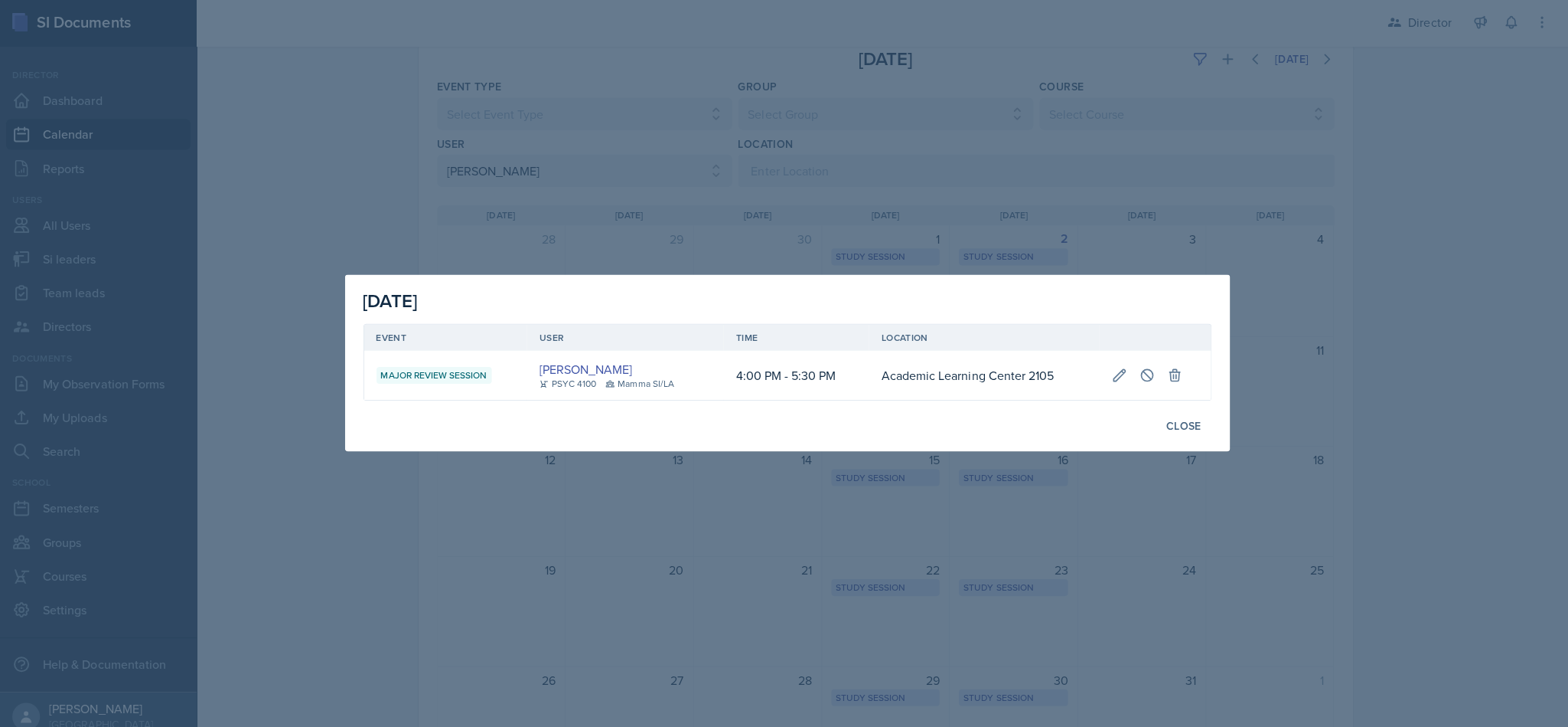
click at [780, 537] on div at bounding box center [784, 363] width 1568 height 727
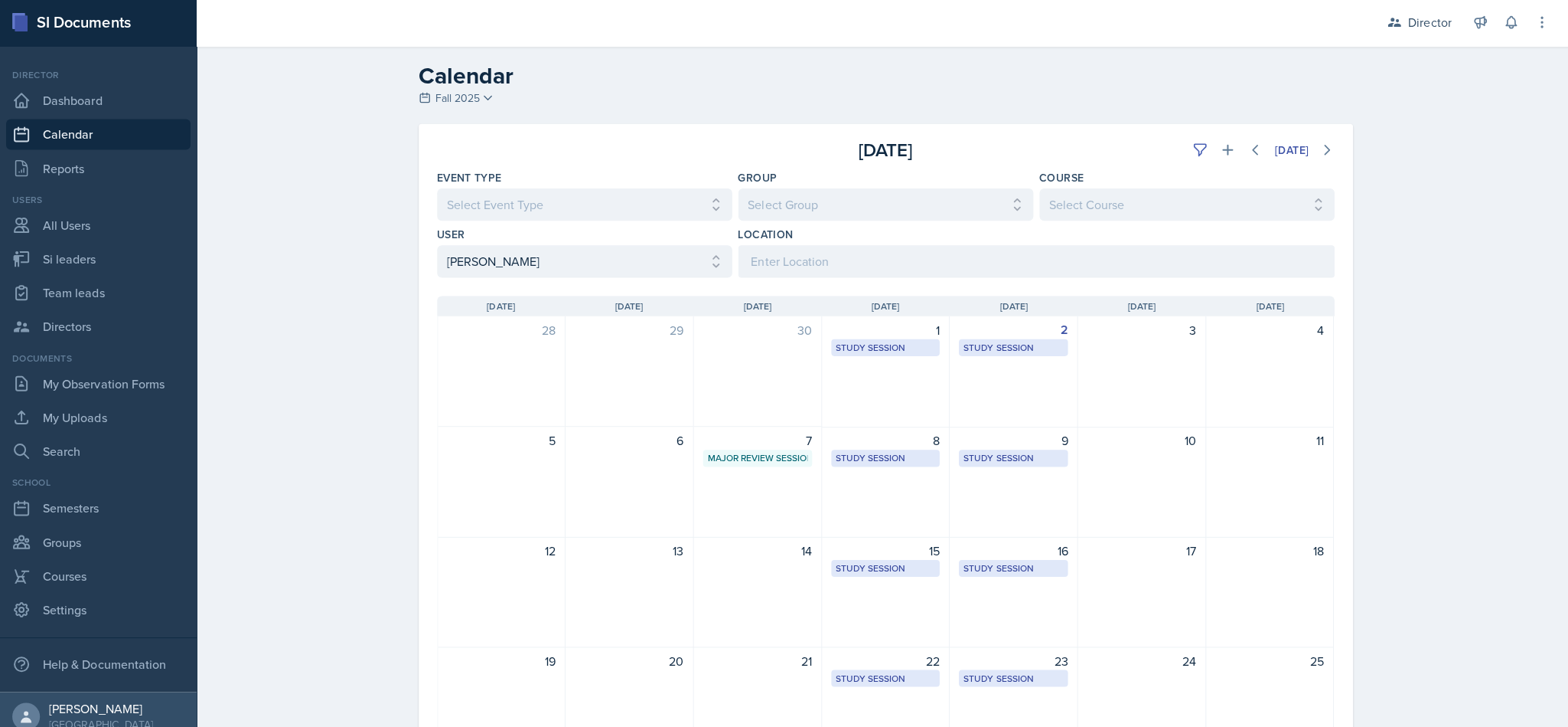
scroll to position [0, 0]
click at [92, 282] on link "Team leads" at bounding box center [98, 294] width 184 height 31
select select "2bed604d-1099-4043-b1bc-2365e8740244"
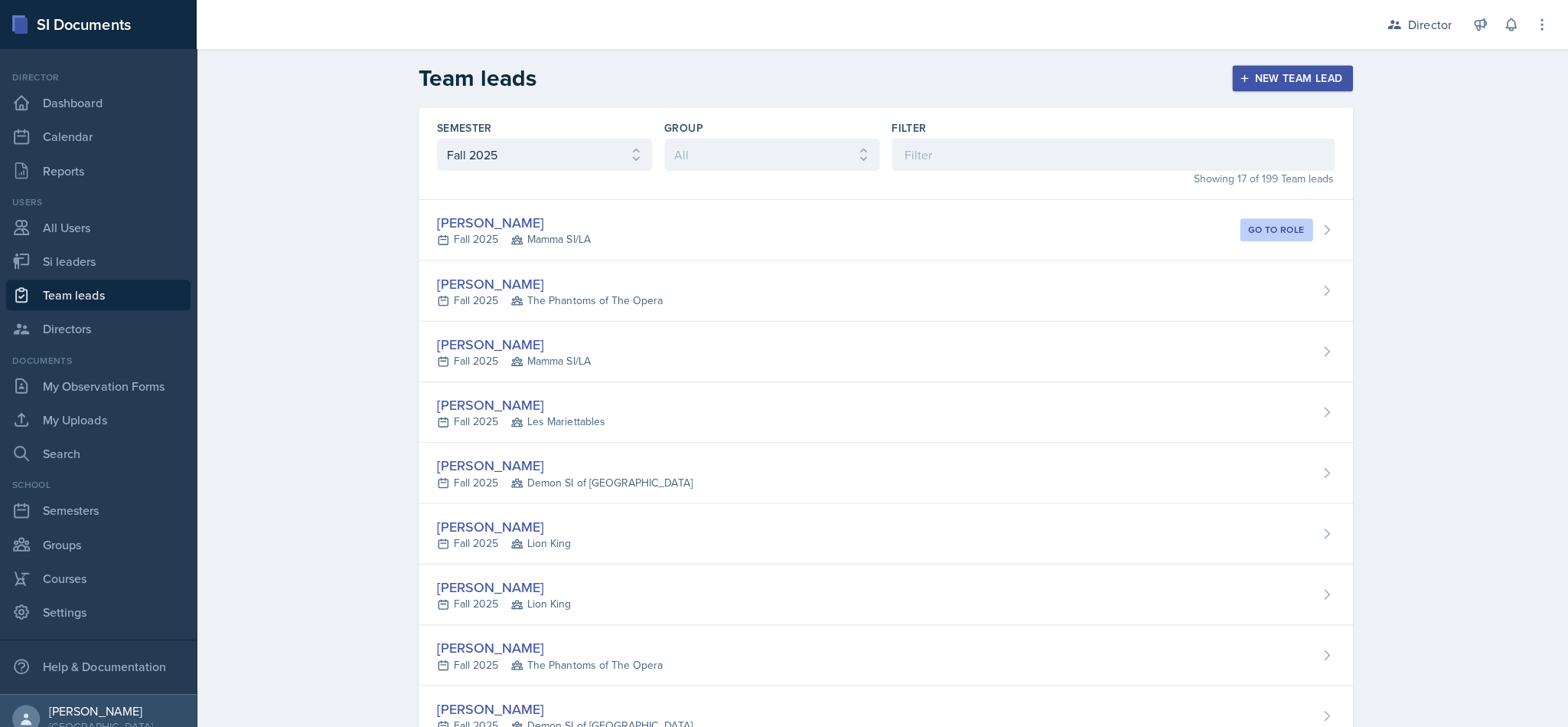
click at [763, 240] on div "[PERSON_NAME] Fall 2025 Mamma SI/LA Go to role" at bounding box center [882, 229] width 930 height 60
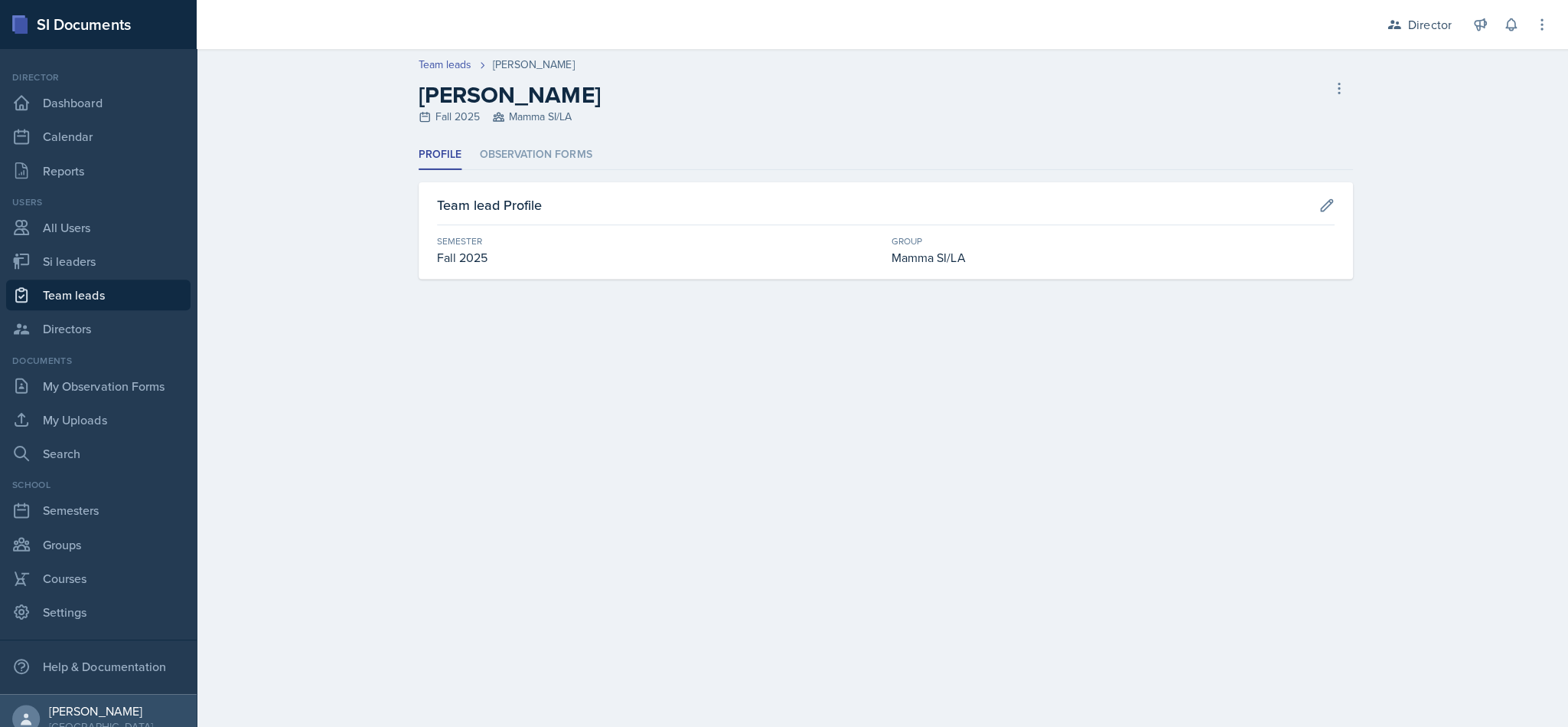
click at [566, 158] on li "Observation Forms" at bounding box center [534, 154] width 111 height 30
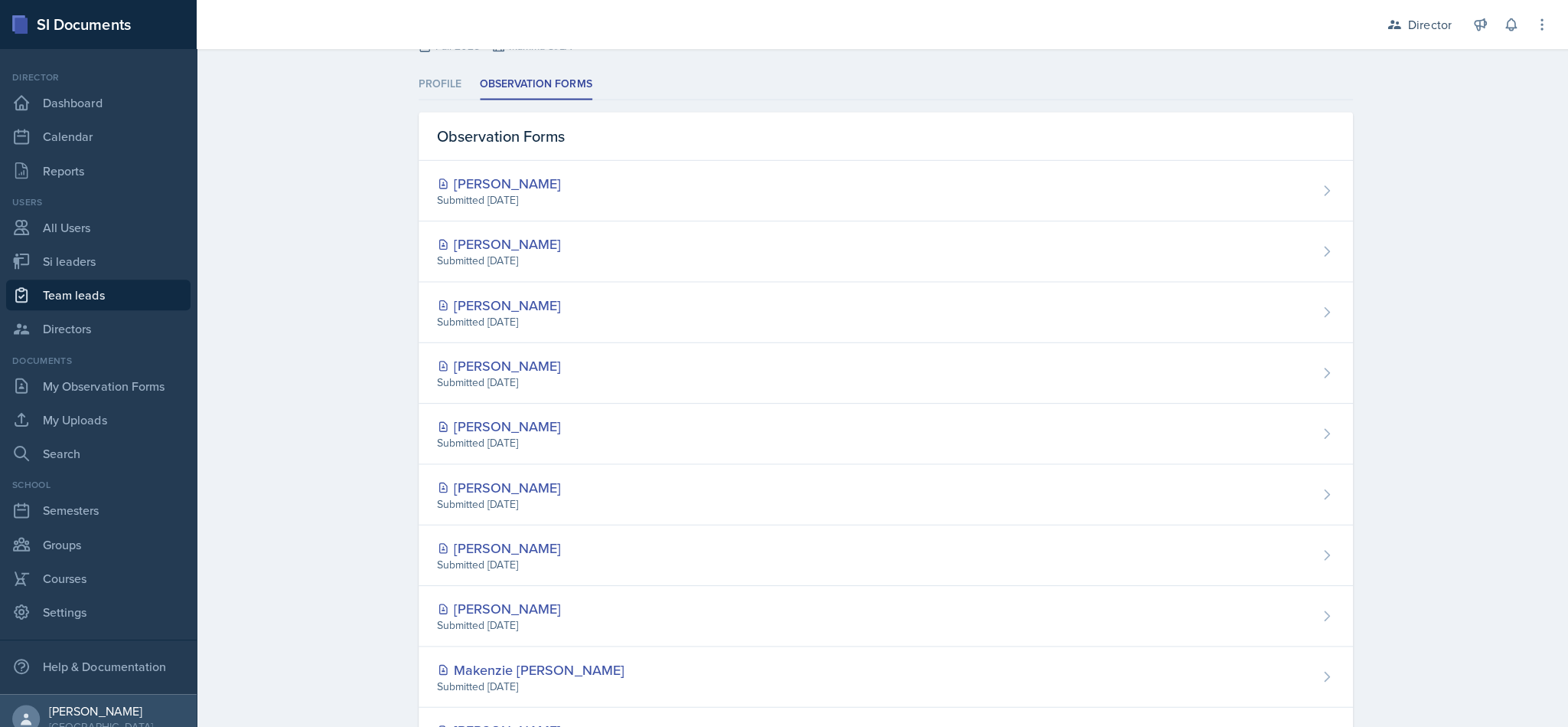
scroll to position [94, 0]
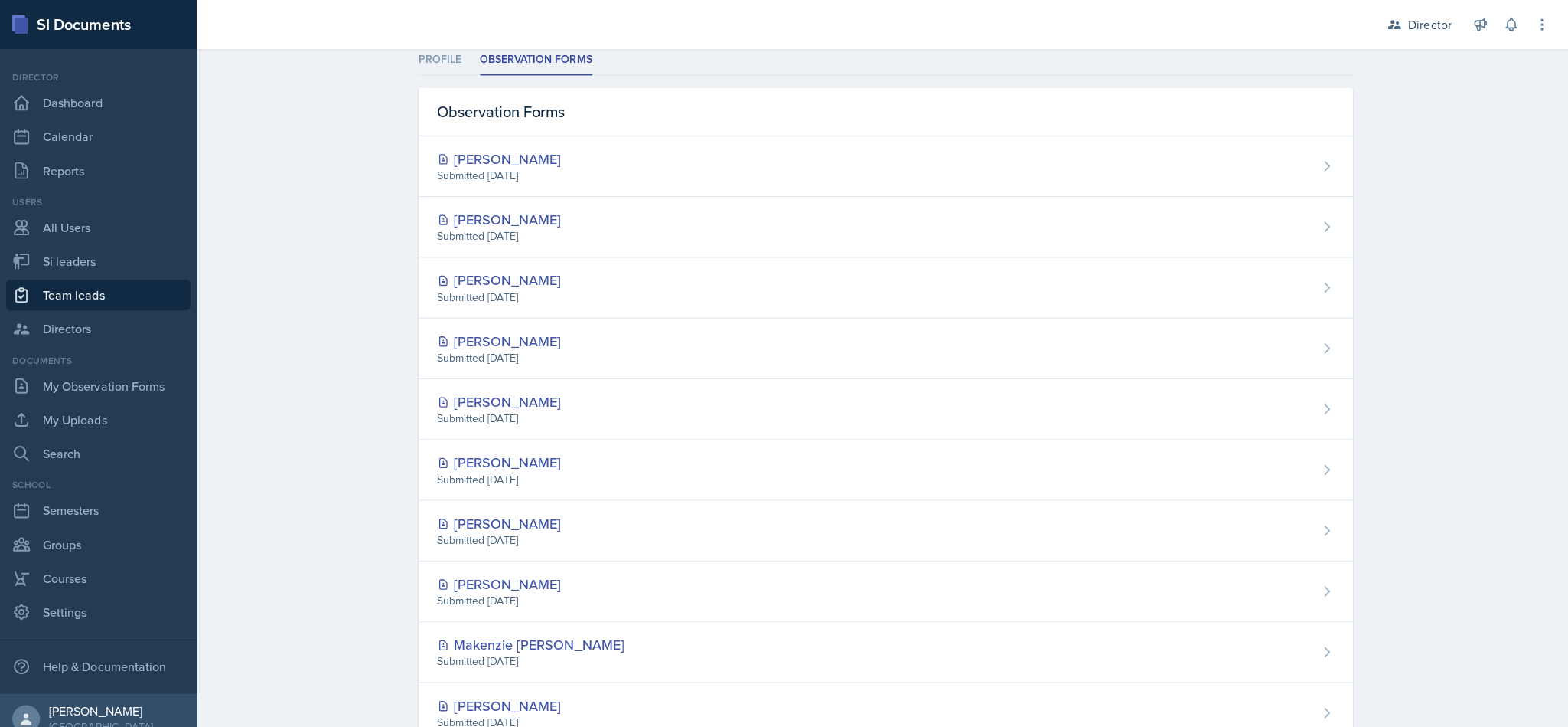
click at [780, 439] on div "[PERSON_NAME] Submitted [DATE]" at bounding box center [882, 467] width 930 height 60
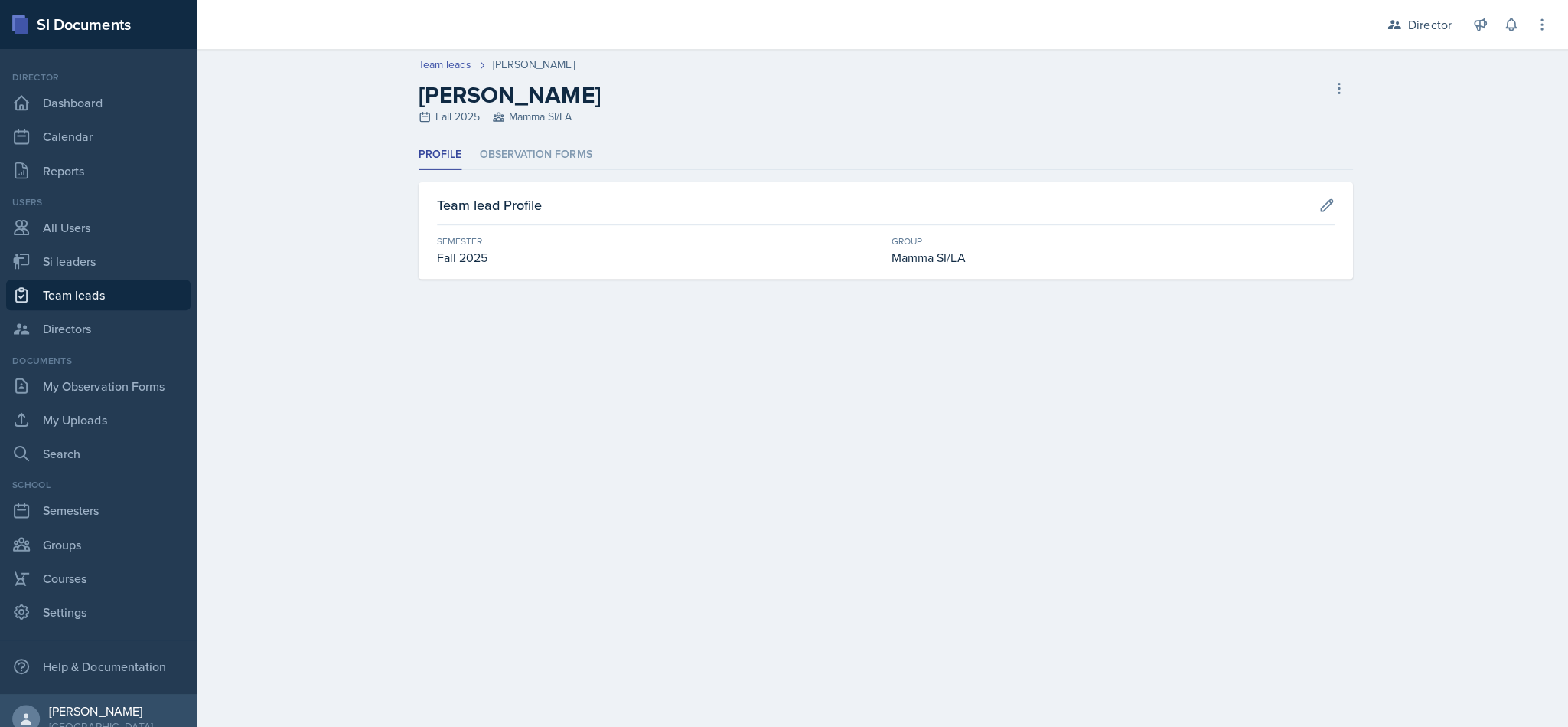
click at [558, 182] on div "Team lead Profile Semester Fall 2025 Group Mamma SI/LA" at bounding box center [882, 229] width 930 height 96
click at [558, 145] on li "Observation Forms" at bounding box center [534, 154] width 111 height 30
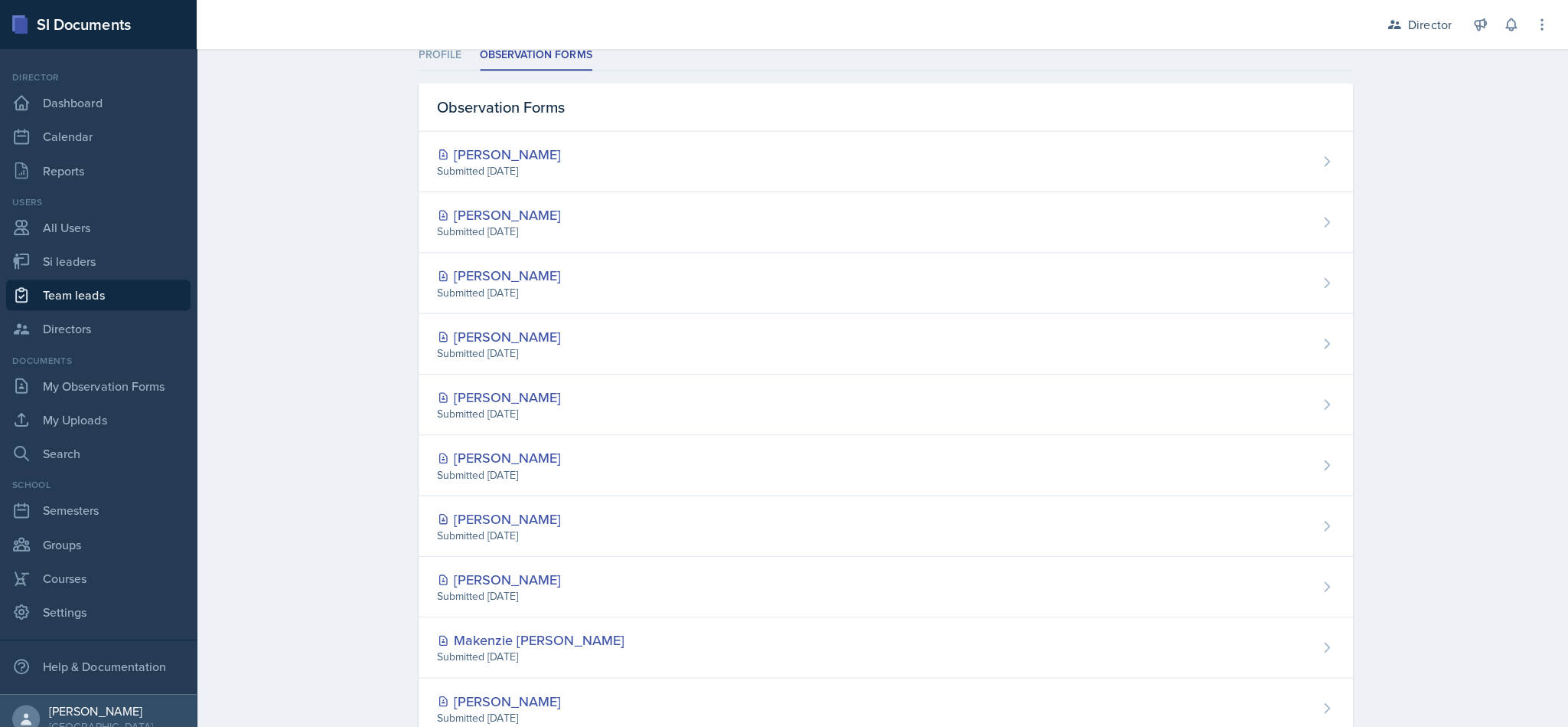
scroll to position [147, 0]
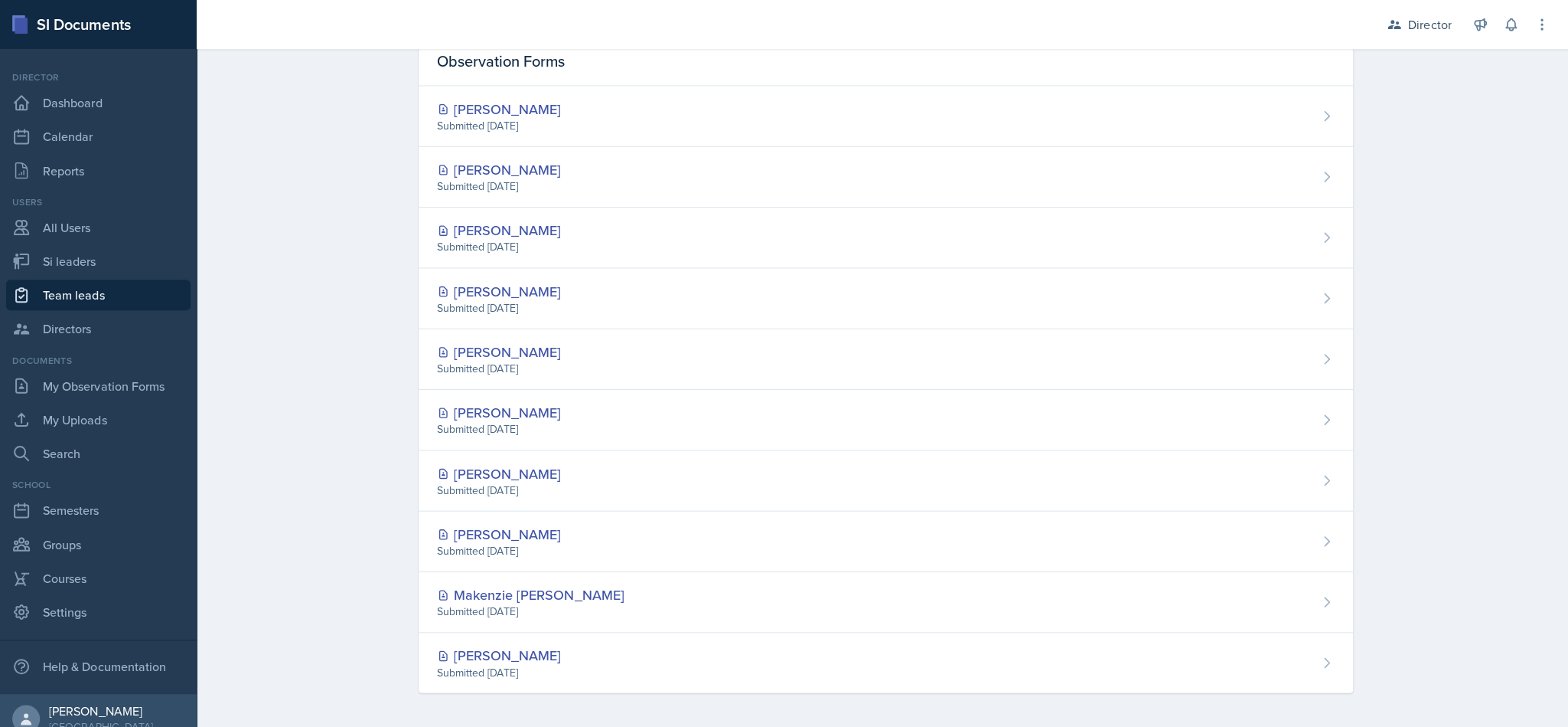
click at [655, 221] on div "[PERSON_NAME] Submitted [DATE]" at bounding box center [882, 236] width 930 height 60
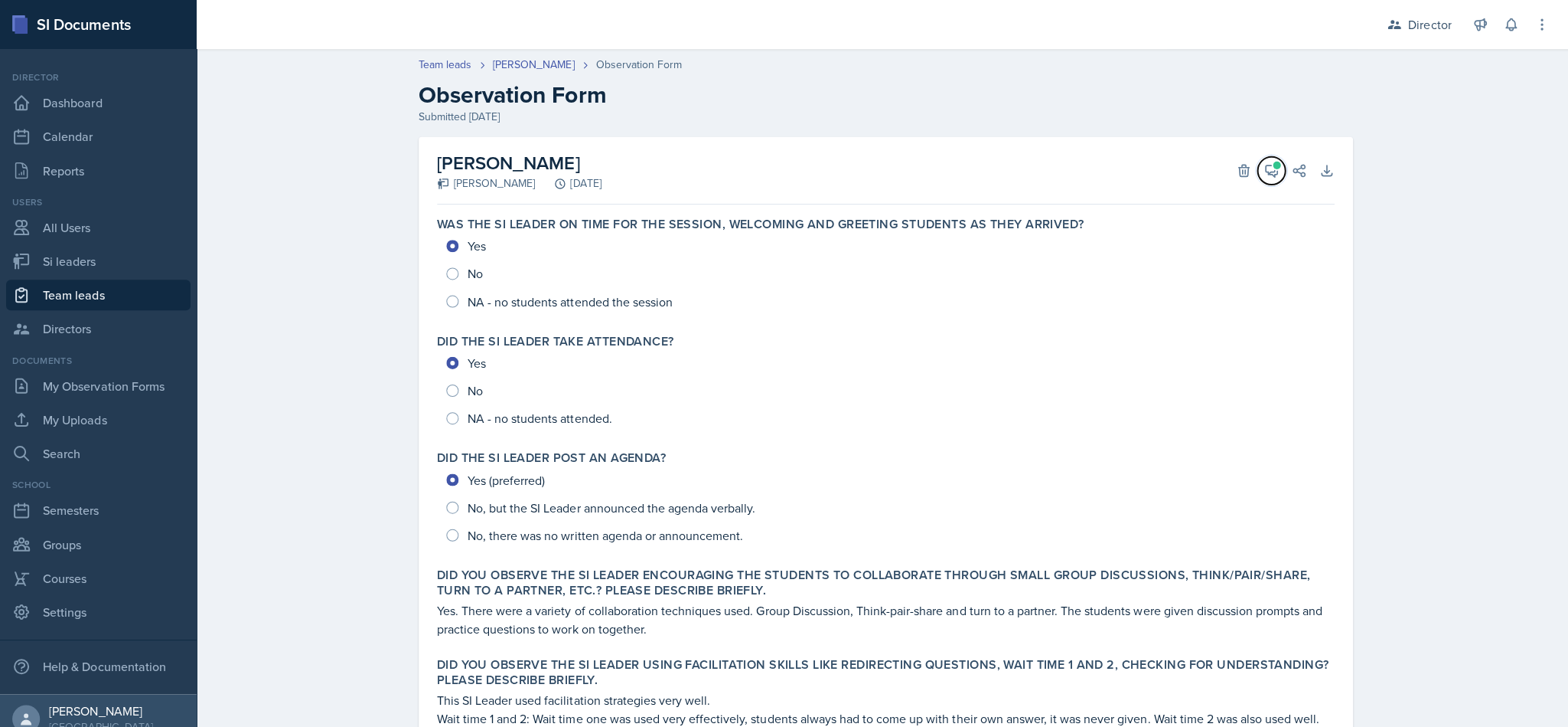
click at [780, 166] on span at bounding box center [1272, 164] width 8 height 8
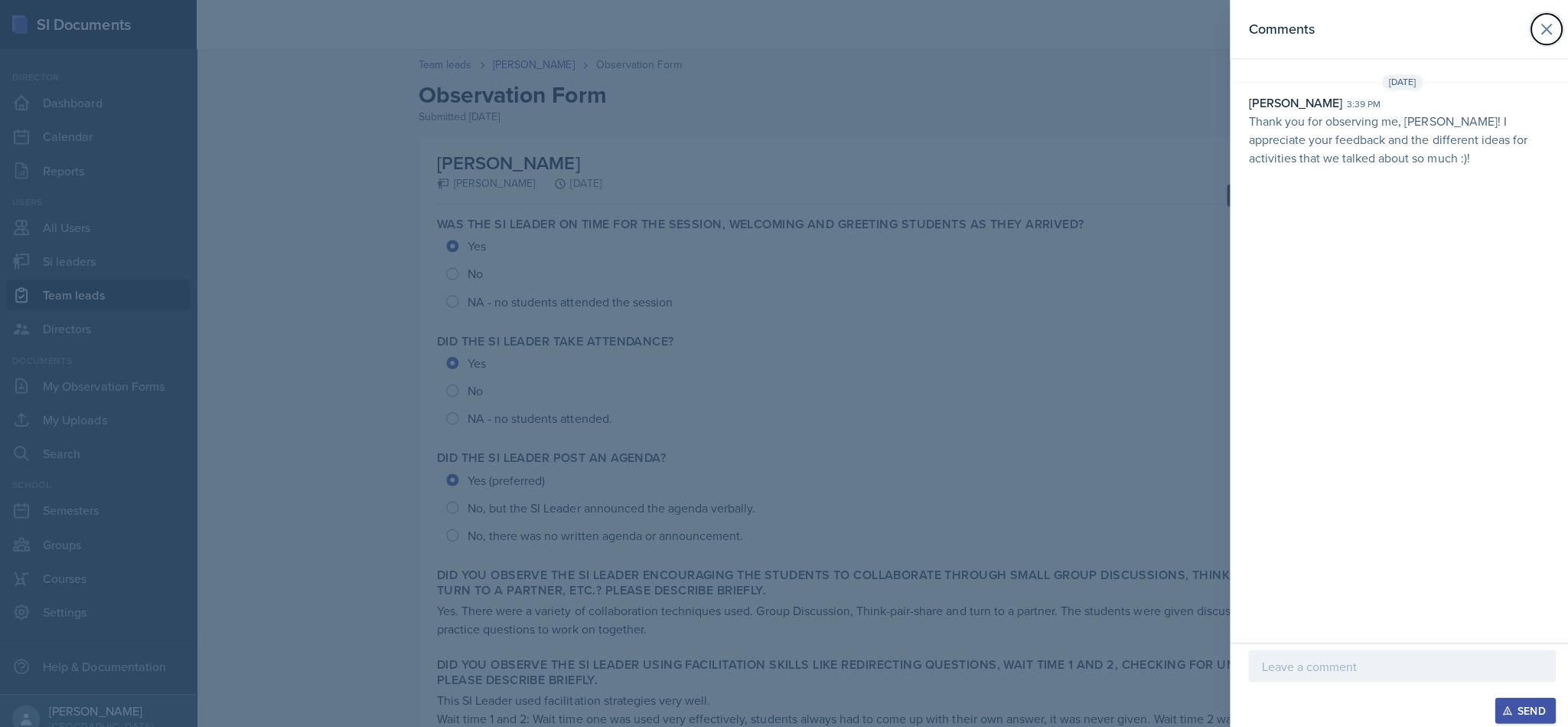
click at [780, 23] on button at bounding box center [1540, 29] width 31 height 31
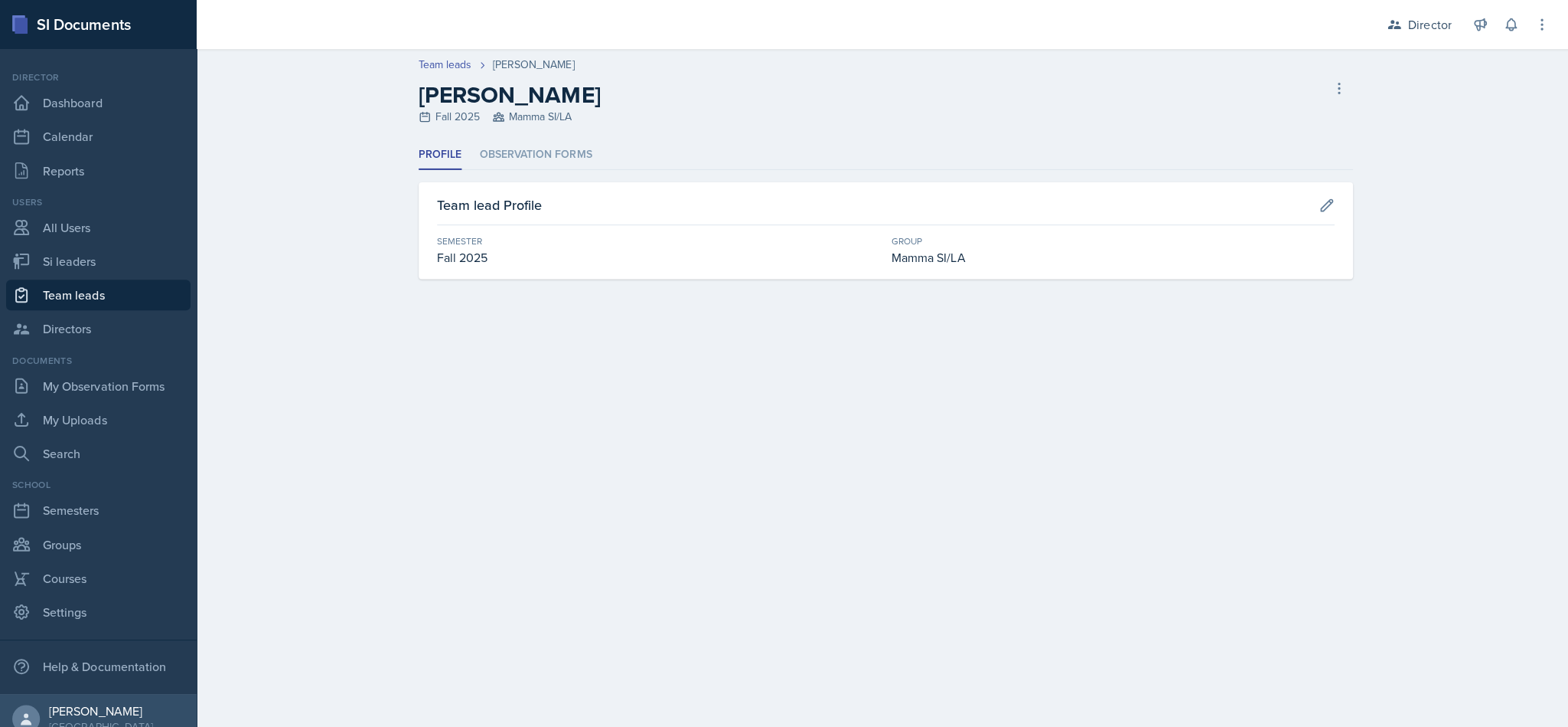
click at [510, 166] on li "Observation Forms" at bounding box center [534, 154] width 111 height 30
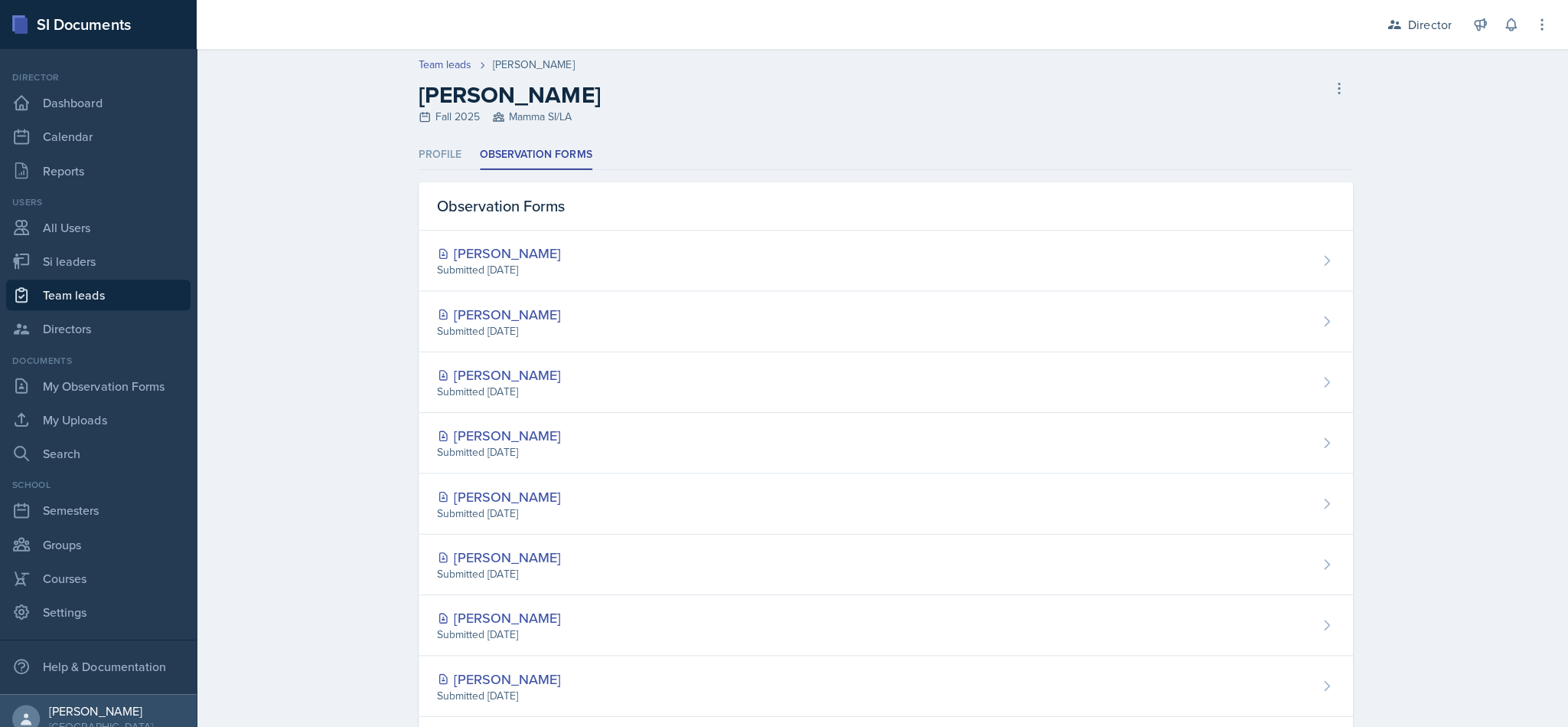
click at [74, 299] on link "Team leads" at bounding box center [98, 294] width 184 height 31
select select "2bed604d-1099-4043-b1bc-2365e8740244"
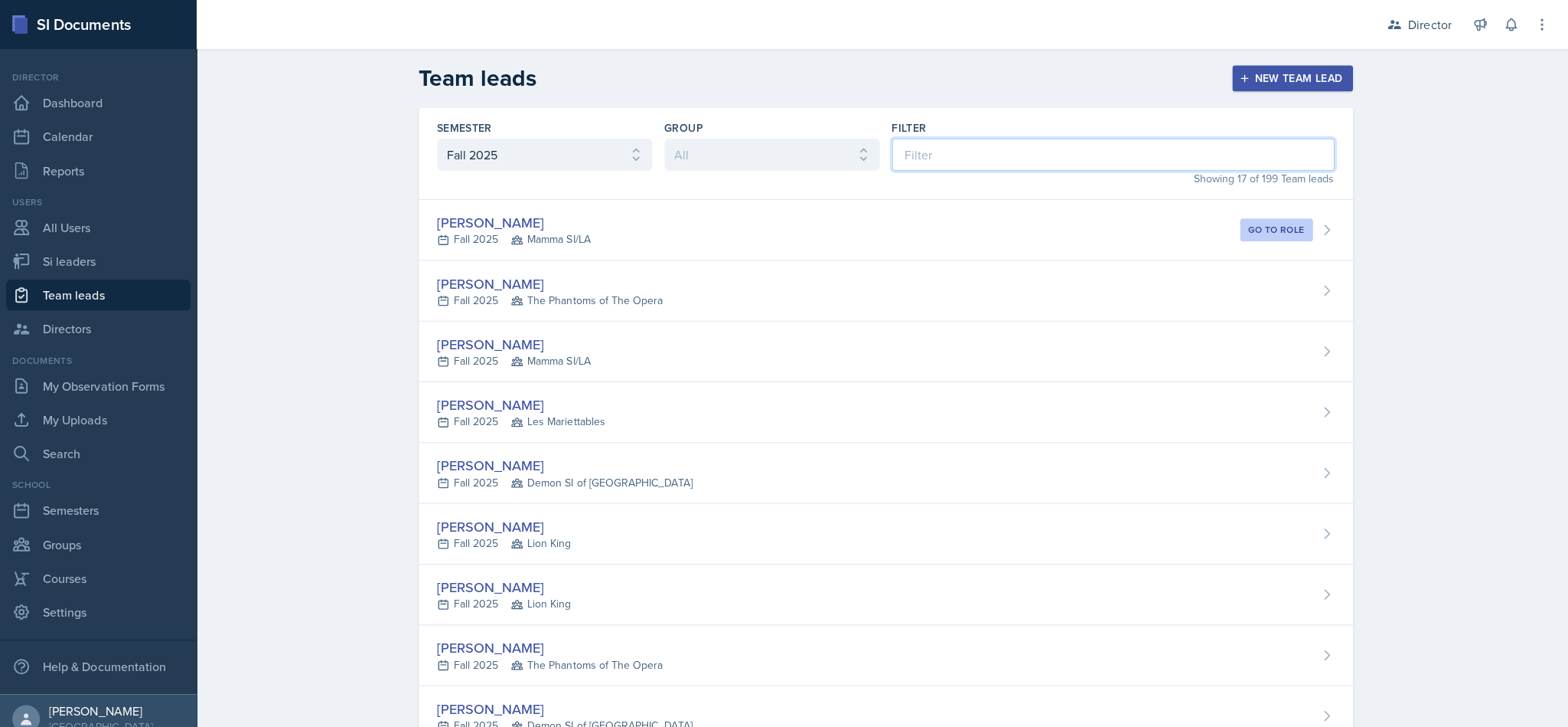
click at [780, 149] on input at bounding box center [1108, 154] width 441 height 32
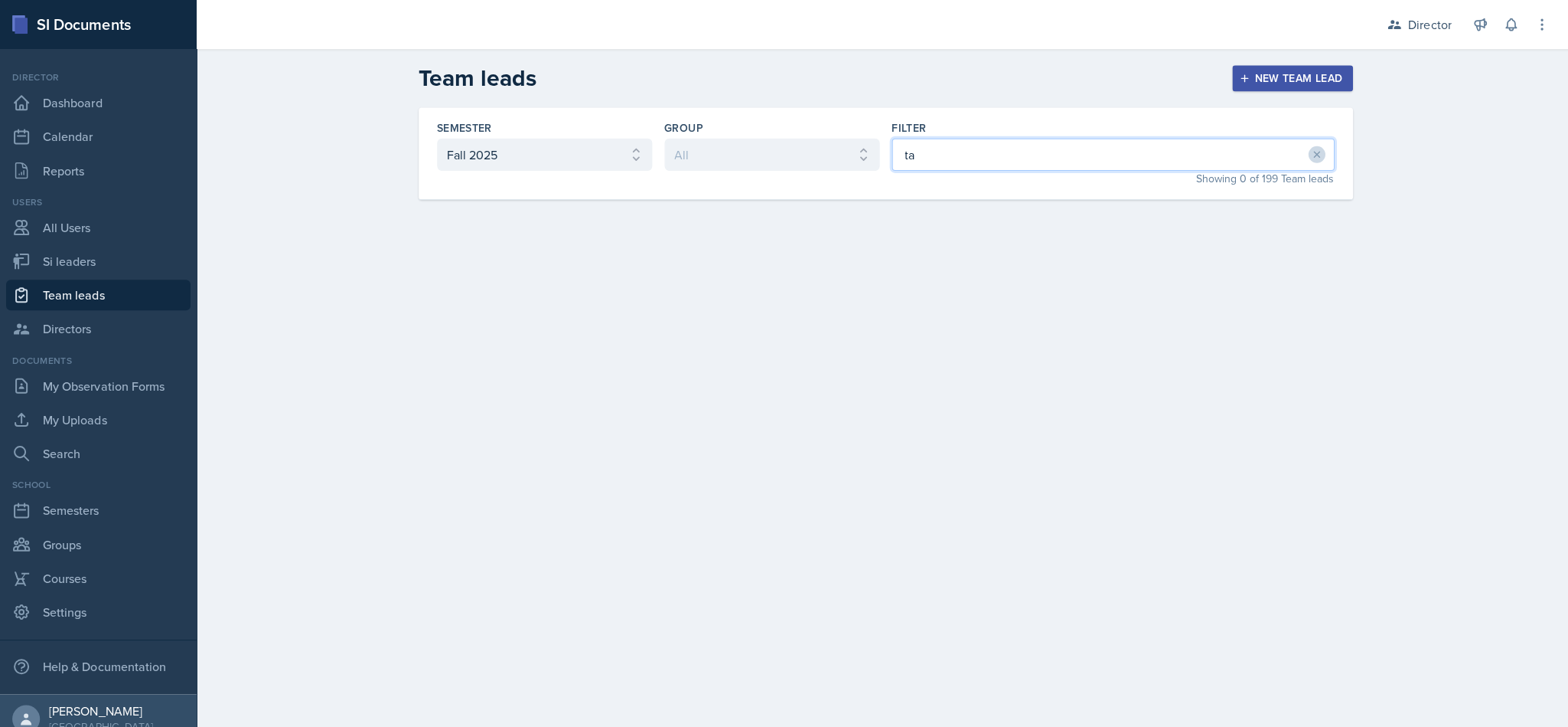
type input "t"
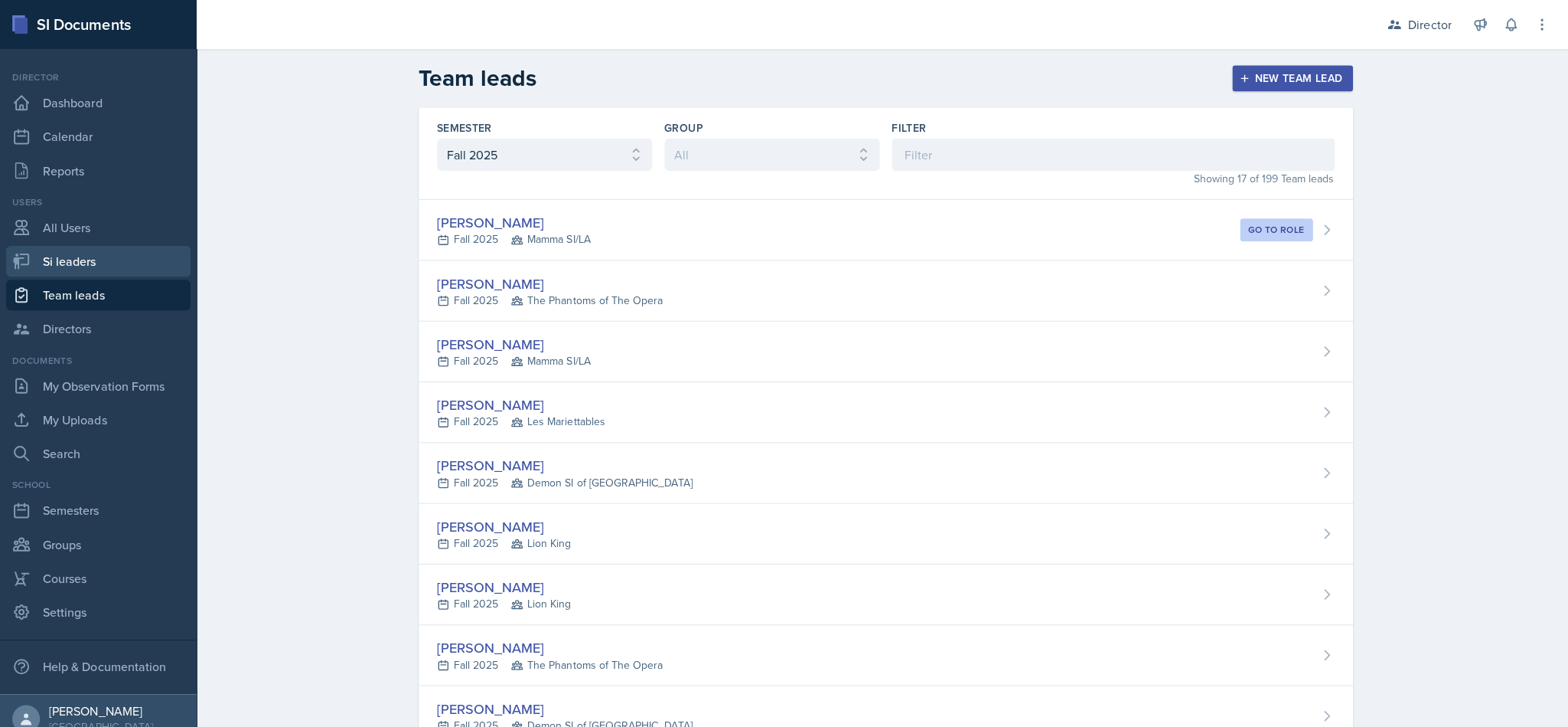
click at [104, 258] on link "Si leaders" at bounding box center [98, 261] width 184 height 31
select select "2bed604d-1099-4043-b1bc-2365e8740244"
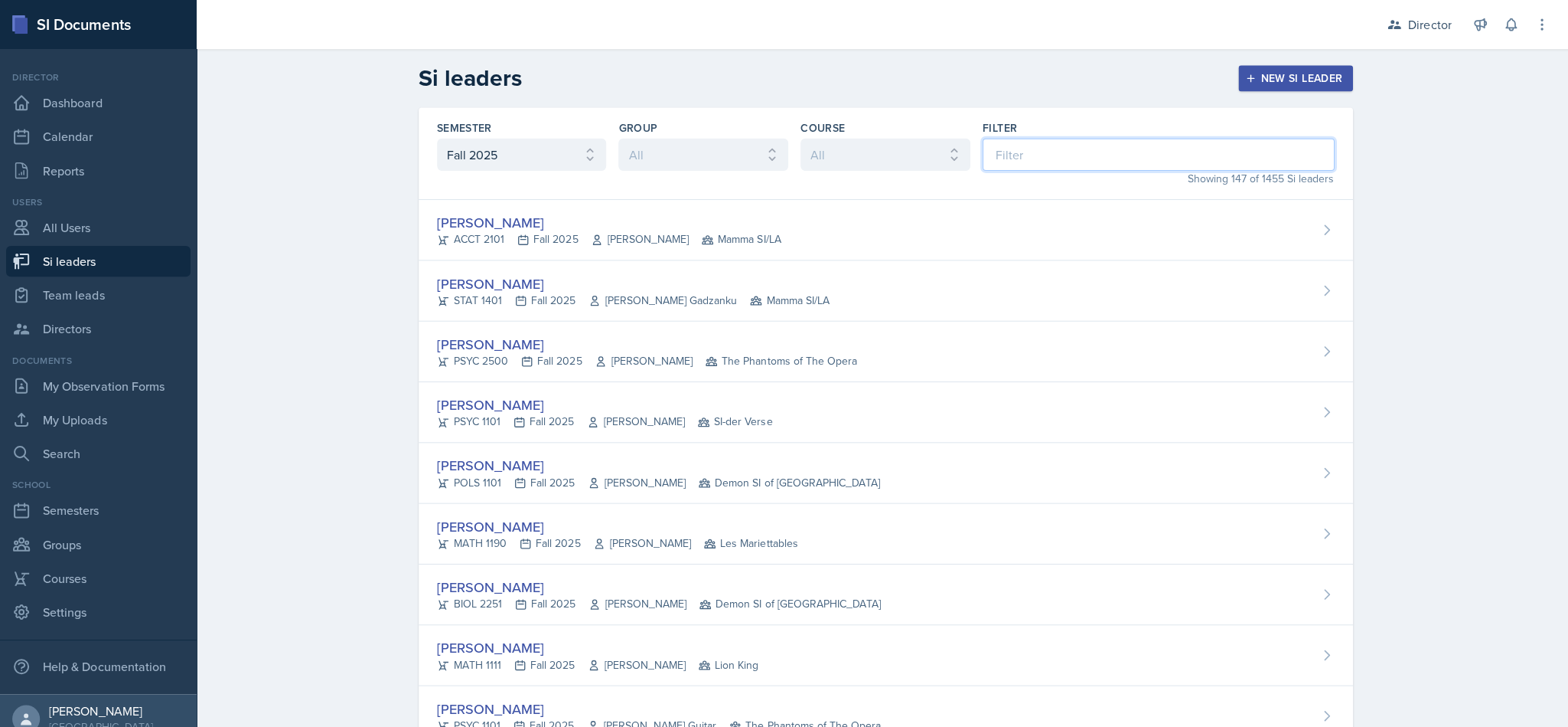
click at [780, 159] on input at bounding box center [1154, 154] width 350 height 32
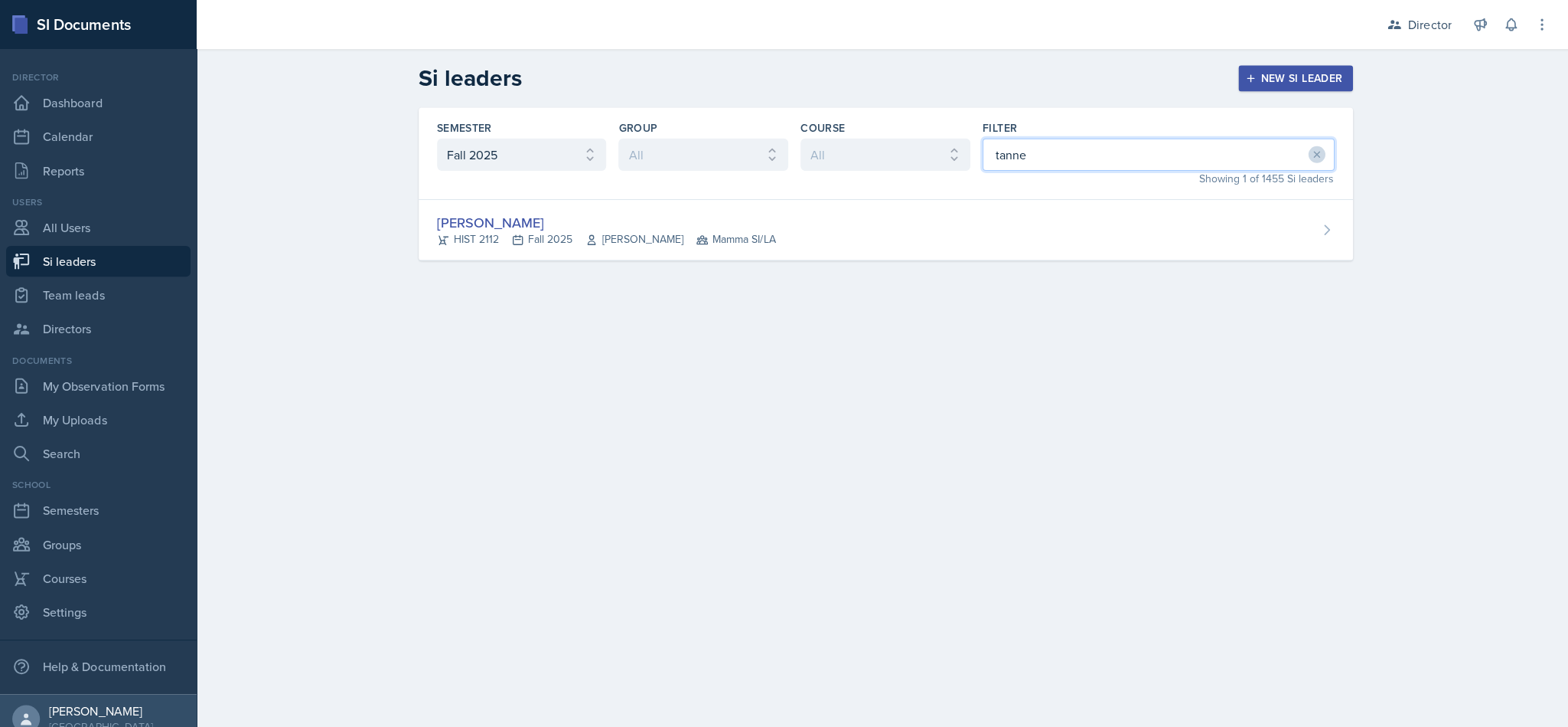
type input "[PERSON_NAME]"
click at [780, 256] on div "[PERSON_NAME] HIST 2112 Fall 2025 [PERSON_NAME] Mamma SI/LA" at bounding box center [882, 229] width 930 height 60
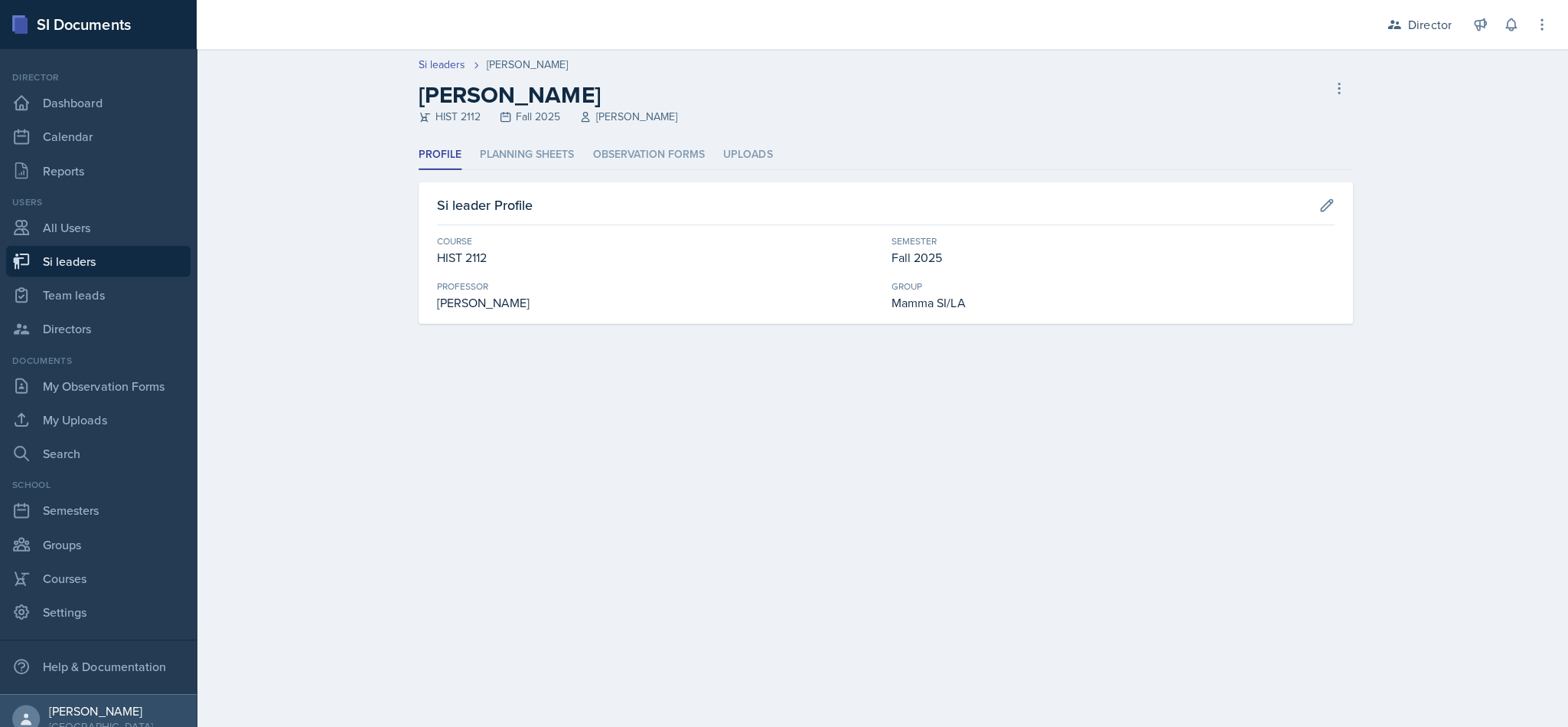
click at [513, 152] on li "Planning Sheets" at bounding box center [525, 154] width 94 height 30
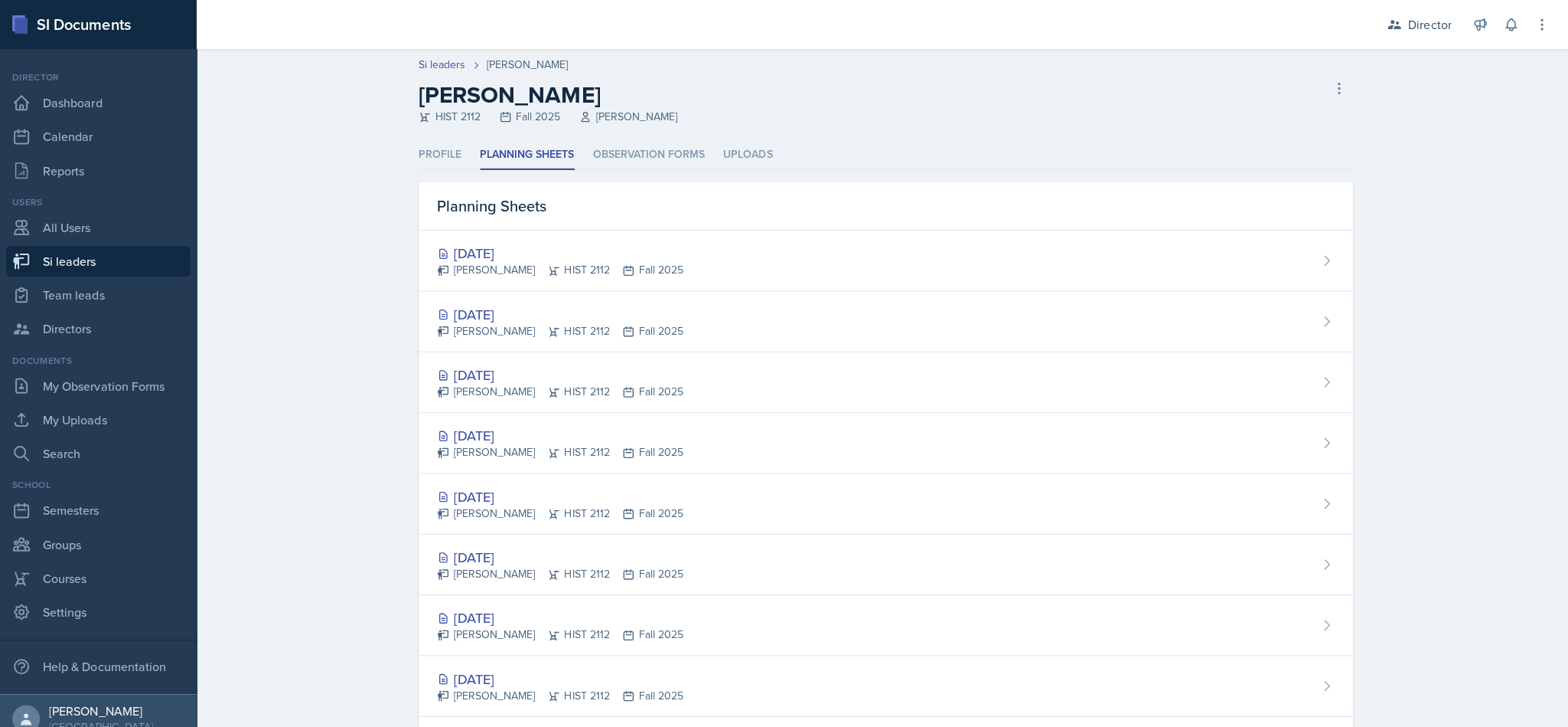
click at [650, 158] on li "Observation Forms" at bounding box center [647, 154] width 111 height 30
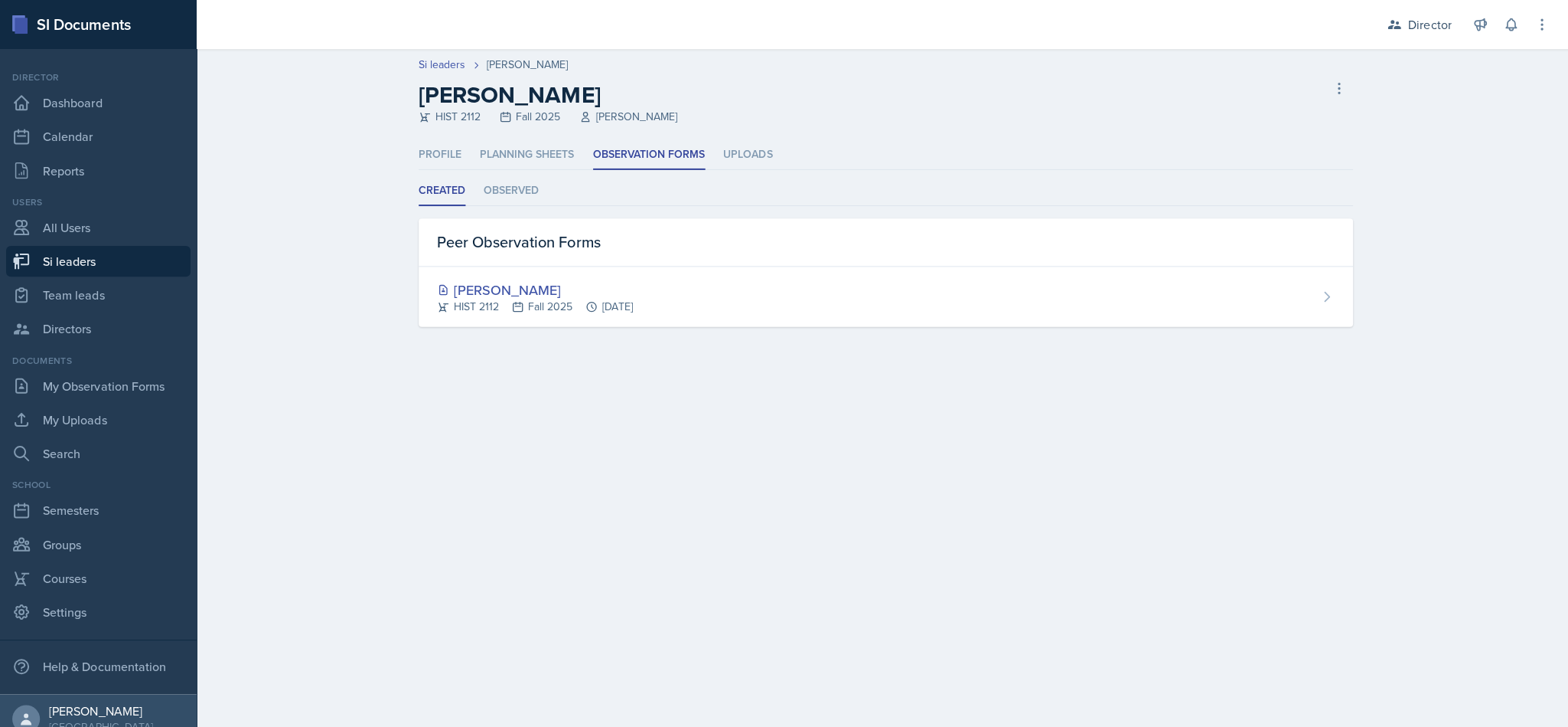
click at [536, 194] on li "Observed" at bounding box center [509, 190] width 55 height 30
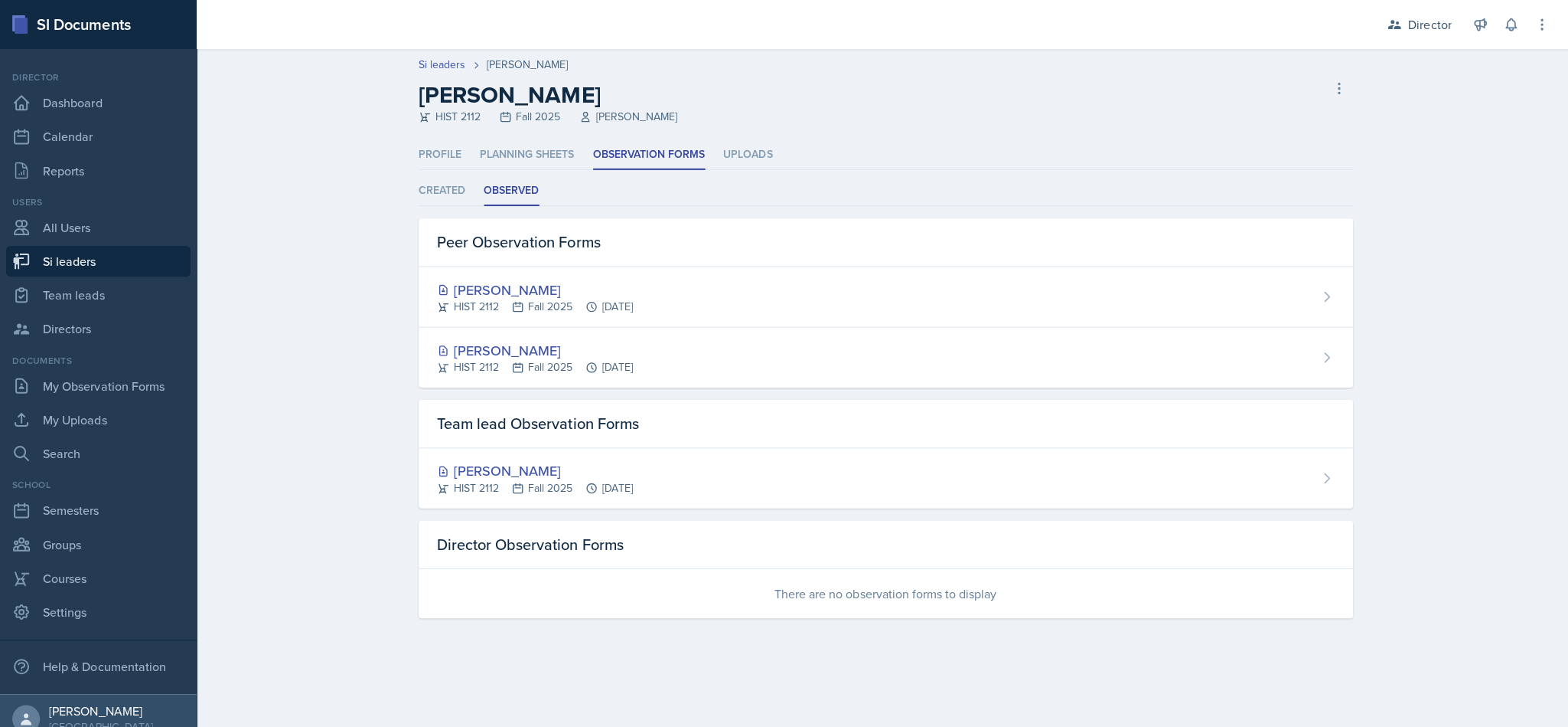
click at [780, 479] on div "[PERSON_NAME] HIST 2112 Fall 2025 [DATE]" at bounding box center [882, 476] width 930 height 59
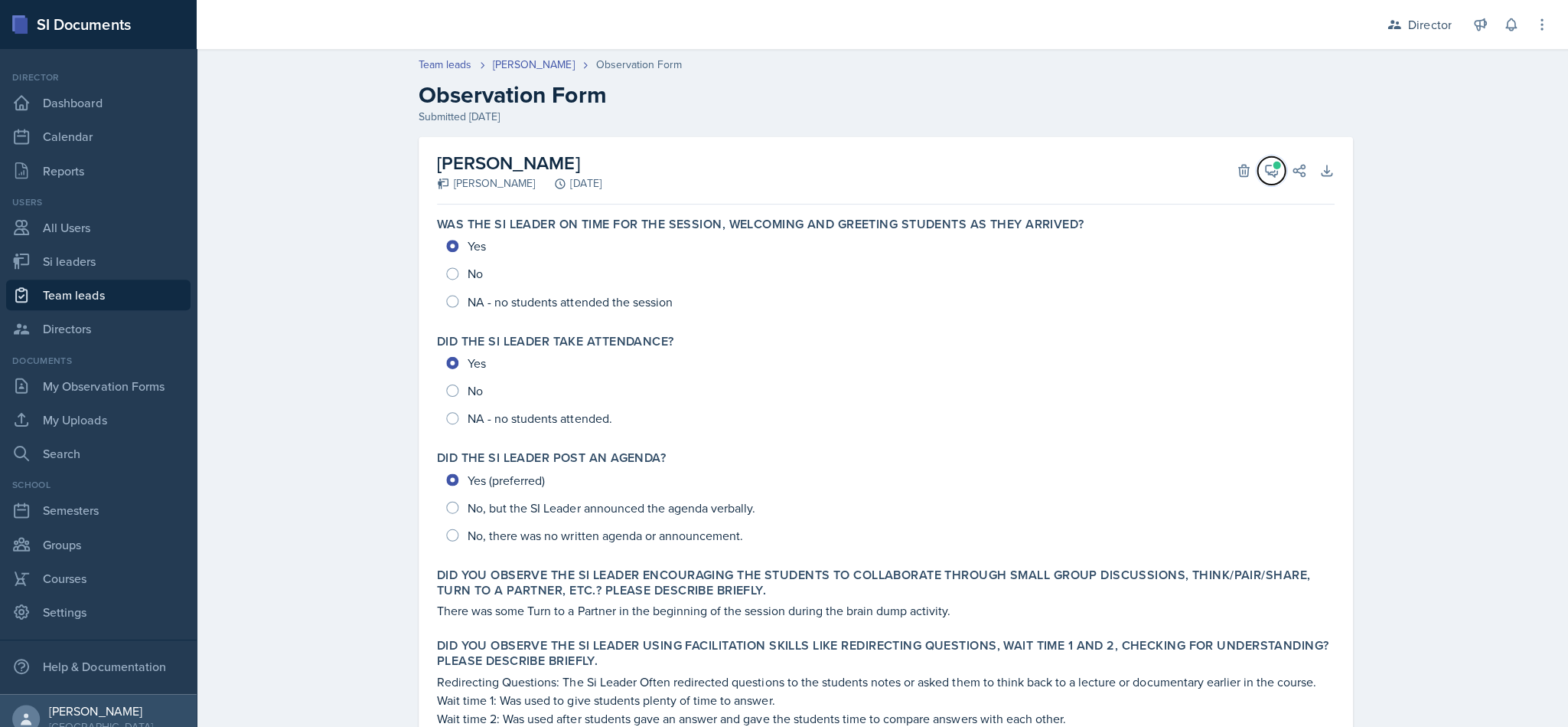
click at [780, 164] on span at bounding box center [1272, 164] width 8 height 8
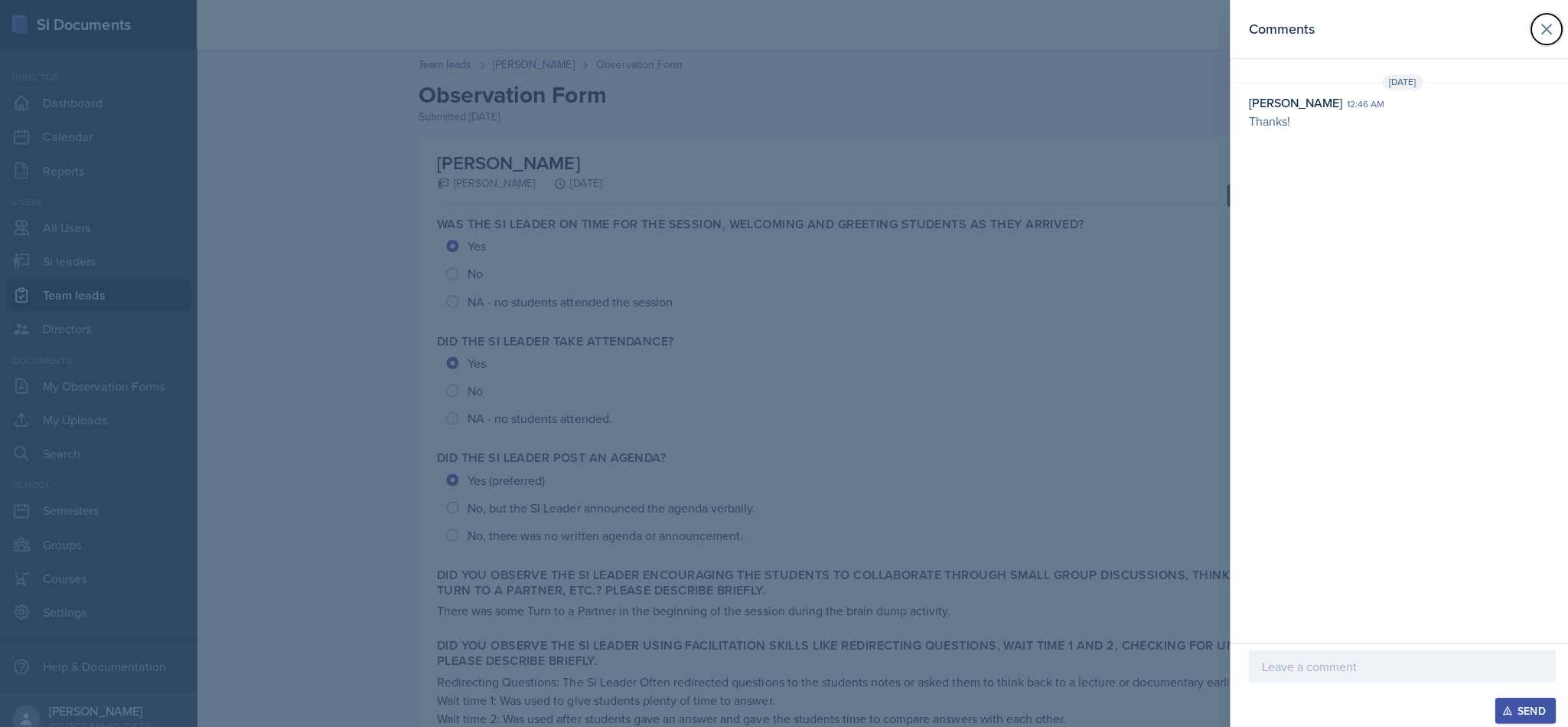
click at [780, 35] on button at bounding box center [1540, 29] width 31 height 31
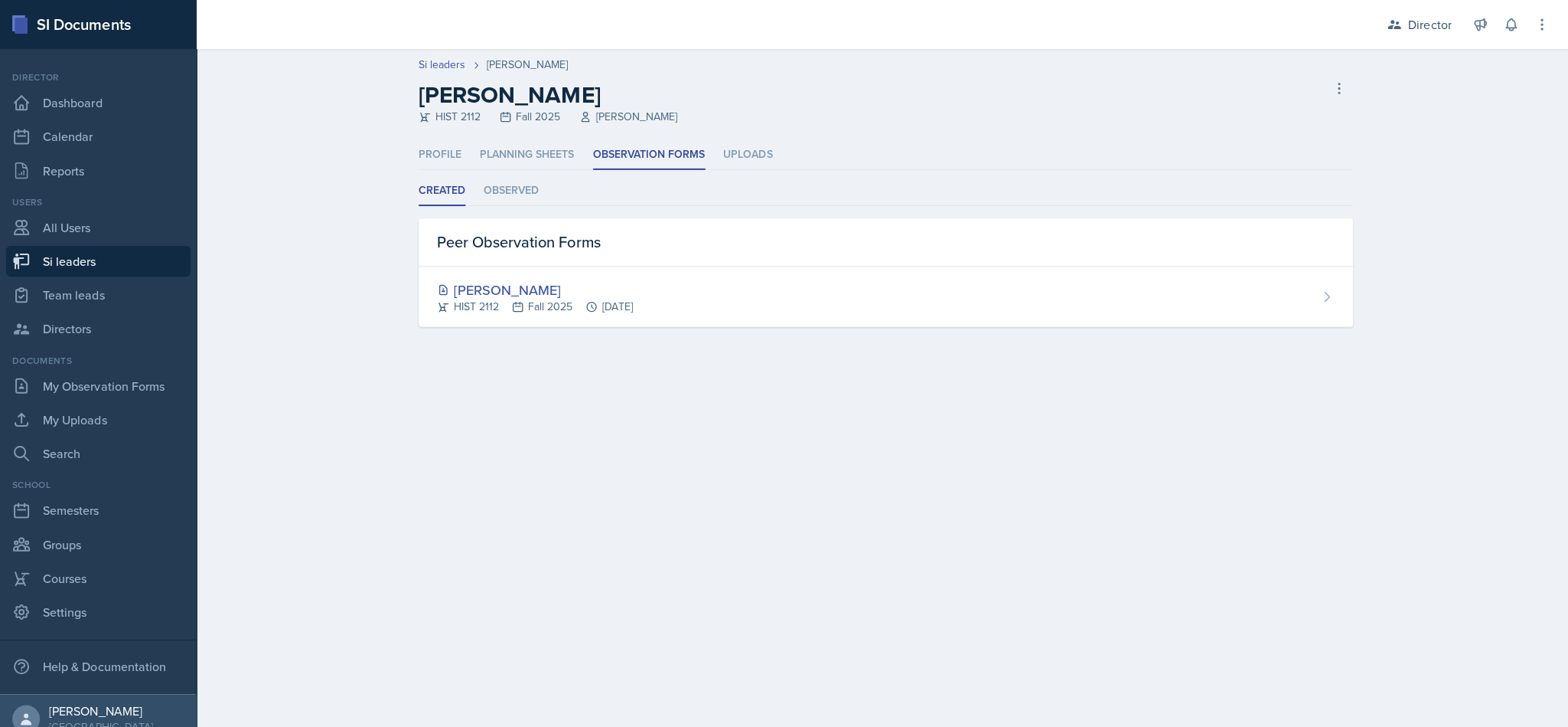
click at [700, 292] on div "[PERSON_NAME] HIST 2112 Fall 2025 [DATE]" at bounding box center [882, 296] width 930 height 59
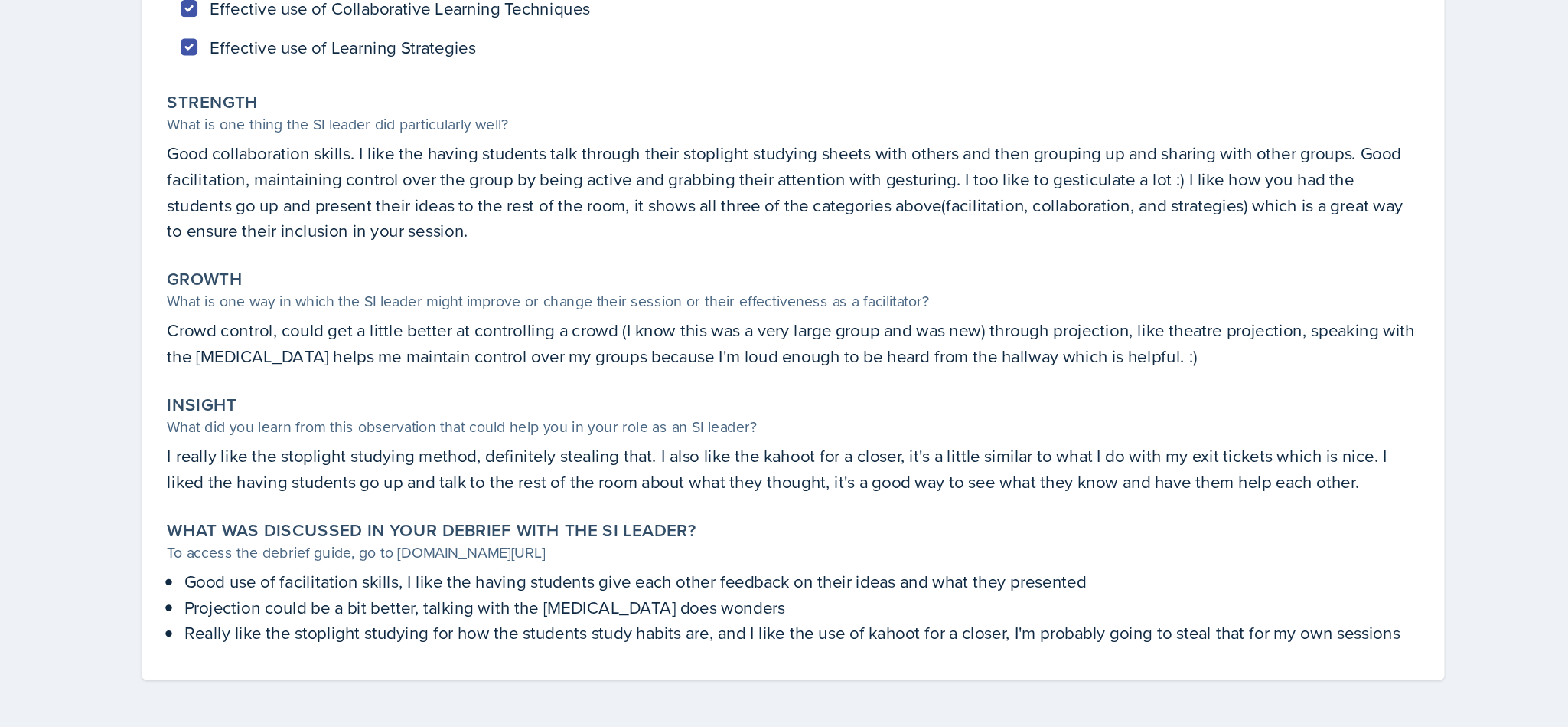
scroll to position [75, 0]
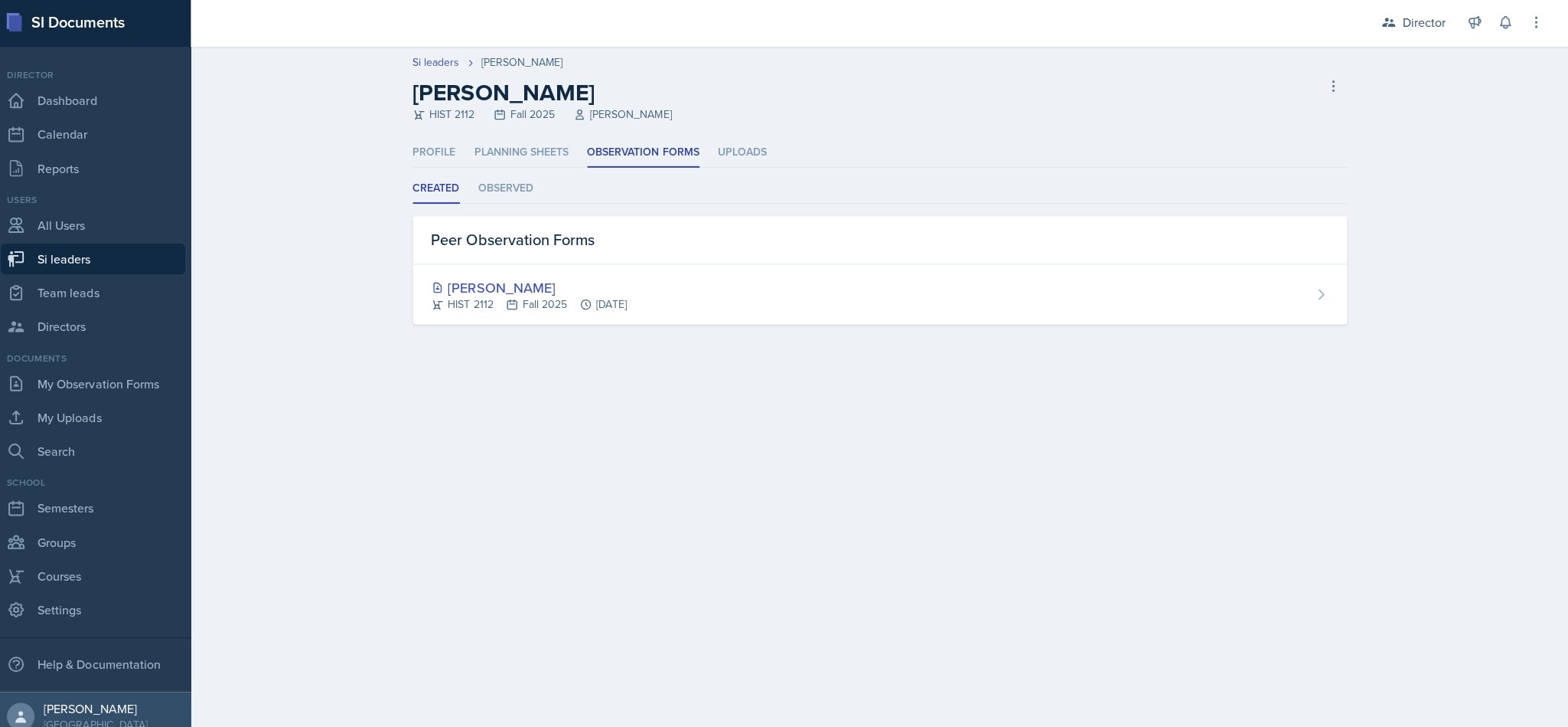
click at [482, 198] on li "Observed" at bounding box center [509, 190] width 55 height 30
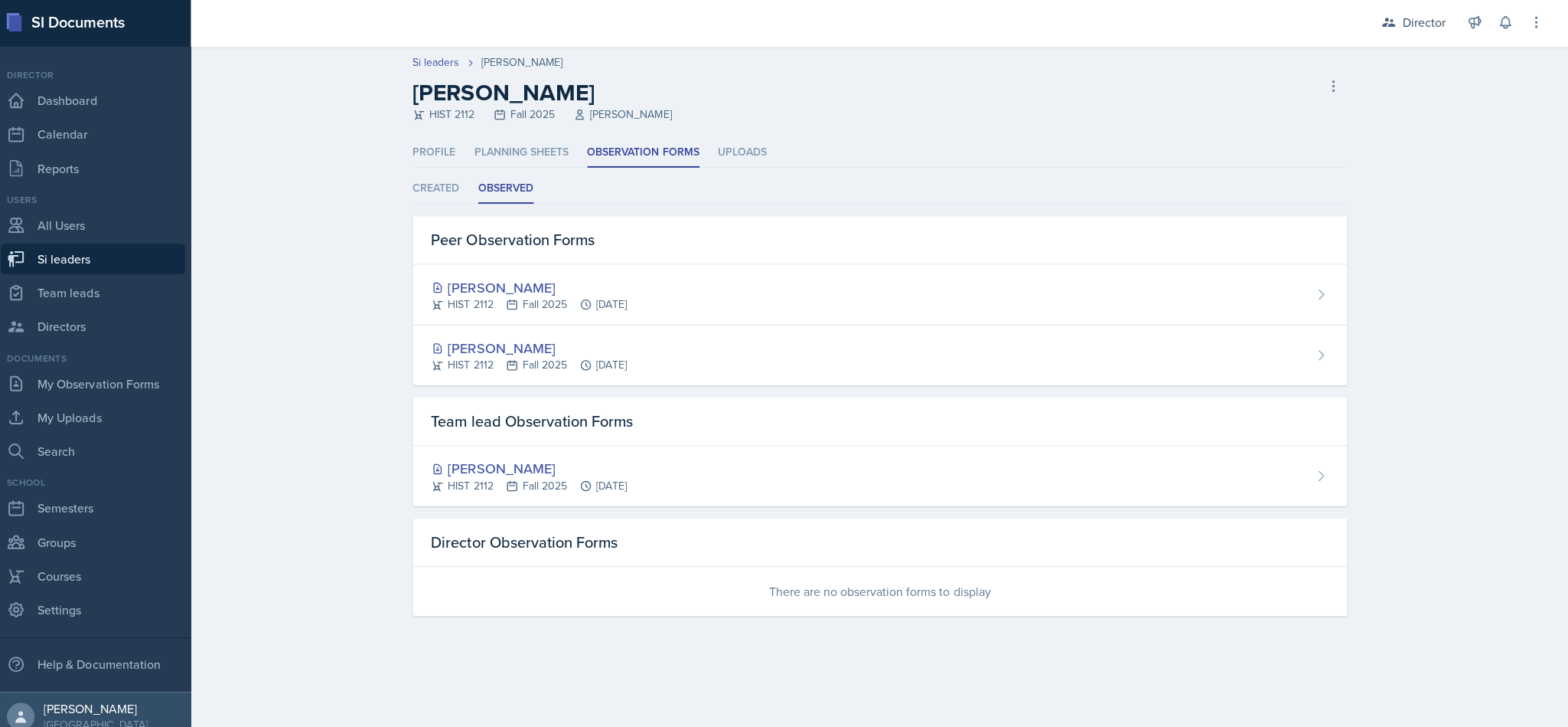
click at [780, 375] on div "[PERSON_NAME] HIST 2112 Fall 2025 [DATE]" at bounding box center [882, 356] width 930 height 59
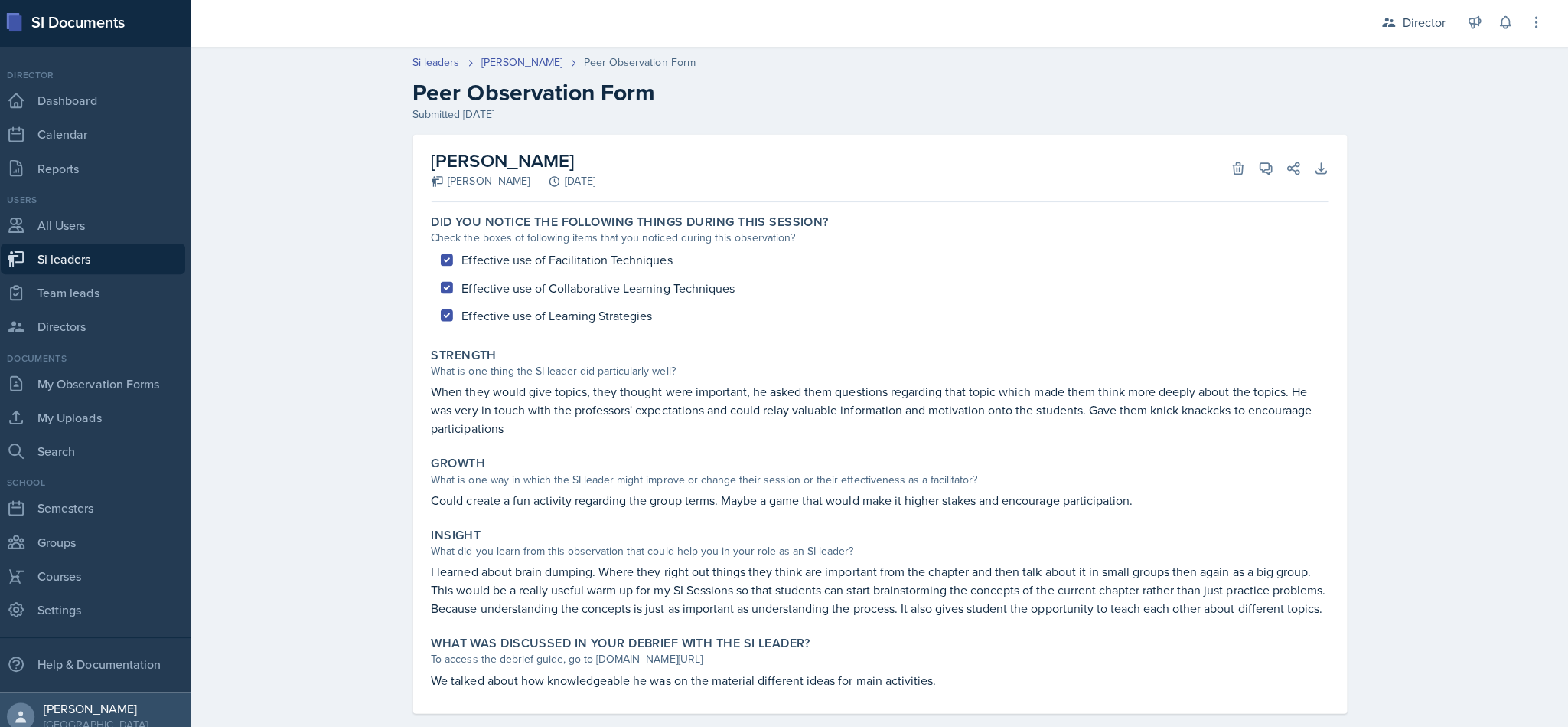
scroll to position [41, 0]
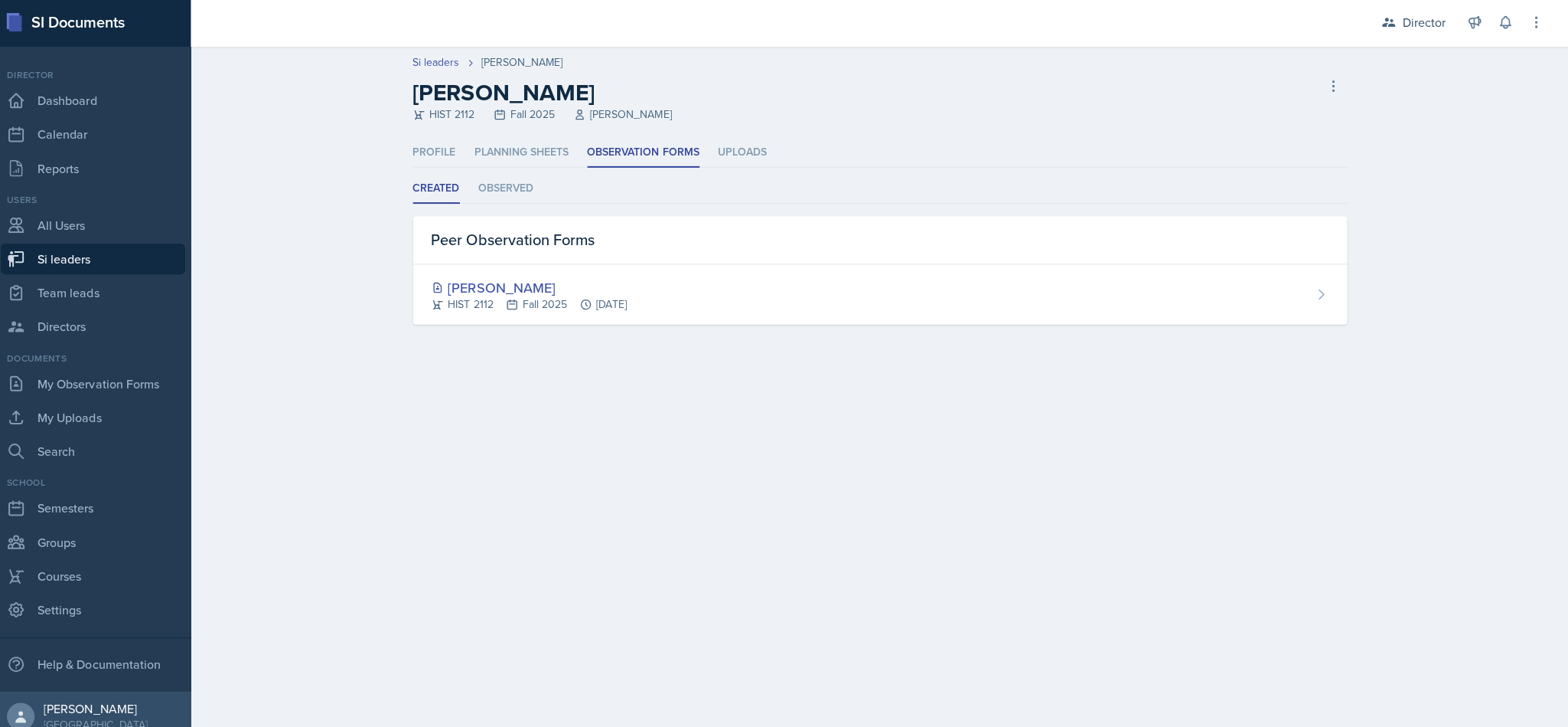
click at [521, 184] on li "Observed" at bounding box center [509, 190] width 55 height 30
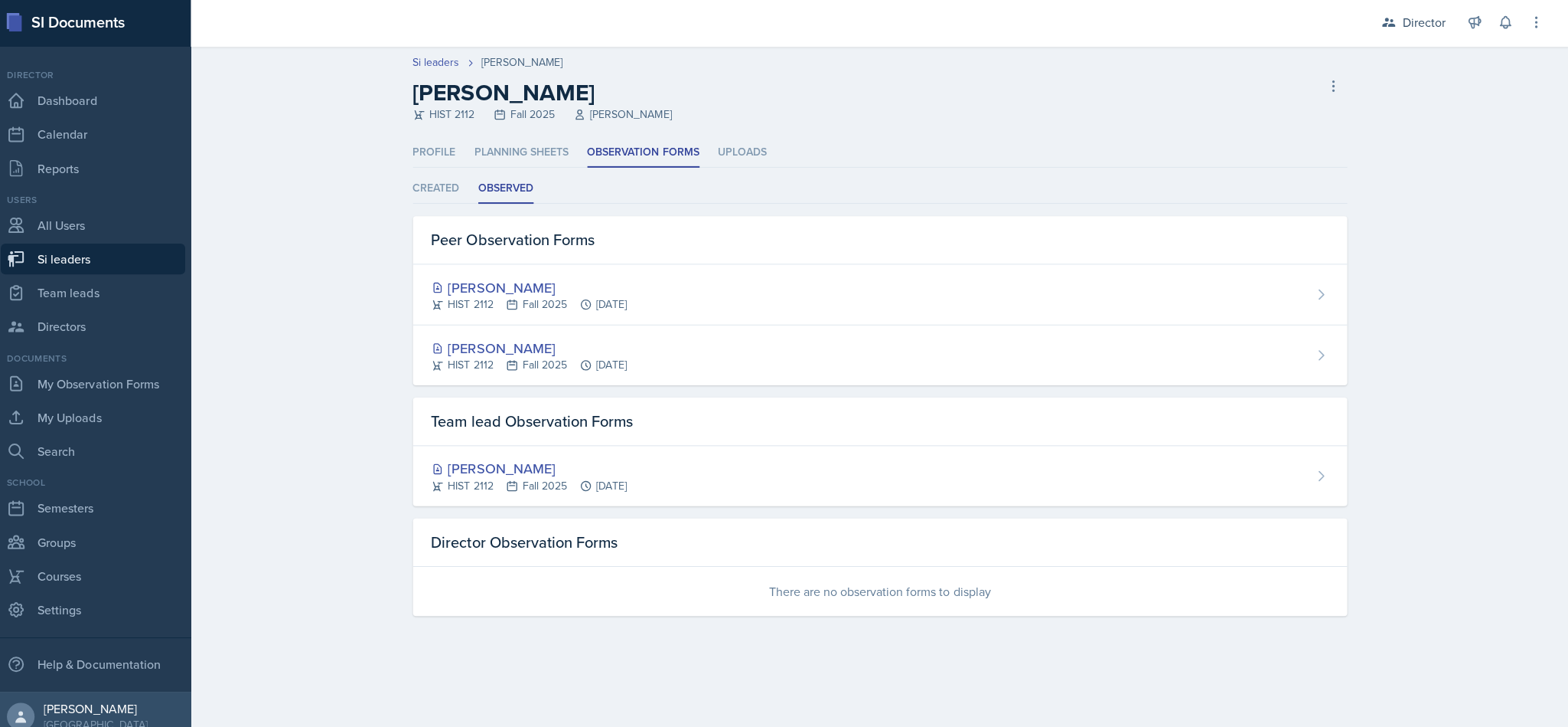
click at [780, 290] on div "[PERSON_NAME] HIST 2112 Fall 2025 [DATE]" at bounding box center [882, 296] width 930 height 60
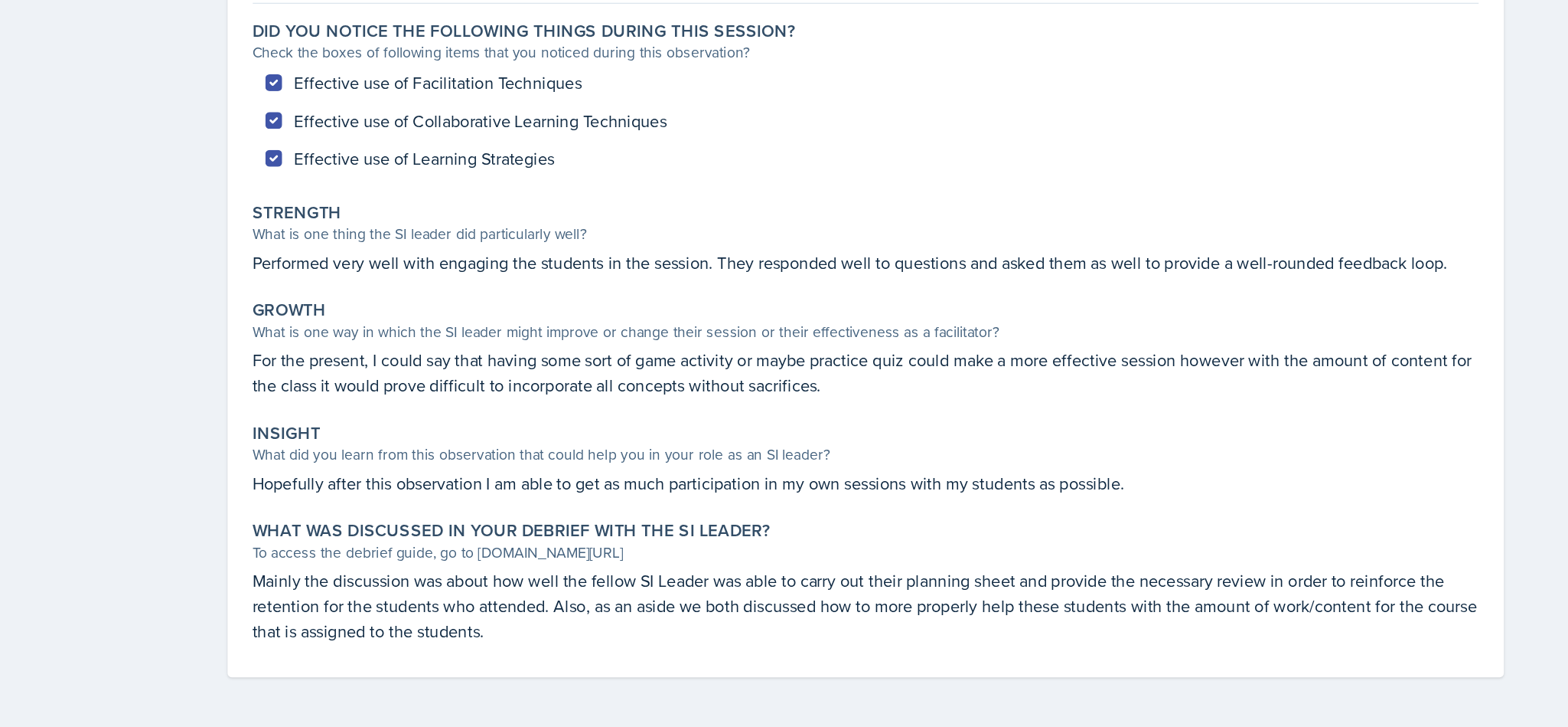
scroll to position [3, 0]
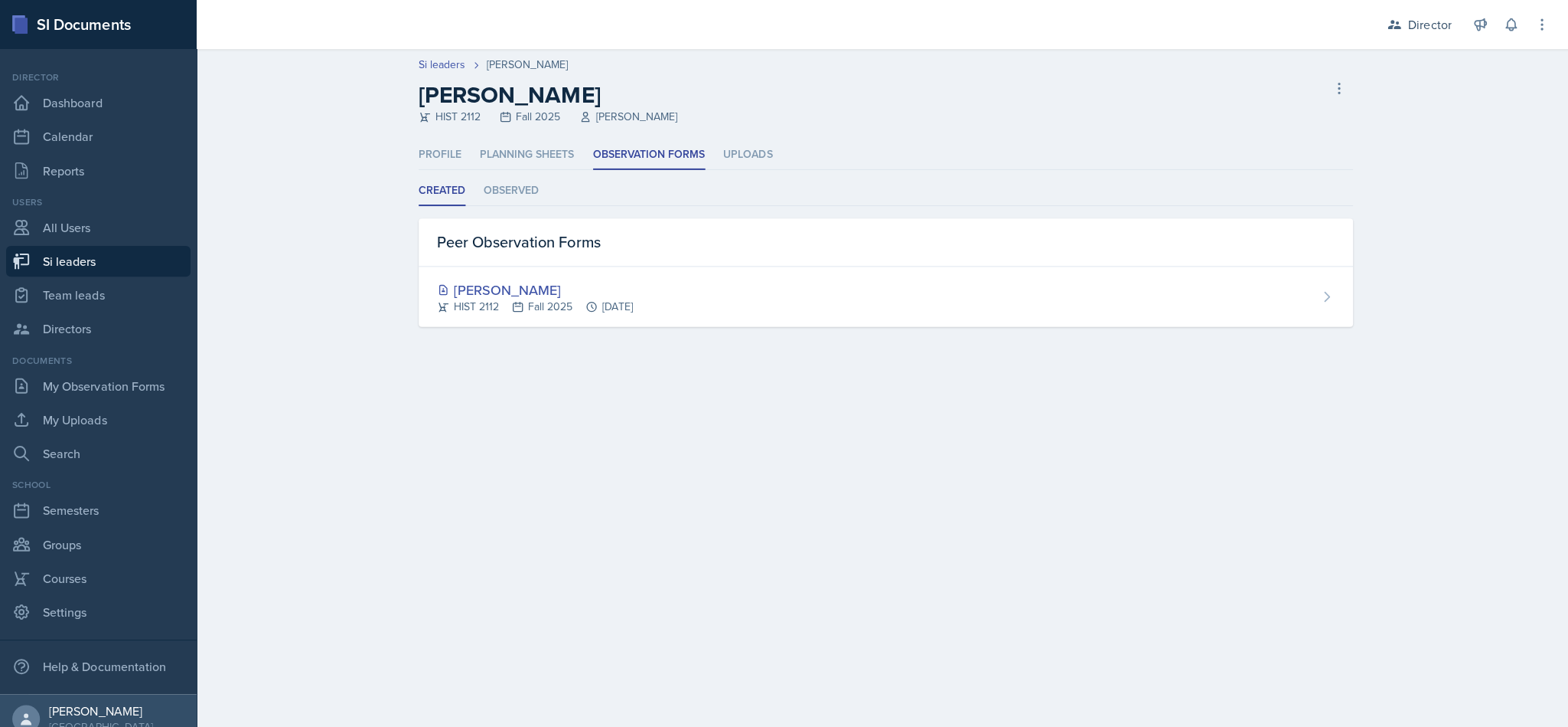
click at [489, 198] on li "Observed" at bounding box center [509, 190] width 55 height 30
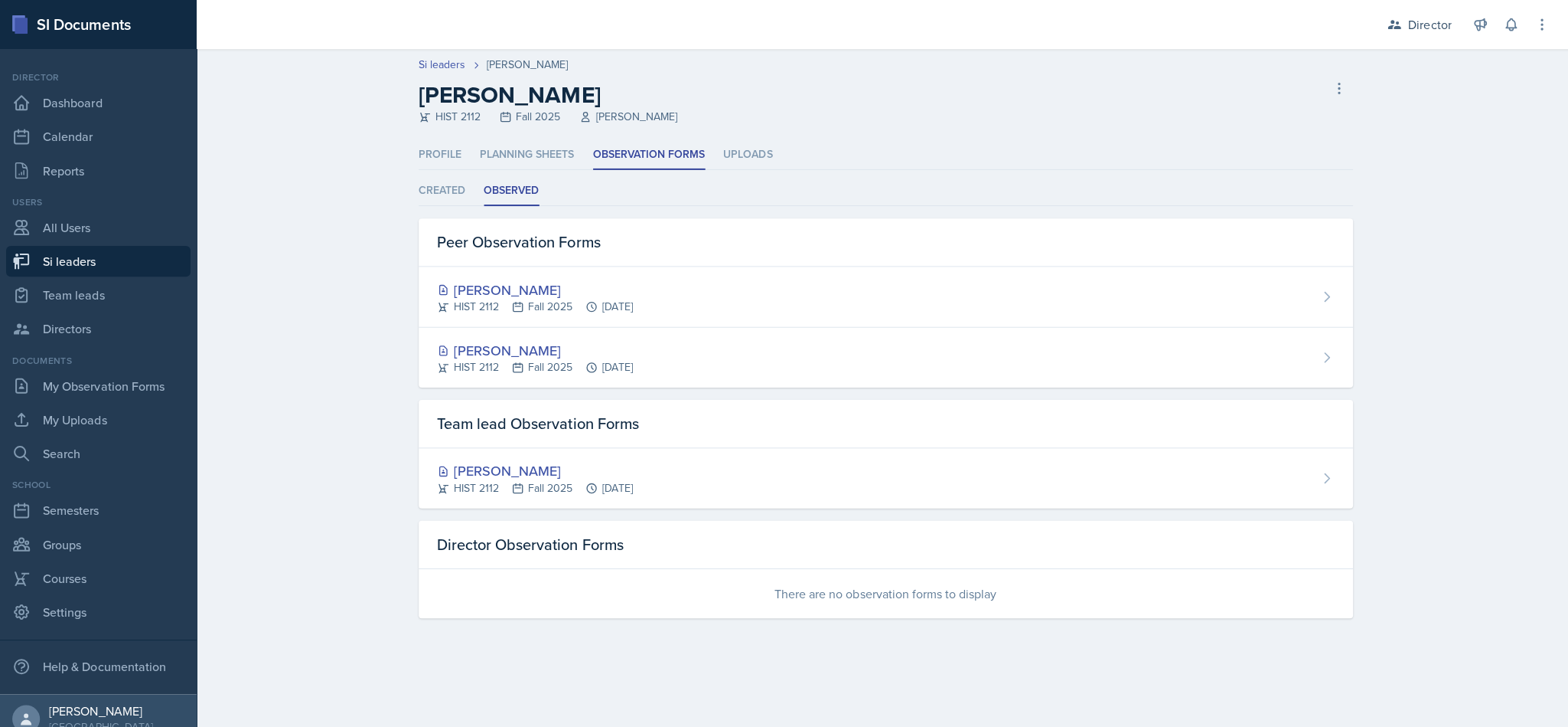
click at [480, 354] on div "[PERSON_NAME]" at bounding box center [533, 349] width 195 height 21
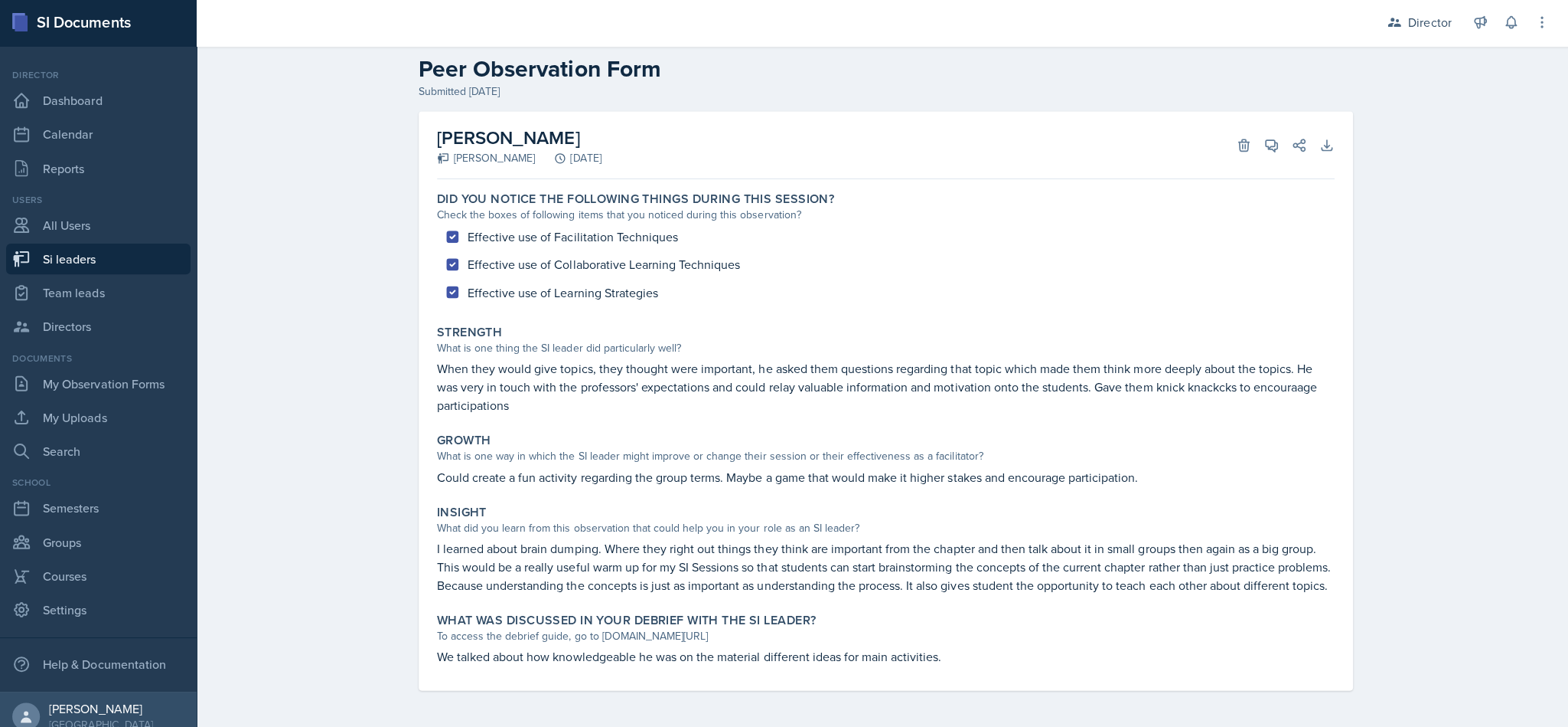
click at [392, 508] on div "[PERSON_NAME] [PERSON_NAME] [DATE] Delete View Comments Comments Send Share Dow…" at bounding box center [882, 420] width 980 height 614
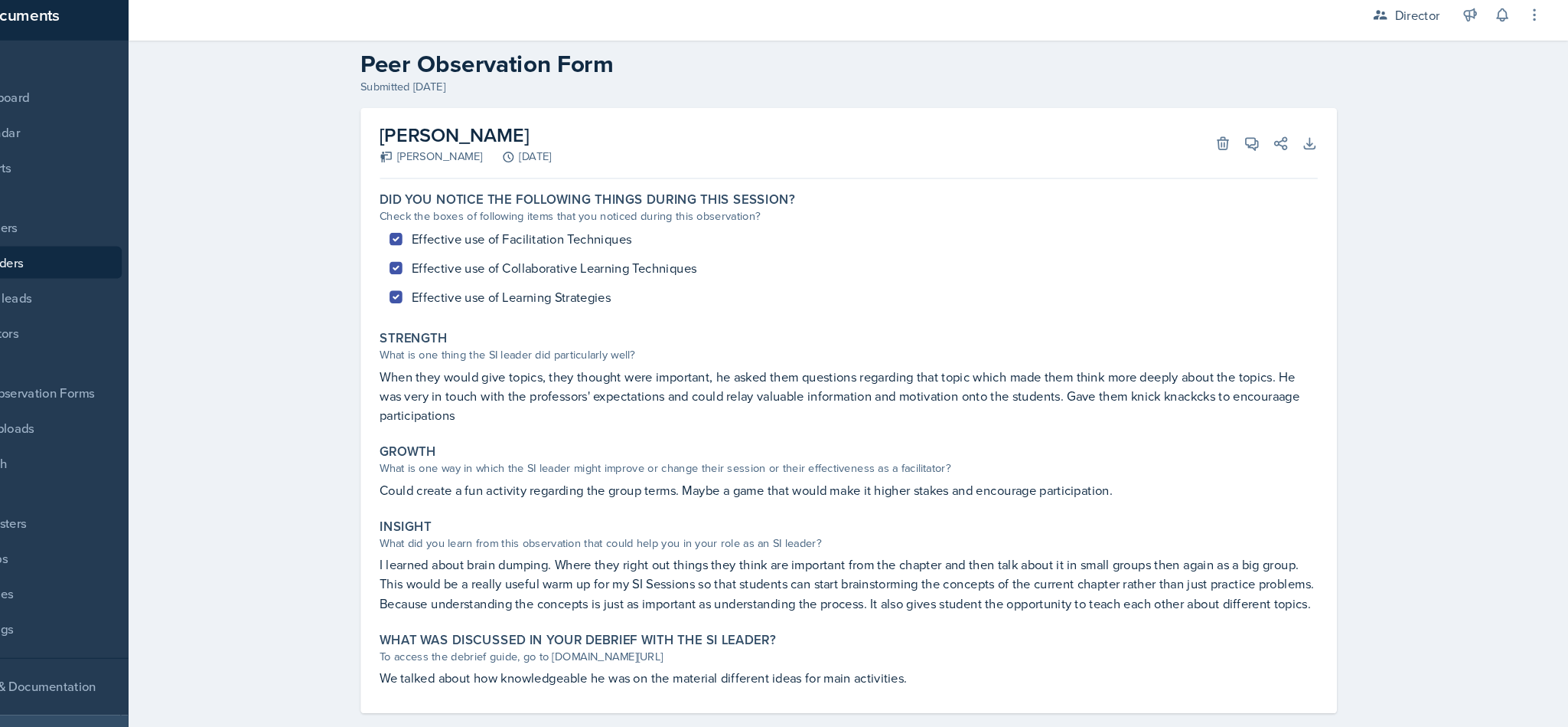
scroll to position [39, 0]
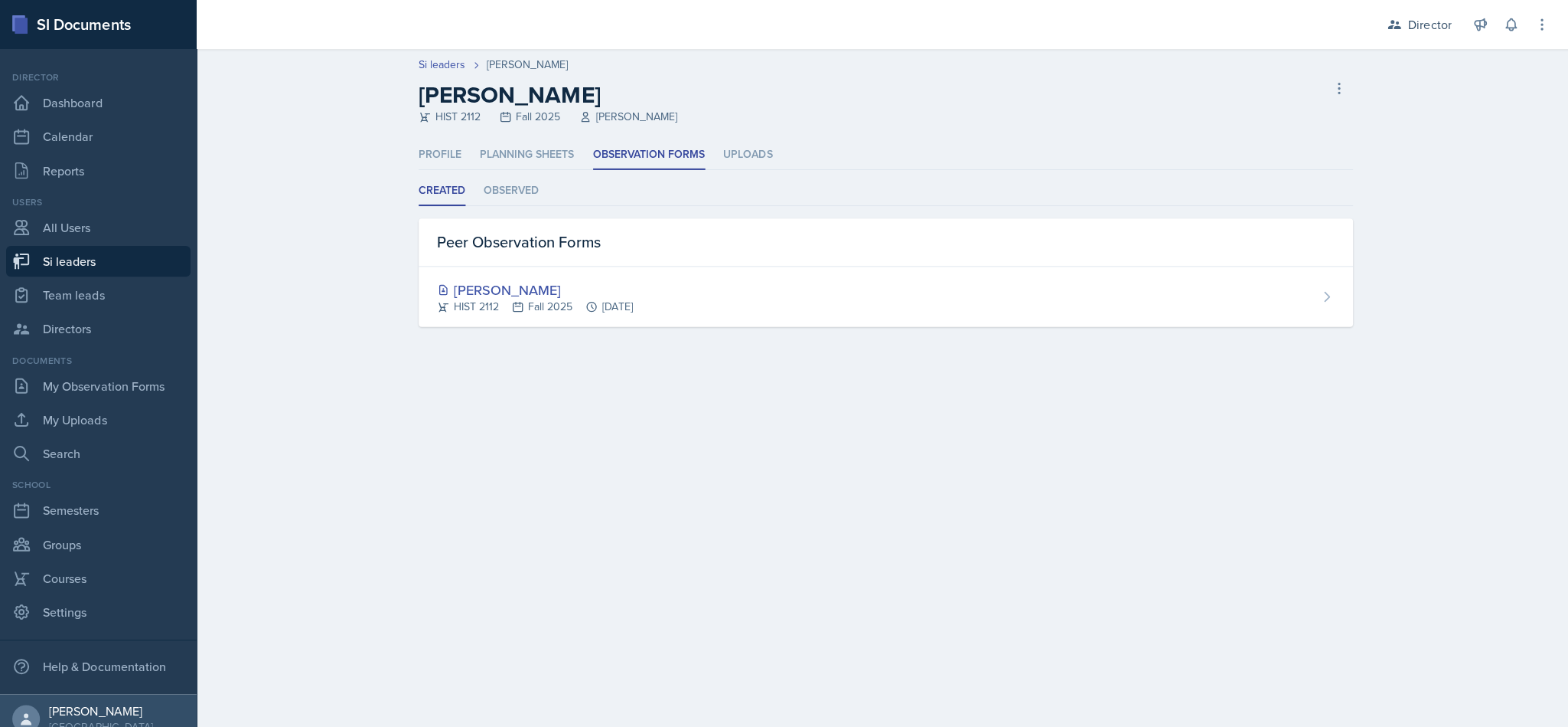
click at [506, 196] on li "Observed" at bounding box center [509, 190] width 55 height 30
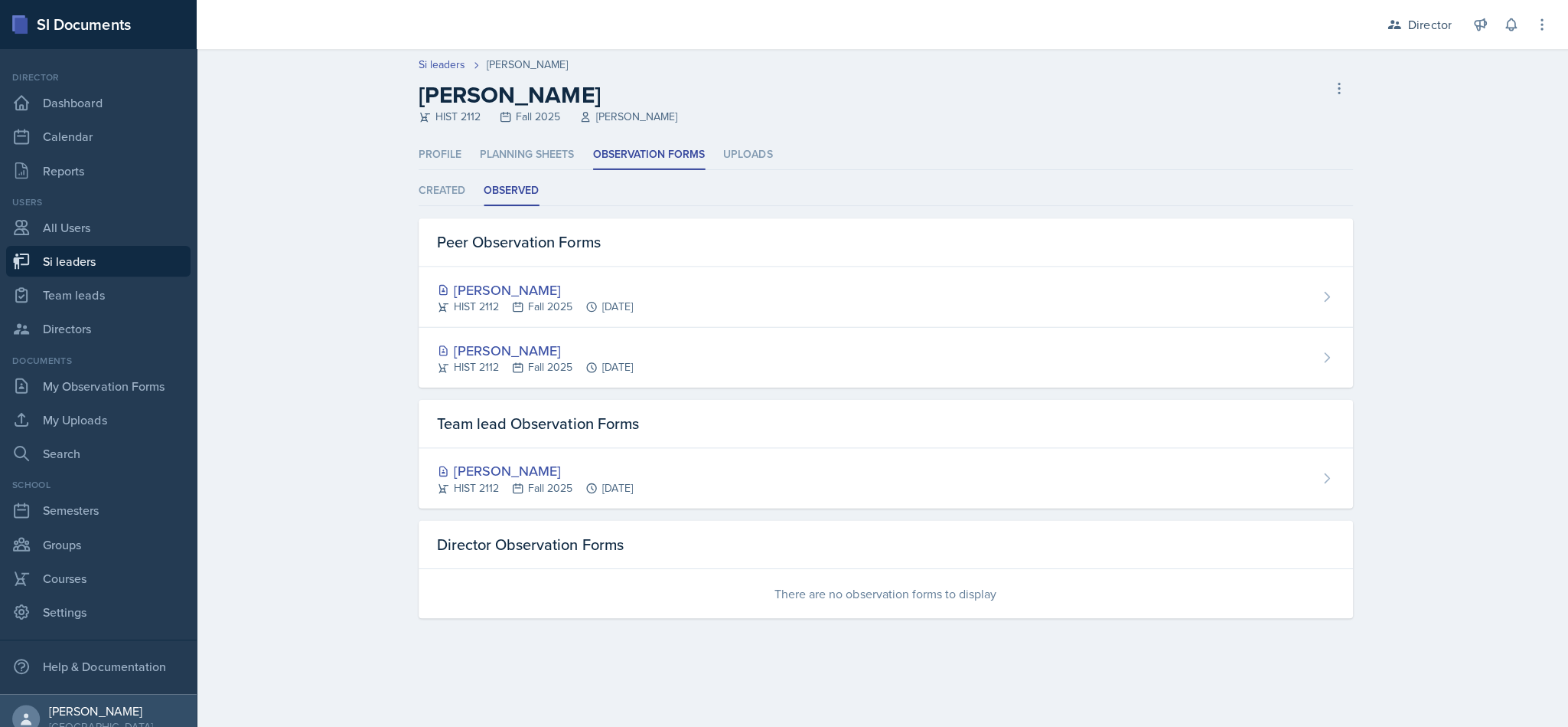
click at [487, 297] on div "HIST 2112 Fall 2025 [DATE]" at bounding box center [533, 306] width 195 height 16
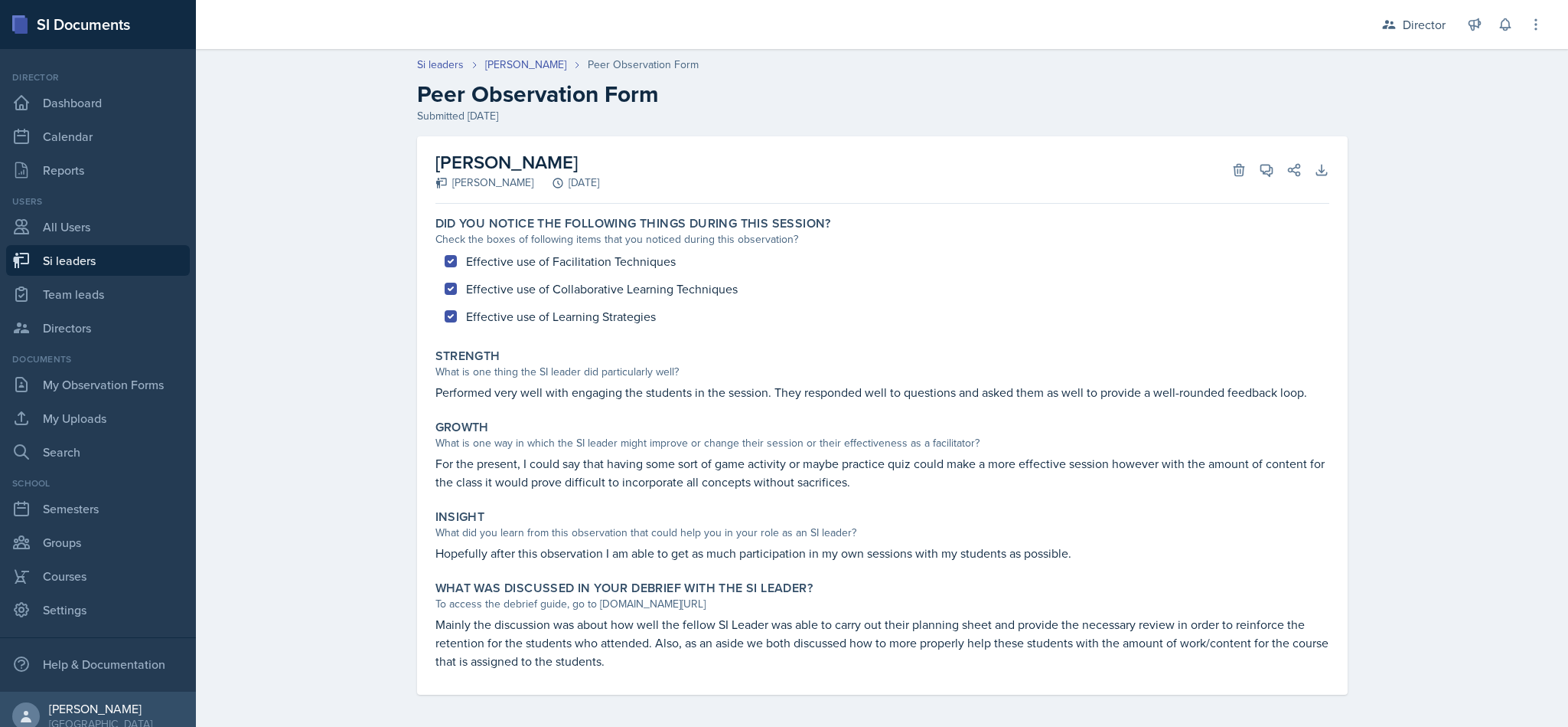
click at [108, 269] on link "Si leaders" at bounding box center [98, 261] width 184 height 31
select select "2bed604d-1099-4043-b1bc-2365e8740244"
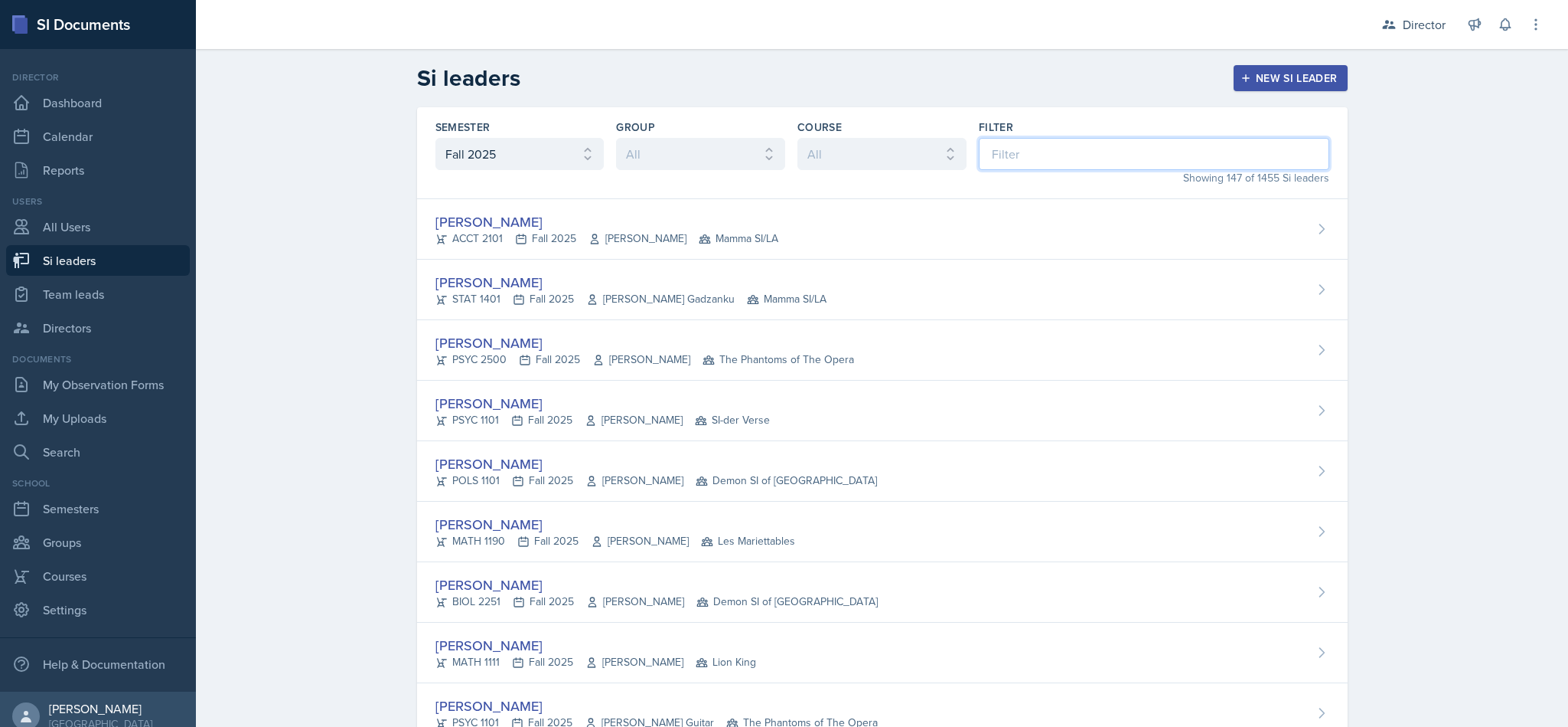
click at [780, 153] on input at bounding box center [1154, 154] width 350 height 32
type input "d"
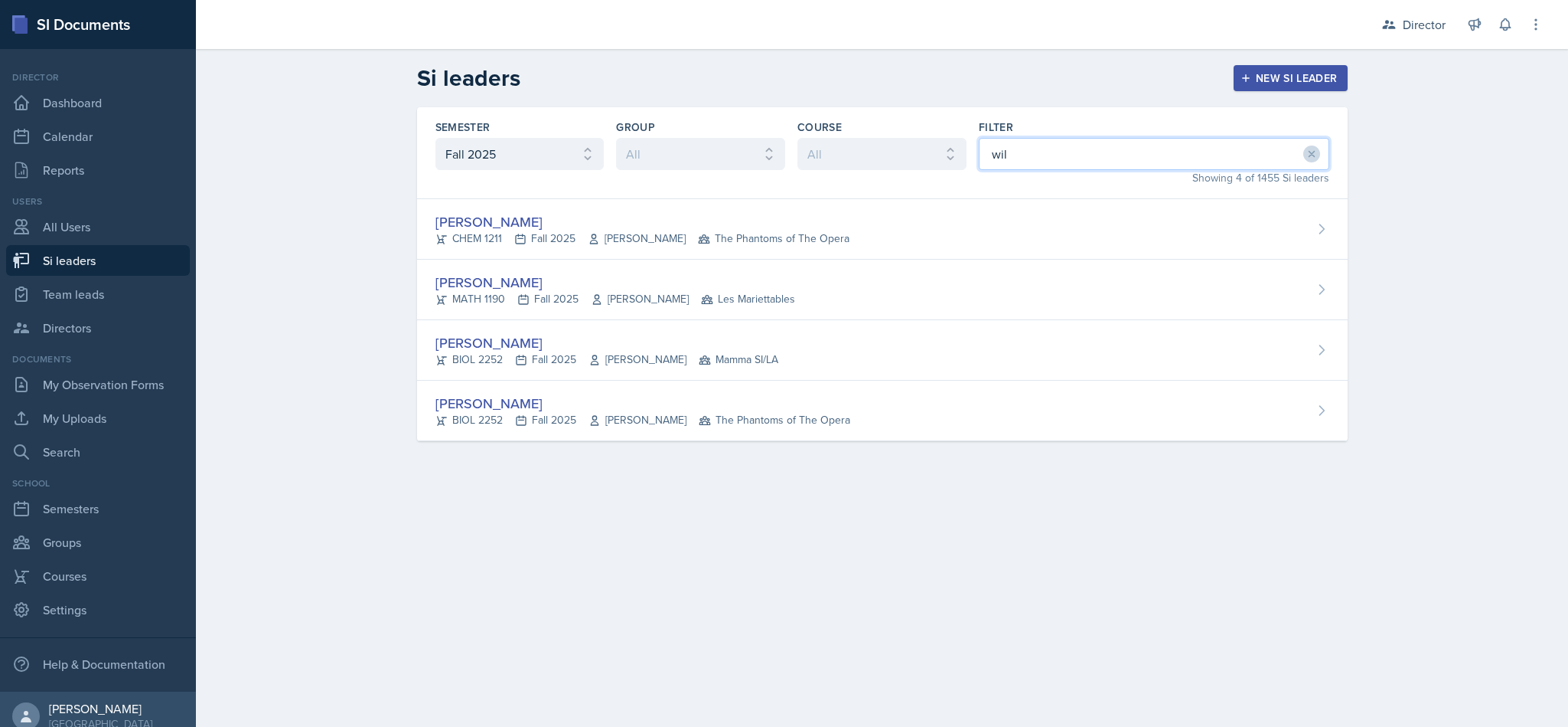
type input "will"
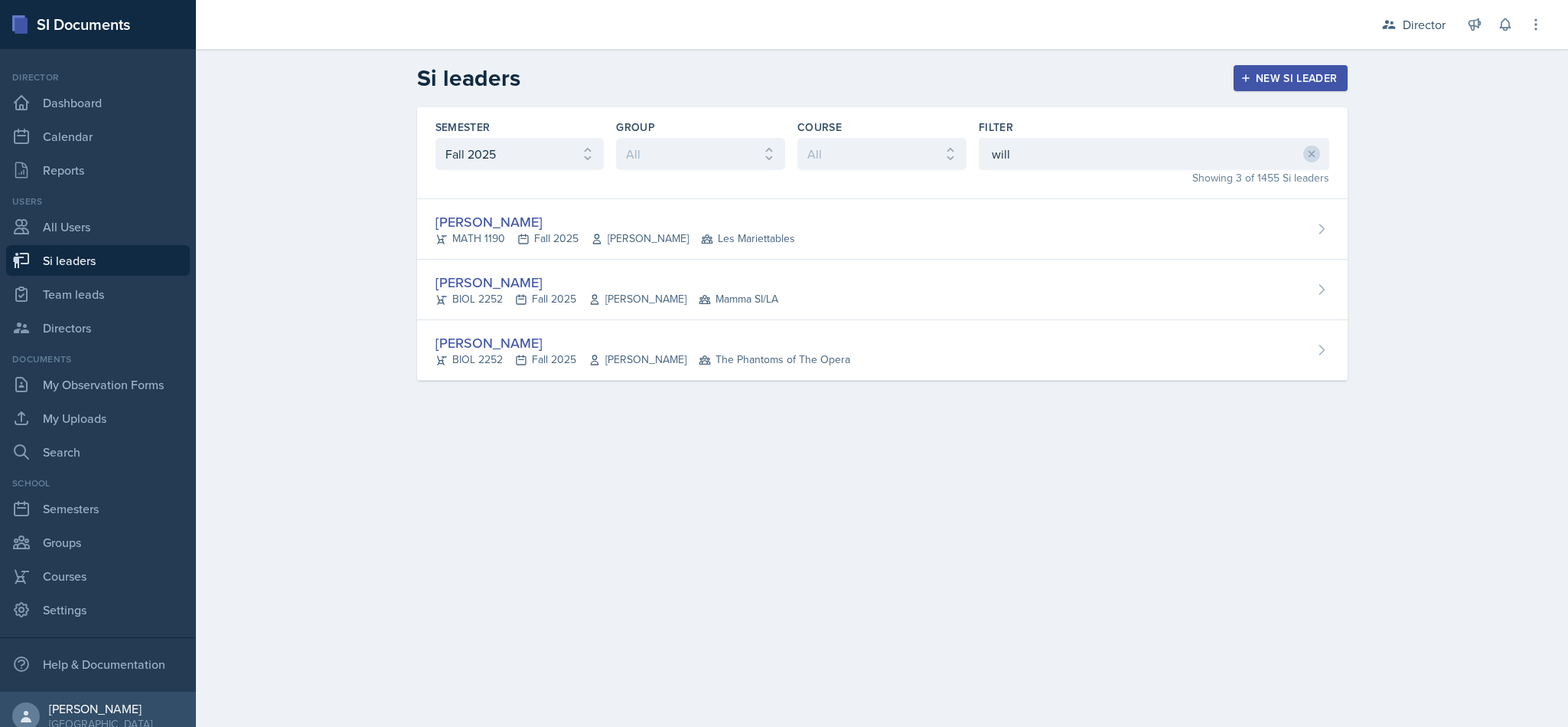
click at [780, 293] on div "[PERSON_NAME] BIOL 2252 Fall 2025 [PERSON_NAME] Mamma SI/LA" at bounding box center [882, 289] width 930 height 60
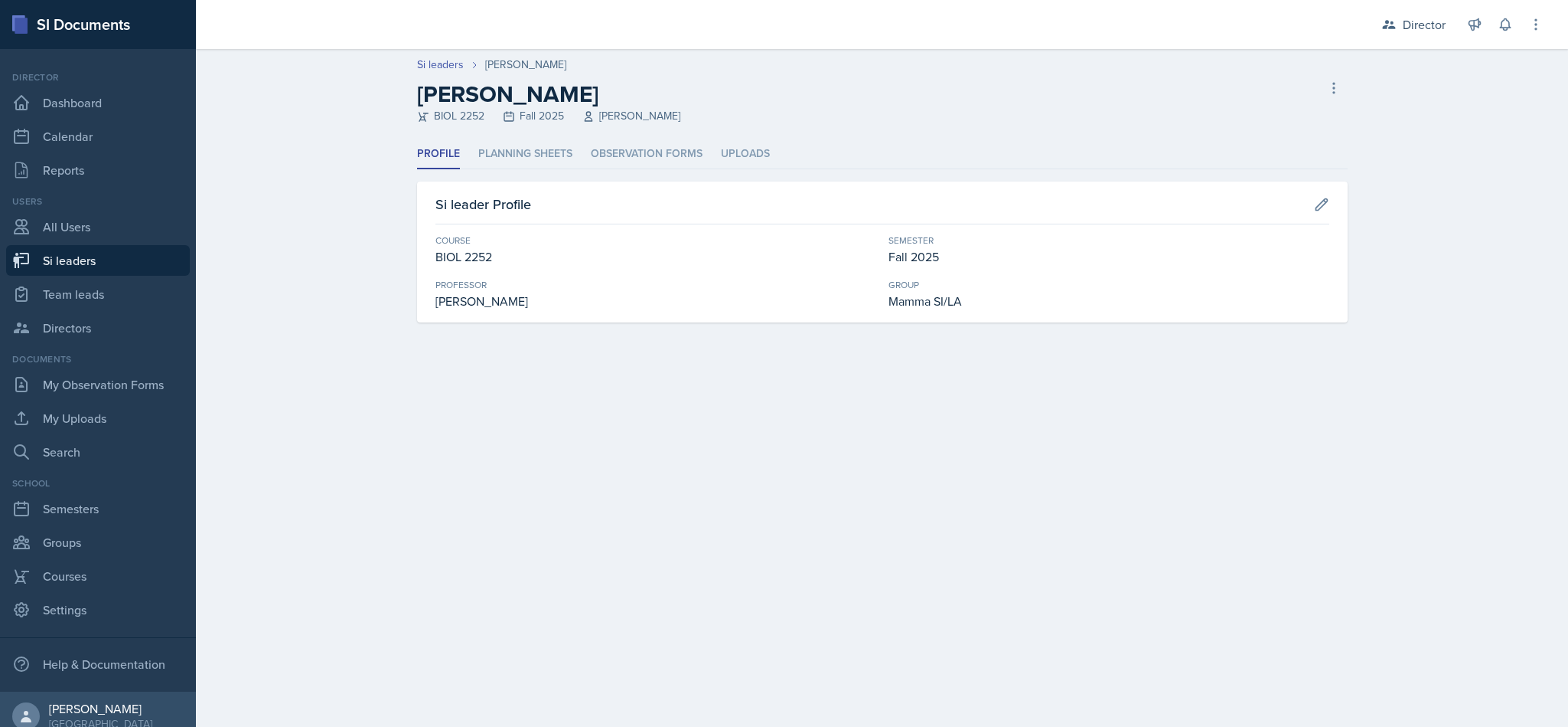
click at [544, 164] on li "Planning Sheets" at bounding box center [525, 154] width 94 height 30
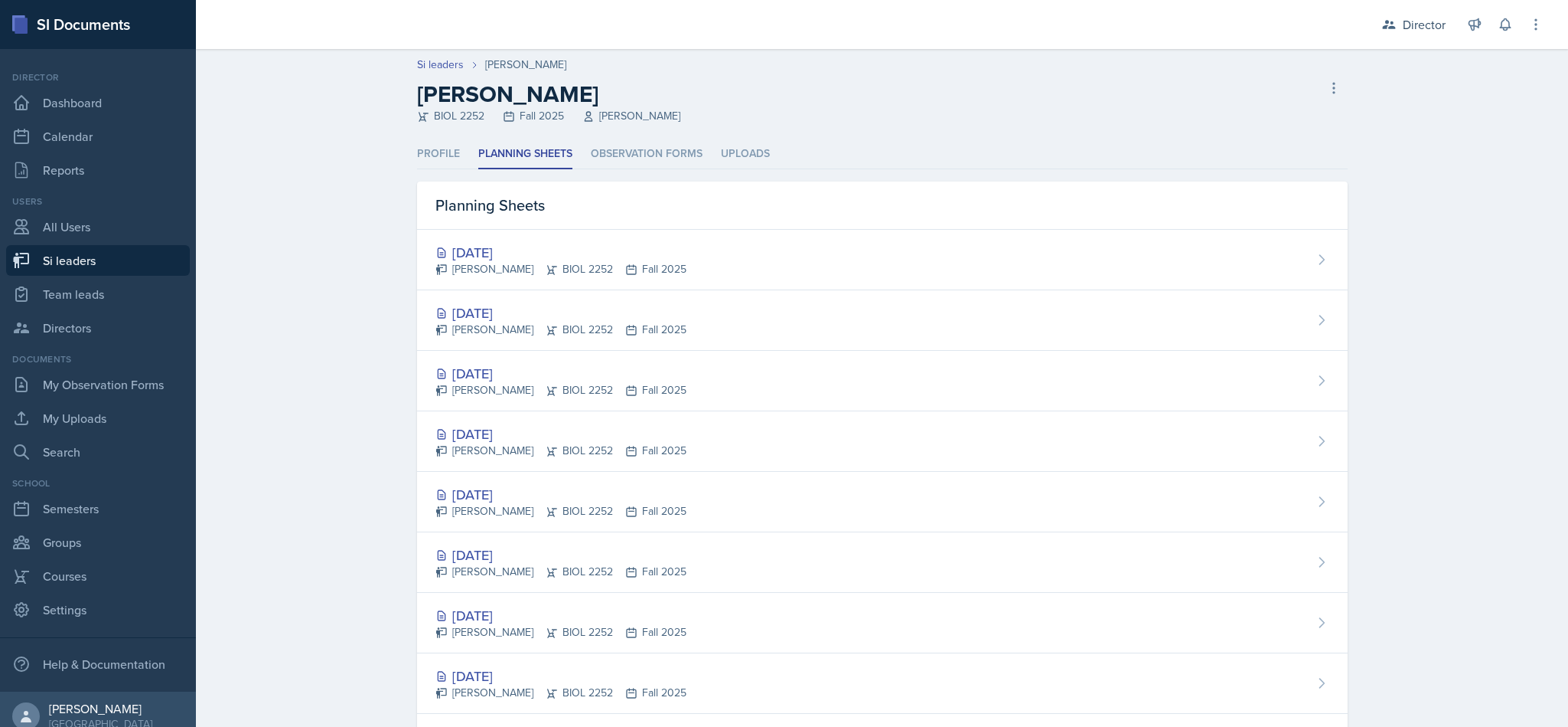
click at [661, 155] on li "Observation Forms" at bounding box center [647, 154] width 111 height 30
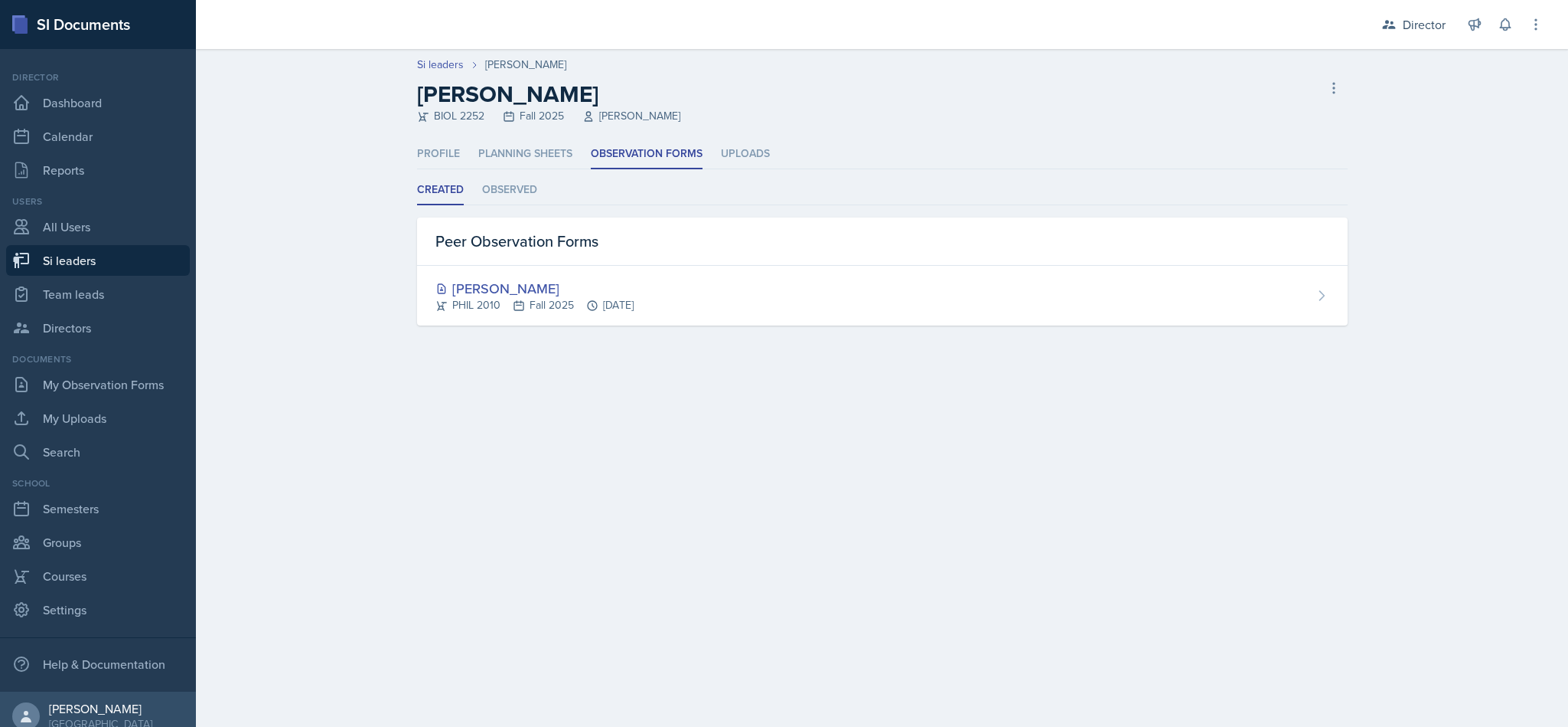
click at [535, 145] on li "Planning Sheets" at bounding box center [525, 154] width 94 height 30
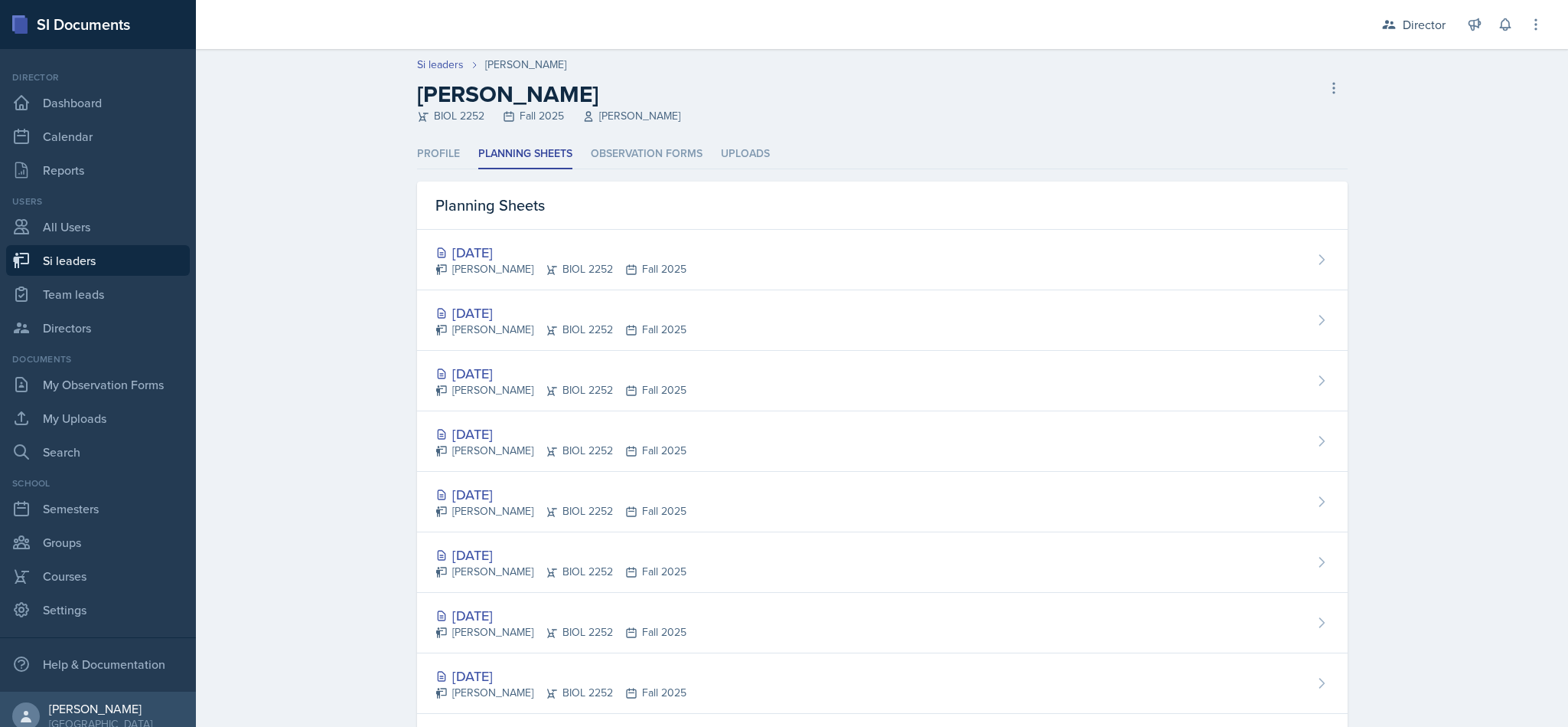
click at [780, 306] on div "[DATE] [PERSON_NAME] BIOL 2252 Fall 2025" at bounding box center [882, 320] width 930 height 60
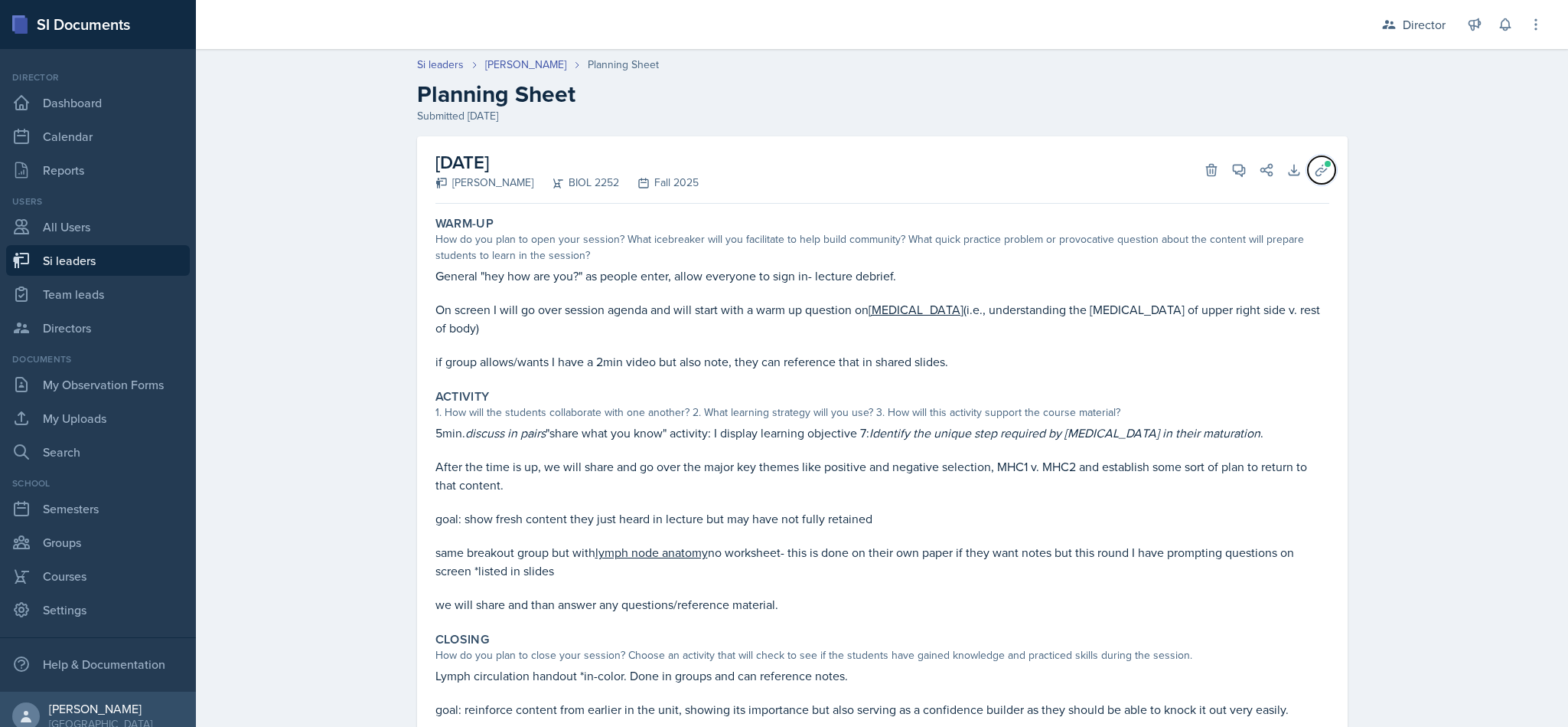
click at [780, 178] on button "Uploads" at bounding box center [1321, 170] width 28 height 28
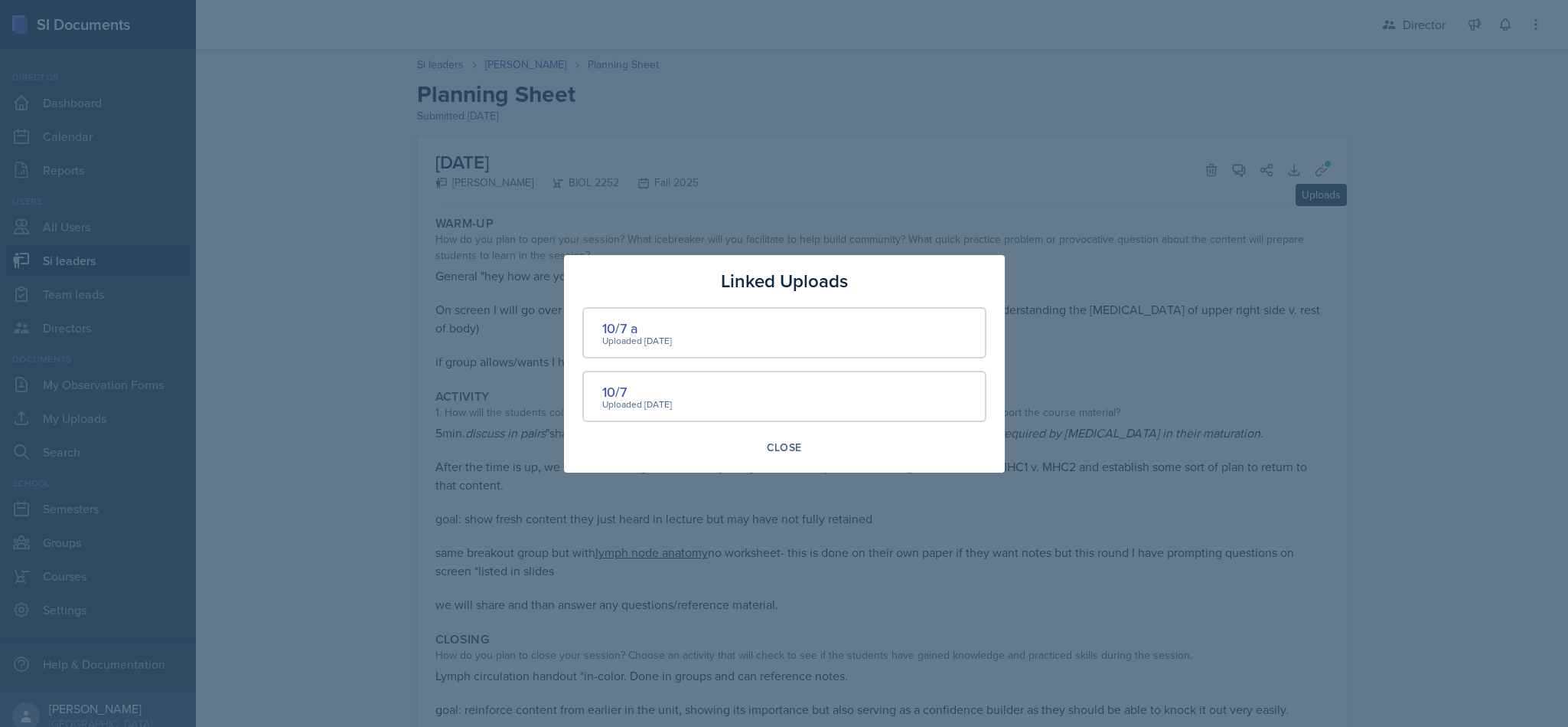
click at [631, 389] on div "10/7" at bounding box center [638, 391] width 70 height 21
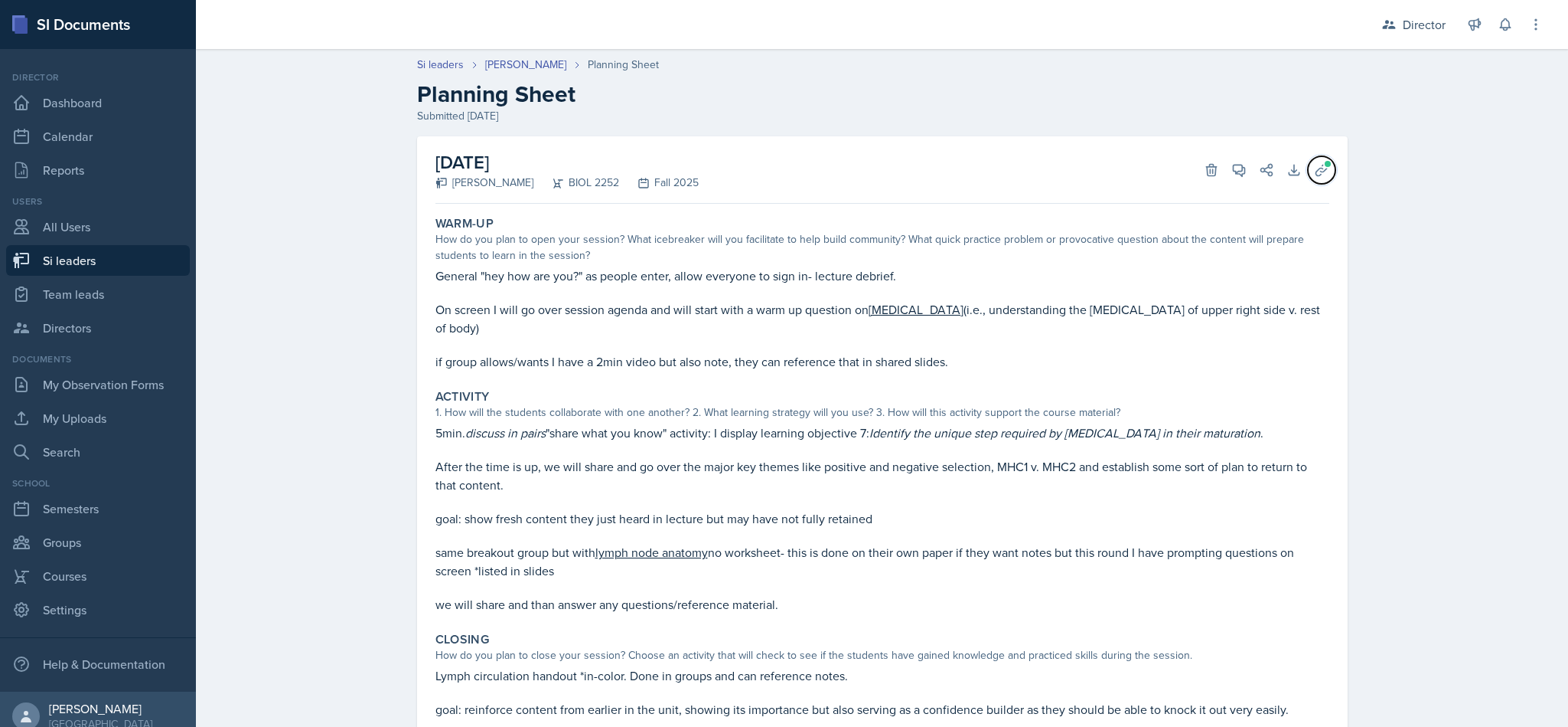
click at [780, 171] on icon at bounding box center [1321, 170] width 15 height 15
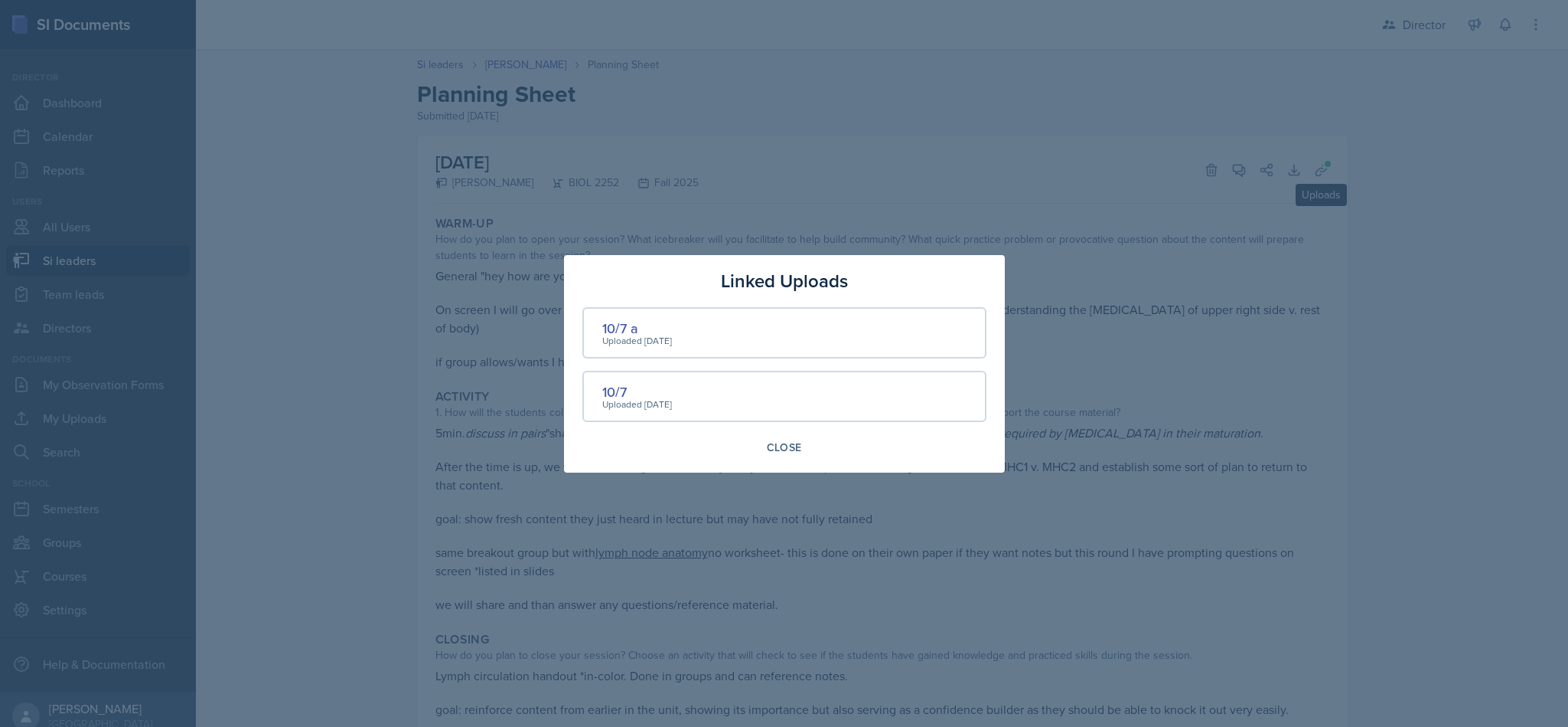
click at [652, 338] on div "Uploaded [DATE]" at bounding box center [638, 341] width 70 height 13
click at [612, 326] on div "10/7 a" at bounding box center [638, 328] width 70 height 21
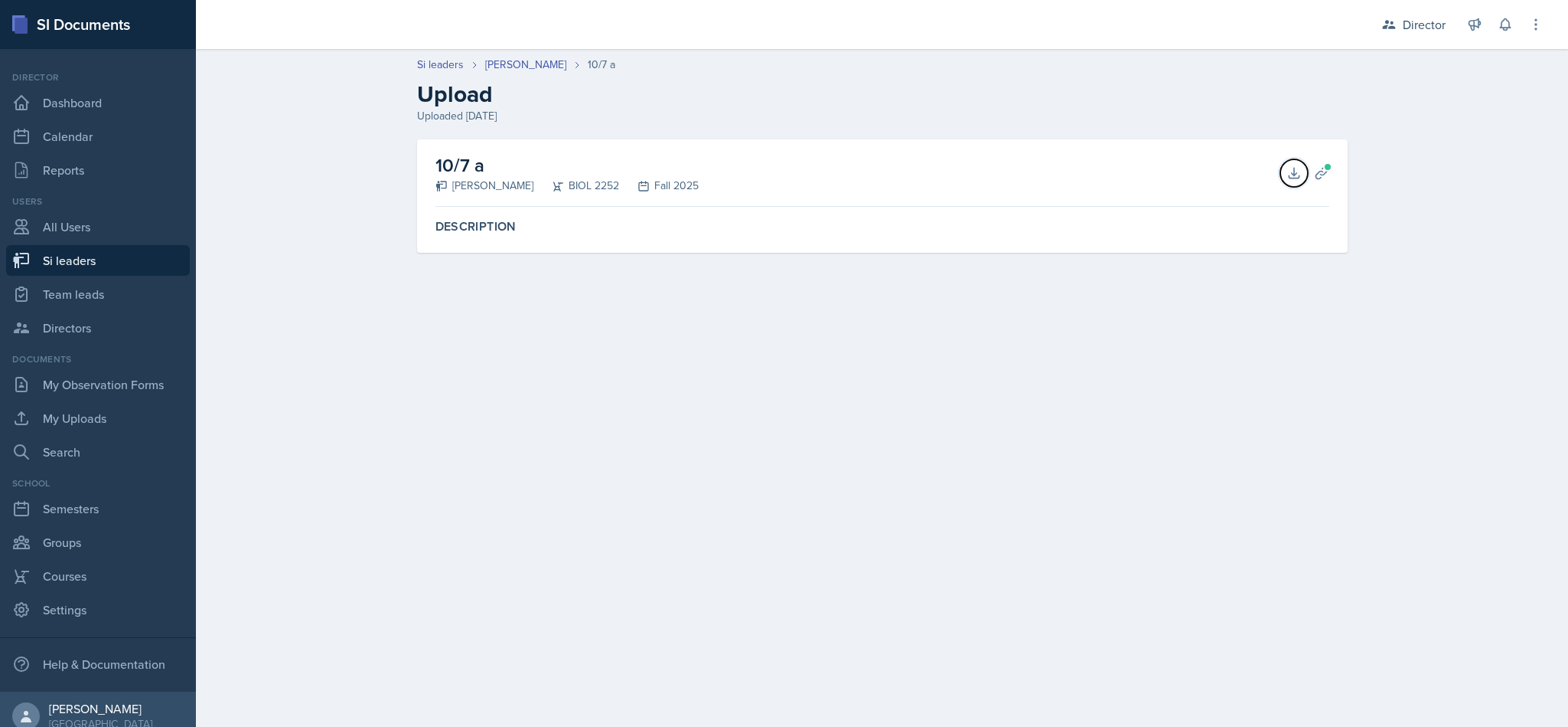
click at [780, 161] on button "Download" at bounding box center [1294, 173] width 28 height 28
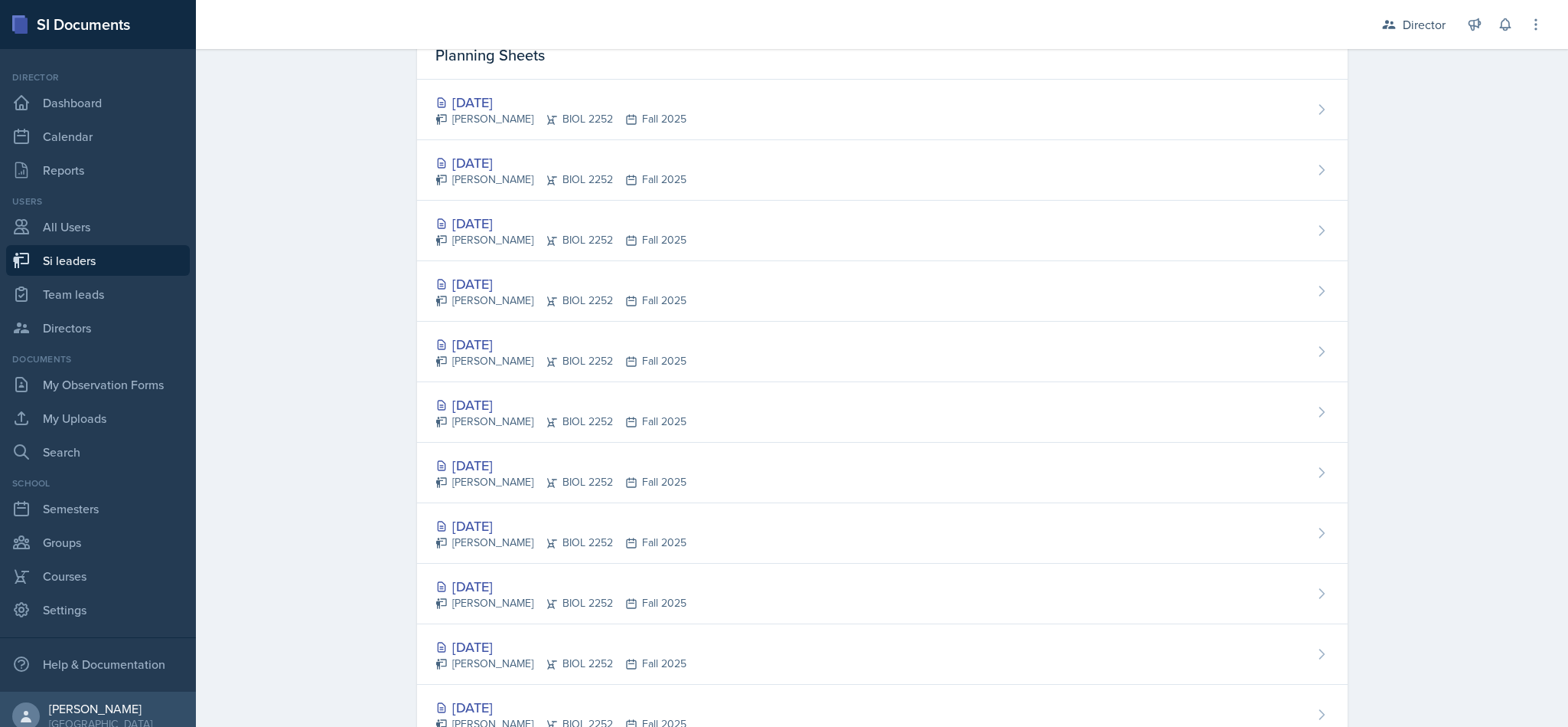
scroll to position [156, 0]
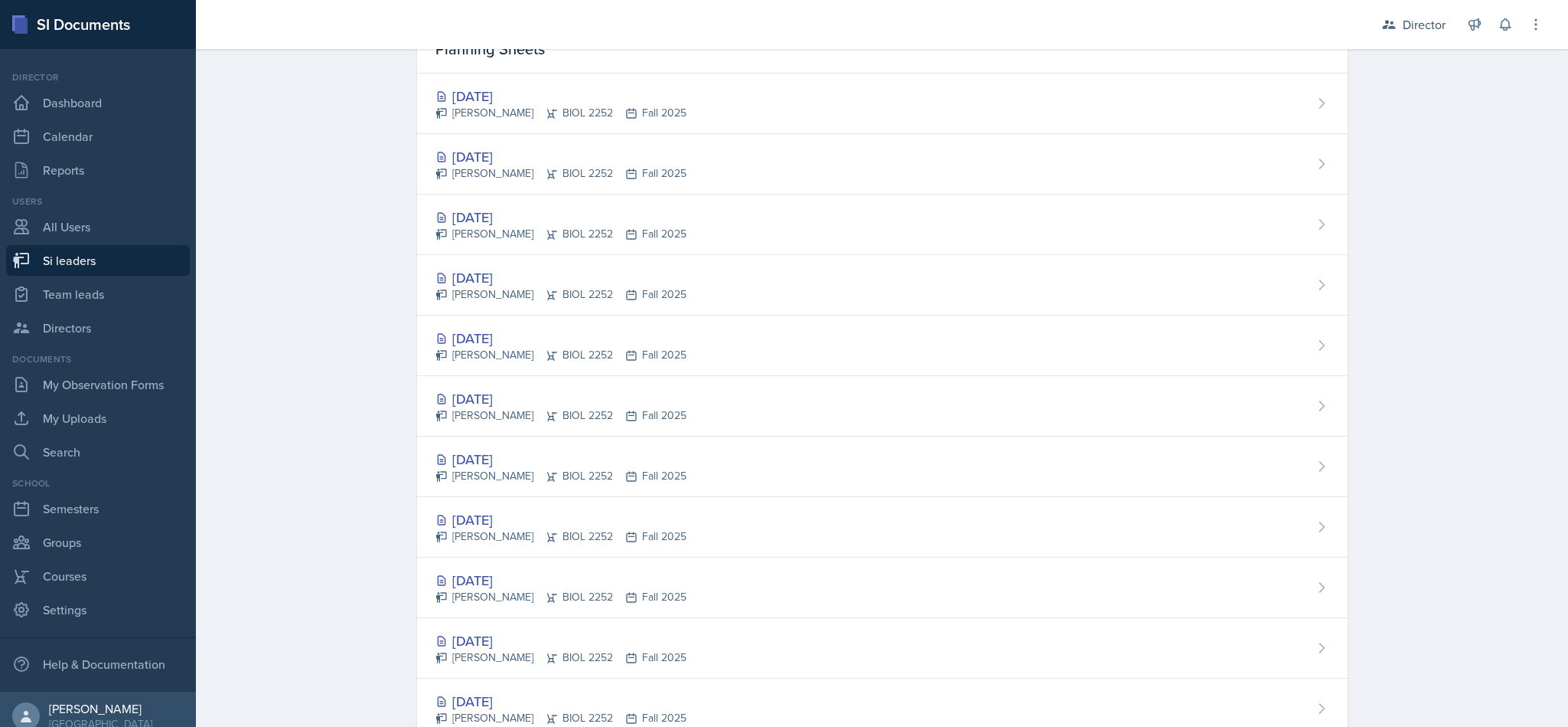
click at [498, 214] on div "[DATE]" at bounding box center [561, 217] width 251 height 21
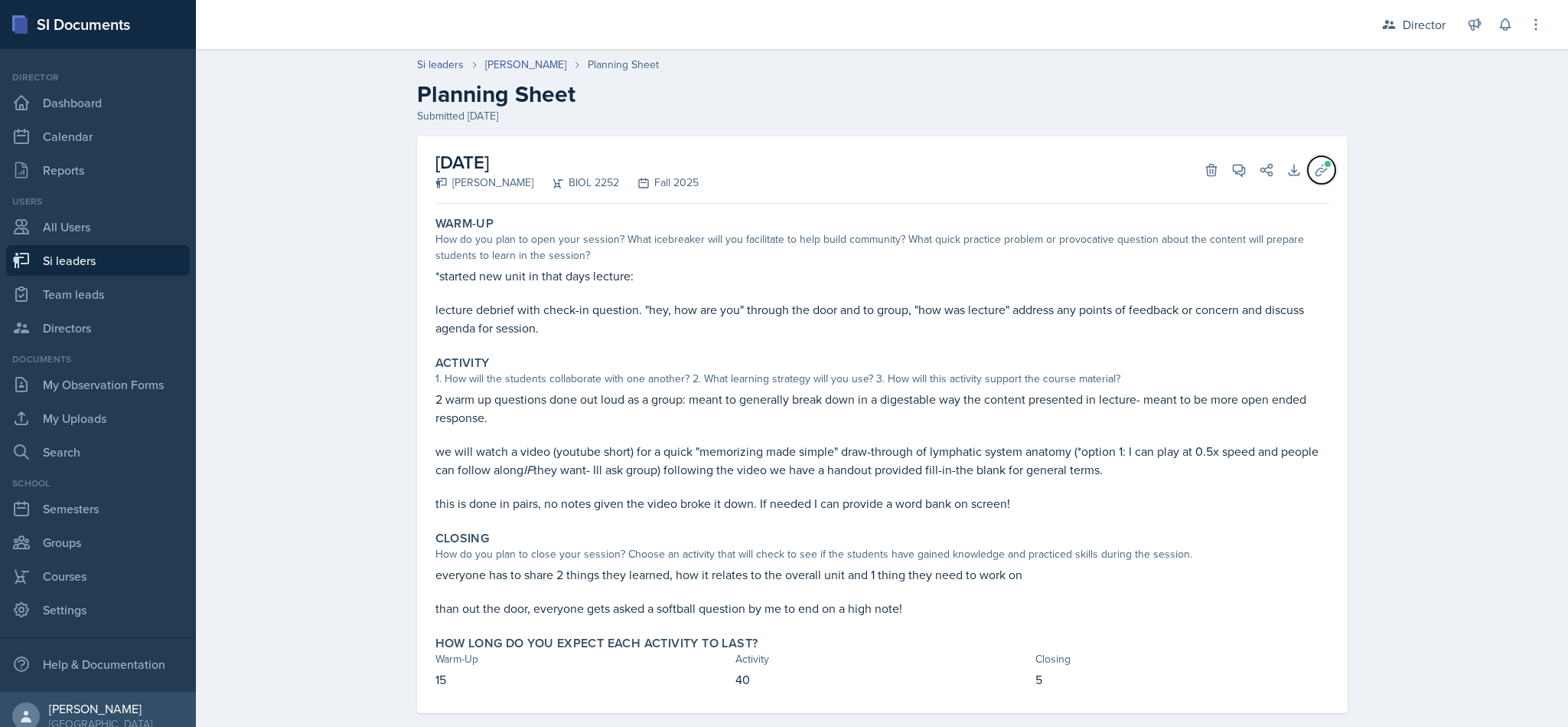
click at [780, 170] on icon at bounding box center [1321, 170] width 15 height 15
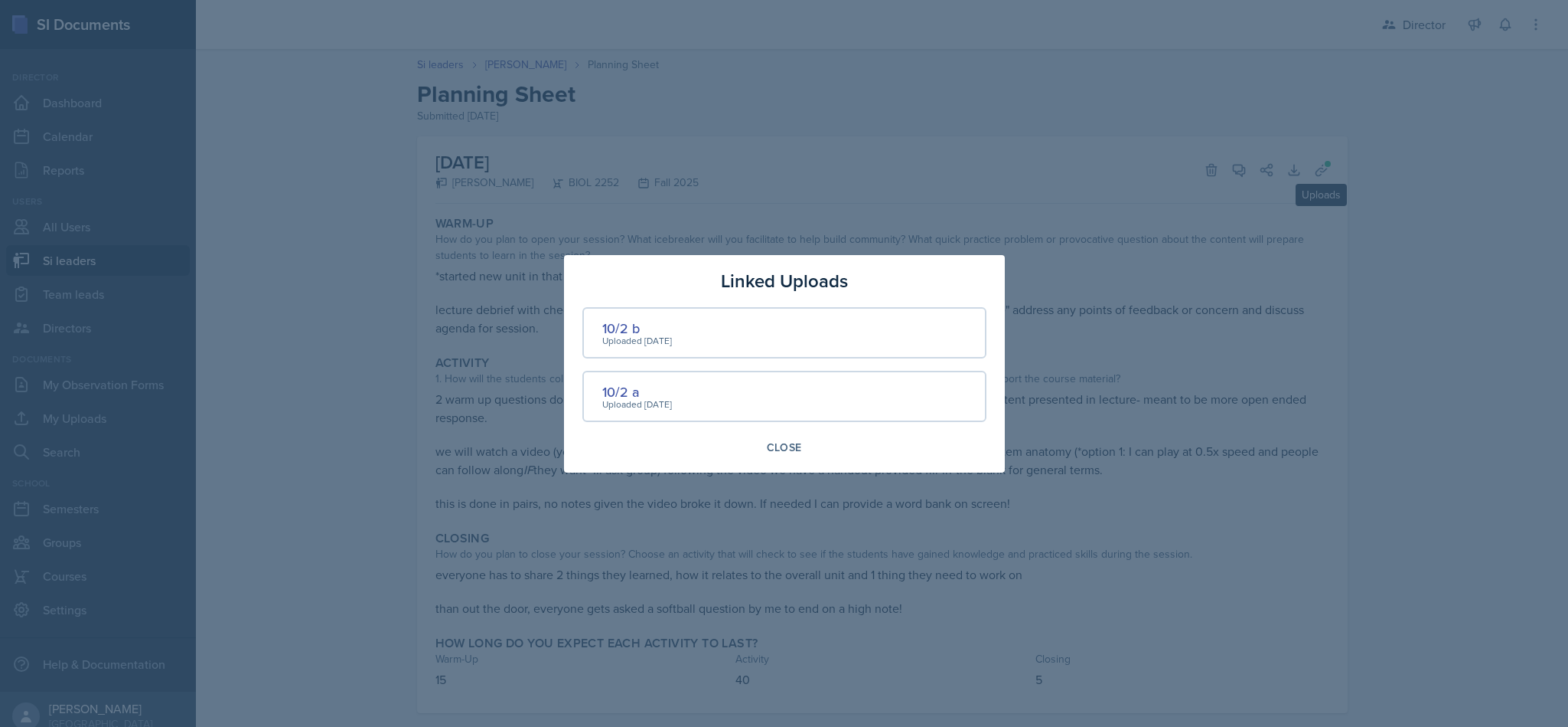
click at [624, 391] on div "10/2 a" at bounding box center [638, 391] width 70 height 21
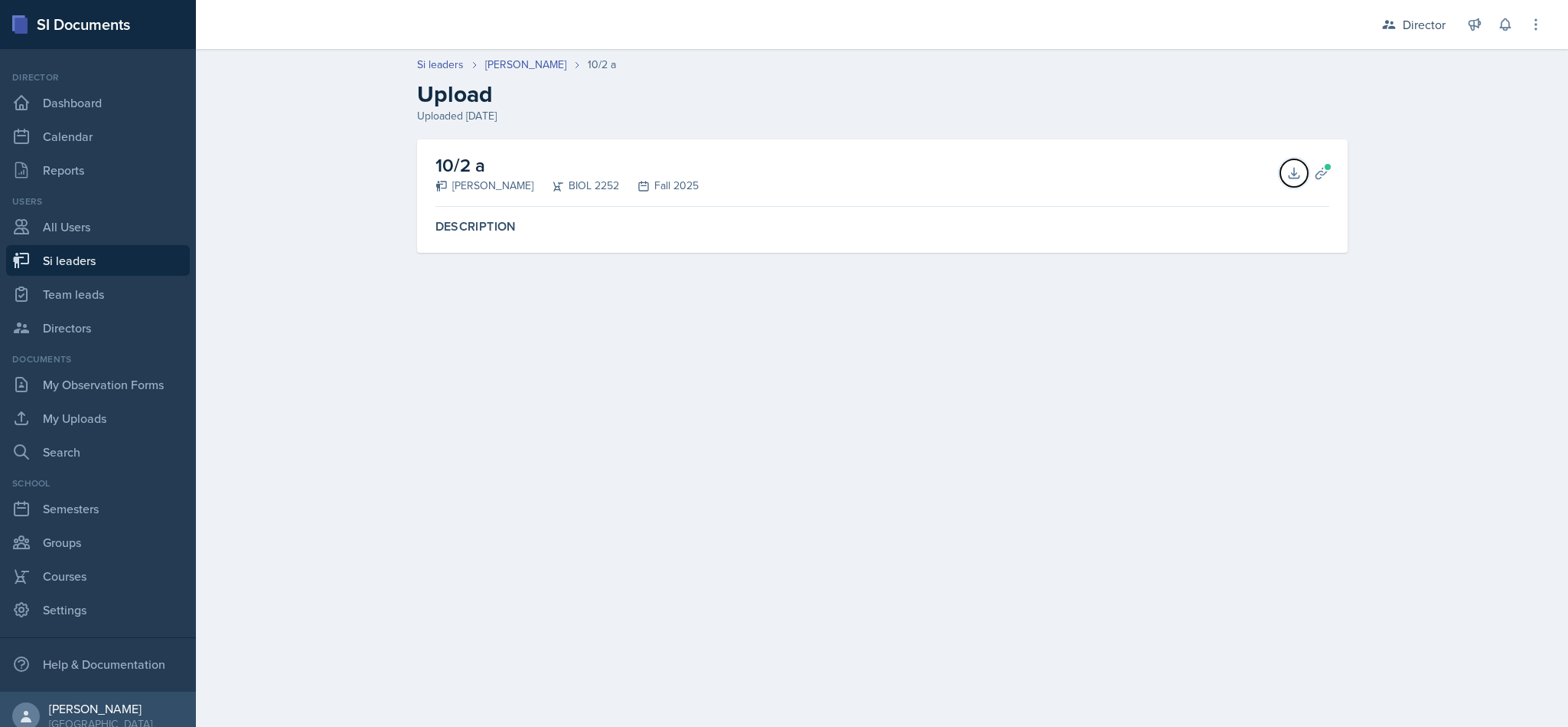
click at [780, 177] on icon at bounding box center [1293, 173] width 10 height 10
